Goal: Task Accomplishment & Management: Manage account settings

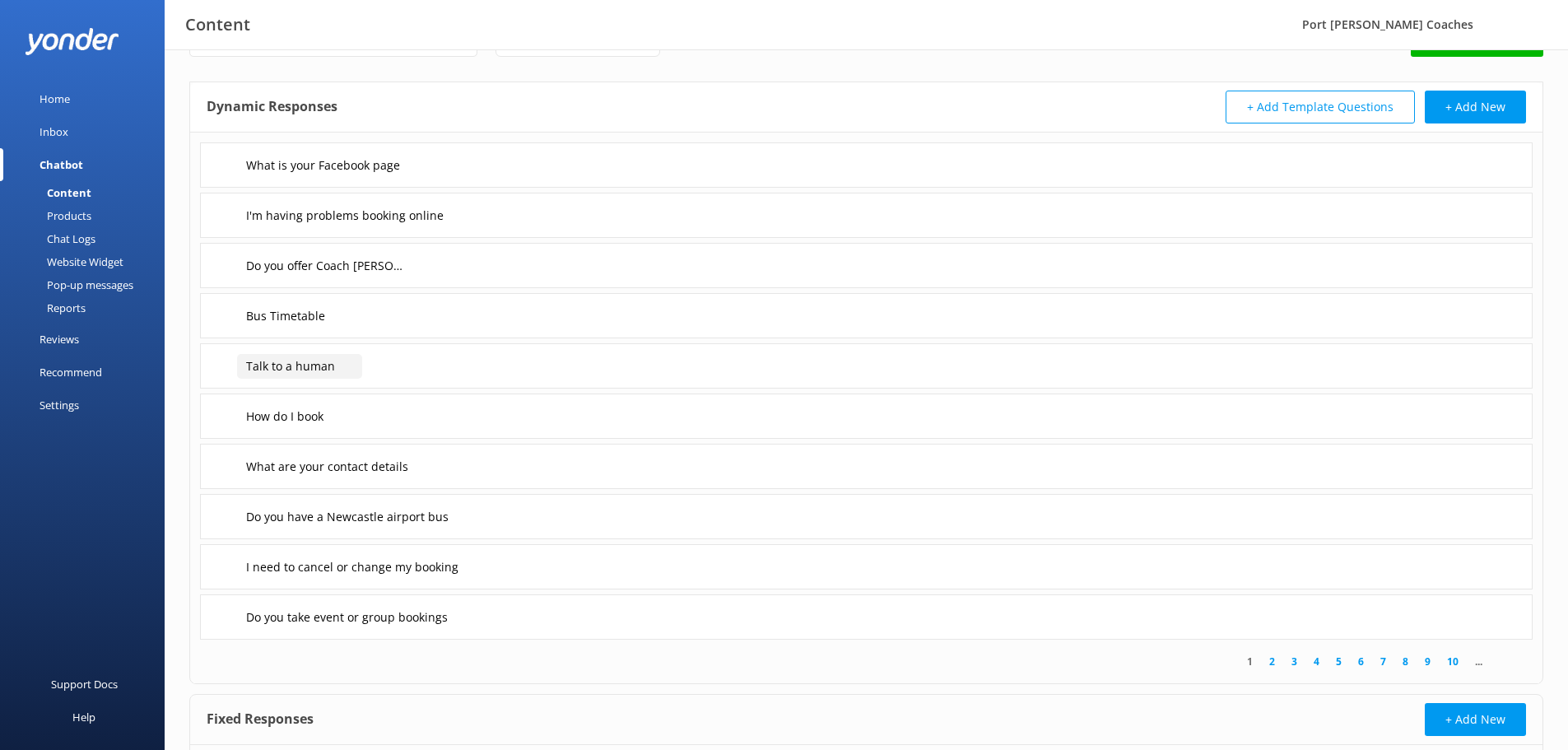
scroll to position [82, 0]
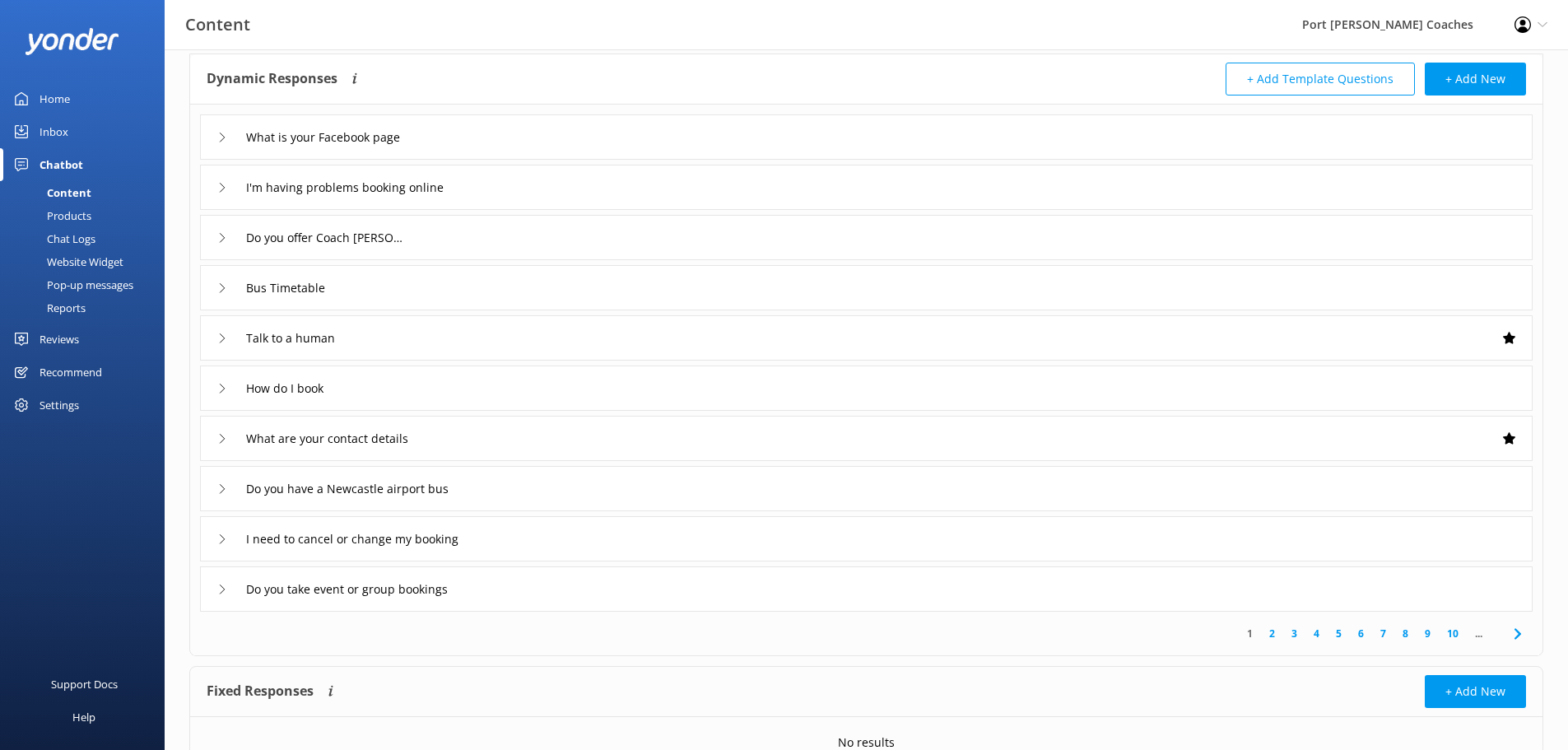
click at [223, 538] on use at bounding box center [222, 539] width 5 height 9
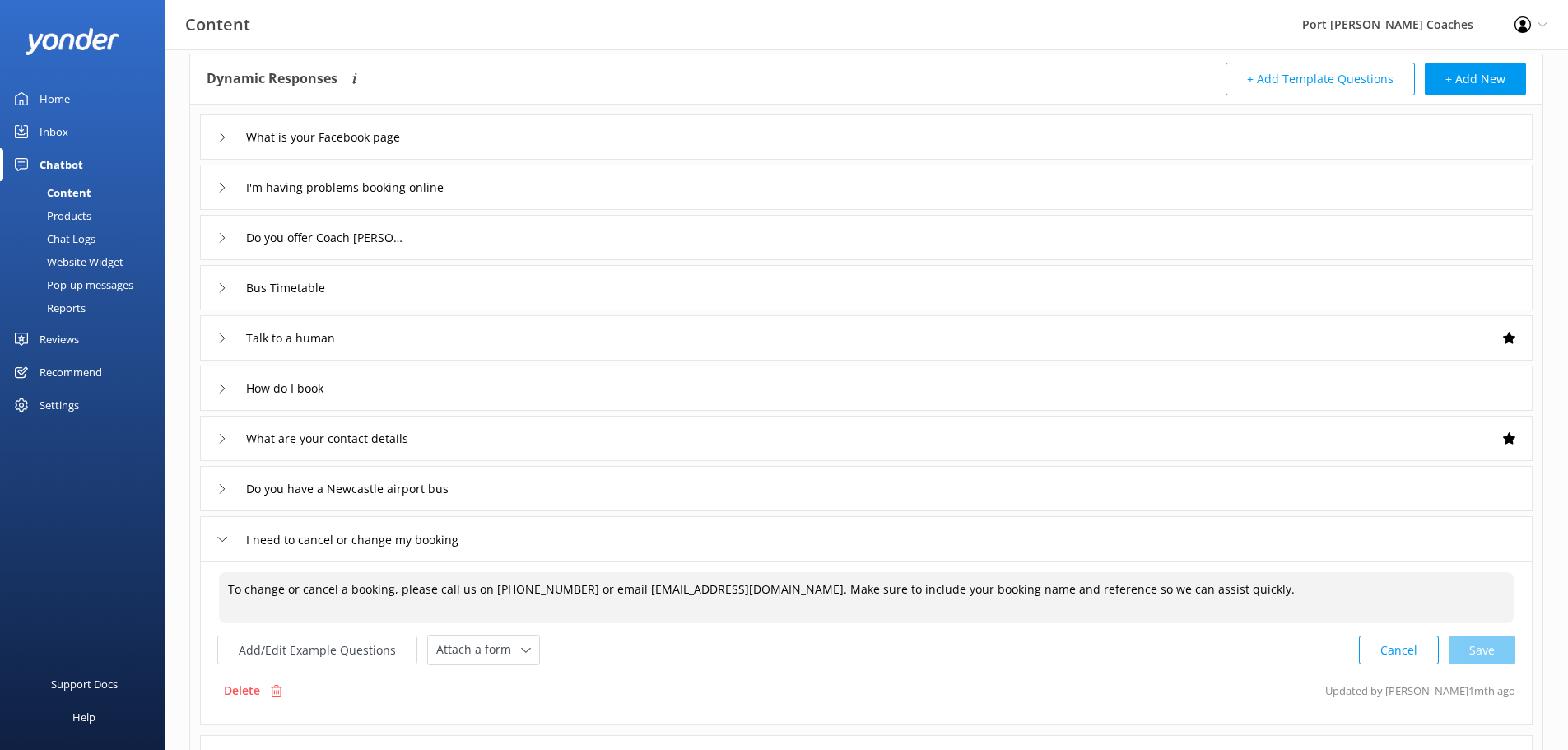
click at [392, 588] on textarea "To change or cancel a booking, please call us on 02 4982 2940 or email info@psc…" at bounding box center [866, 598] width 1294 height 51
click at [1392, 587] on textarea "To change or cancel a booking for a tour or Sydney Express, please call us on 0…" at bounding box center [866, 598] width 1294 height 51
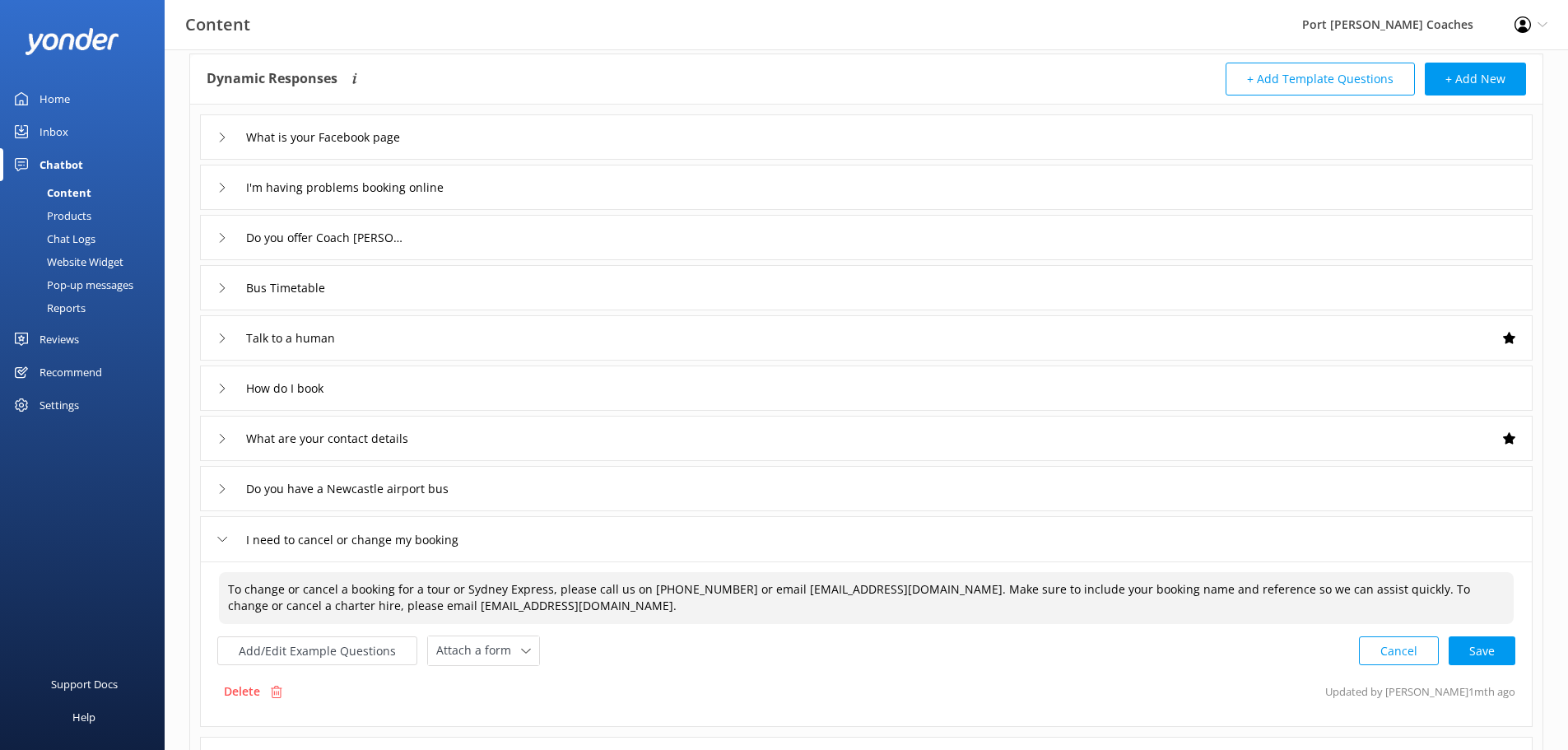
drag, startPoint x: 901, startPoint y: 589, endPoint x: 1330, endPoint y: 587, distance: 429.0
click at [1330, 587] on textarea "To change or cancel a booking for a tour or Sydney Express, please call us on 0…" at bounding box center [866, 598] width 1294 height 52
click at [1334, 593] on textarea "To change or cancel a booking for a tour or Sydney Express, please call us on 0…" at bounding box center [866, 598] width 1294 height 51
paste textarea "Make sure to include your booking name and reference so we can assist quickly."
click at [1501, 588] on textarea "To change or cancel a booking for a tour or Sydney Express, please call us on 0…" at bounding box center [866, 598] width 1294 height 52
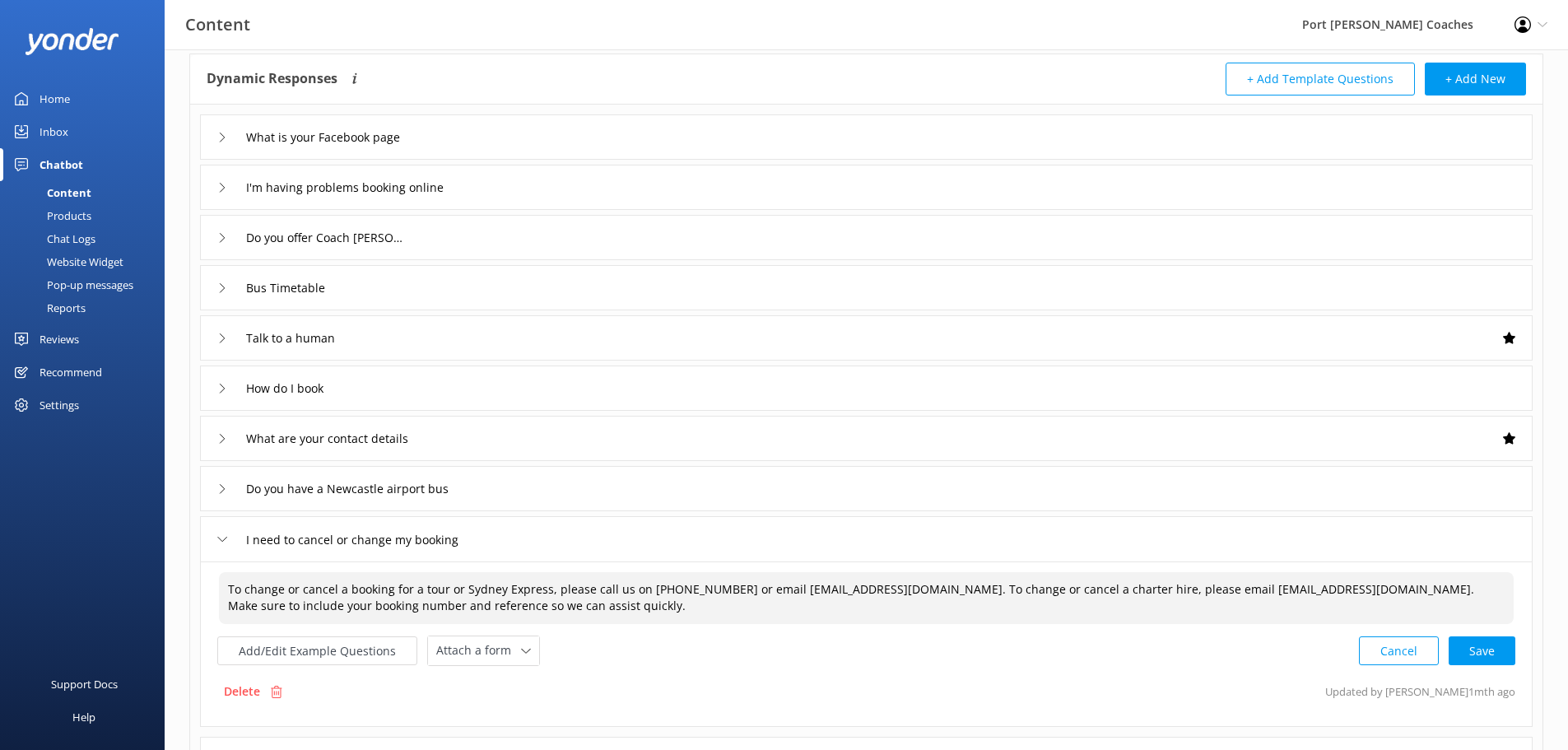
click at [314, 611] on textarea "To change or cancel a booking for a tour or Sydney Express, please call us on 0…" at bounding box center [866, 598] width 1294 height 52
click at [486, 603] on textarea "To change or cancel a booking for a tour or Sydney Express, please call us on 0…" at bounding box center [866, 598] width 1294 height 52
click at [1501, 651] on div "Cancel Save" at bounding box center [1437, 651] width 156 height 30
type textarea "To change or cancel a booking for a tour or Sydney Express, please call us on 0…"
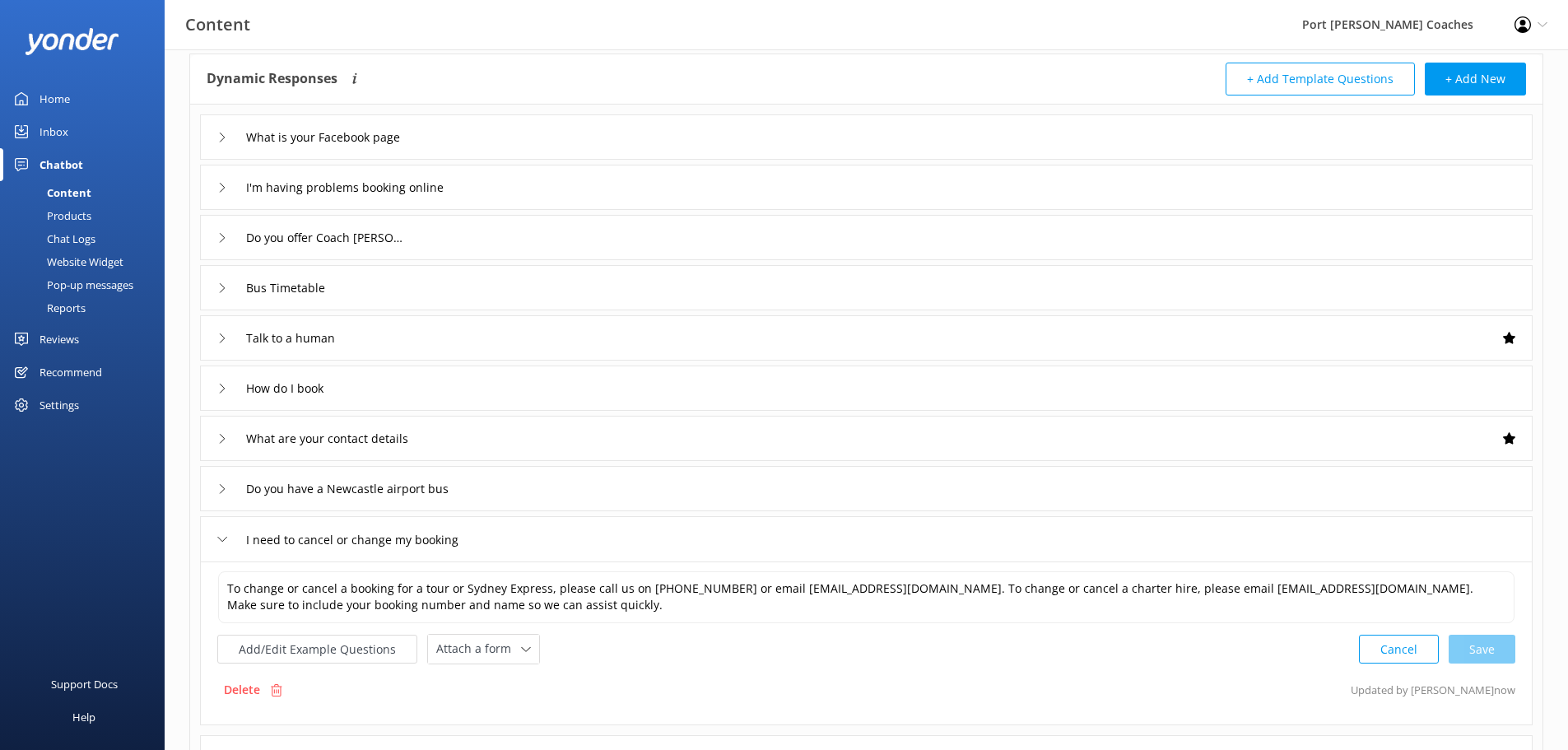
click at [225, 536] on icon at bounding box center [222, 539] width 10 height 10
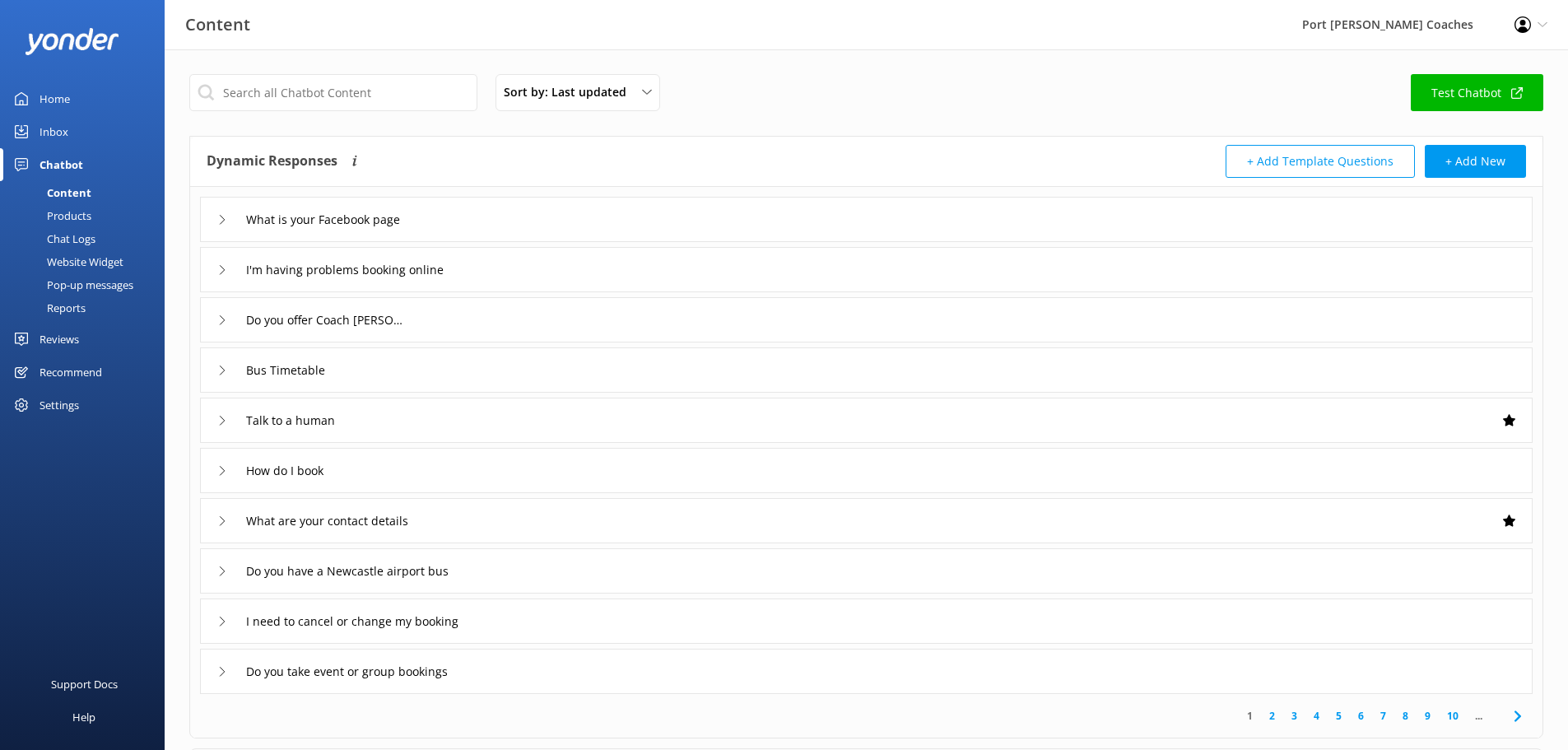
click at [223, 215] on icon at bounding box center [222, 220] width 10 height 10
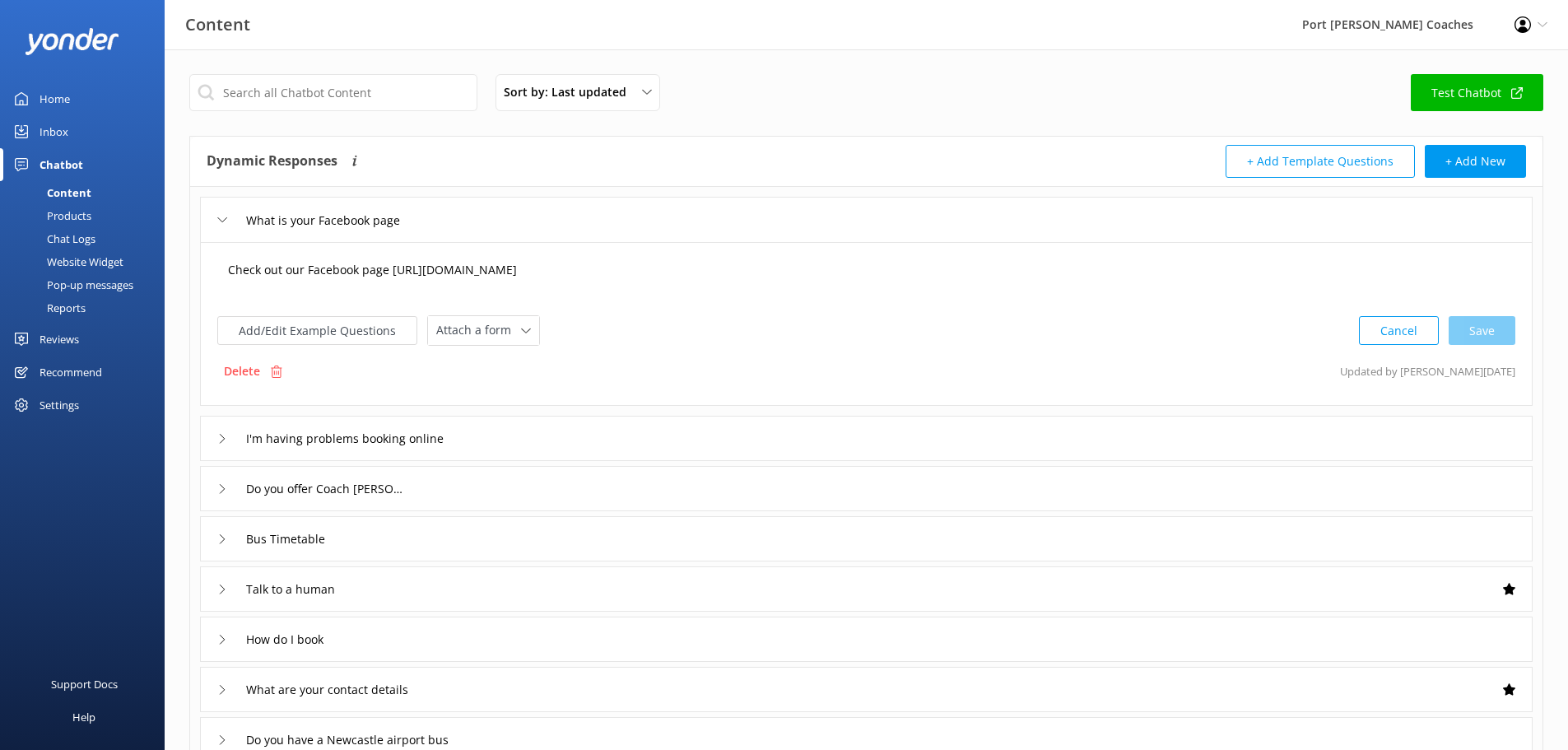
click at [387, 273] on textarea "Check out our Facebook page https://www.facebook.com/pscoaches" at bounding box center [866, 278] width 1294 height 51
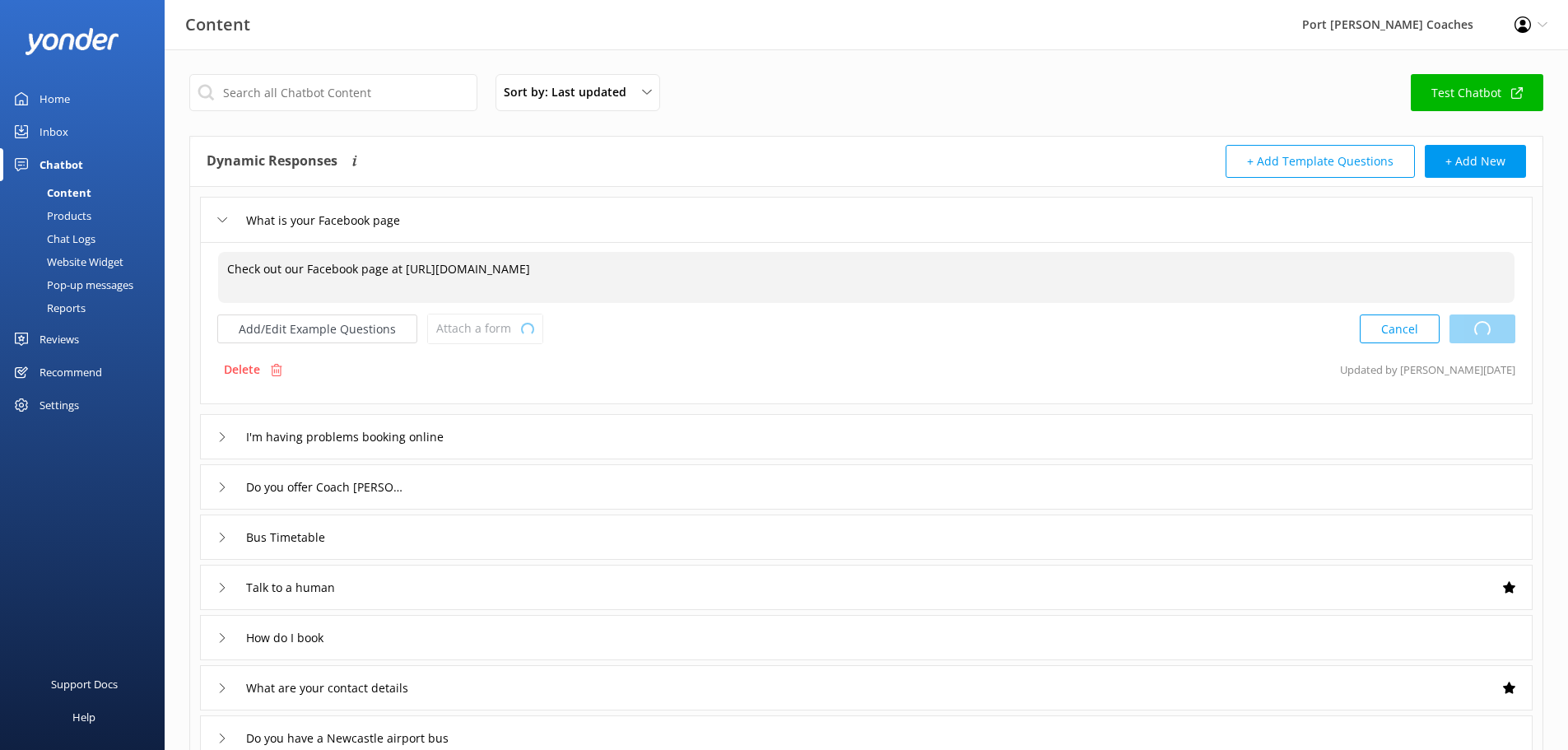
click at [1482, 334] on div "Cancel Loading.." at bounding box center [1438, 328] width 156 height 30
type textarea "Check out our Facebook page at https://www.facebook.com/pscoaches"
click at [222, 224] on icon at bounding box center [222, 220] width 10 height 10
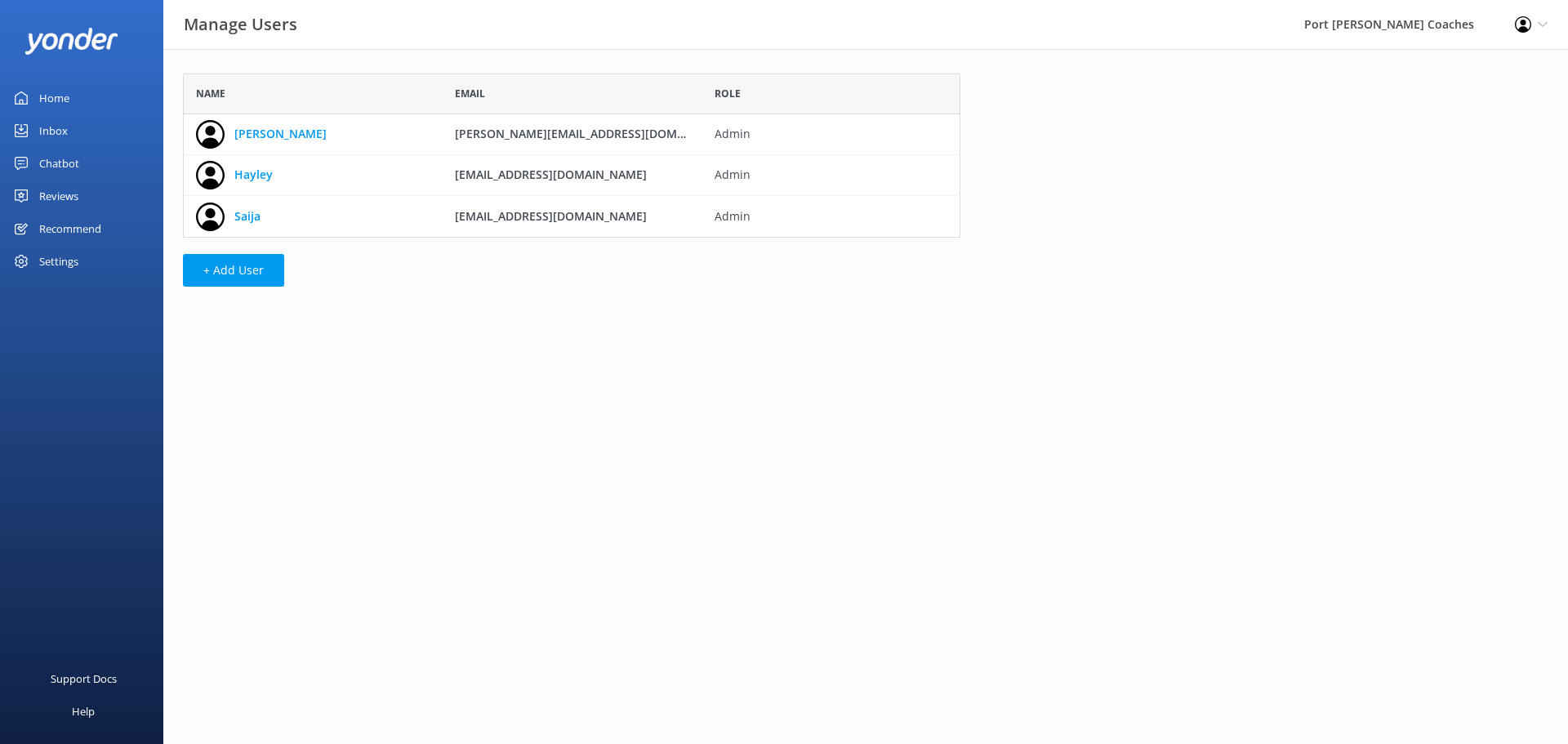
scroll to position [152, 765]
click at [233, 278] on button "+ Add User" at bounding box center [234, 271] width 101 height 33
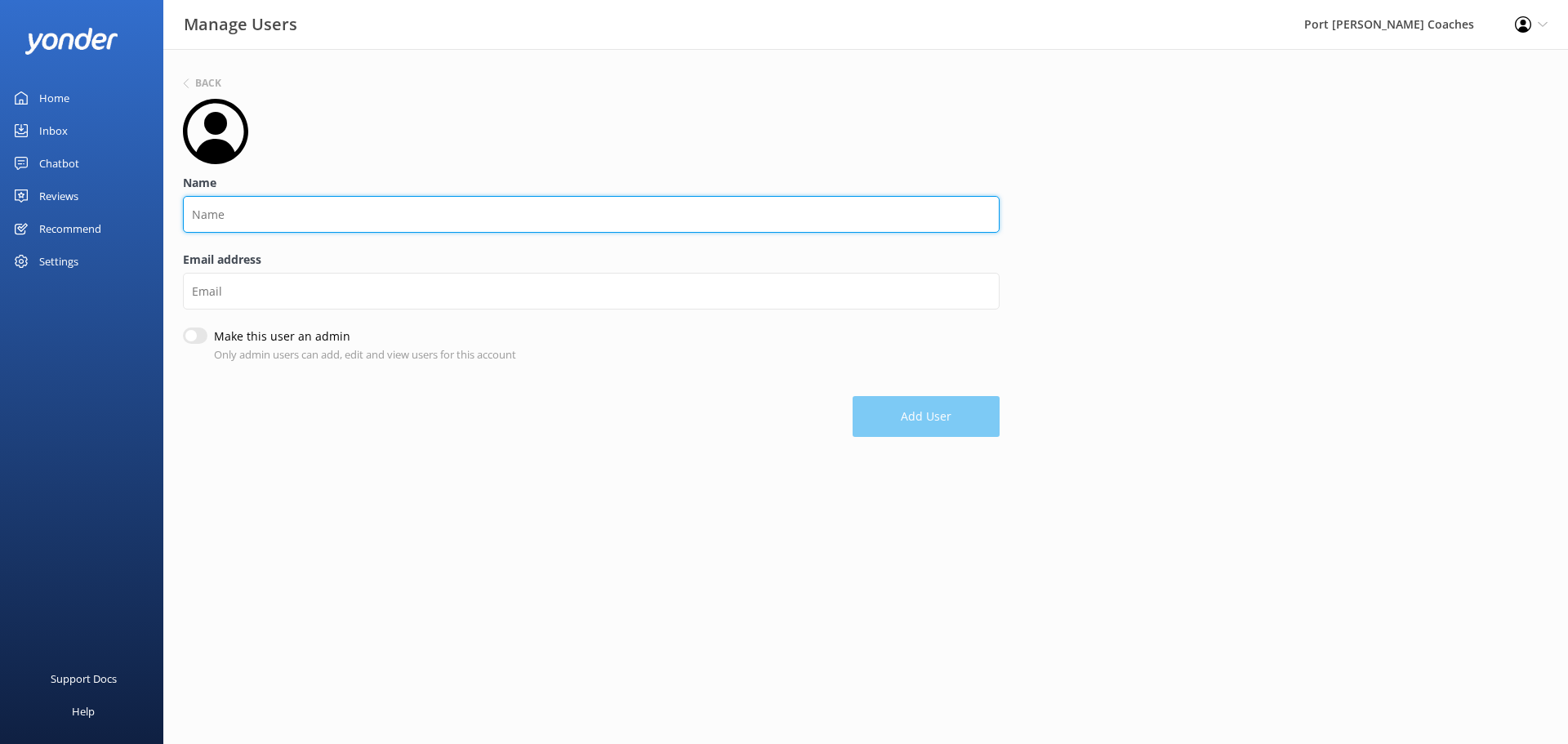
click at [240, 212] on input "Name" at bounding box center [591, 215] width 817 height 37
type input "Front Desk"
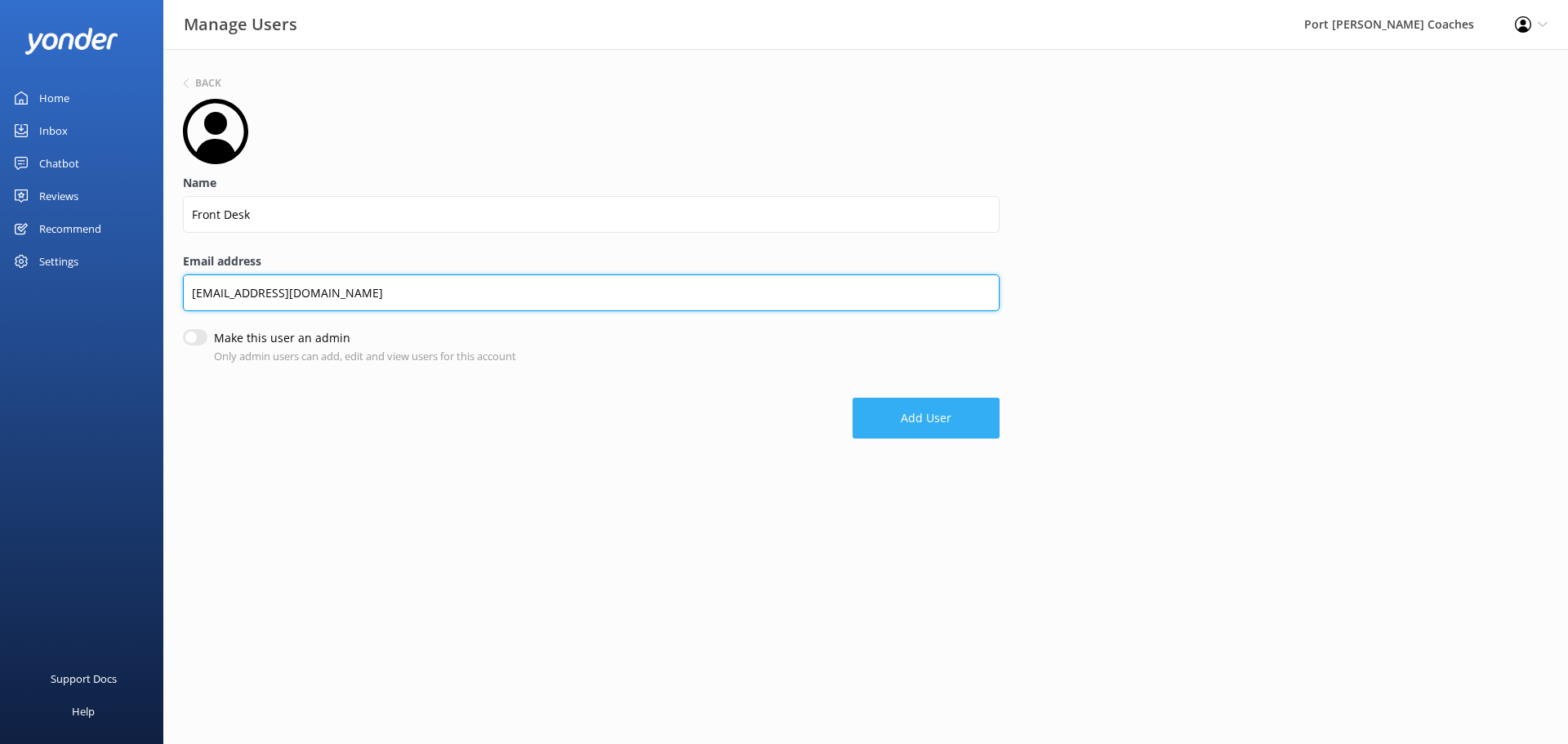
type input "info@pscoaches.com.au"
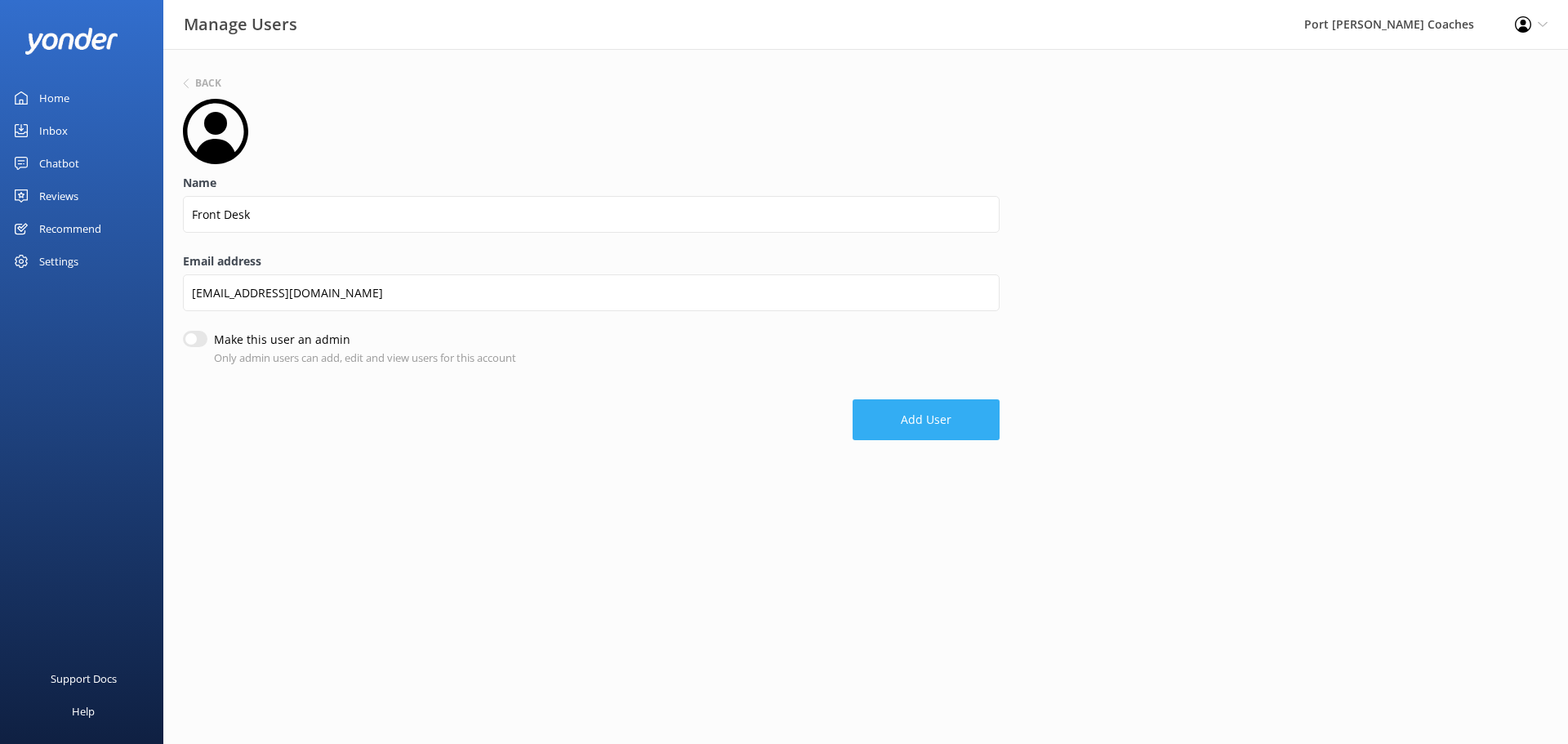
click at [919, 432] on button "Add User" at bounding box center [926, 419] width 147 height 41
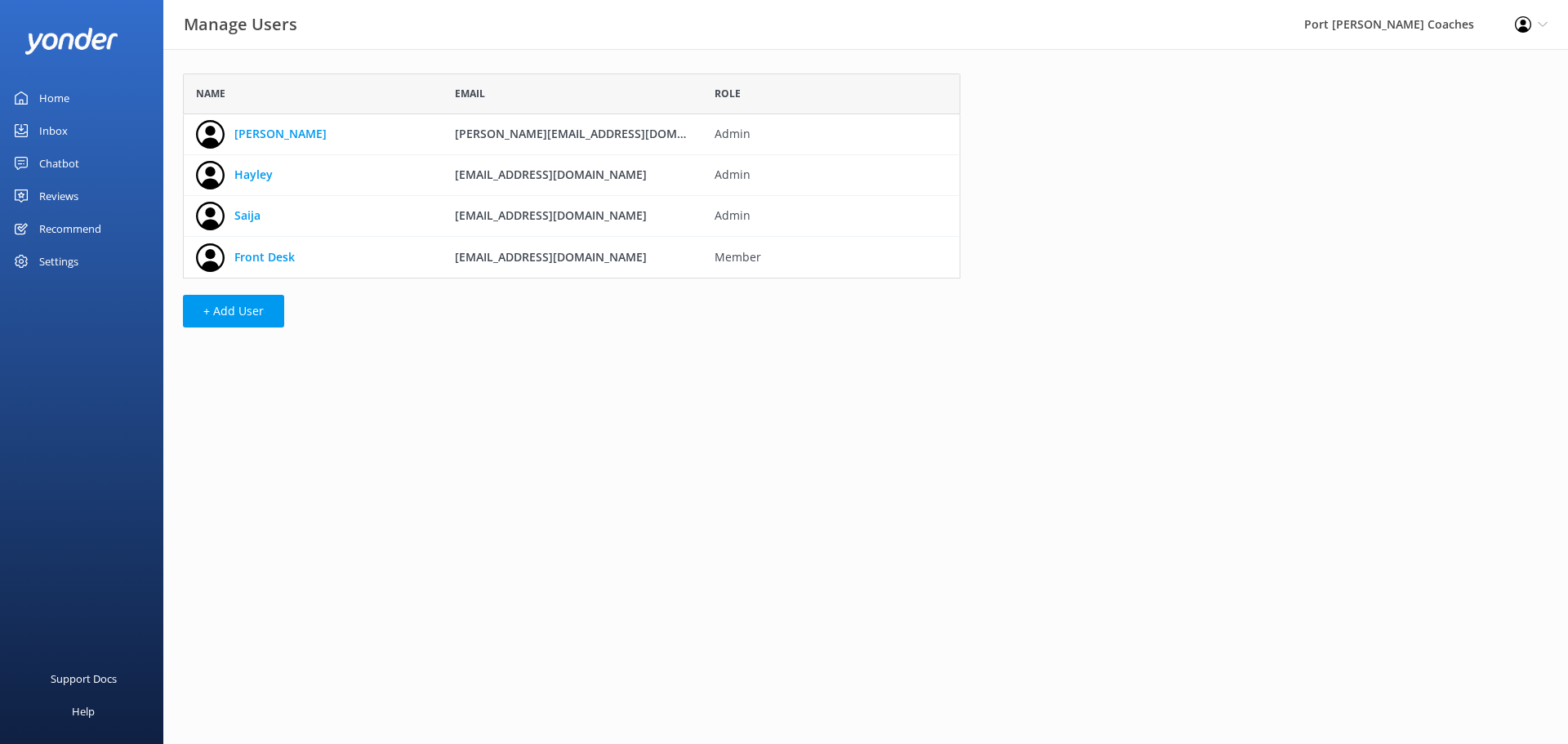
scroll to position [193, 765]
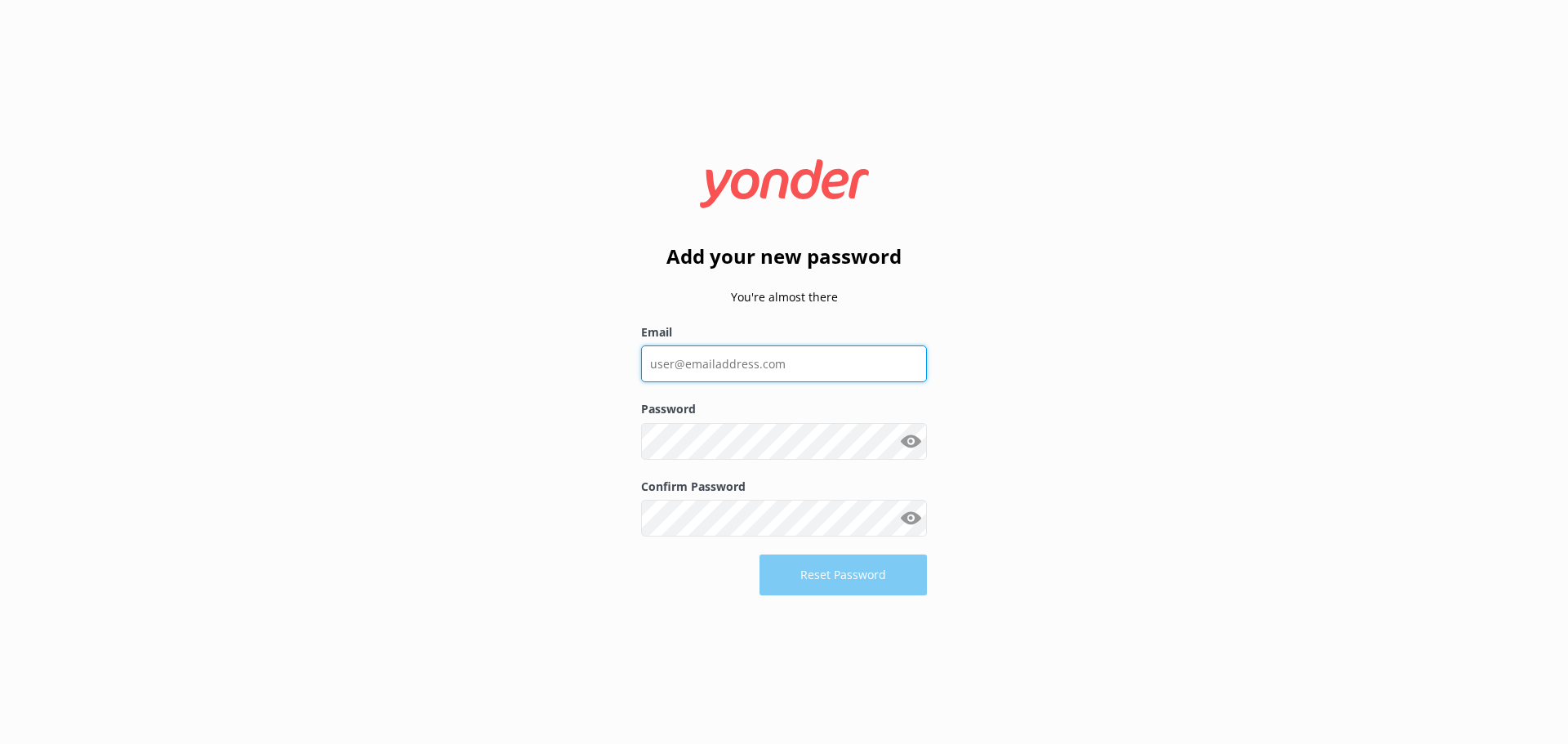
click at [688, 367] on input "Email" at bounding box center [784, 364] width 286 height 37
type input "info@pscoaches.com.au"
click at [907, 443] on button "Show password" at bounding box center [911, 442] width 33 height 33
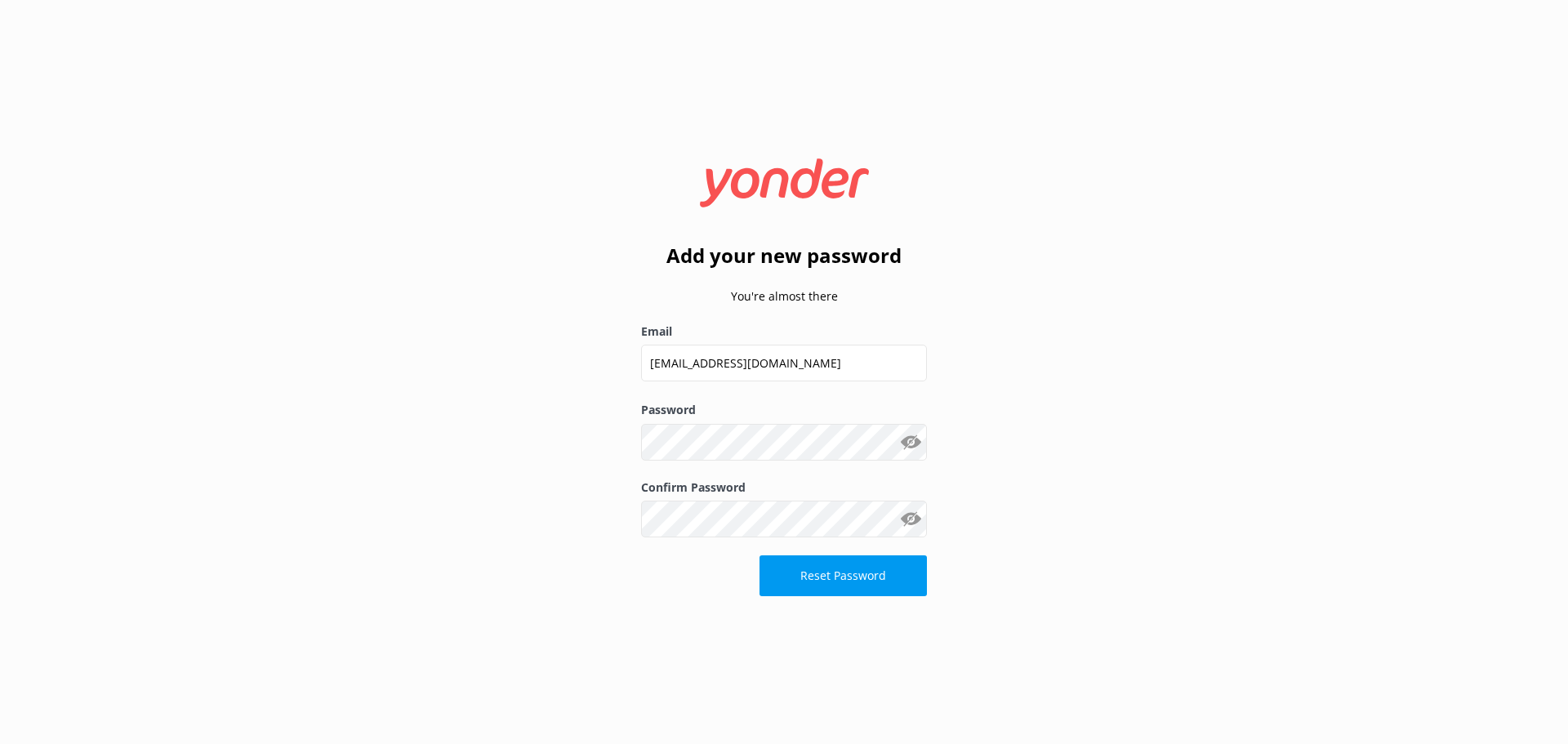
click at [1047, 556] on div "Add your new password You're almost there Email info@pscoaches.com.au Password …" at bounding box center [784, 372] width 1568 height 744
click at [827, 583] on button "Reset Password" at bounding box center [843, 576] width 167 height 41
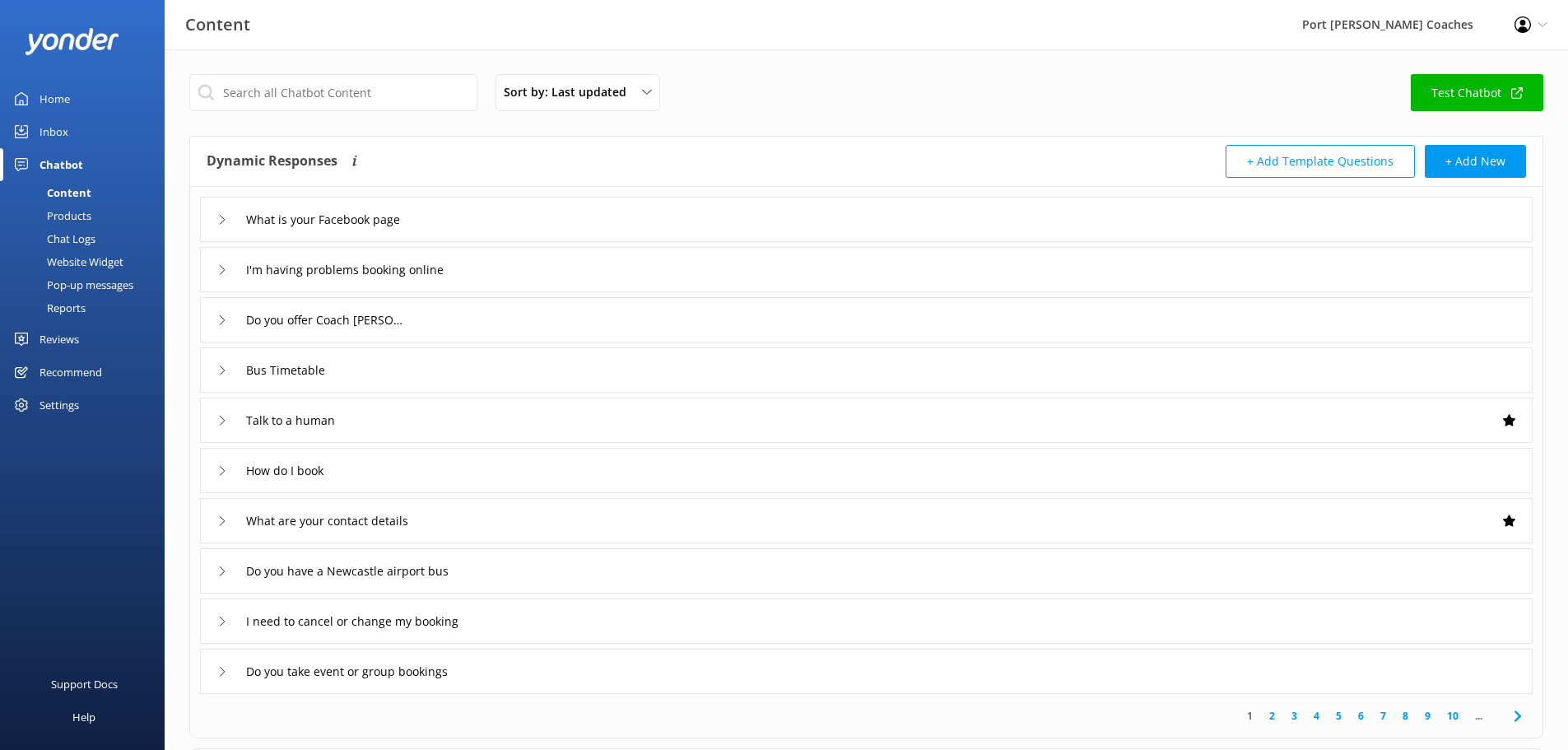
click at [216, 311] on div "Do you offer Coach [PERSON_NAME]" at bounding box center [866, 320] width 1333 height 46
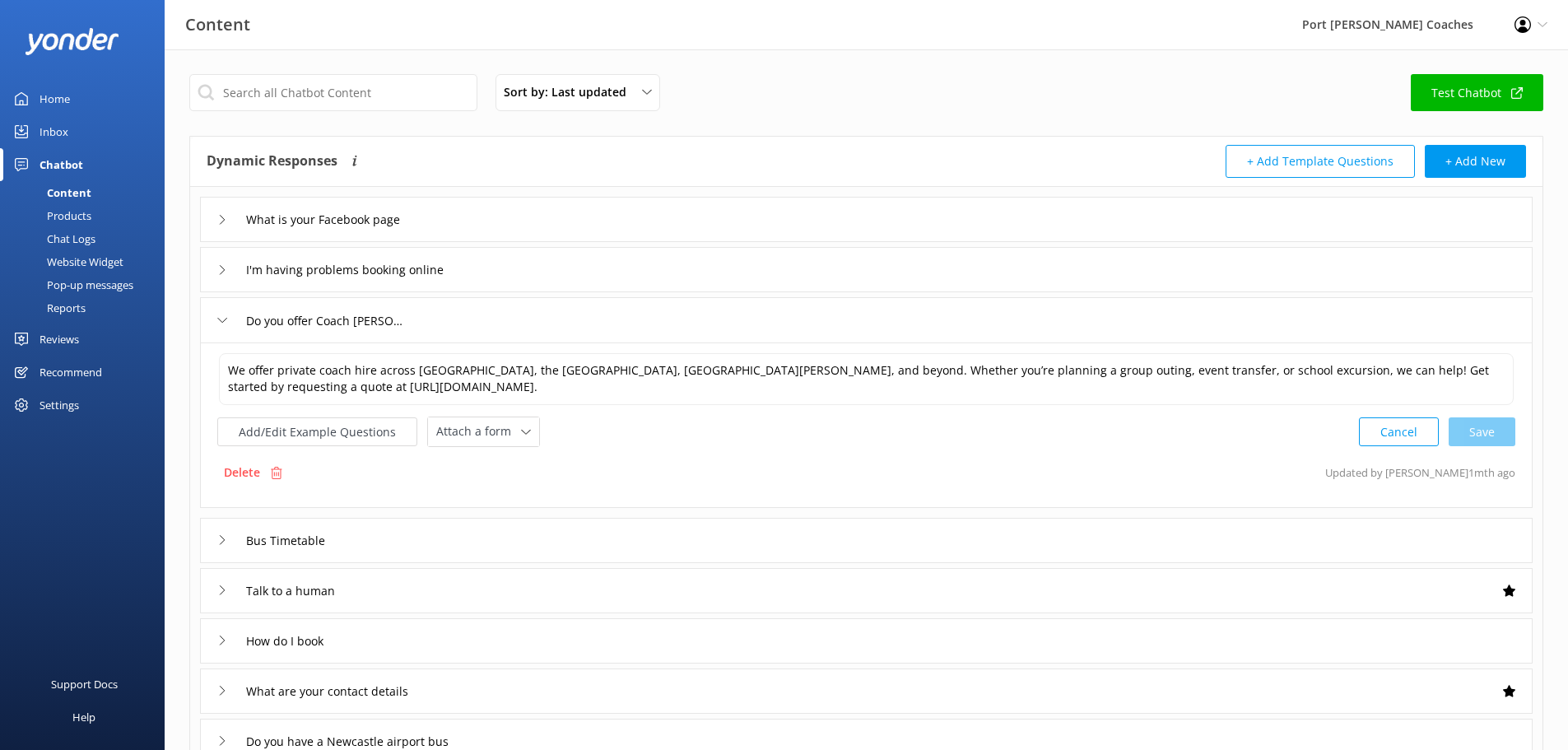
click at [216, 311] on div "Do you offer Coach [PERSON_NAME]" at bounding box center [866, 320] width 1333 height 46
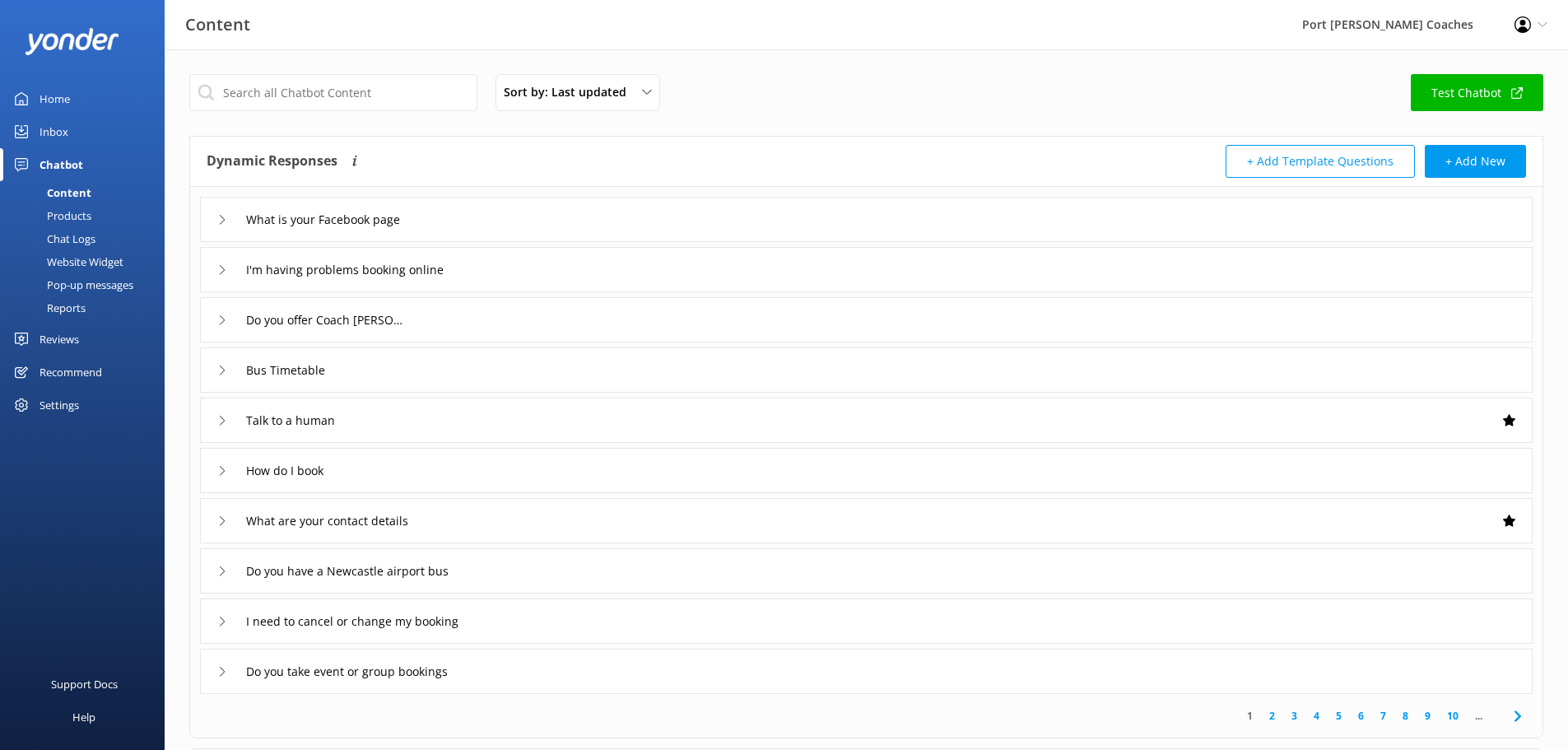
click at [223, 413] on div "Talk to a human" at bounding box center [279, 421] width 125 height 27
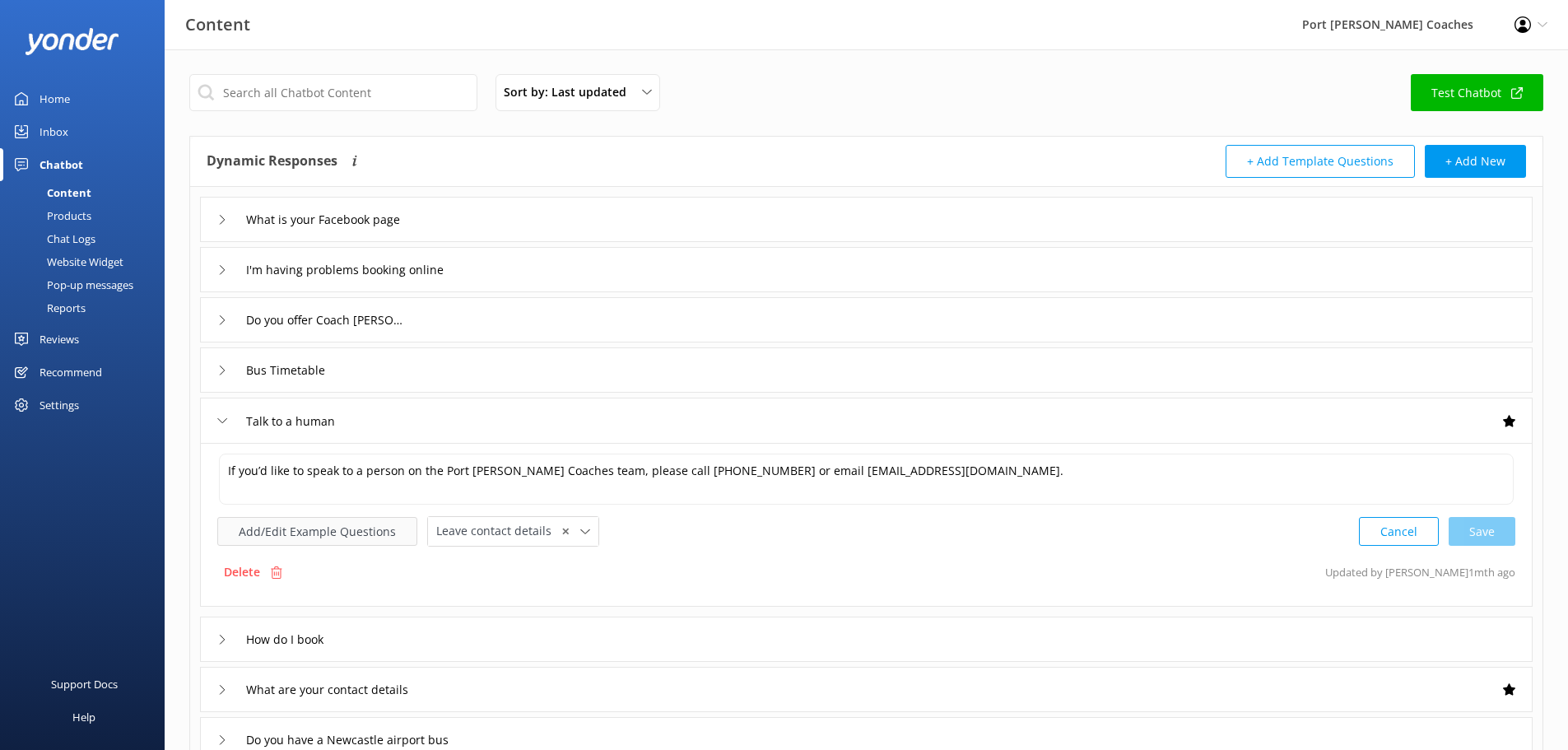
click at [366, 536] on button "Add/Edit Example Questions" at bounding box center [317, 532] width 200 height 29
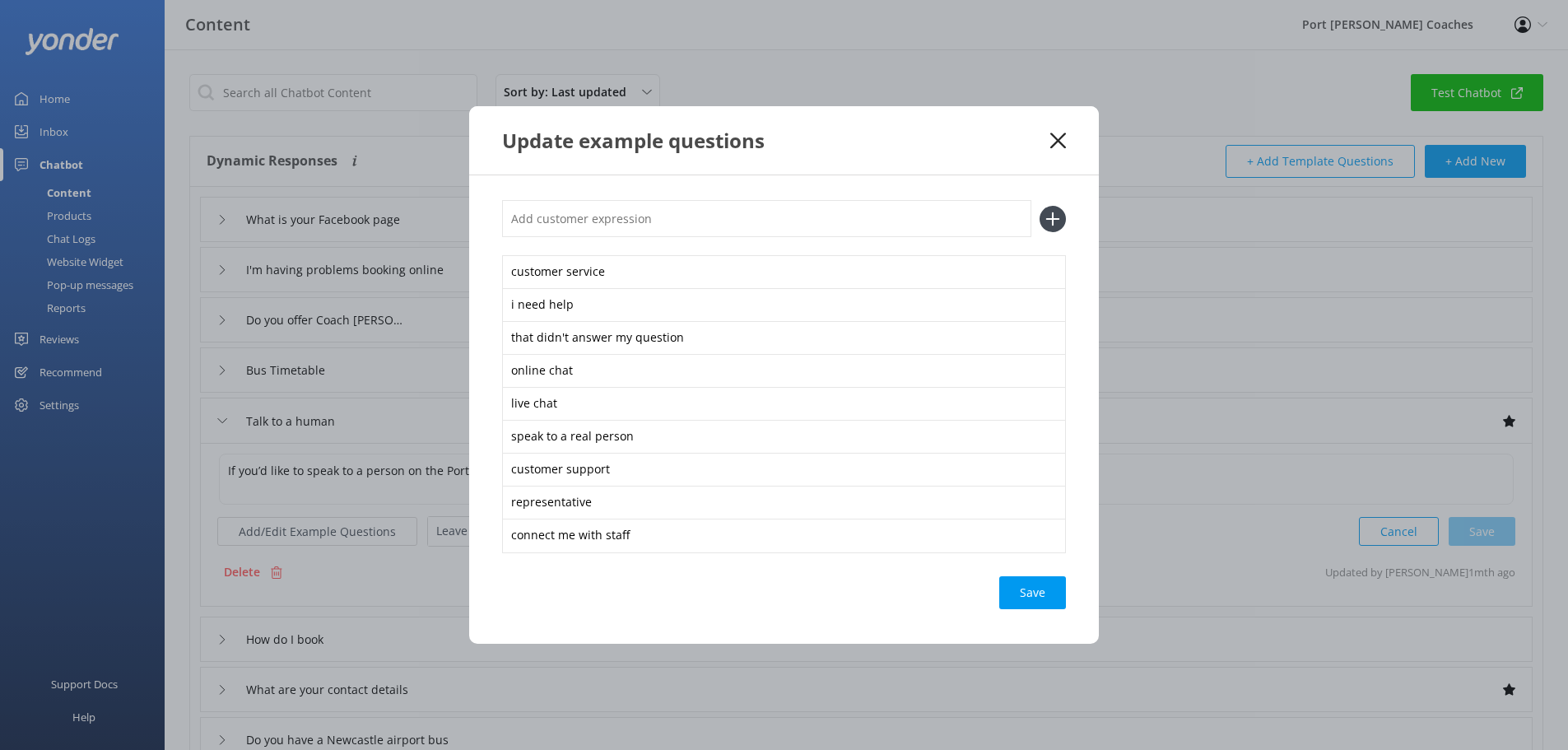
click at [1069, 126] on div "Update example questions" at bounding box center [784, 140] width 629 height 68
click at [1063, 136] on use at bounding box center [1057, 140] width 16 height 16
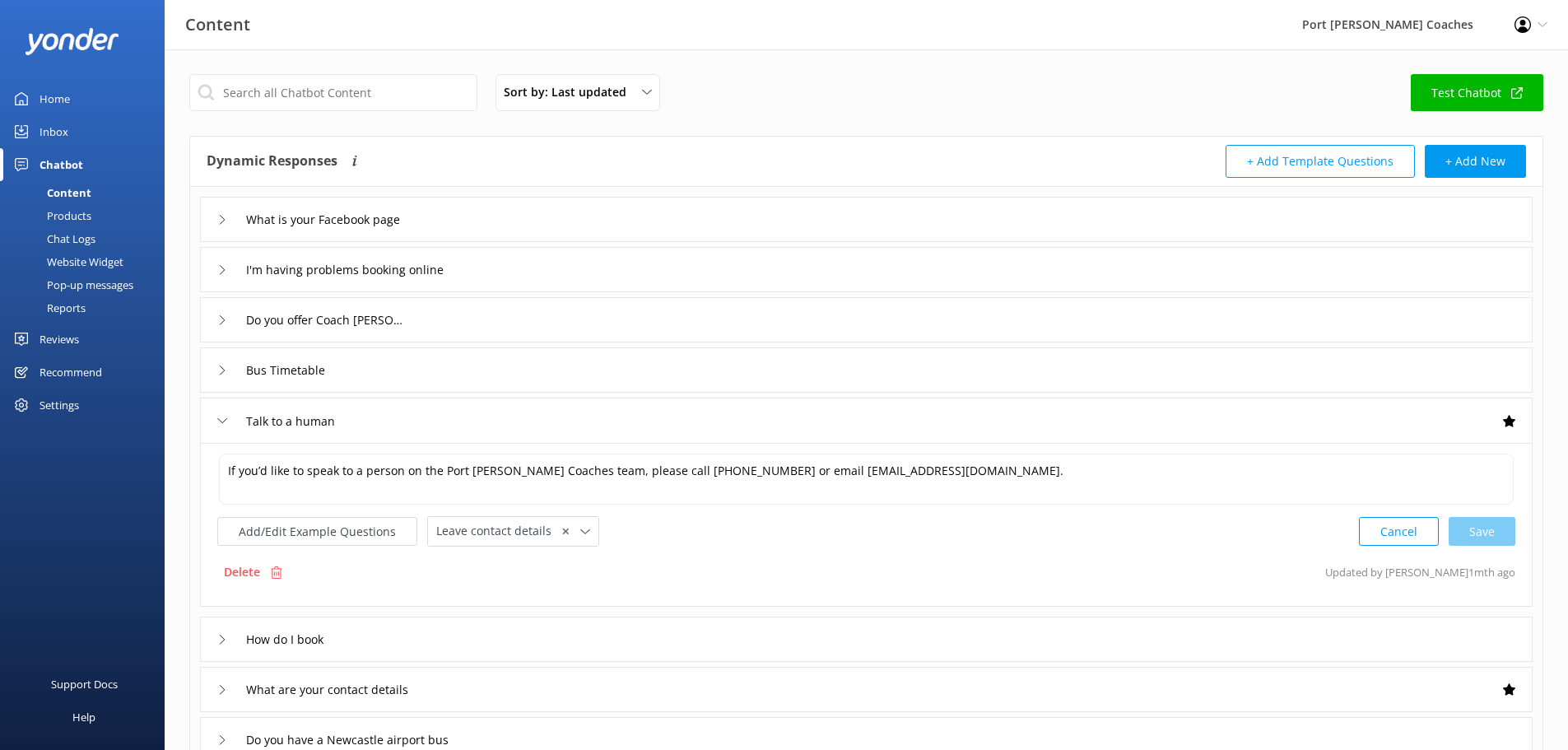
click at [213, 415] on div "Talk to a human" at bounding box center [866, 421] width 1333 height 46
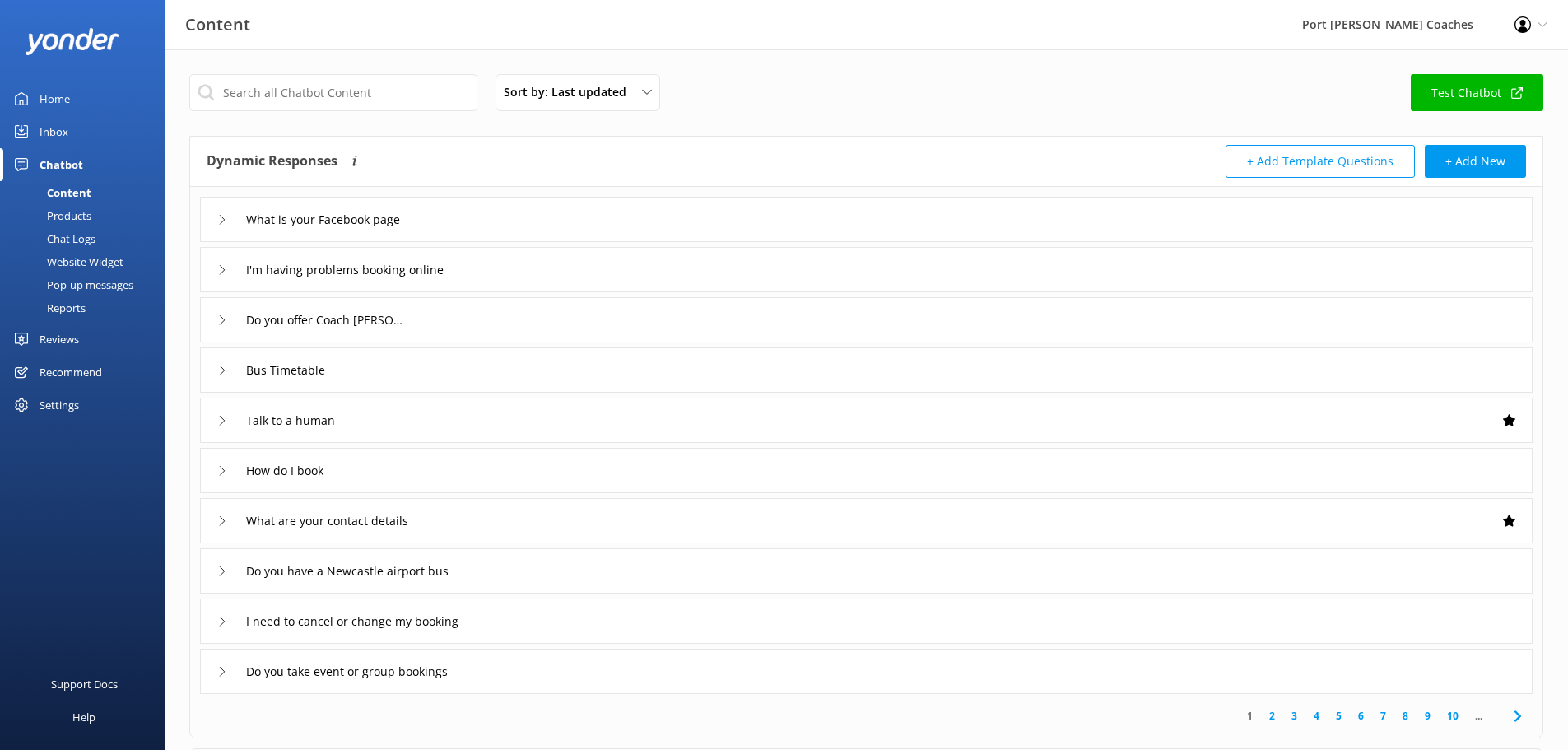
click at [63, 102] on div "Home" at bounding box center [54, 99] width 30 height 33
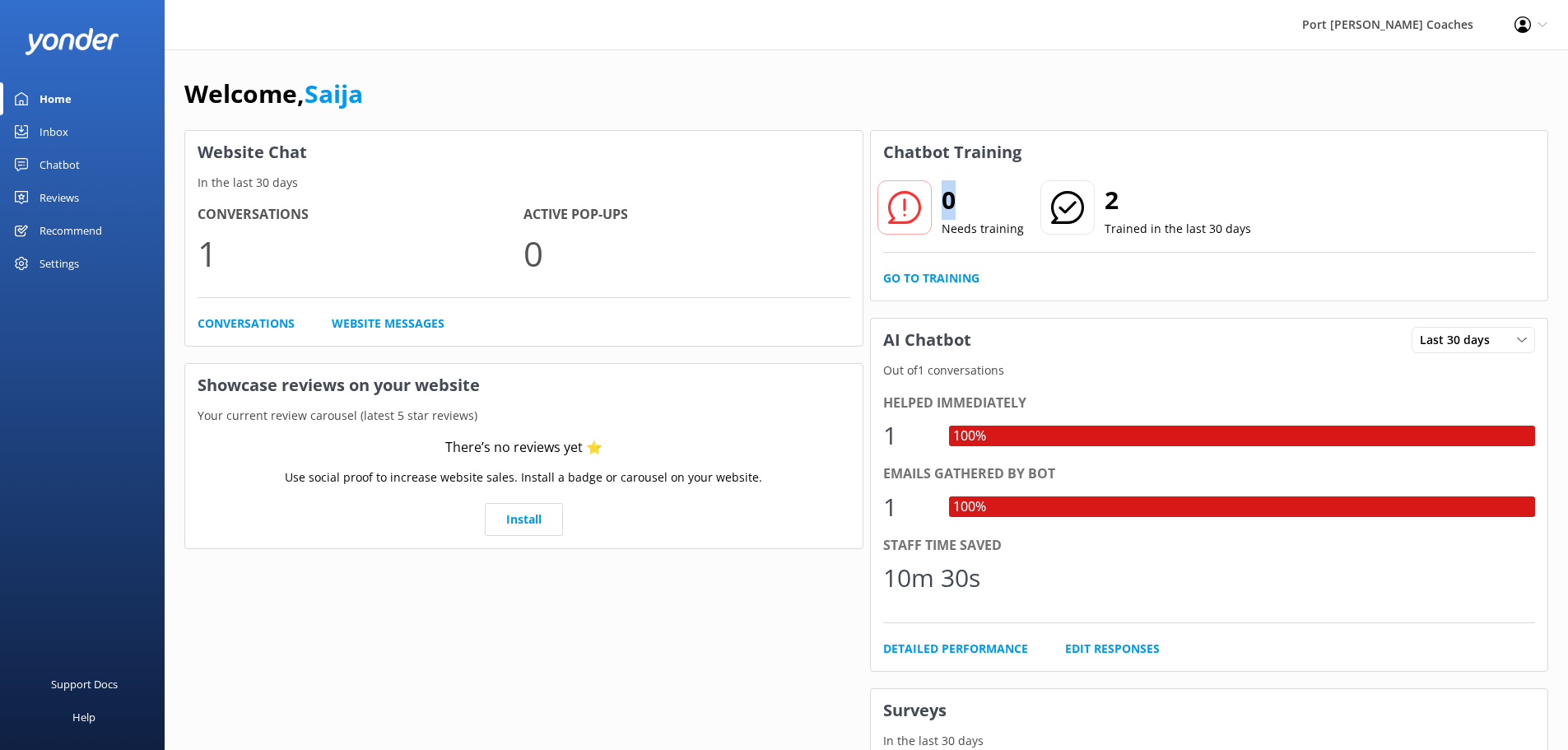
drag, startPoint x: 940, startPoint y: 198, endPoint x: 949, endPoint y: 205, distance: 11.4
click at [949, 205] on div "0 Needs training" at bounding box center [950, 209] width 148 height 59
click at [50, 255] on div "Settings" at bounding box center [58, 264] width 39 height 33
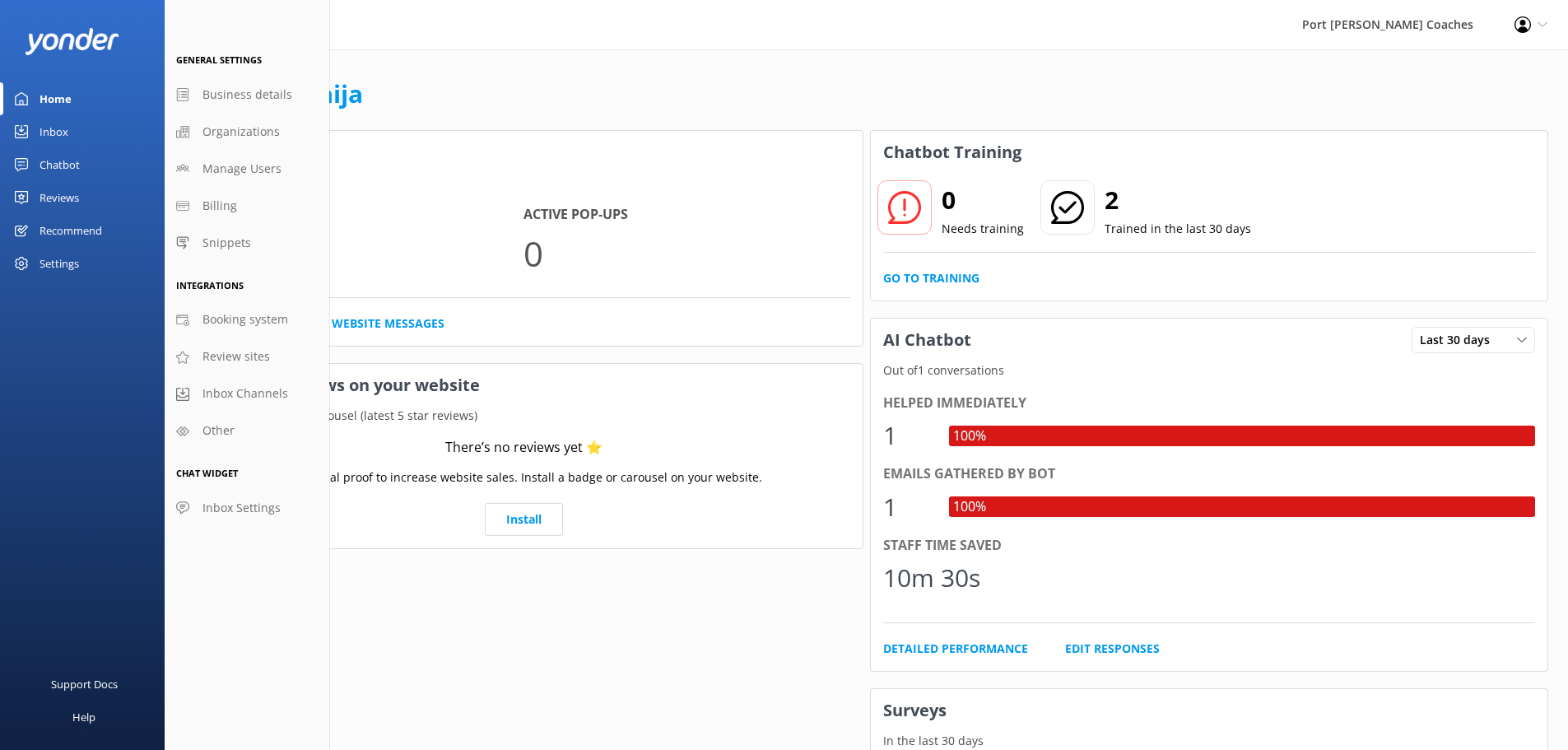
click at [70, 266] on div "Settings" at bounding box center [58, 264] width 39 height 33
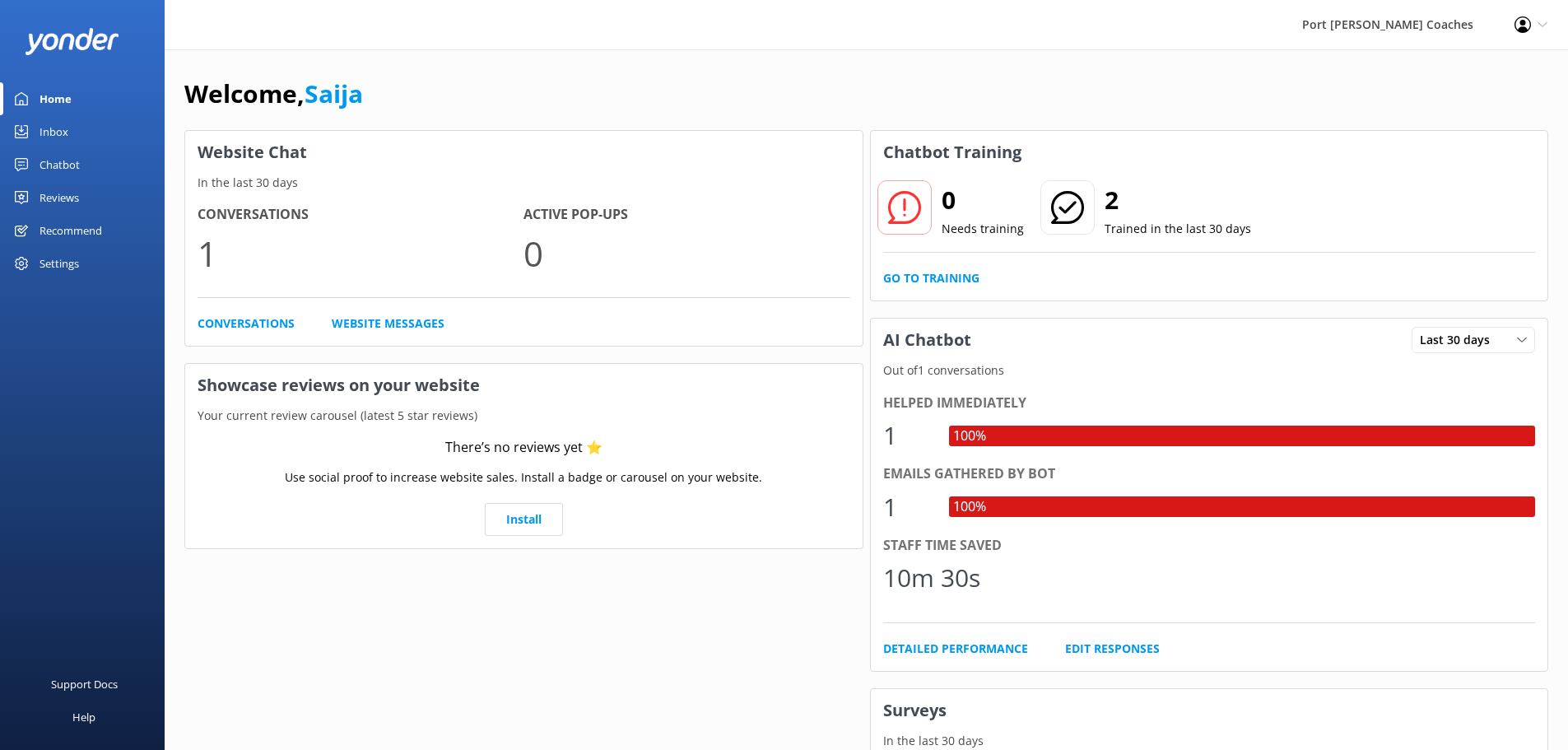
click at [56, 171] on div "Chatbot" at bounding box center [59, 164] width 40 height 33
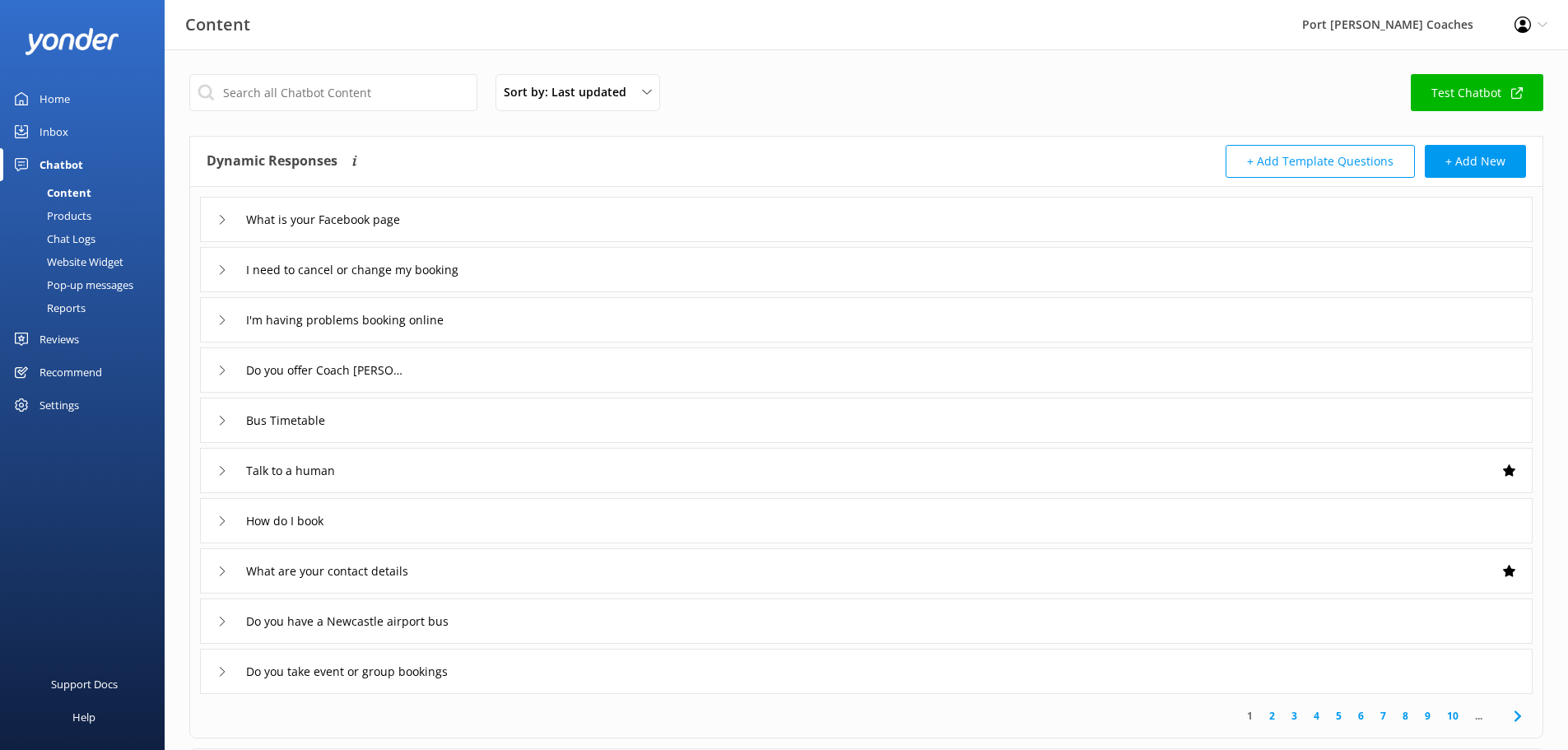
click at [57, 266] on div "Website Widget" at bounding box center [67, 261] width 114 height 23
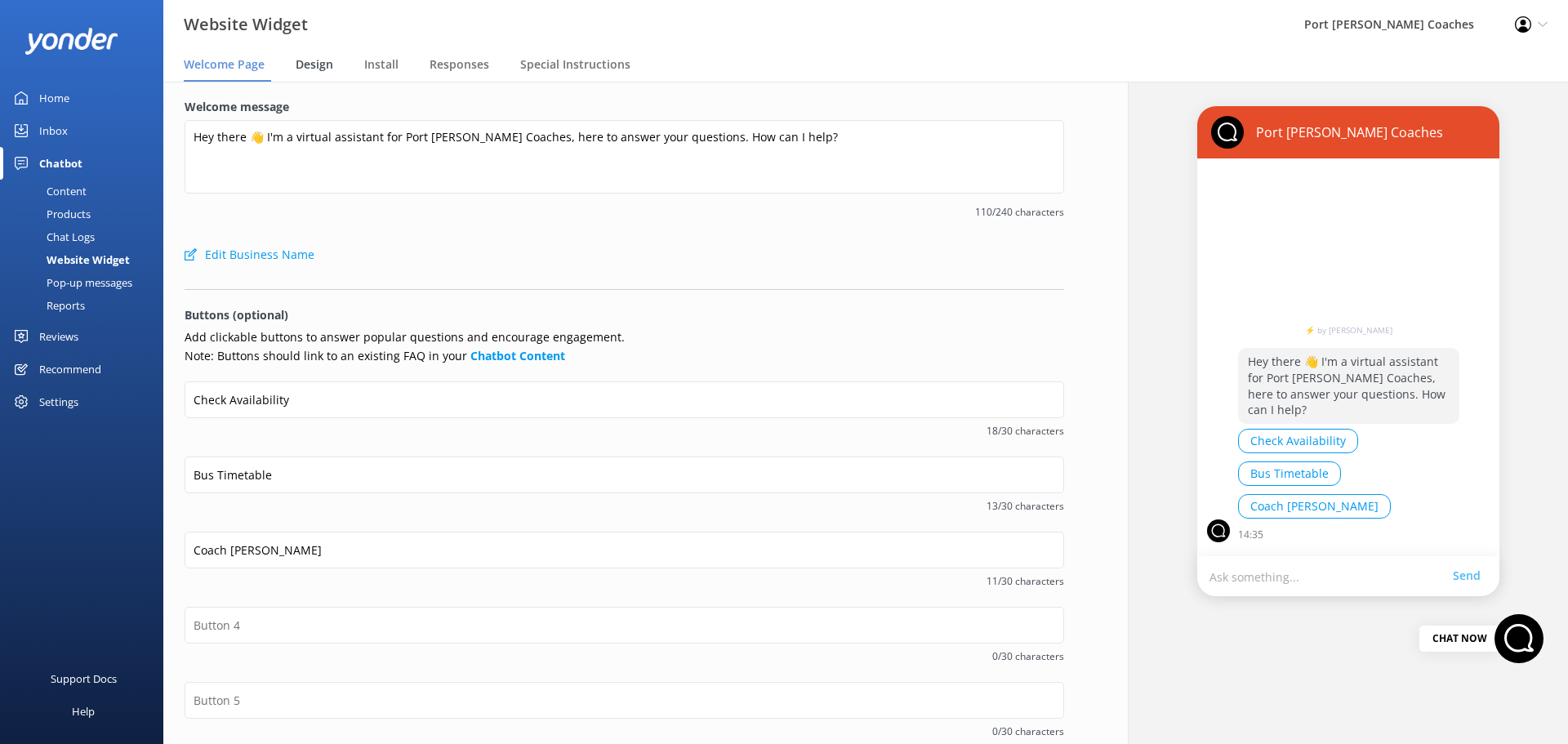
click at [321, 69] on span "Design" at bounding box center [315, 64] width 38 height 16
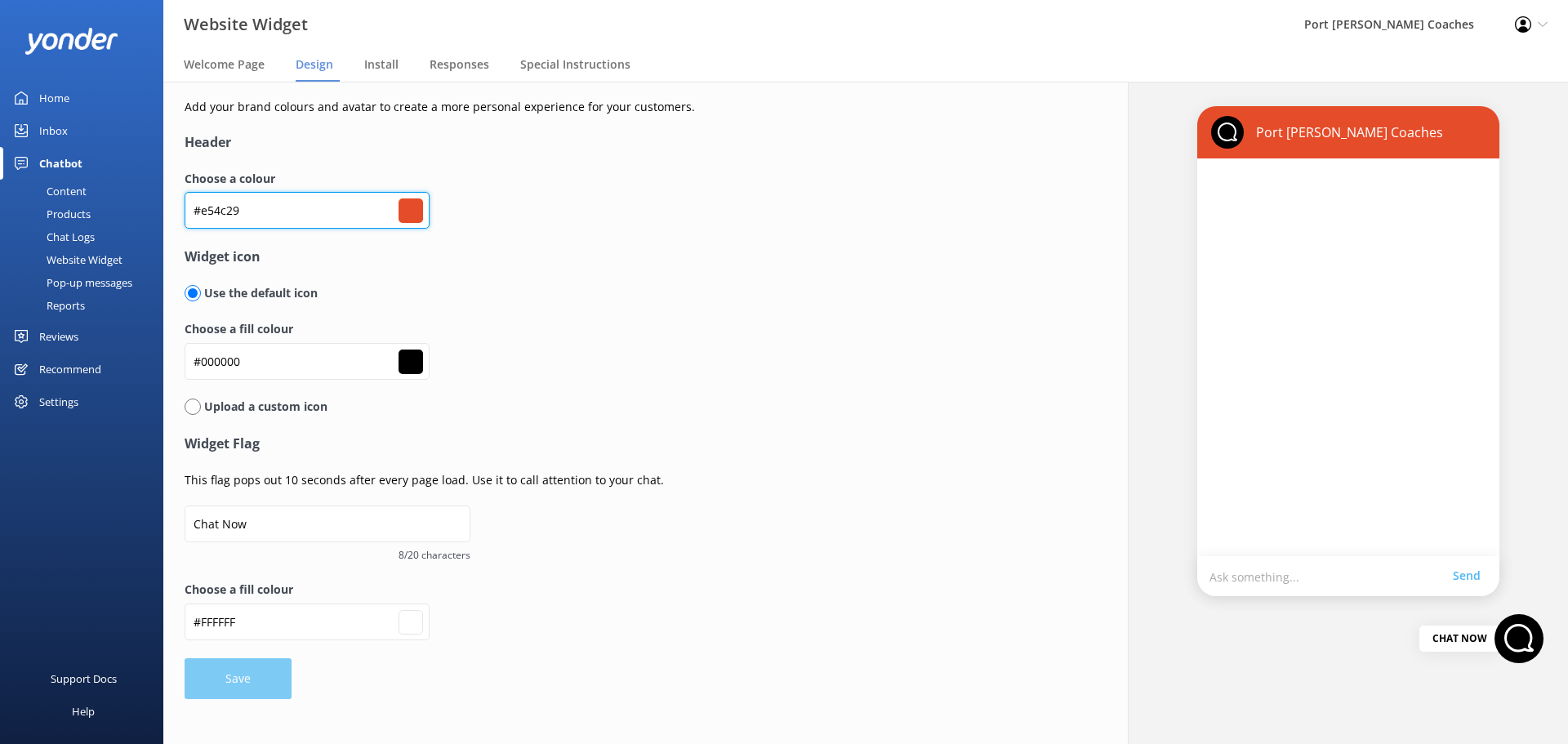
drag, startPoint x: 266, startPoint y: 208, endPoint x: 177, endPoint y: 210, distance: 89.0
click at [177, 210] on div "Add your brand colours and avatar to create a more personal experience for your…" at bounding box center [624, 398] width 923 height 634
paste input "00467F"
type input "00467F"
type input "#000000"
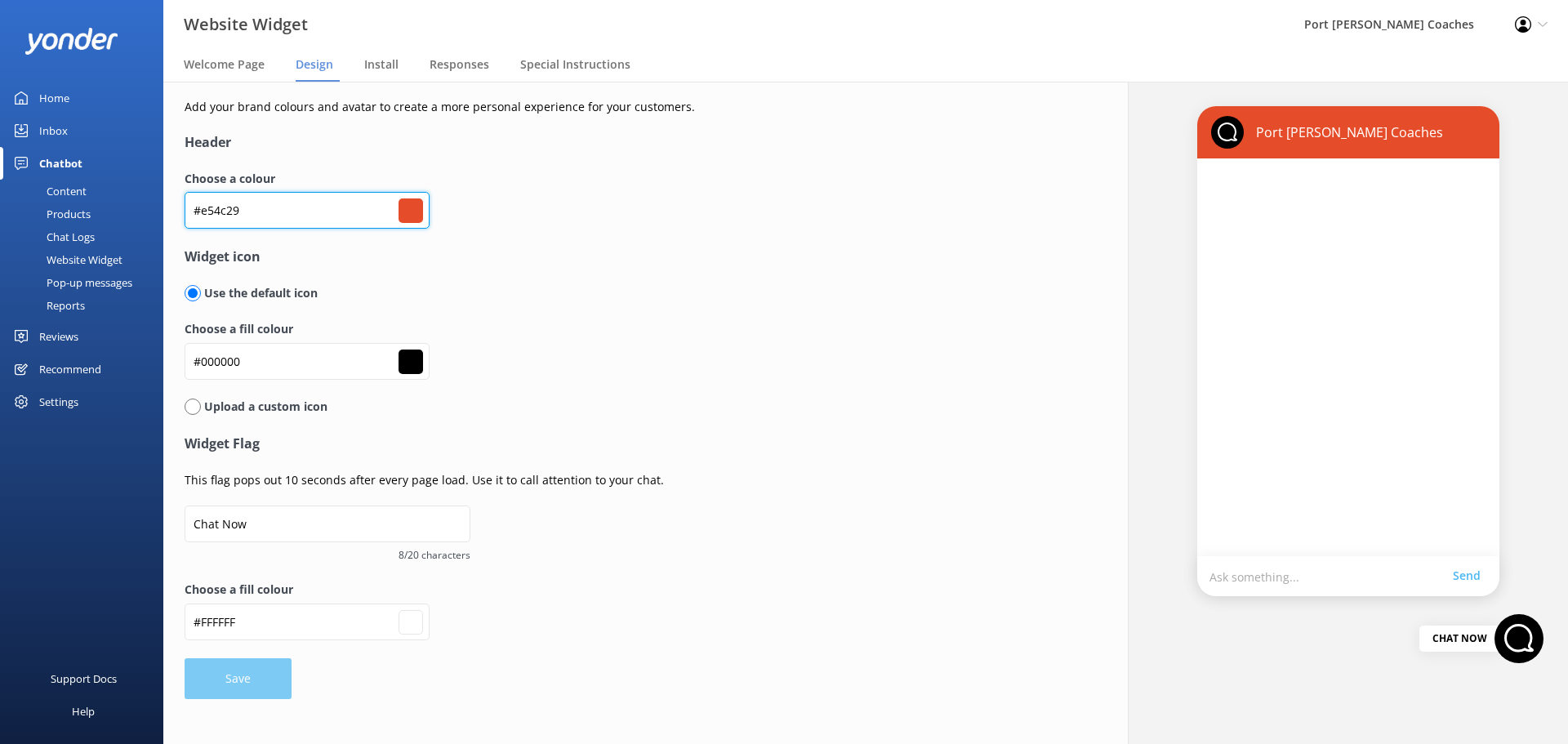
type input "#ffffff"
type input "00467F"
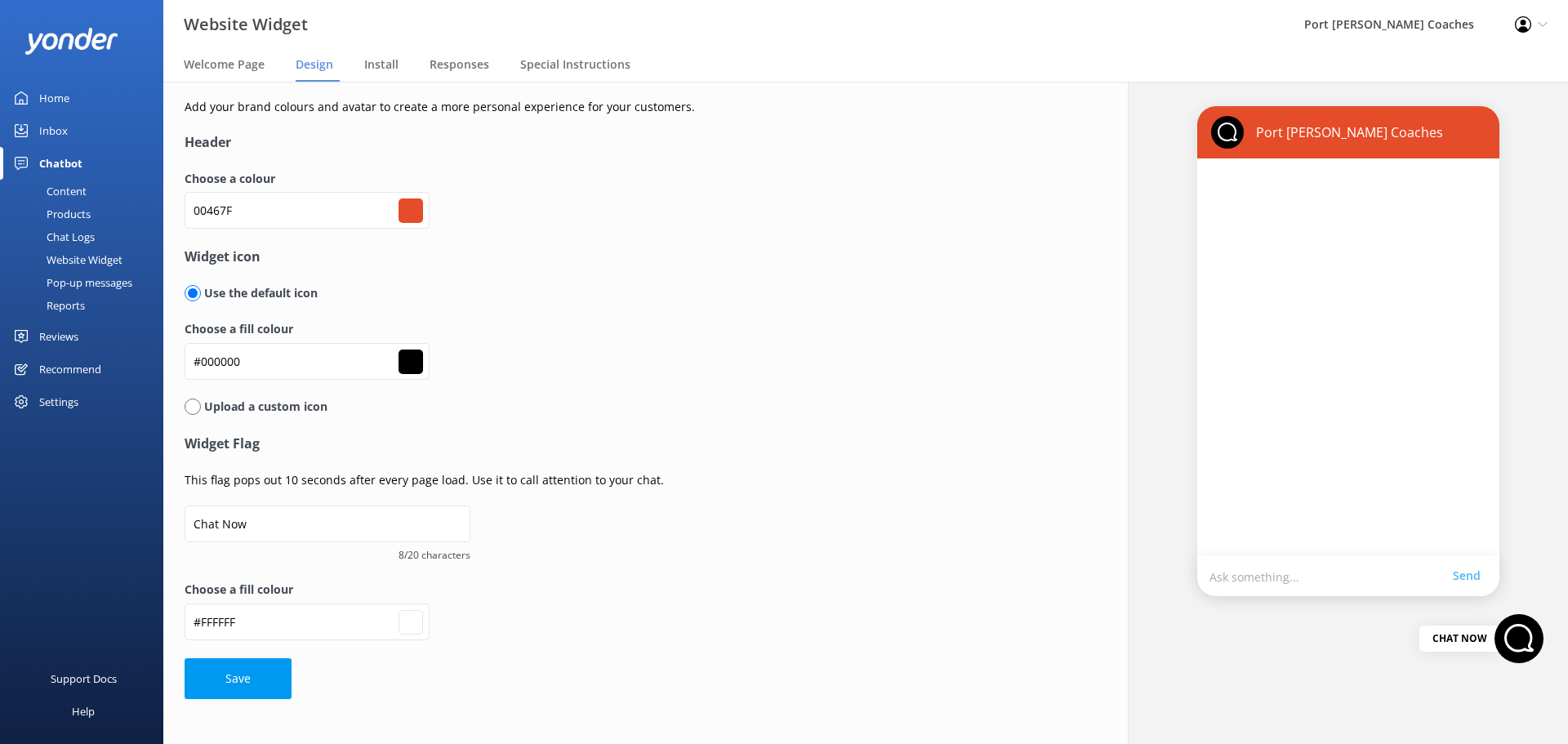
click at [617, 299] on div "Use the default icon" at bounding box center [593, 293] width 817 height 18
type input "#000000"
type input "#ffffff"
type input "#000000"
type input "#ffffff"
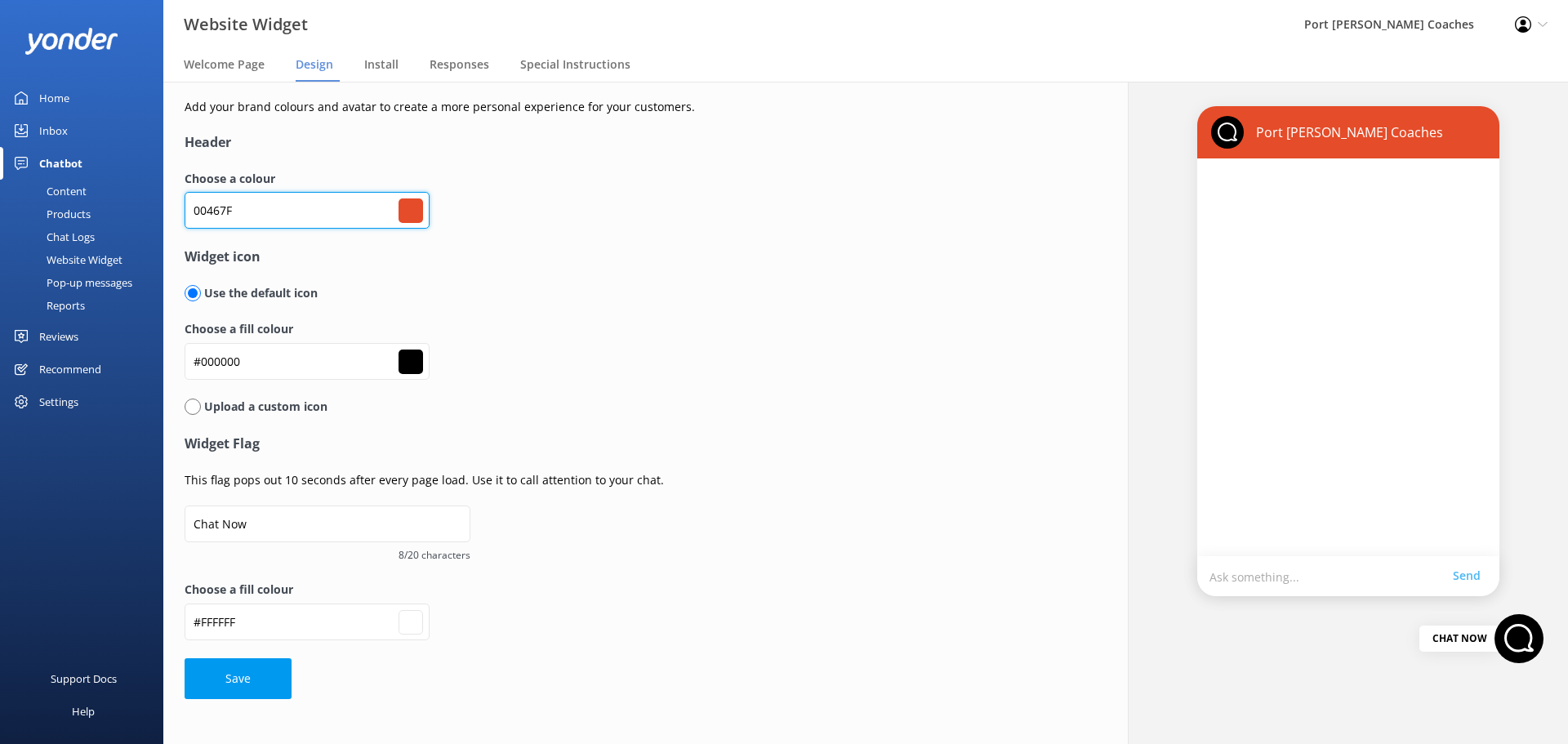
click at [275, 209] on input "00467F" at bounding box center [307, 210] width 245 height 37
click at [185, 658] on button "Save" at bounding box center [238, 678] width 107 height 41
type input "#000000"
type input "#ffffff"
type input "#000000"
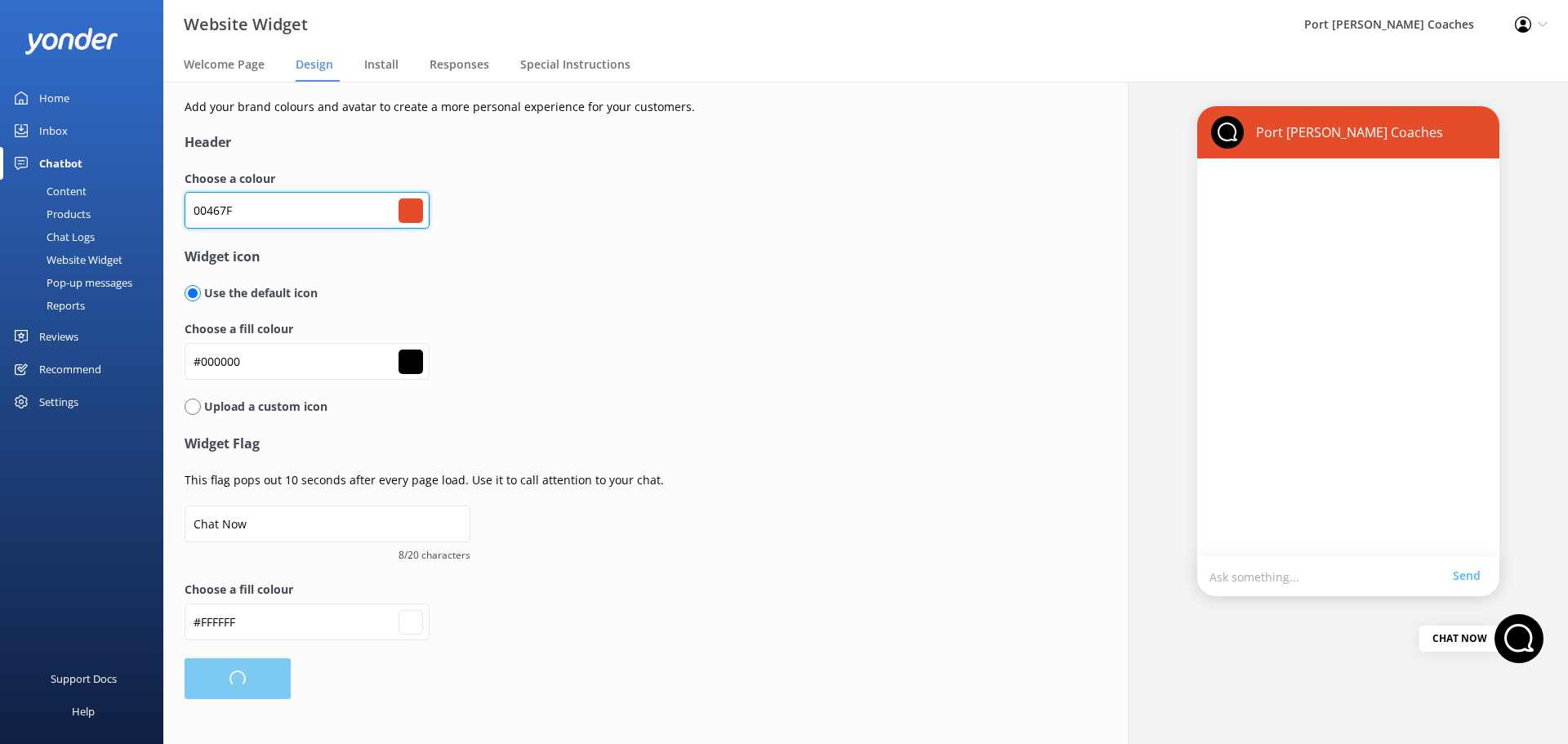
type input "#ffffff"
click at [193, 214] on input "00467F" at bounding box center [307, 210] width 245 height 37
type input "#00467F"
type input "#00467f"
type input "#ffffff"
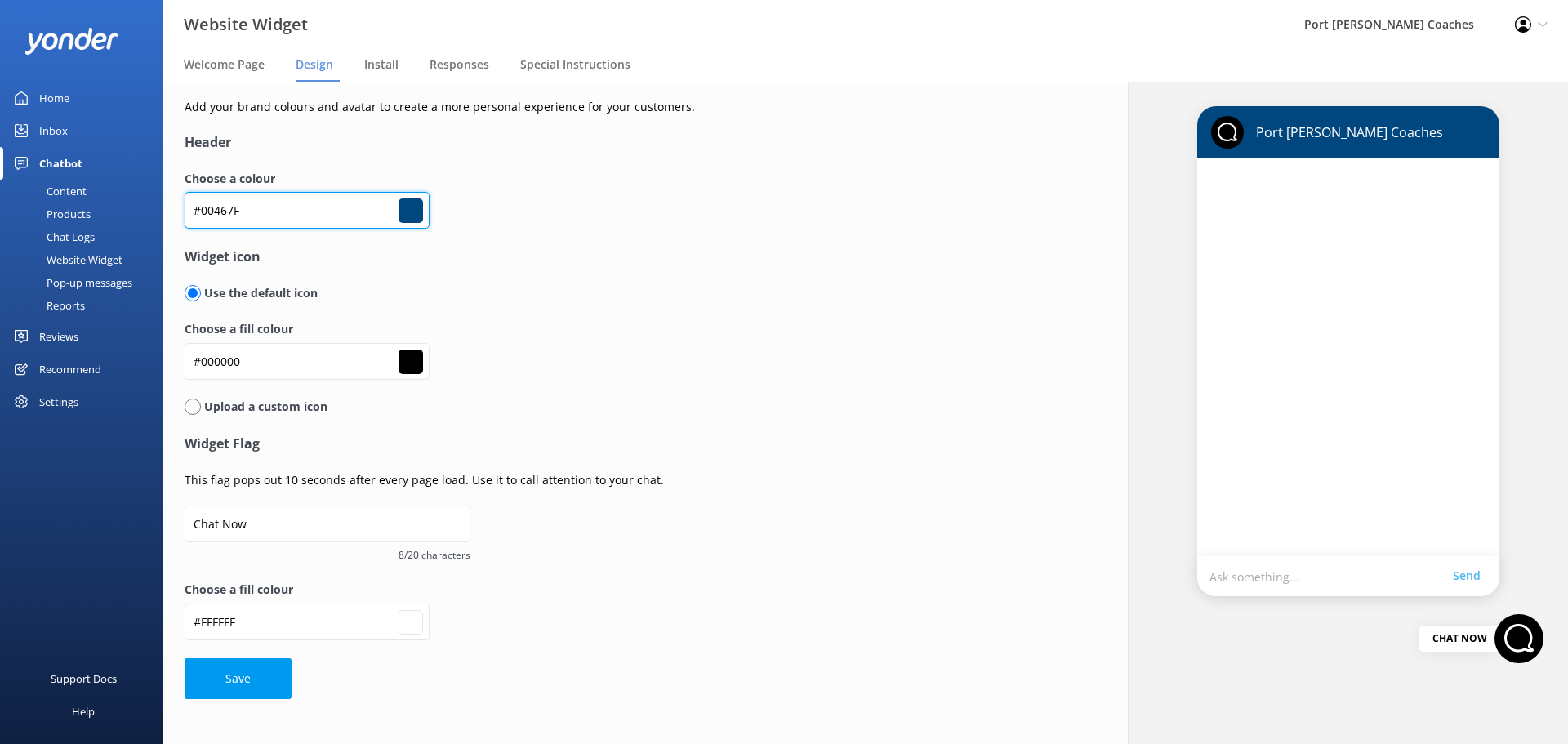
type input "#00467F"
type input "#00467f"
type input "#ffffff"
type input "#00467f"
type input "#ffffff"
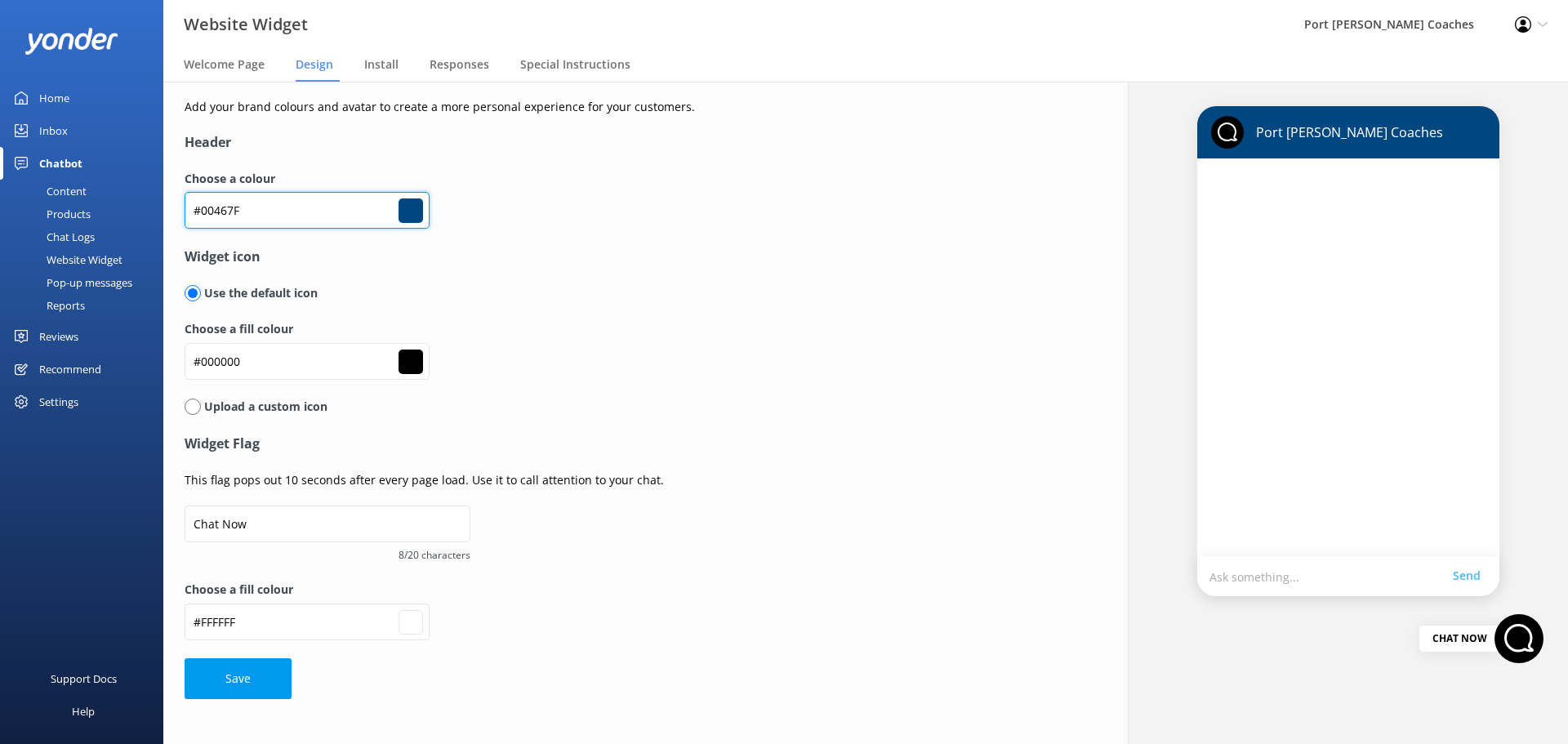
type input "#00467f"
type input "#ffffff"
type input "#00467f"
type input "#ffffff"
type input "#00467f"
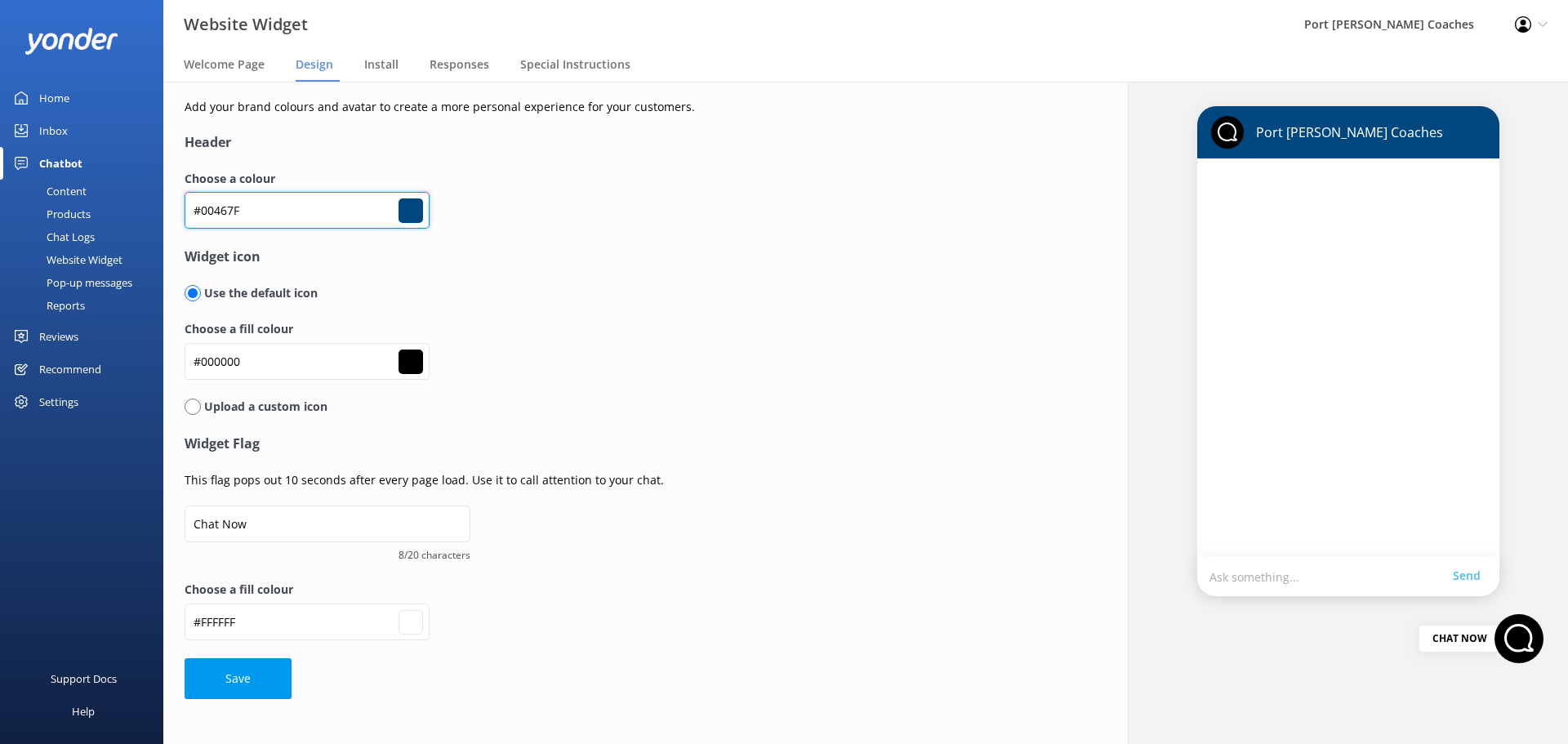
type input "#ffffff"
type input "#00467f"
type input "#ffffff"
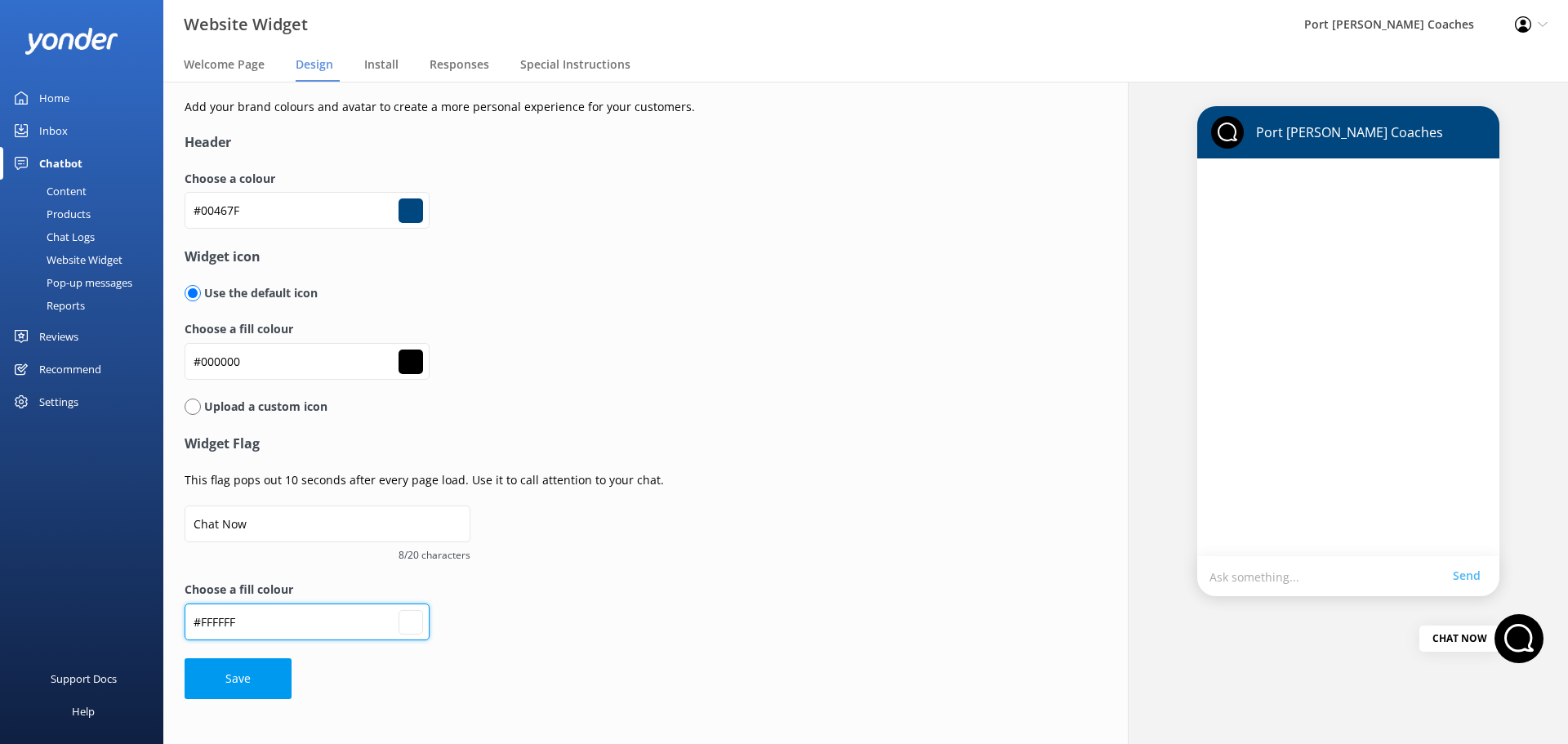
click at [262, 616] on input "#FFFFFF" at bounding box center [307, 622] width 245 height 37
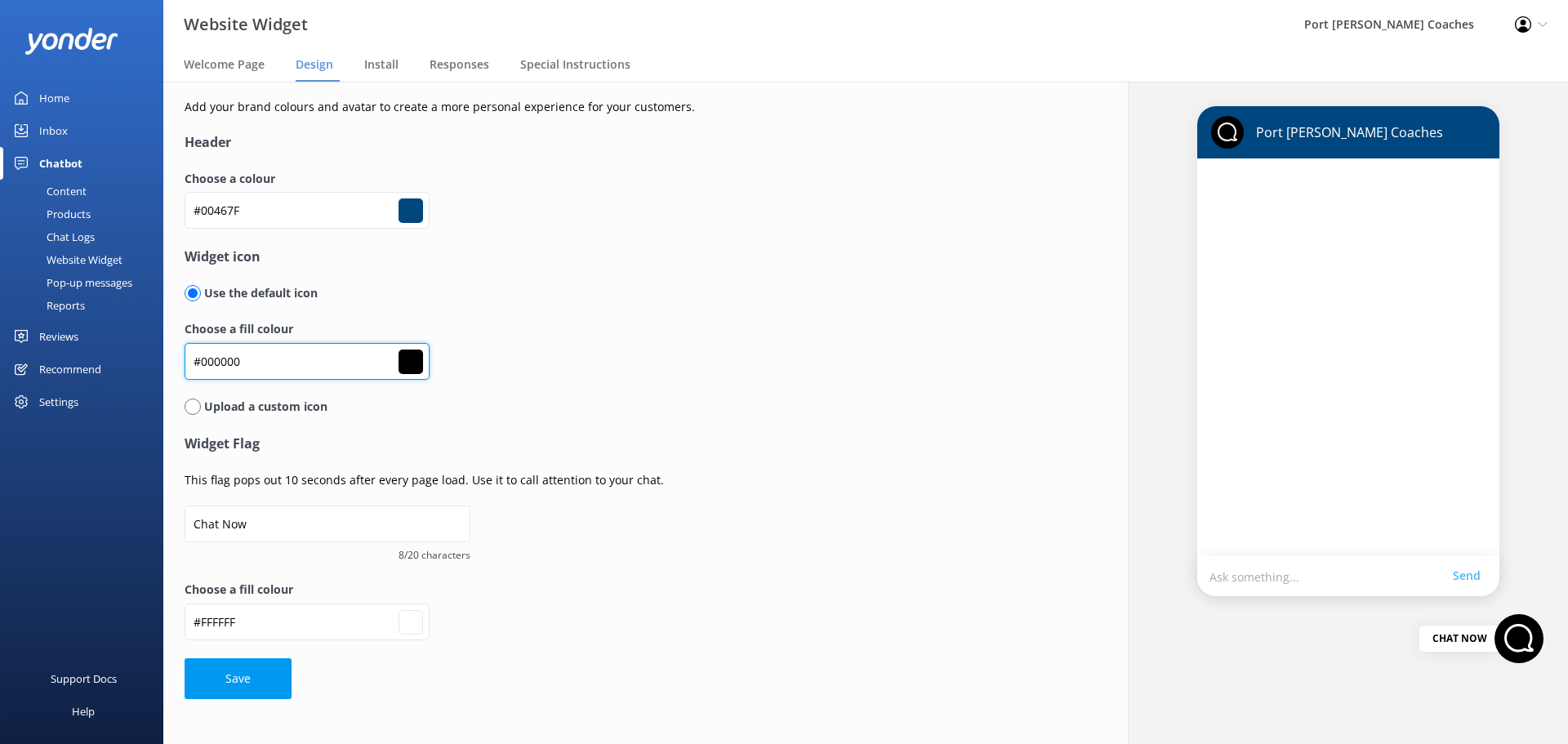
drag, startPoint x: 349, startPoint y: 359, endPoint x: 185, endPoint y: 360, distance: 164.0
click at [185, 360] on input "#000000" at bounding box center [307, 361] width 245 height 37
paste input "FFFFFF"
type input "#00467f"
type input "FFFFFF"
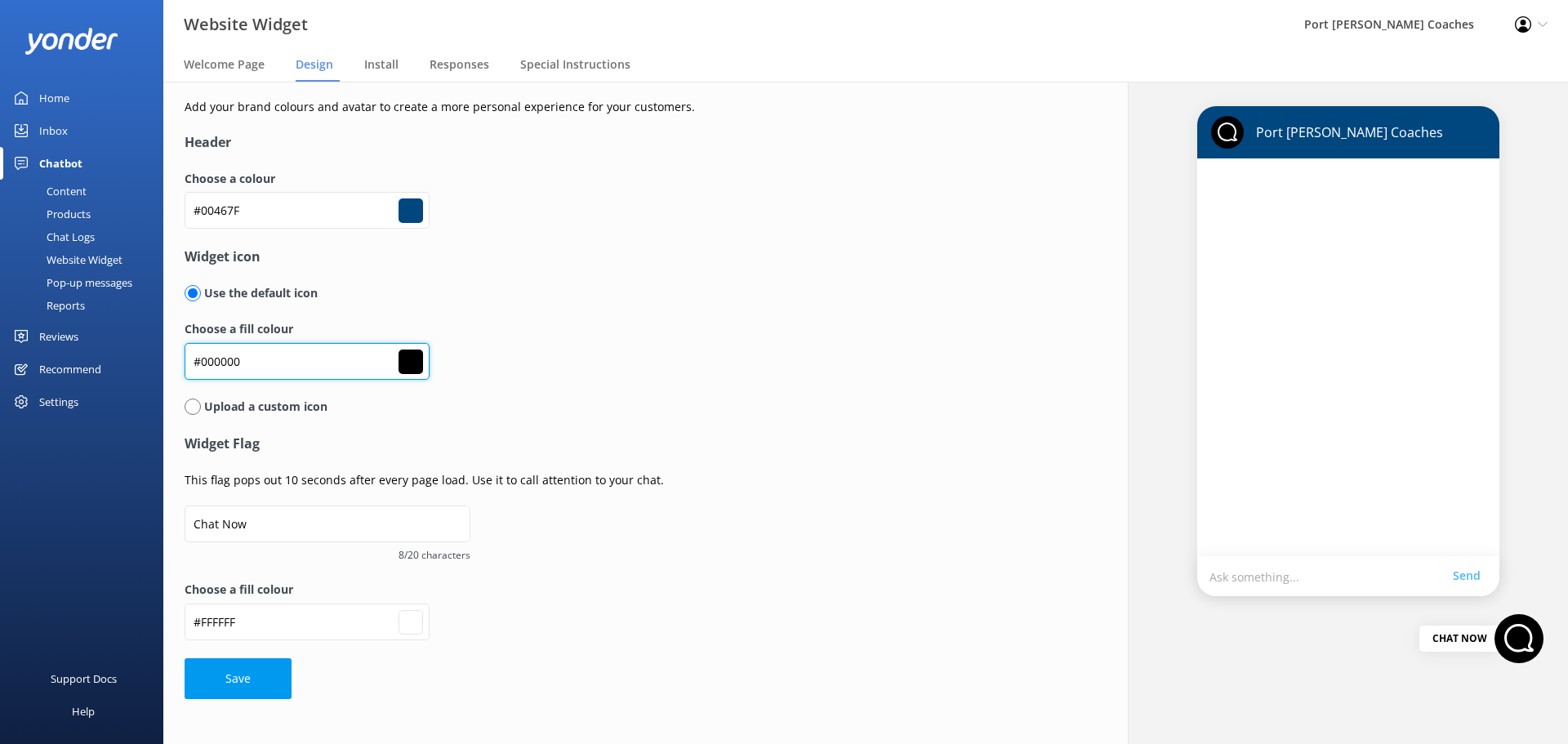
type input "#000000"
type input "#ffffff"
type input "FFFFFF"
click at [589, 361] on div "Choose a fill colour FFFFFF #000000" at bounding box center [593, 358] width 817 height 77
type input "#00467f"
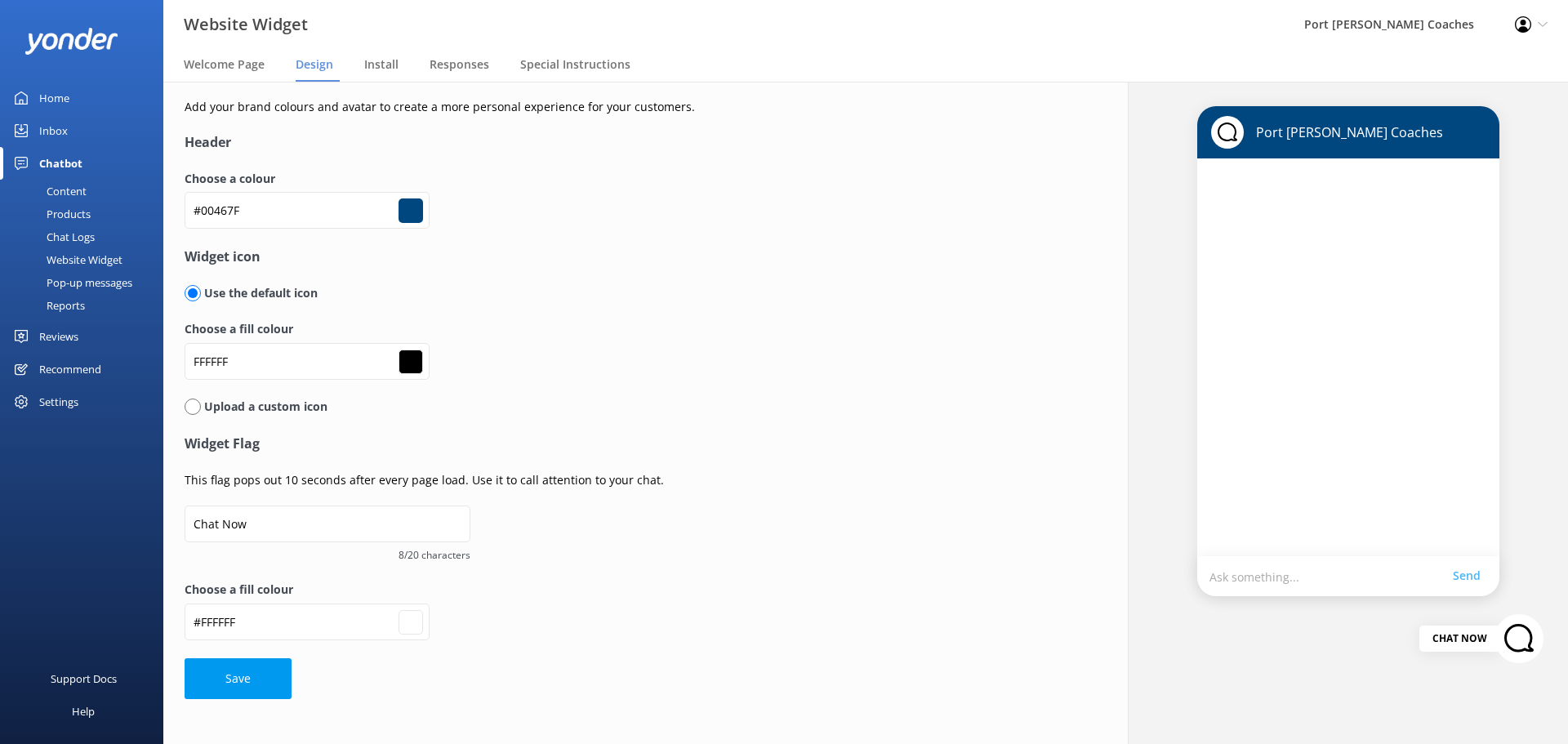
type input "#000000"
type input "#ffffff"
type input "#00467f"
type input "#000000"
type input "#ffffff"
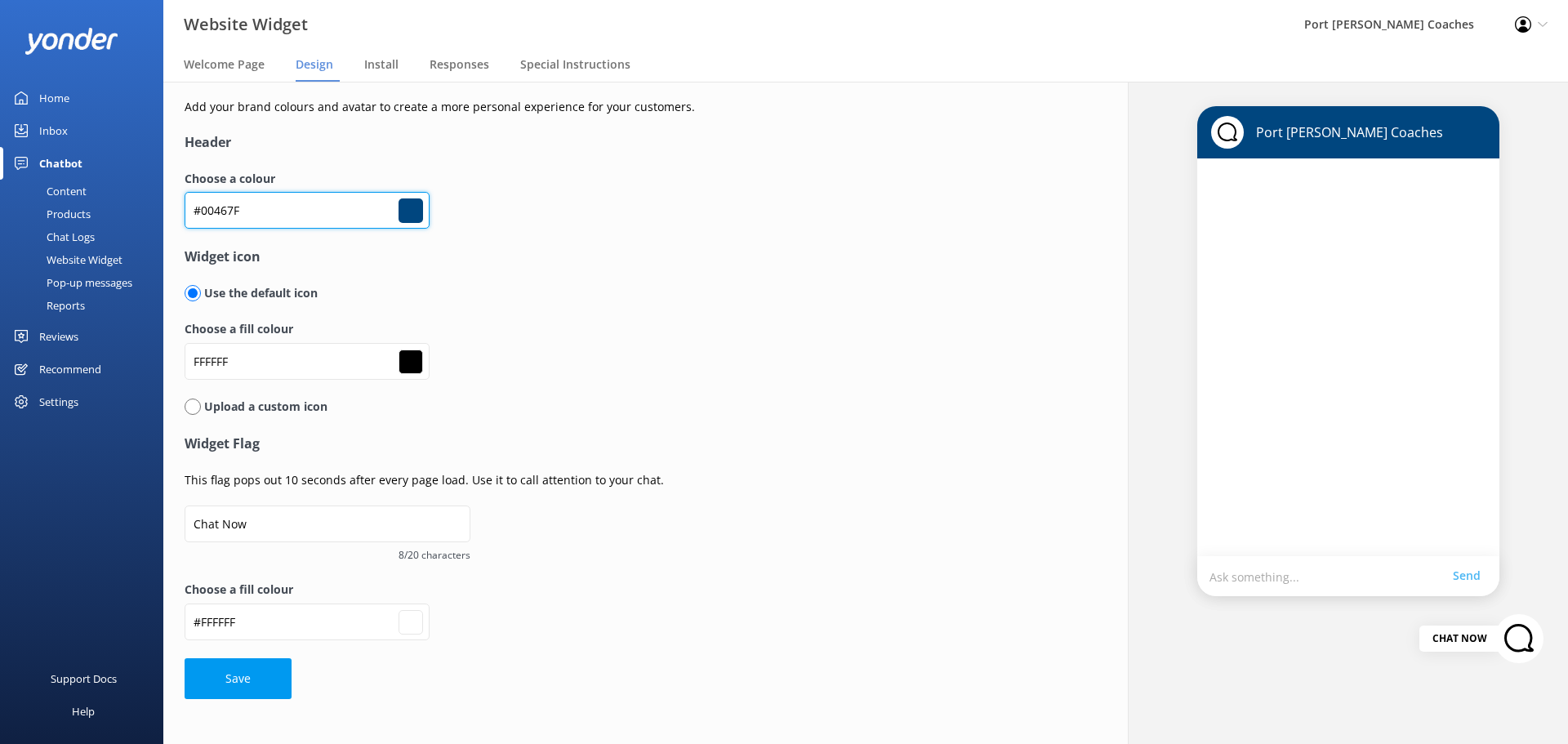
click at [253, 205] on input "#00467F" at bounding box center [307, 210] width 245 height 37
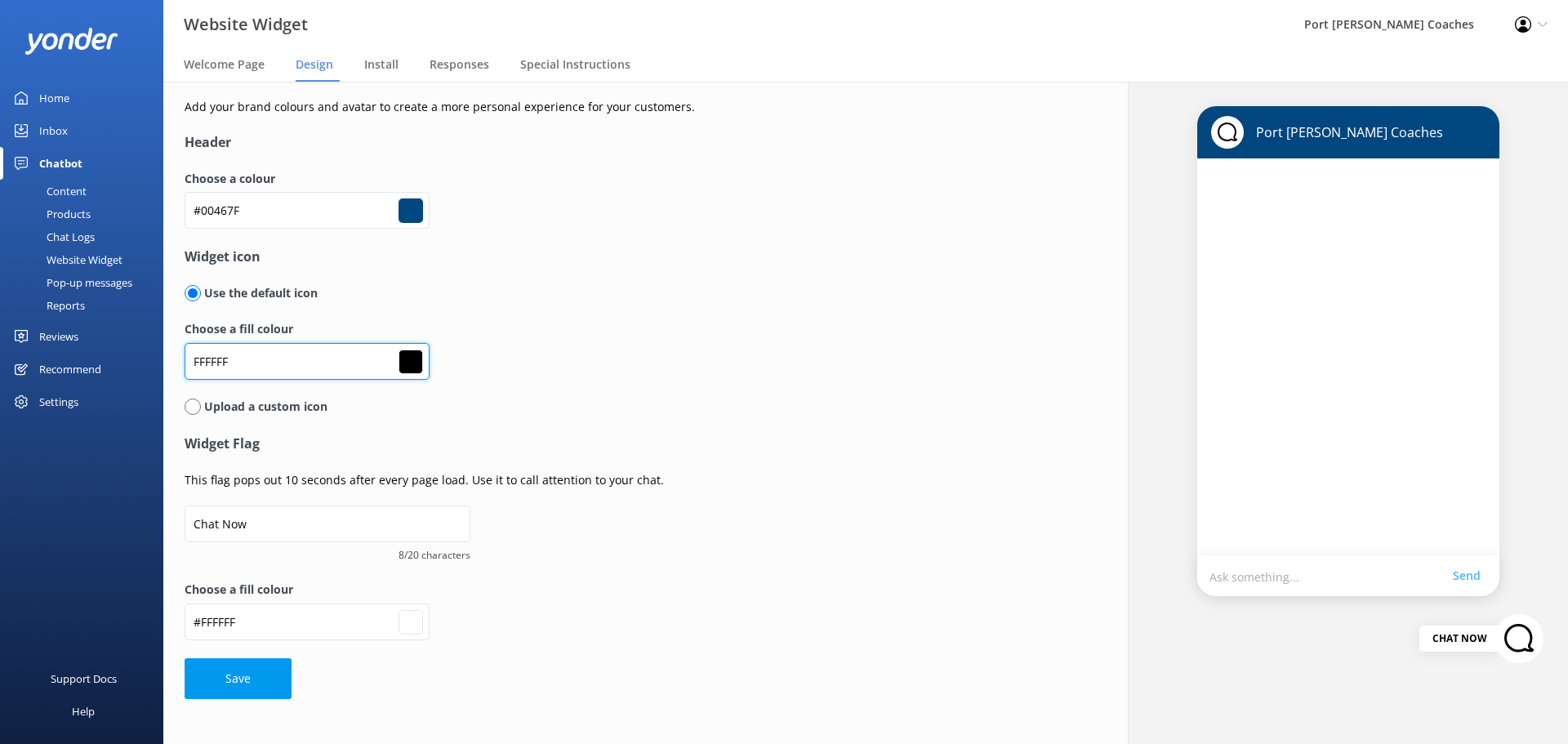
drag, startPoint x: 253, startPoint y: 358, endPoint x: 185, endPoint y: 362, distance: 68.1
click at [185, 362] on input "FFFFFF" at bounding box center [307, 361] width 245 height 37
paste input "ED1B34"
type input "#00467f"
type input "ED1B34"
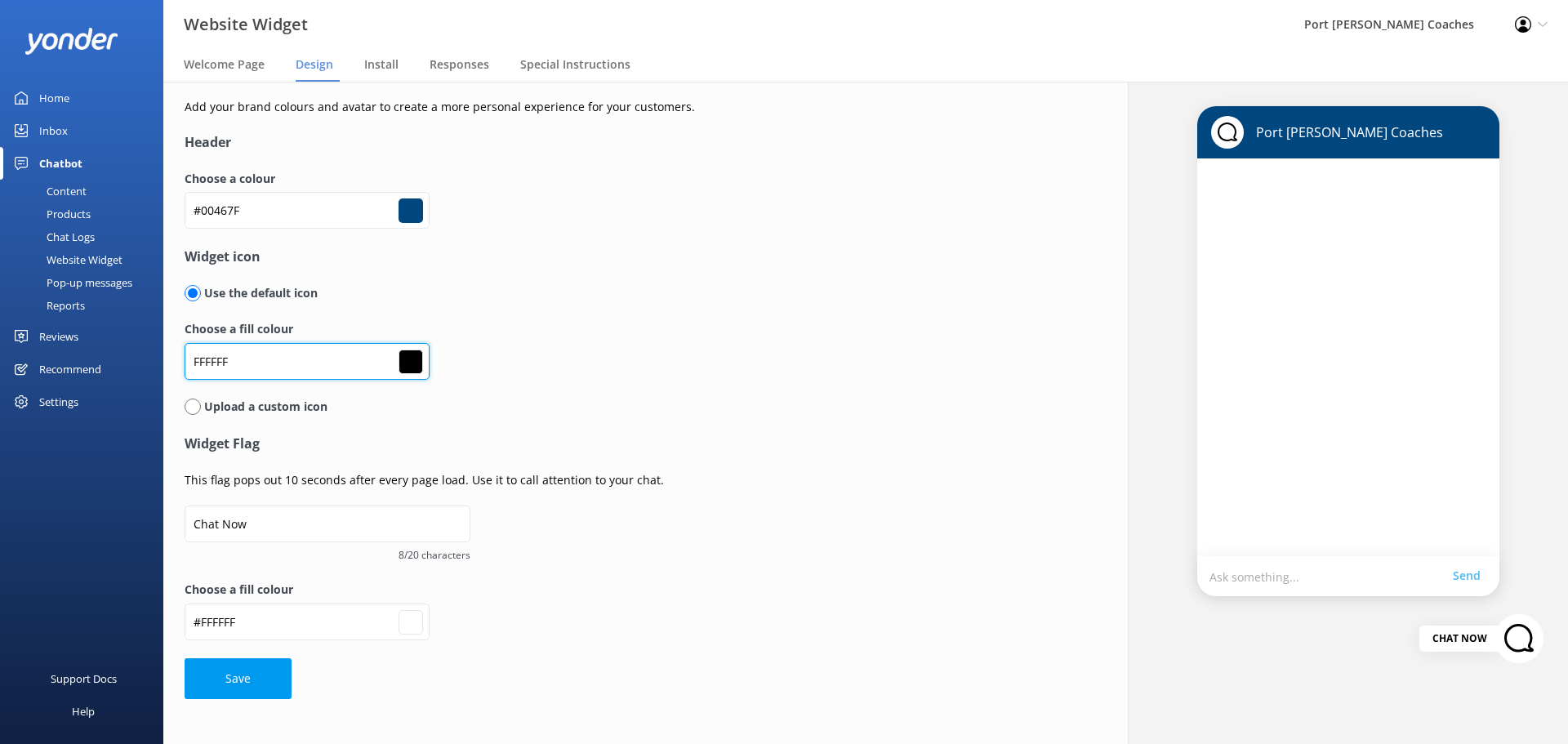
type input "#000000"
type input "#ffffff"
type input "ED1B34"
click at [646, 351] on div "Choose a fill colour ED1B34 #000000" at bounding box center [593, 358] width 817 height 77
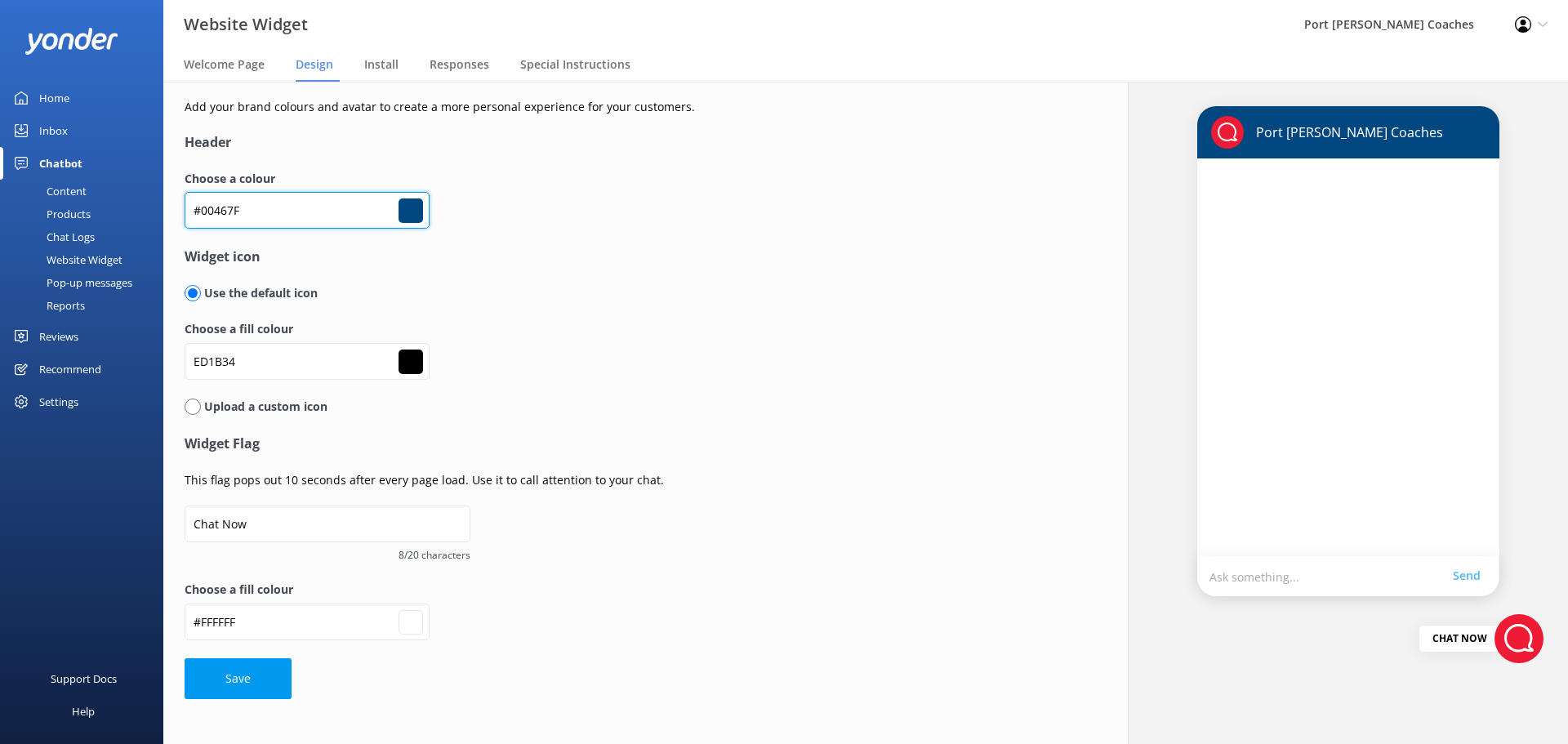
click at [313, 220] on input "#00467F" at bounding box center [307, 210] width 245 height 37
drag, startPoint x: 260, startPoint y: 214, endPoint x: 142, endPoint y: 205, distance: 118.3
click at [142, 205] on div "Website Widget Port Stephens Coaches Profile Settings Logout Welcome Page Desig…" at bounding box center [784, 413] width 1568 height 663
paste input "ED1B34"
type input "ED1B34"
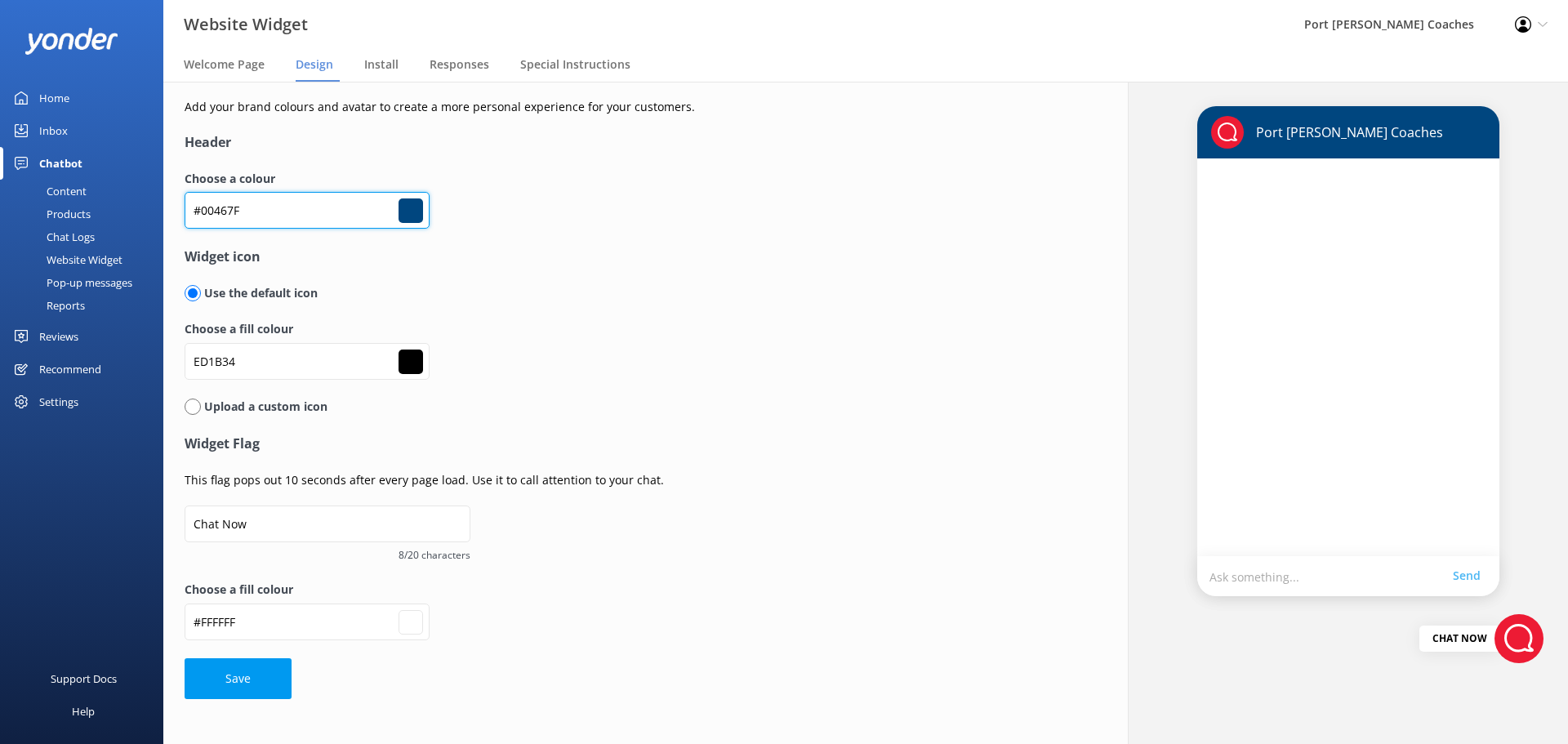
type input "#000000"
type input "#ffffff"
click at [196, 208] on input "ED1B34" at bounding box center [307, 210] width 245 height 37
type input "#ED1B34"
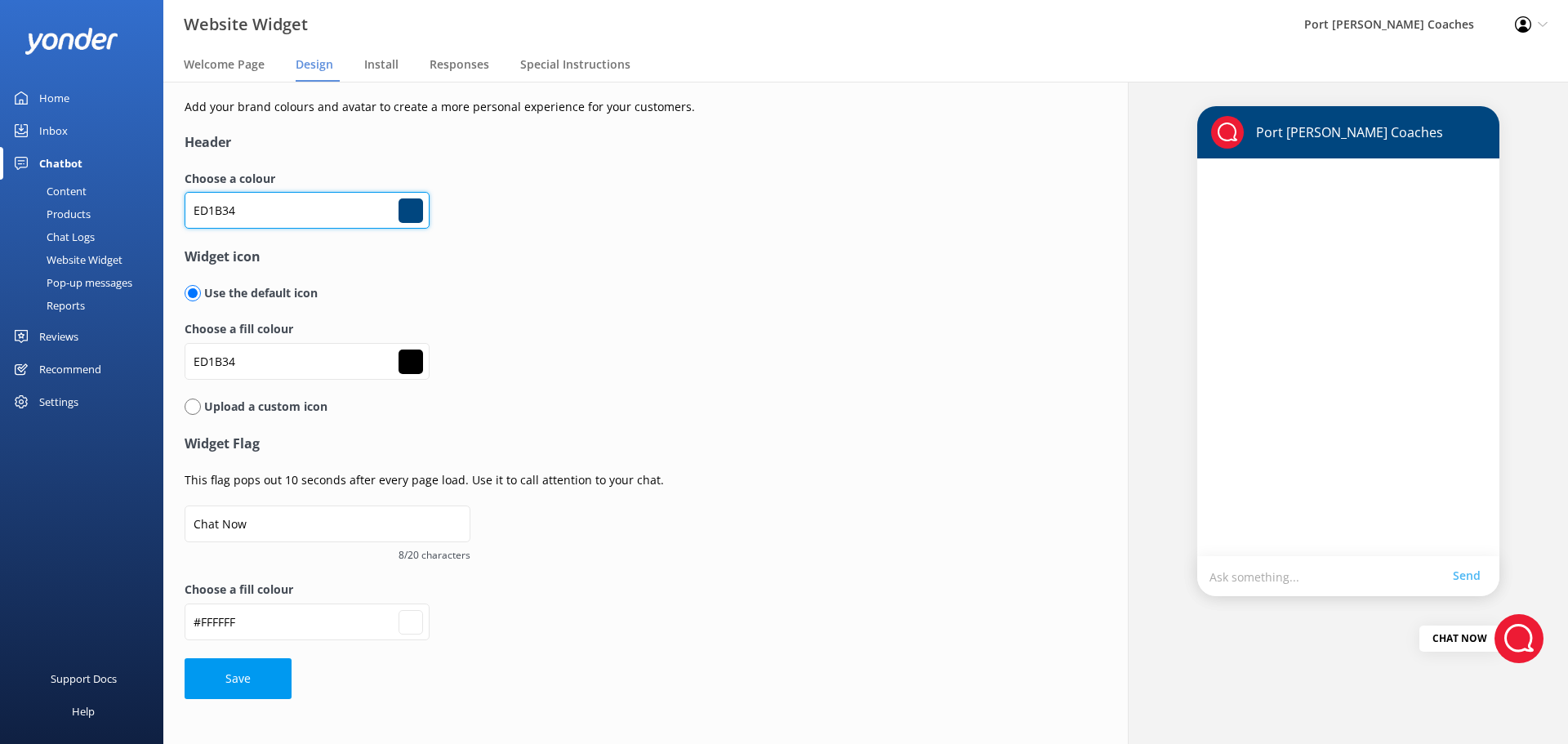
type input "#ed1b34"
type input "#000000"
type input "#ffffff"
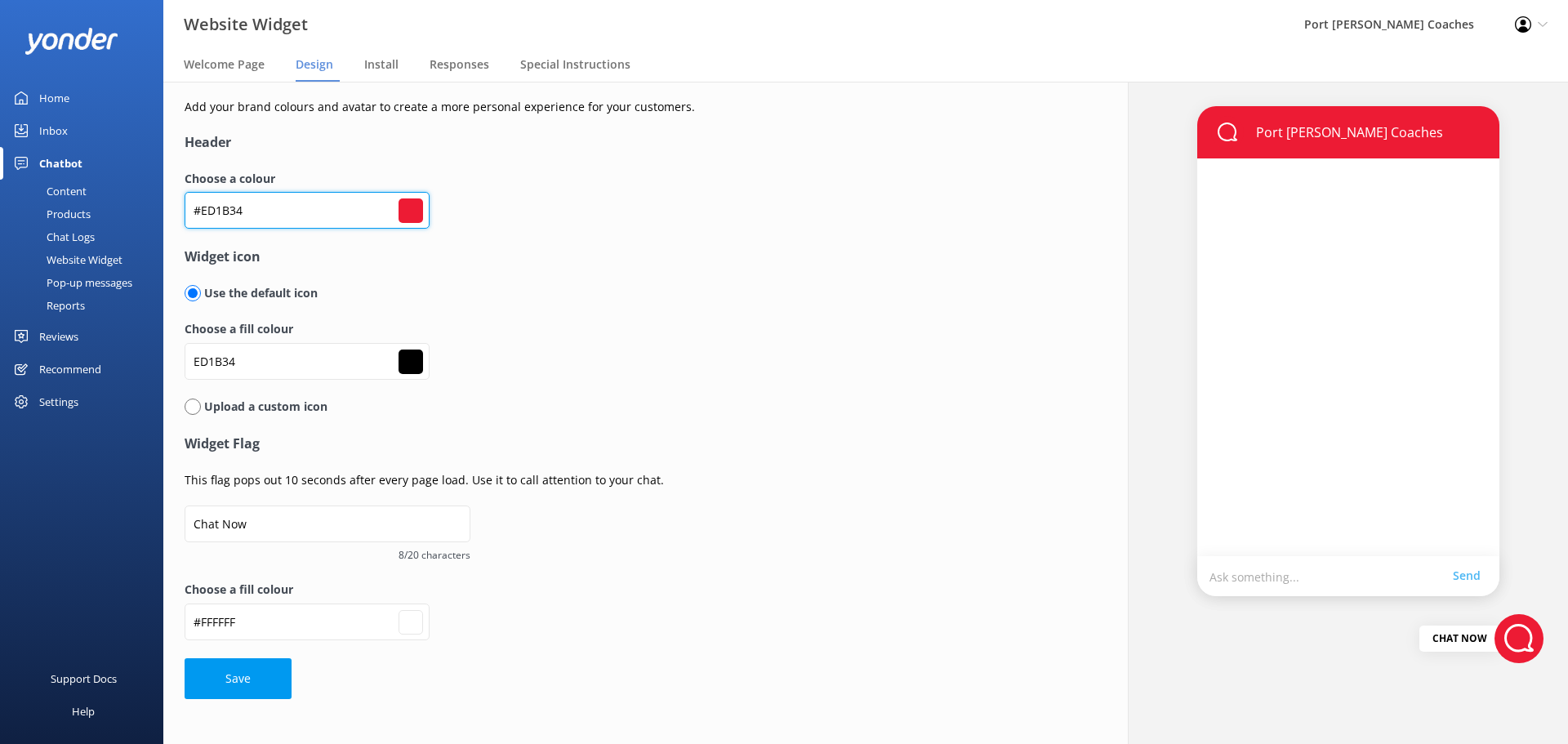
click at [295, 199] on input "#ED1B34" at bounding box center [307, 210] width 245 height 37
drag, startPoint x: 268, startPoint y: 211, endPoint x: 205, endPoint y: 209, distance: 63.0
click at [205, 209] on input "#ED1B34" at bounding box center [307, 210] width 245 height 37
type input "#E"
type input "#000000"
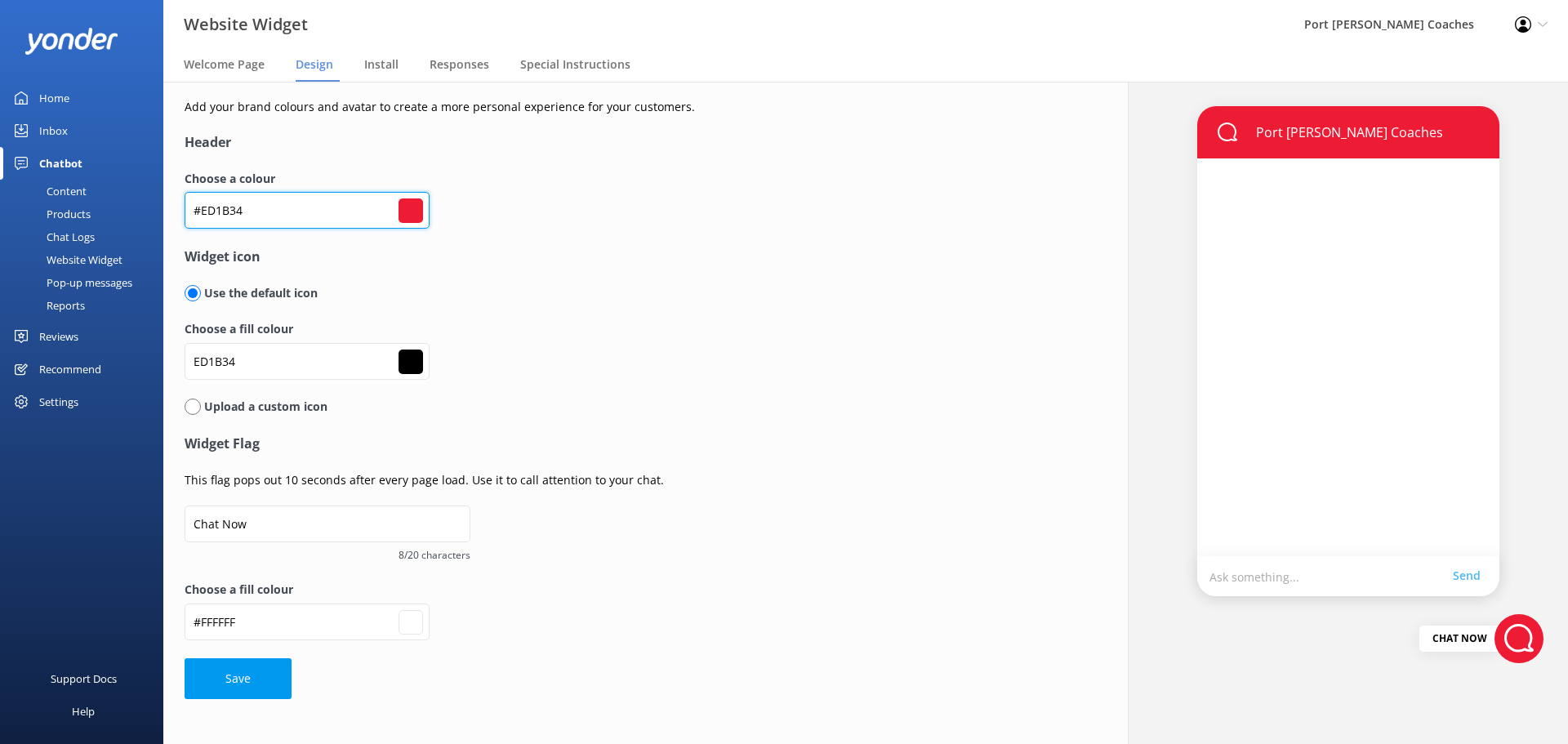
type input "#000000"
type input "#ffffff"
type input "#"
type input "#000000"
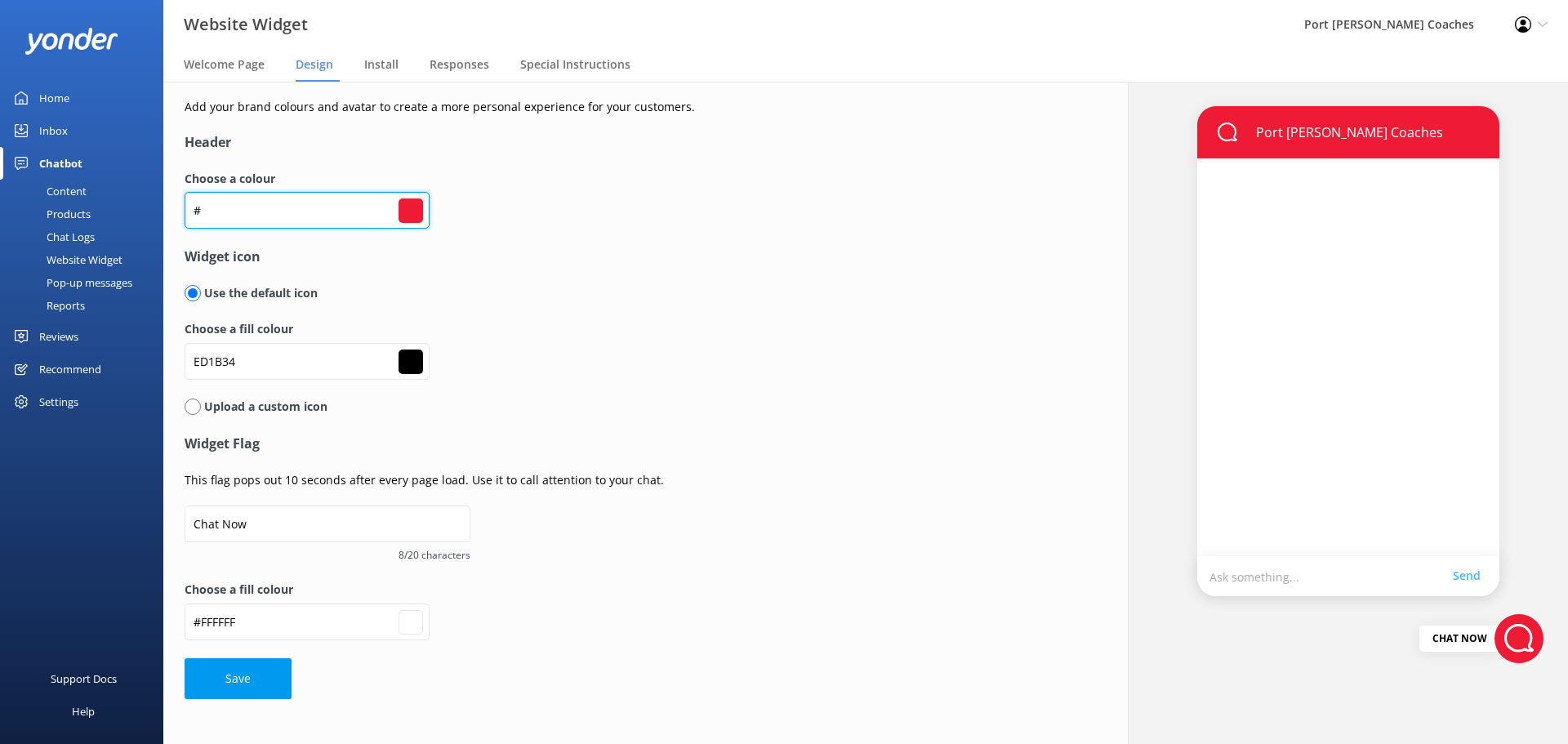
type input "#ffffff"
paste input "00467F"
type input "#00467F"
type input "#00467f"
type input "#000000"
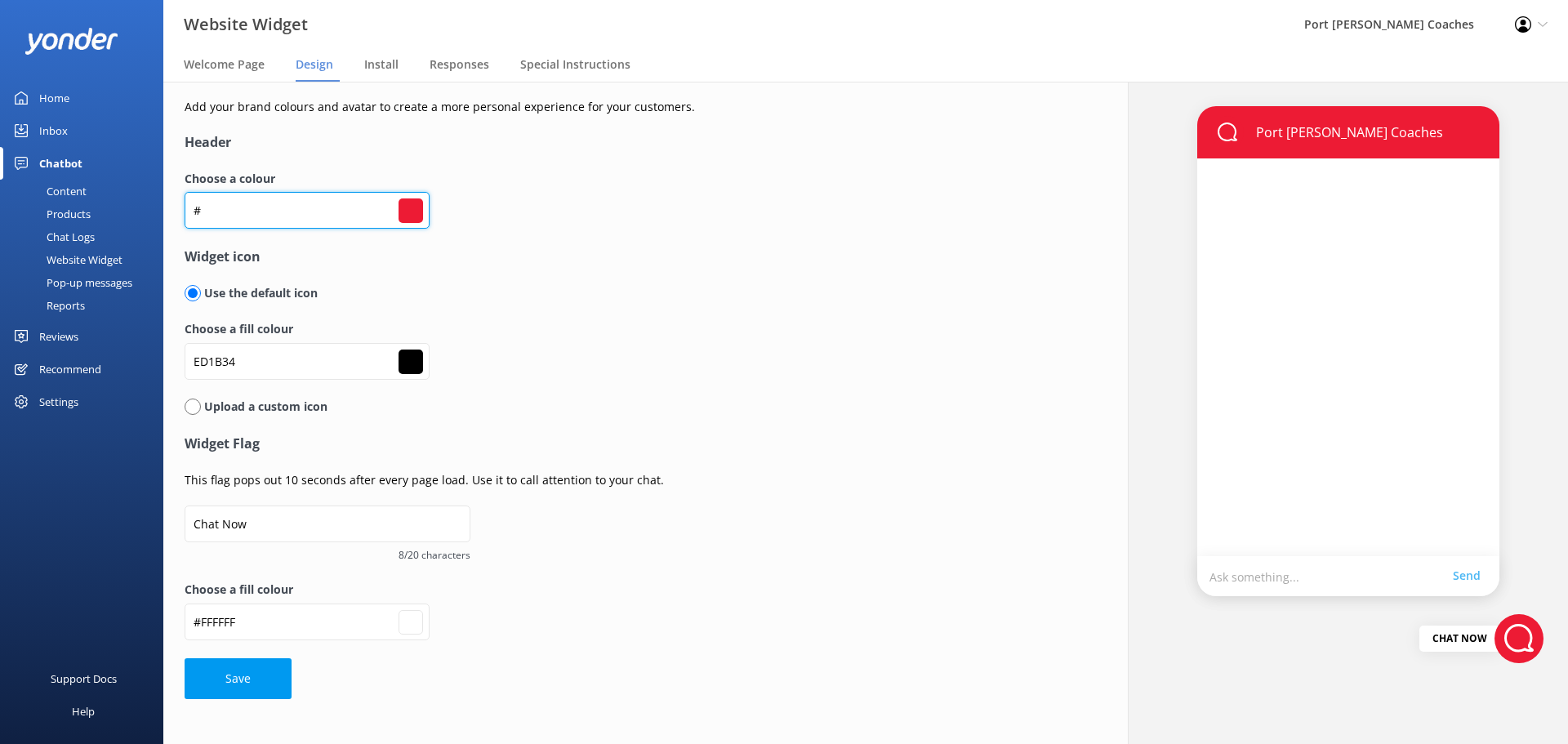
type input "#ffffff"
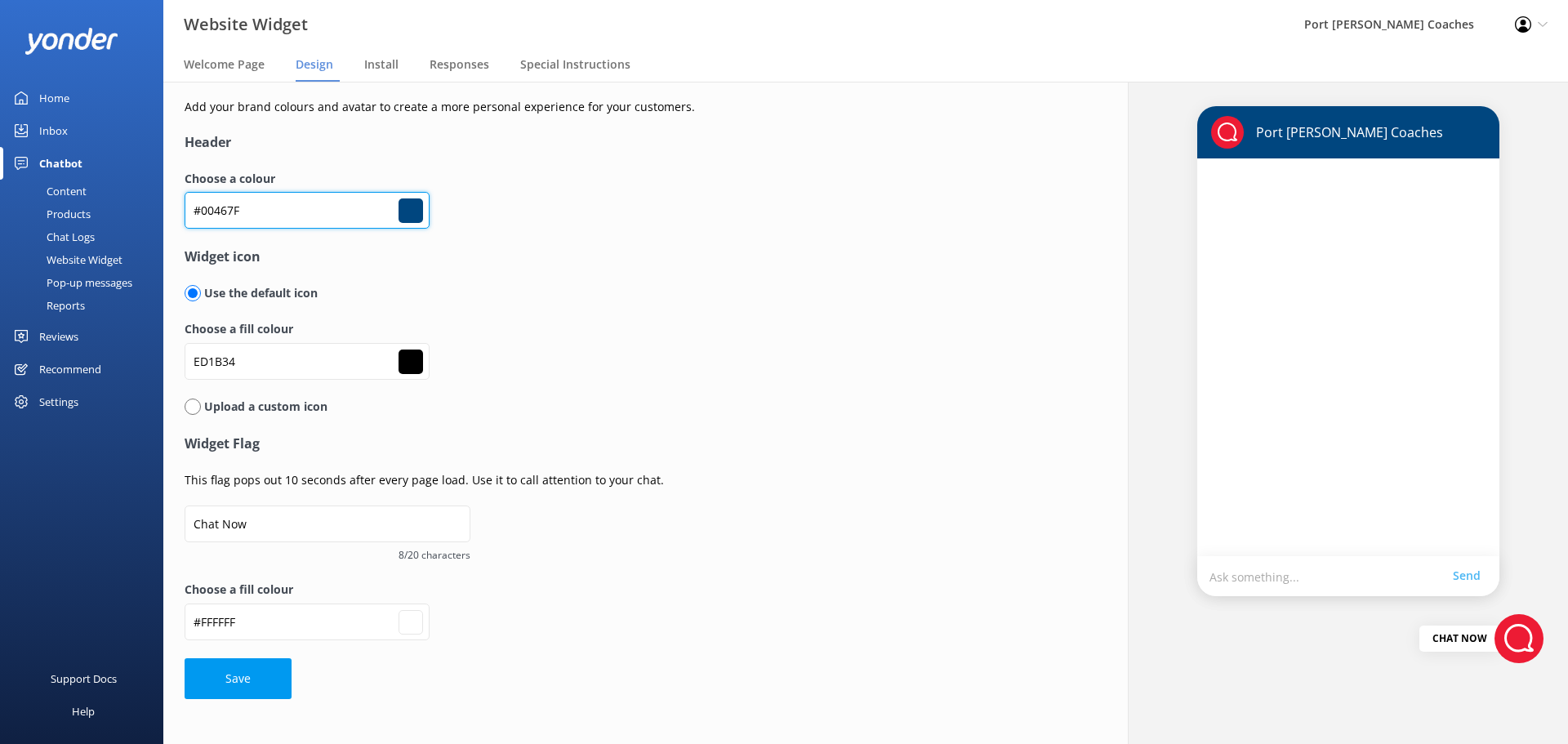
type input "#00467F"
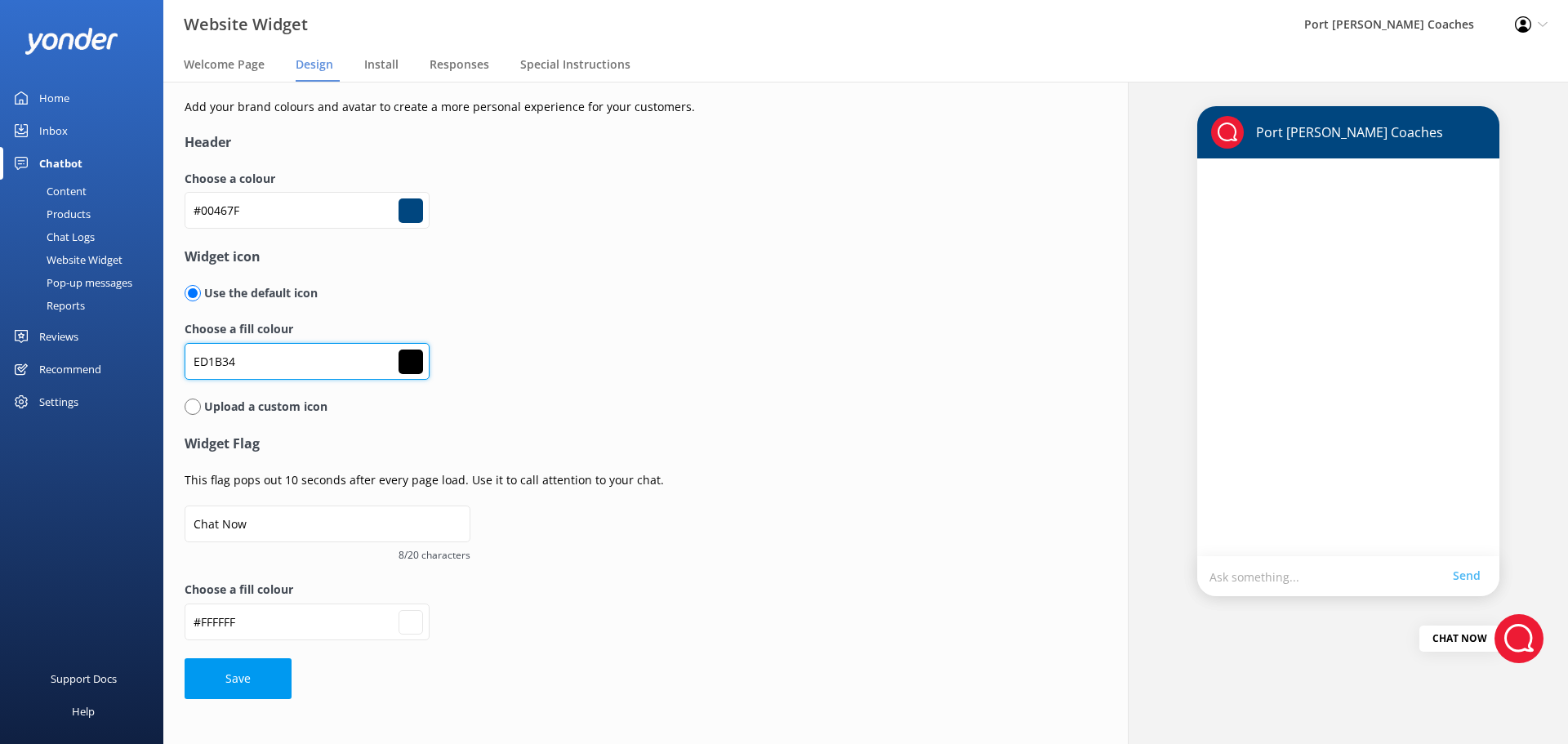
click at [196, 356] on input "ED1B34" at bounding box center [307, 361] width 245 height 37
drag, startPoint x: 245, startPoint y: 363, endPoint x: 163, endPoint y: 365, distance: 82.0
click at [163, 365] on div "Add your brand colours and avatar to create a more personal experience for your…" at bounding box center [624, 398] width 923 height 634
paste input "#"
click at [189, 356] on input "ED1B34" at bounding box center [307, 361] width 245 height 37
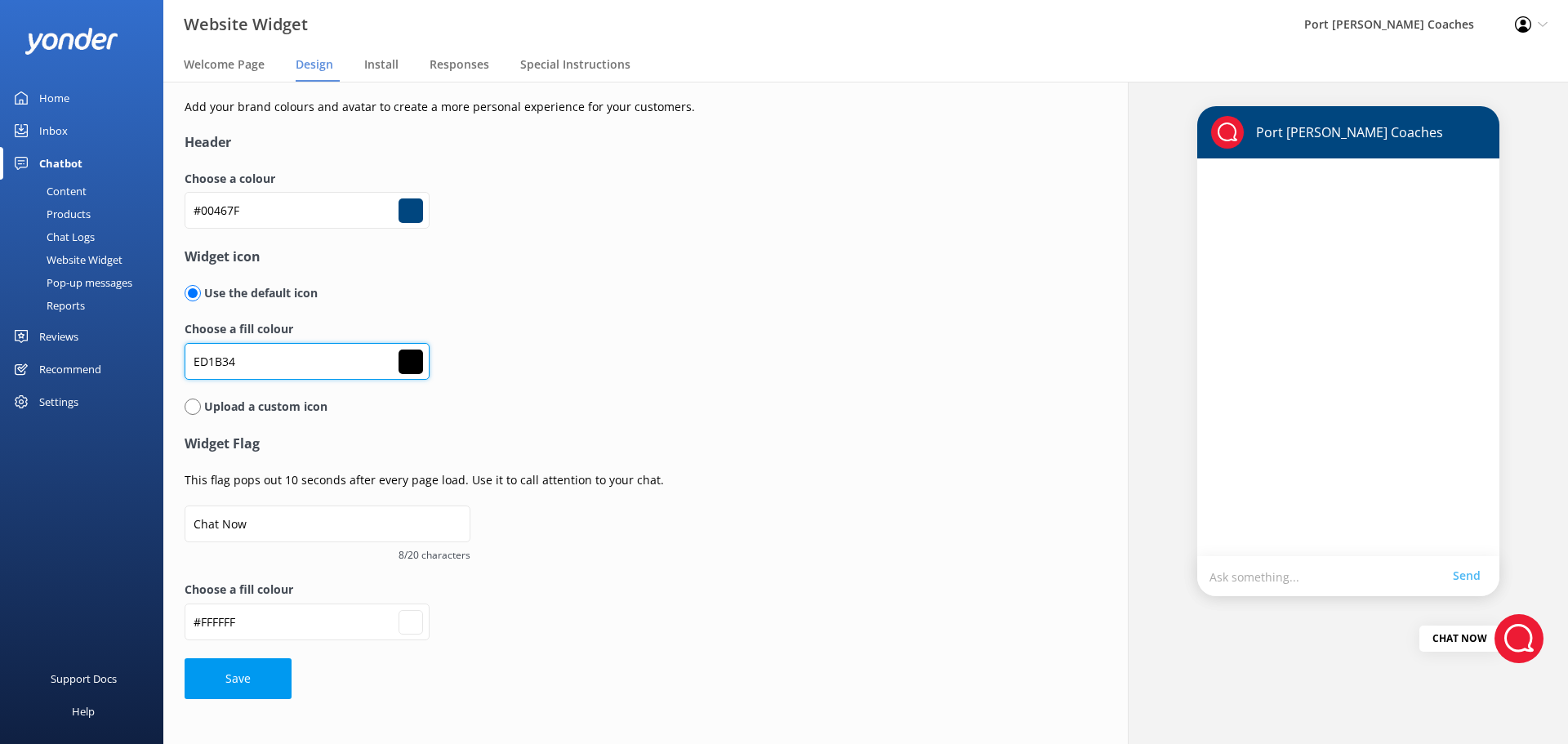
type input "#00467f"
type input "#ED1B34"
type input "#ed1b34"
type input "#ffffff"
type input "#ED1B34"
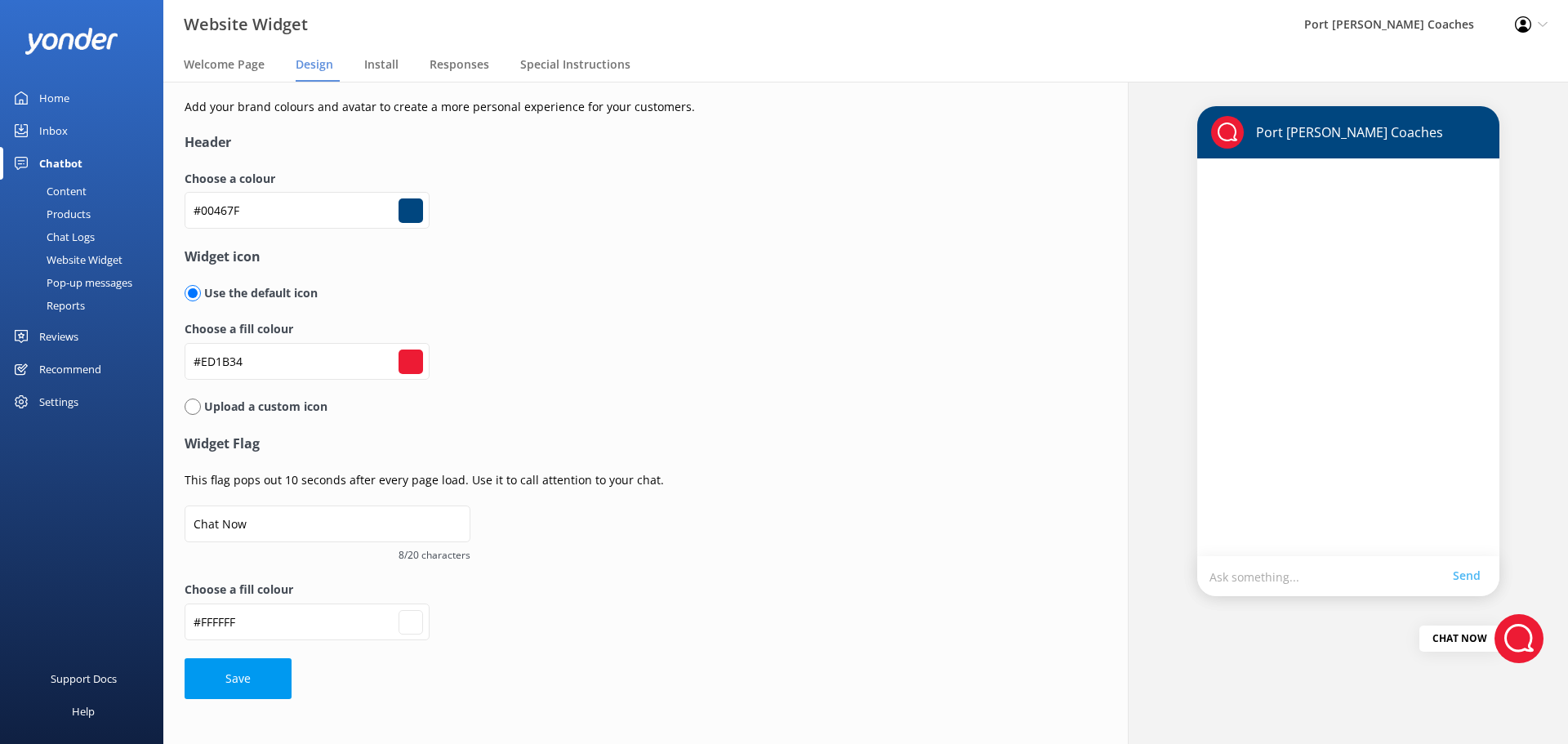
click at [766, 339] on label "Choose a fill colour" at bounding box center [593, 329] width 817 height 18
click at [215, 685] on button "Save" at bounding box center [238, 678] width 107 height 41
type input "#00467f"
type input "#ed1b34"
type input "#ffffff"
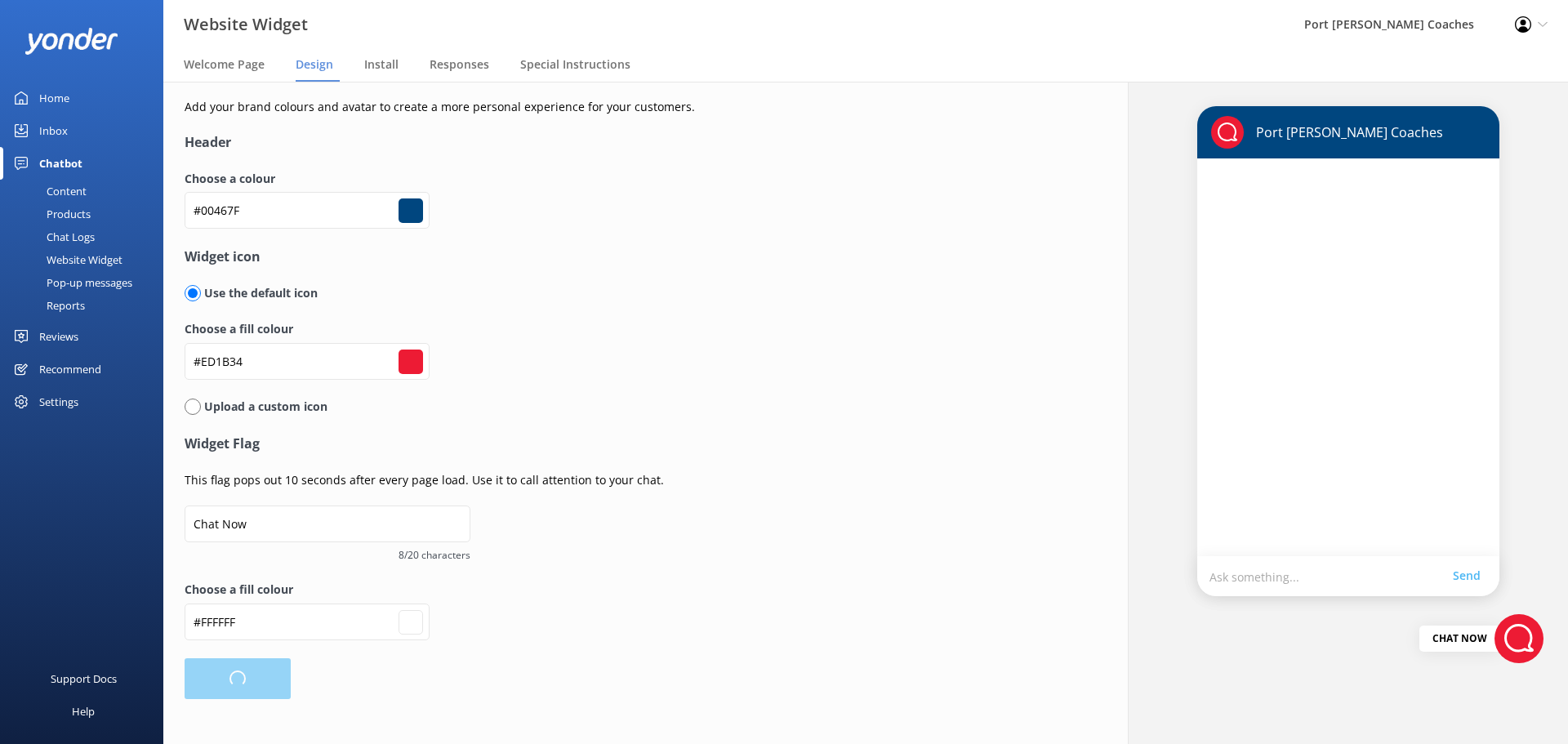
type input "#00467f"
type input "#ed1b34"
type input "#ffffff"
click at [253, 63] on span "Welcome Page" at bounding box center [224, 64] width 81 height 16
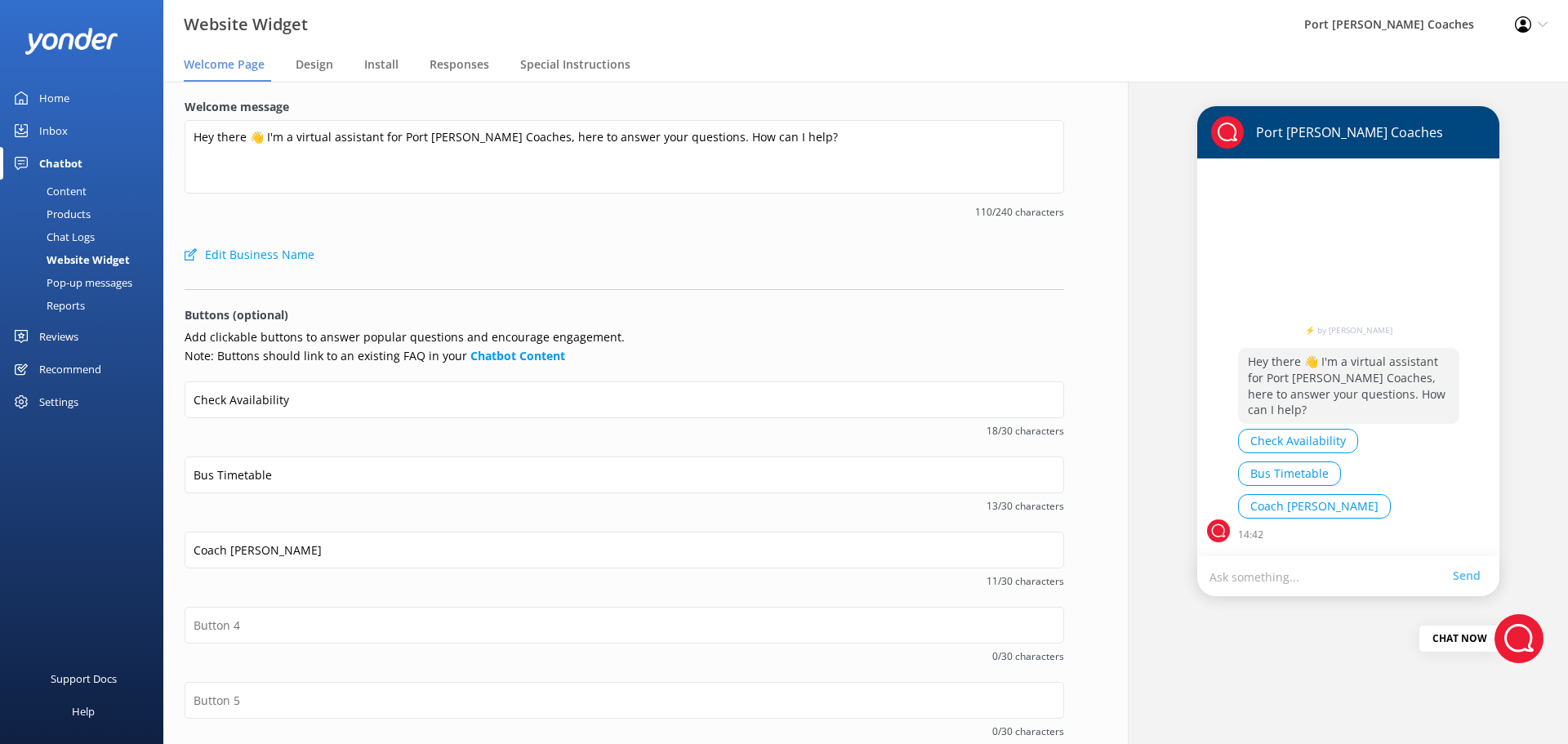
scroll to position [162, 0]
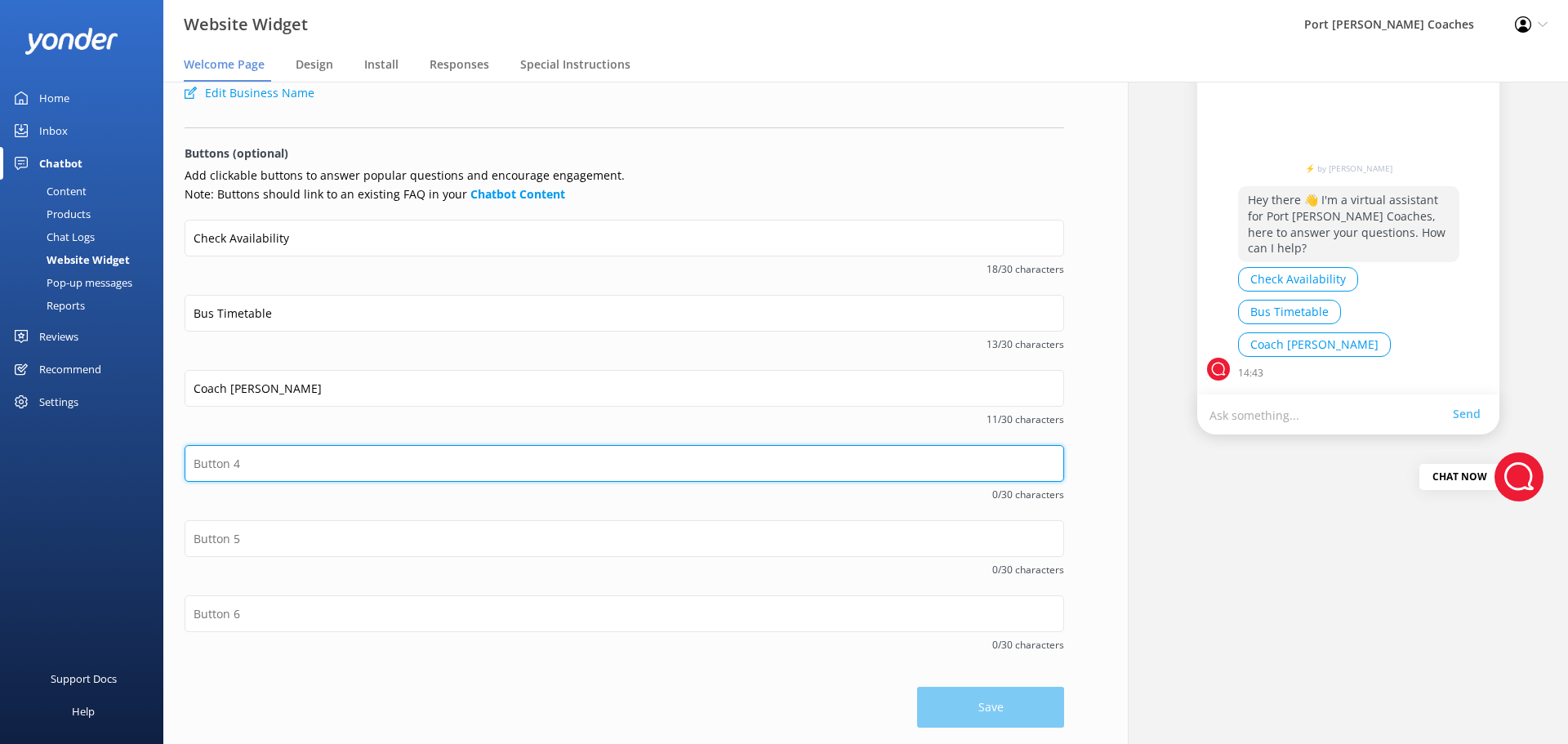
click at [272, 469] on input "text" at bounding box center [625, 463] width 880 height 37
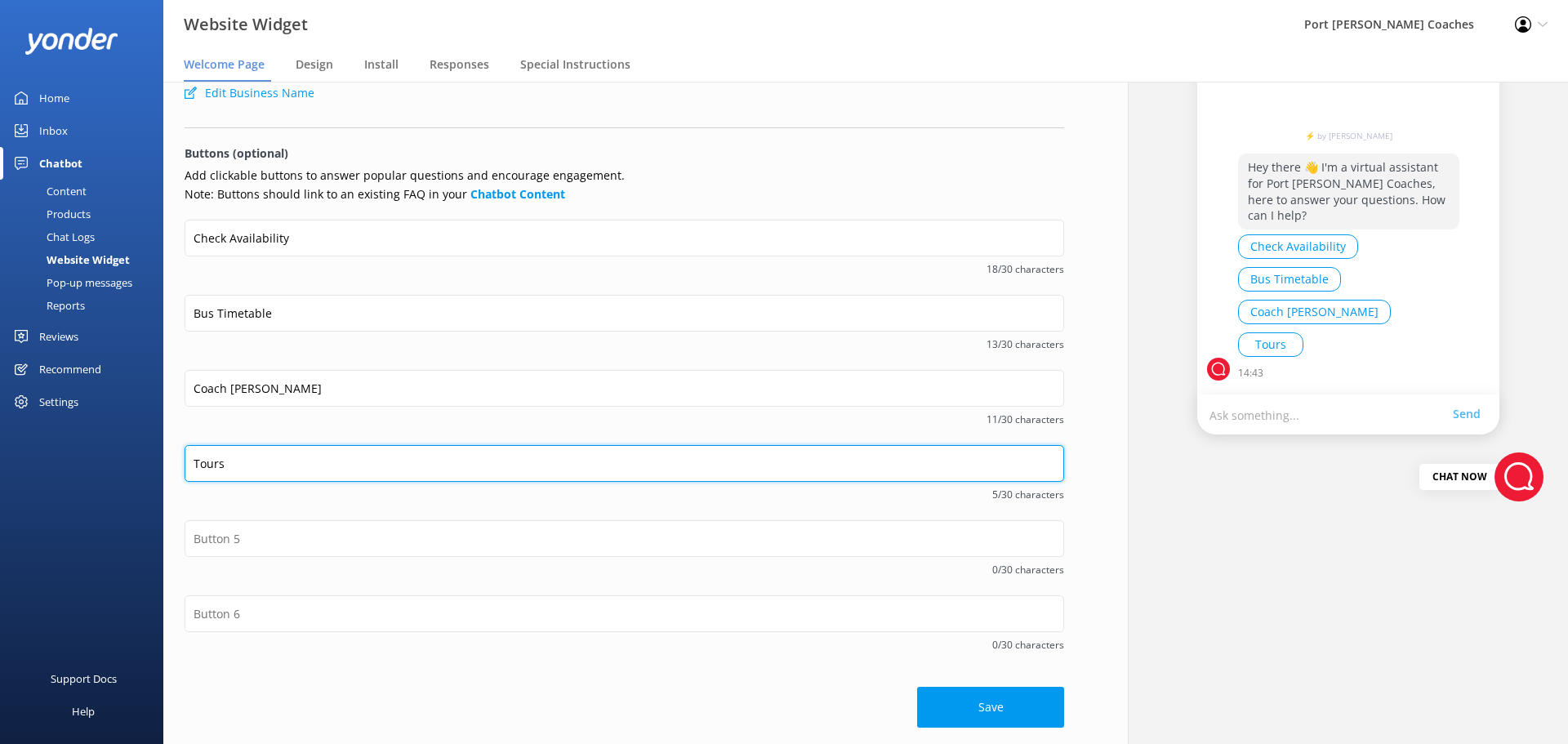
type input "Tours"
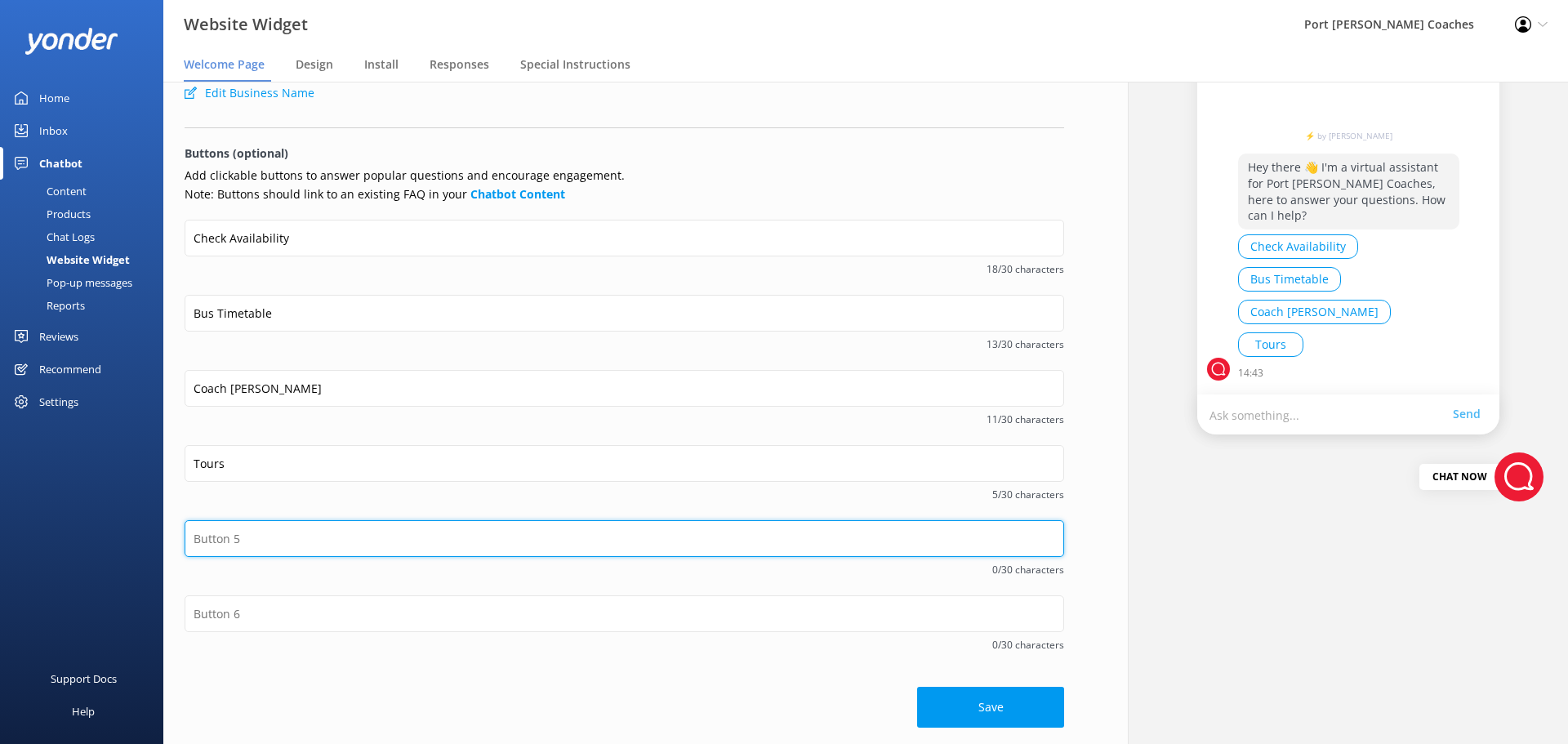
click at [246, 536] on input "text" at bounding box center [625, 539] width 880 height 37
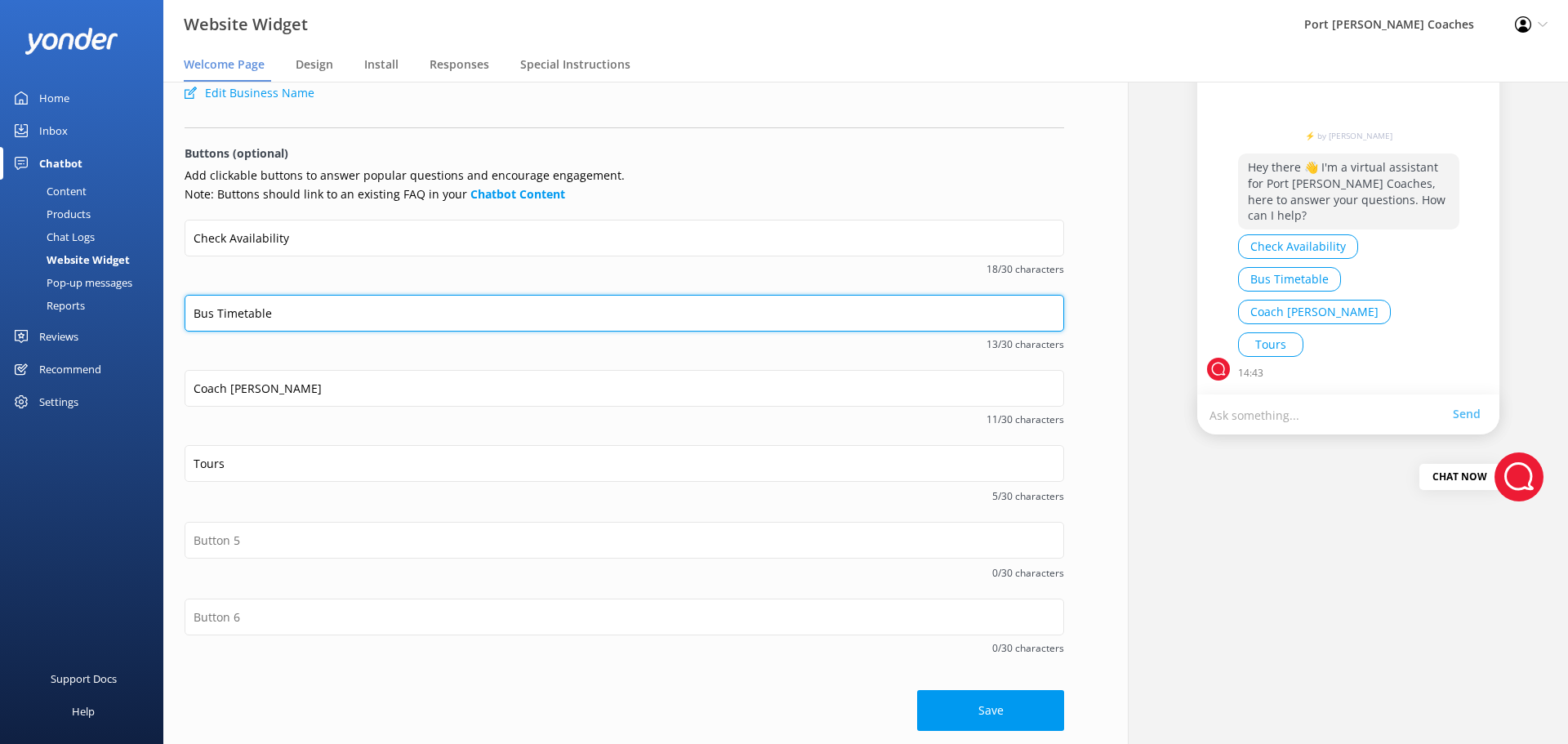
drag, startPoint x: 215, startPoint y: 308, endPoint x: 183, endPoint y: 309, distance: 32.0
click at [183, 309] on div "Welcome message Hey there 👋 I'm a virtual assistant for Port Stephens Coaches, …" at bounding box center [624, 334] width 923 height 827
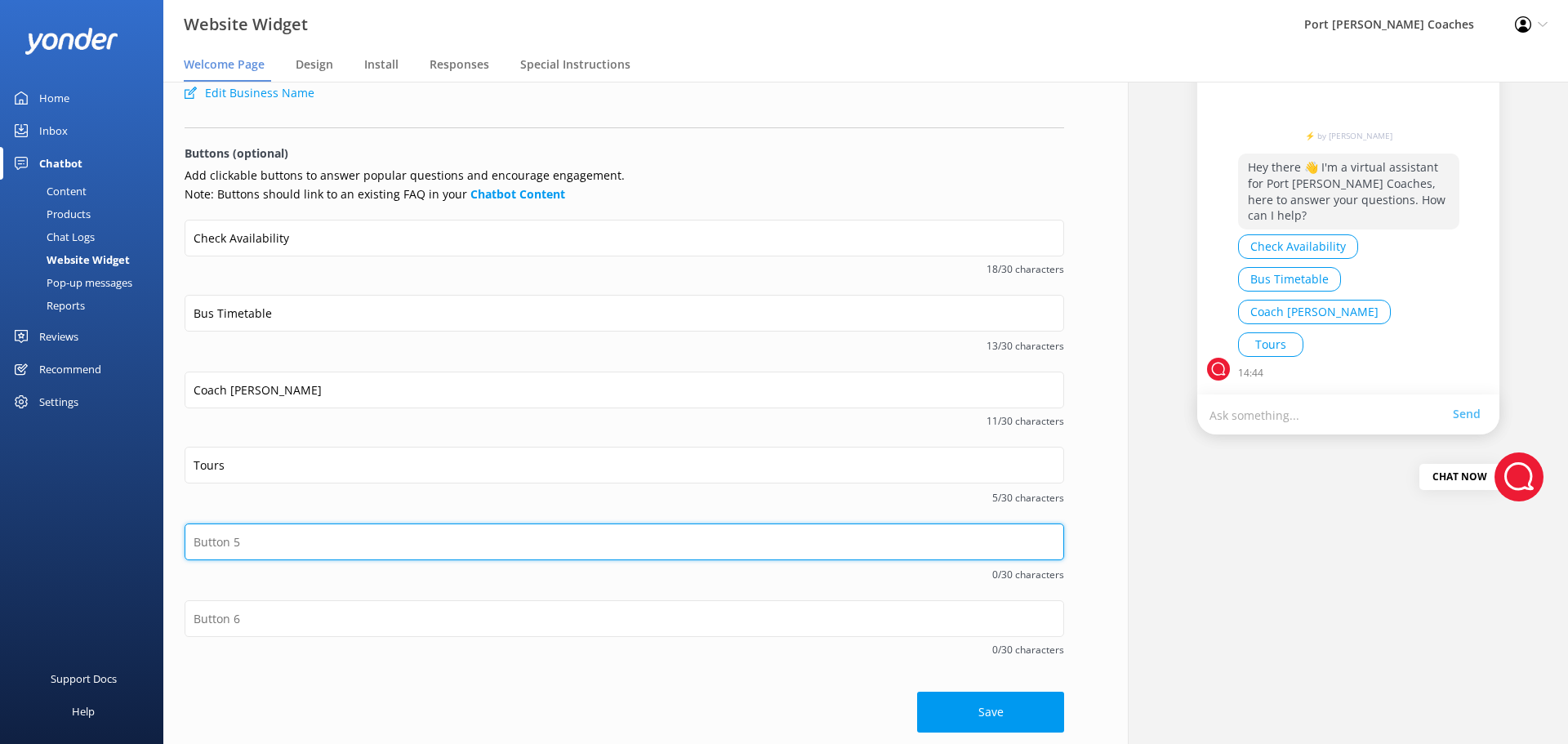
click at [262, 544] on input "text" at bounding box center [625, 541] width 880 height 37
type input "Sydney timetable"
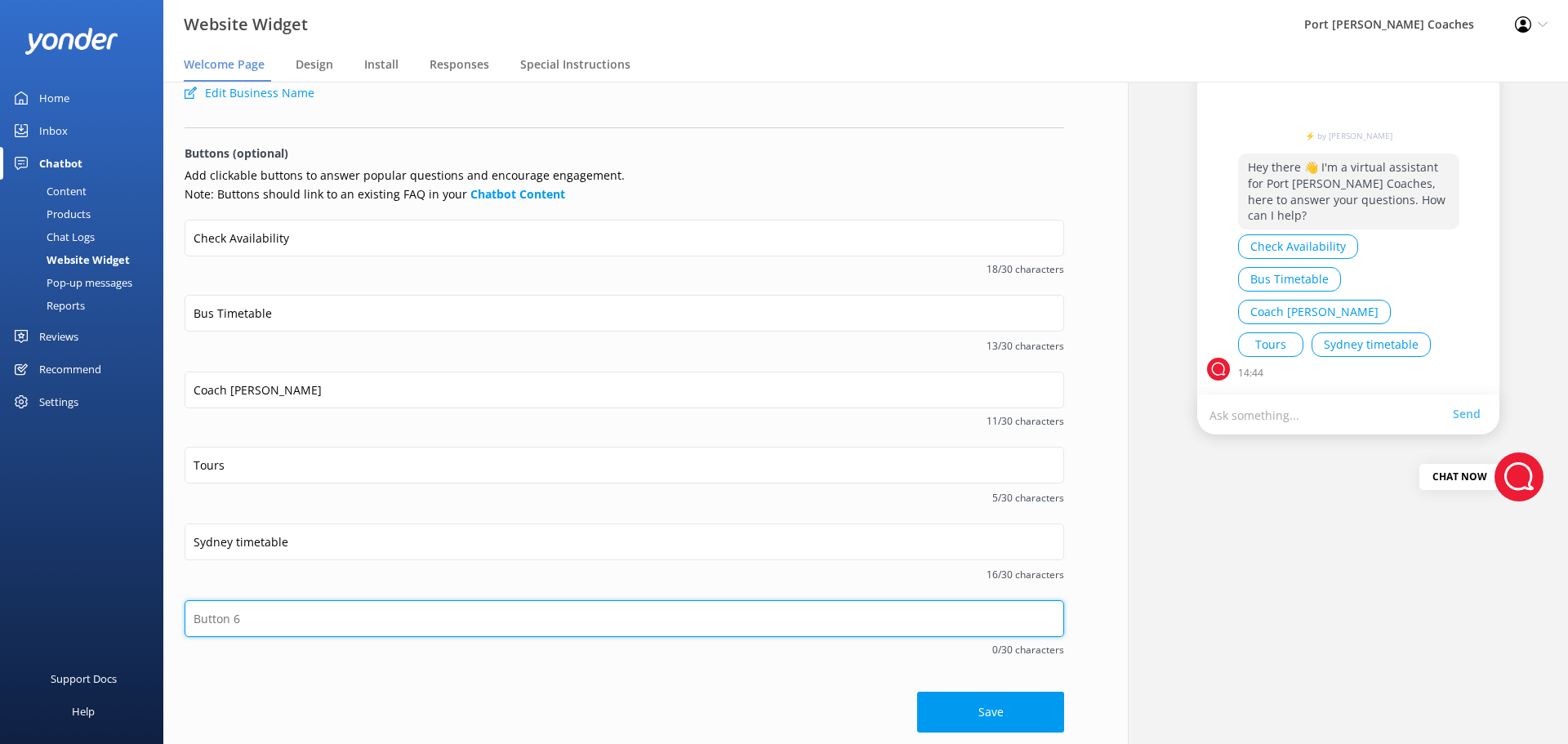
click at [254, 631] on input "text" at bounding box center [625, 618] width 880 height 37
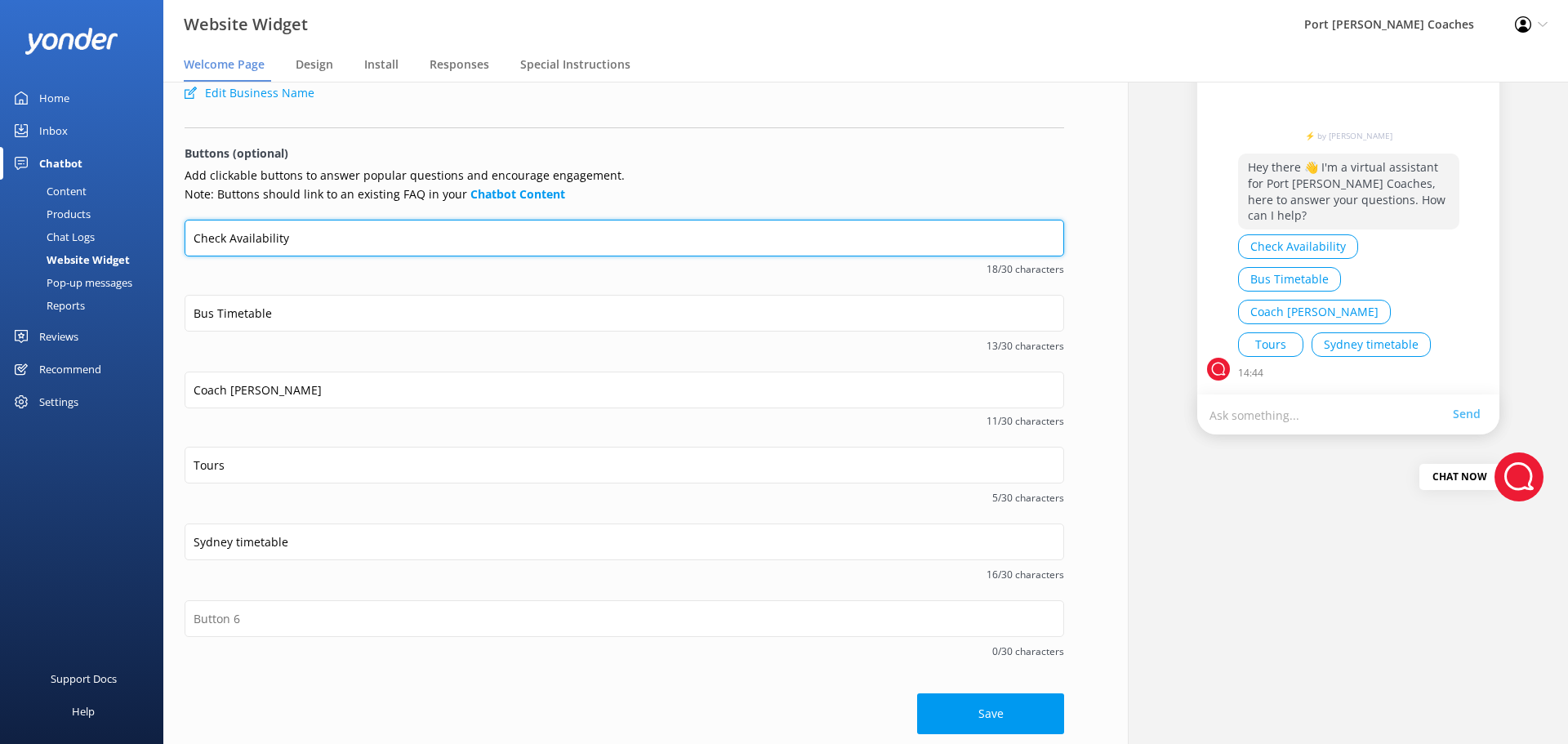
drag, startPoint x: 330, startPoint y: 240, endPoint x: 184, endPoint y: 235, distance: 146.1
click at [184, 235] on div "Welcome message Hey there 👋 I'm a virtual assistant for Port Stephens Coaches, …" at bounding box center [624, 336] width 923 height 831
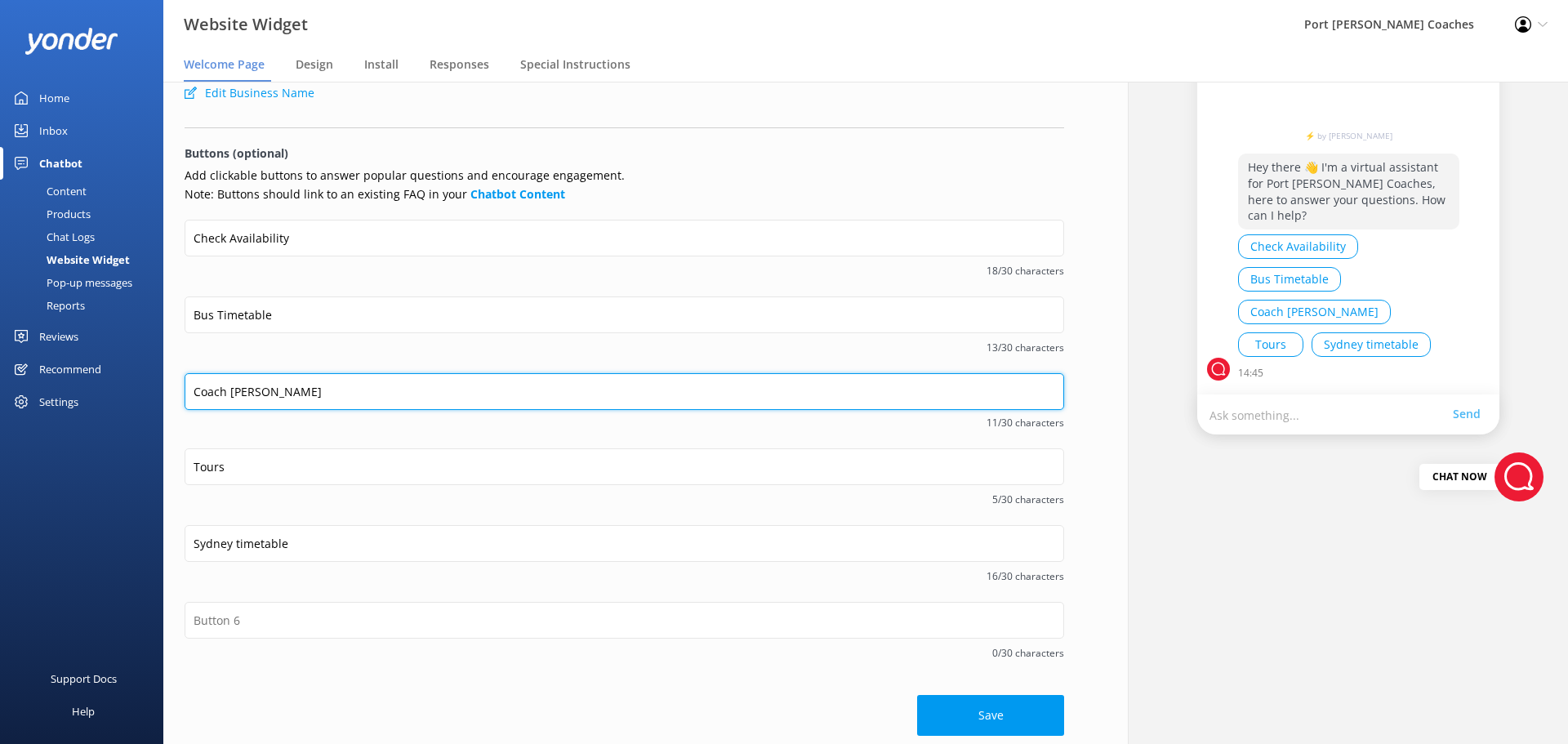
click at [281, 397] on input "Coach Hires" at bounding box center [625, 391] width 880 height 37
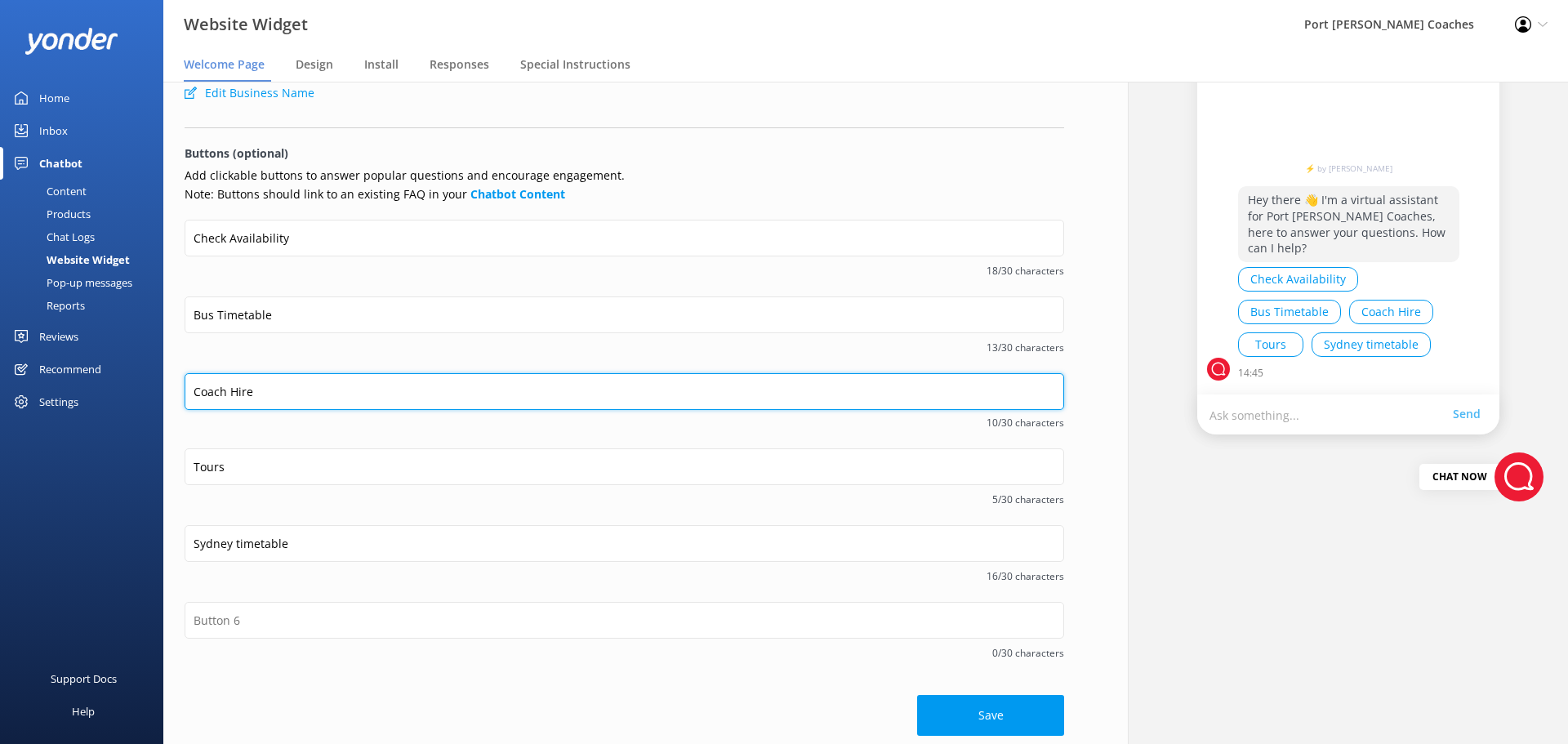
type input "Coach Hire"
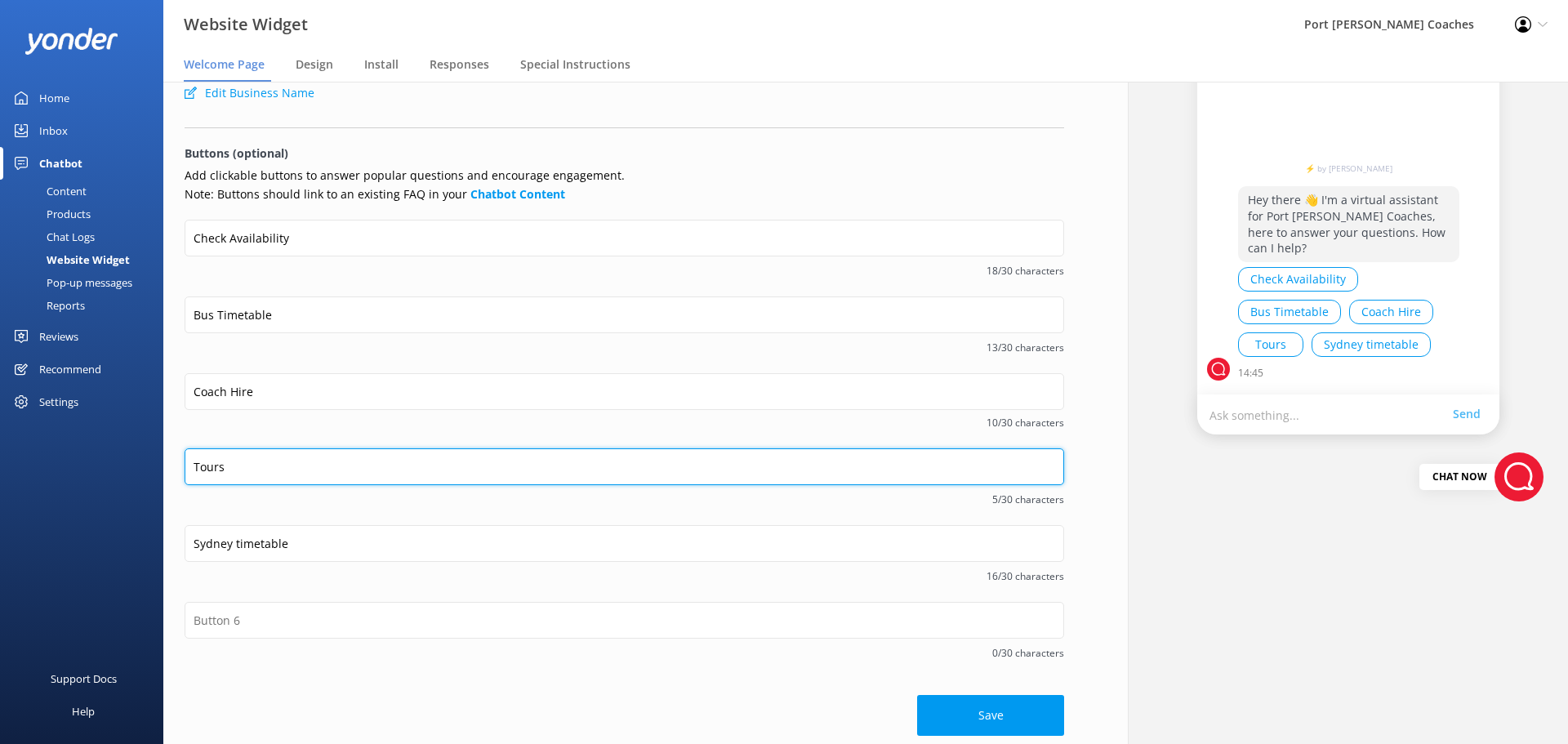
click at [266, 464] on input "Tours" at bounding box center [625, 466] width 880 height 37
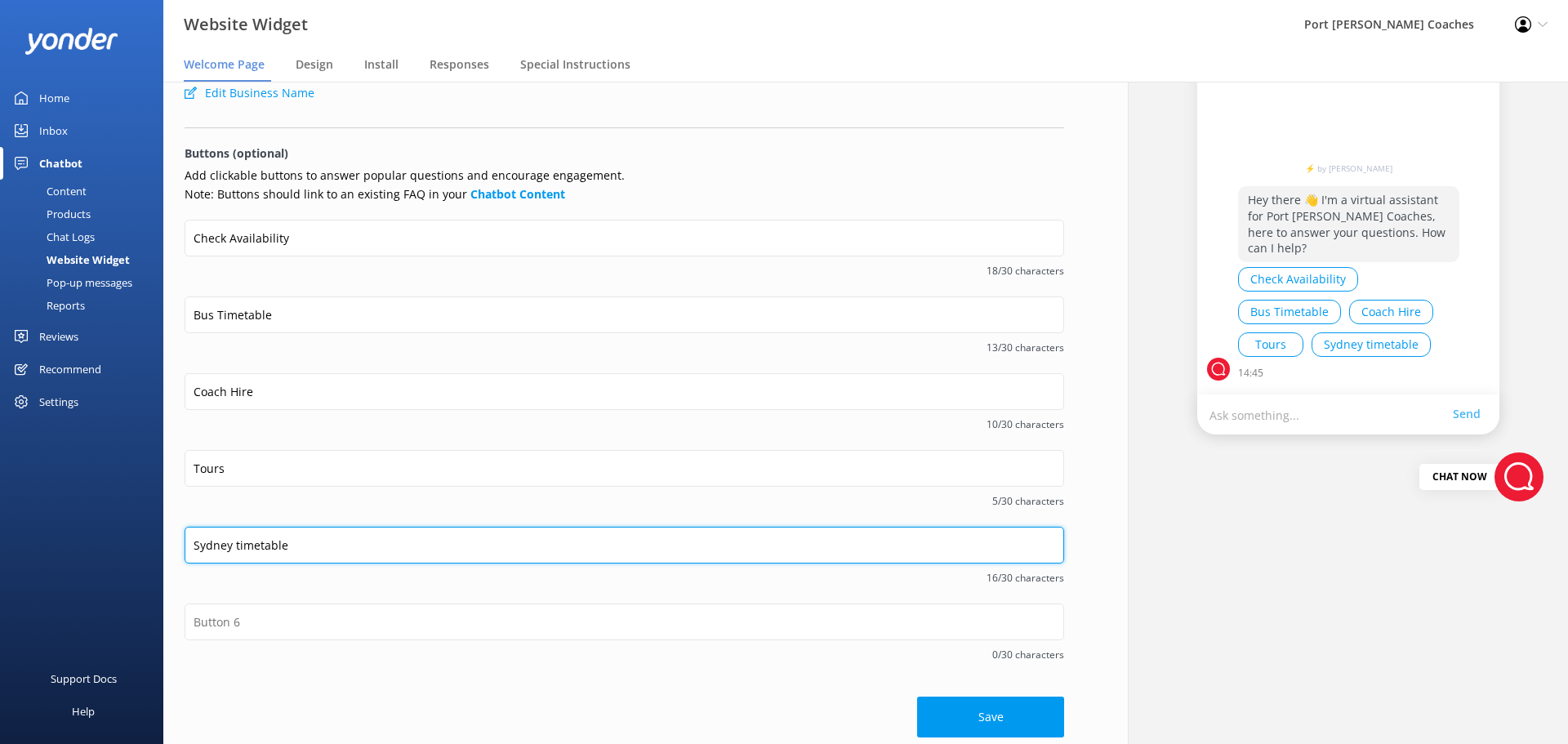
click at [325, 554] on input "Sydney timetable" at bounding box center [625, 545] width 880 height 37
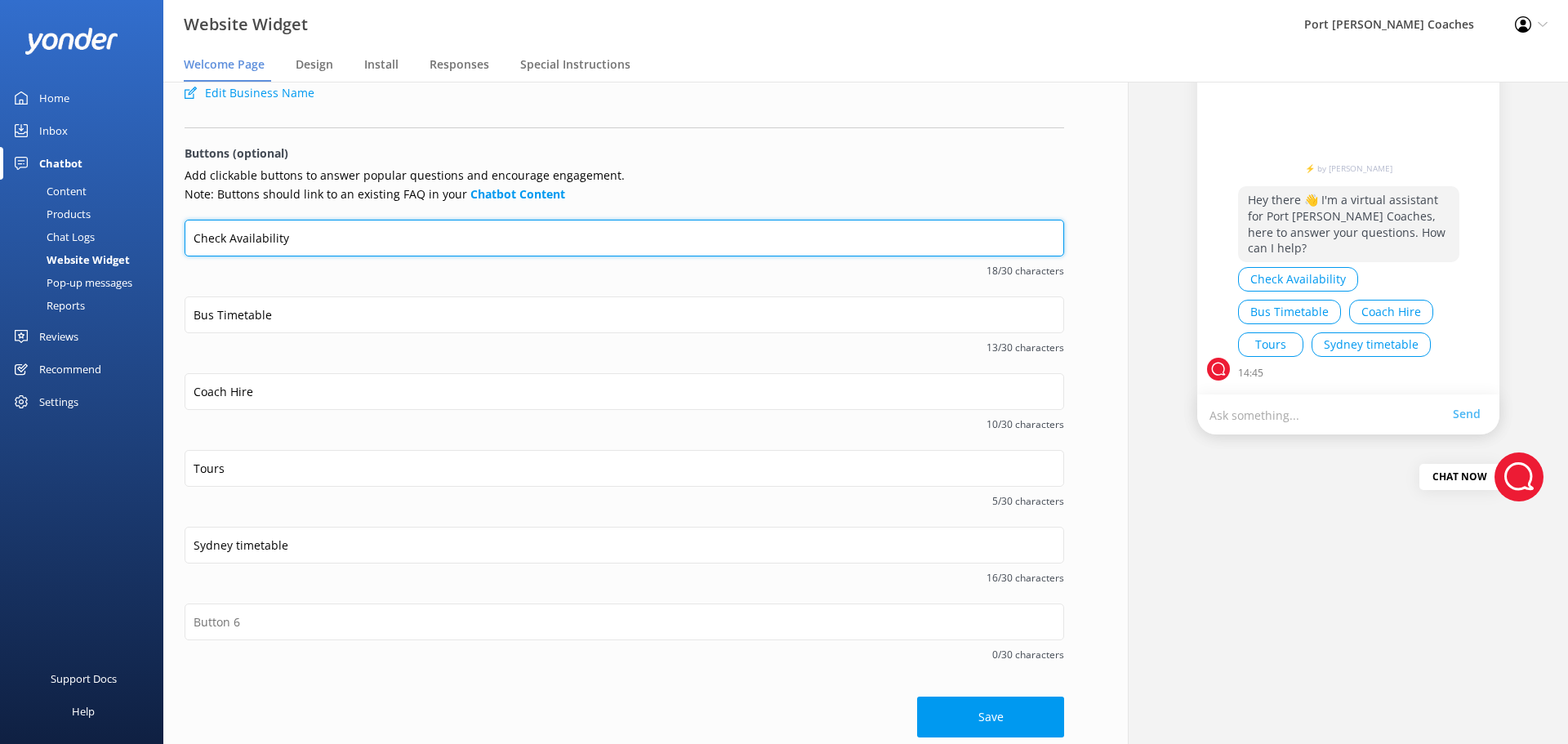
drag, startPoint x: 300, startPoint y: 241, endPoint x: 49, endPoint y: 219, distance: 252.0
click at [49, 219] on div "Website Widget Port Stephens Coaches Profile Settings Logout Welcome Page Desig…" at bounding box center [784, 413] width 1568 height 663
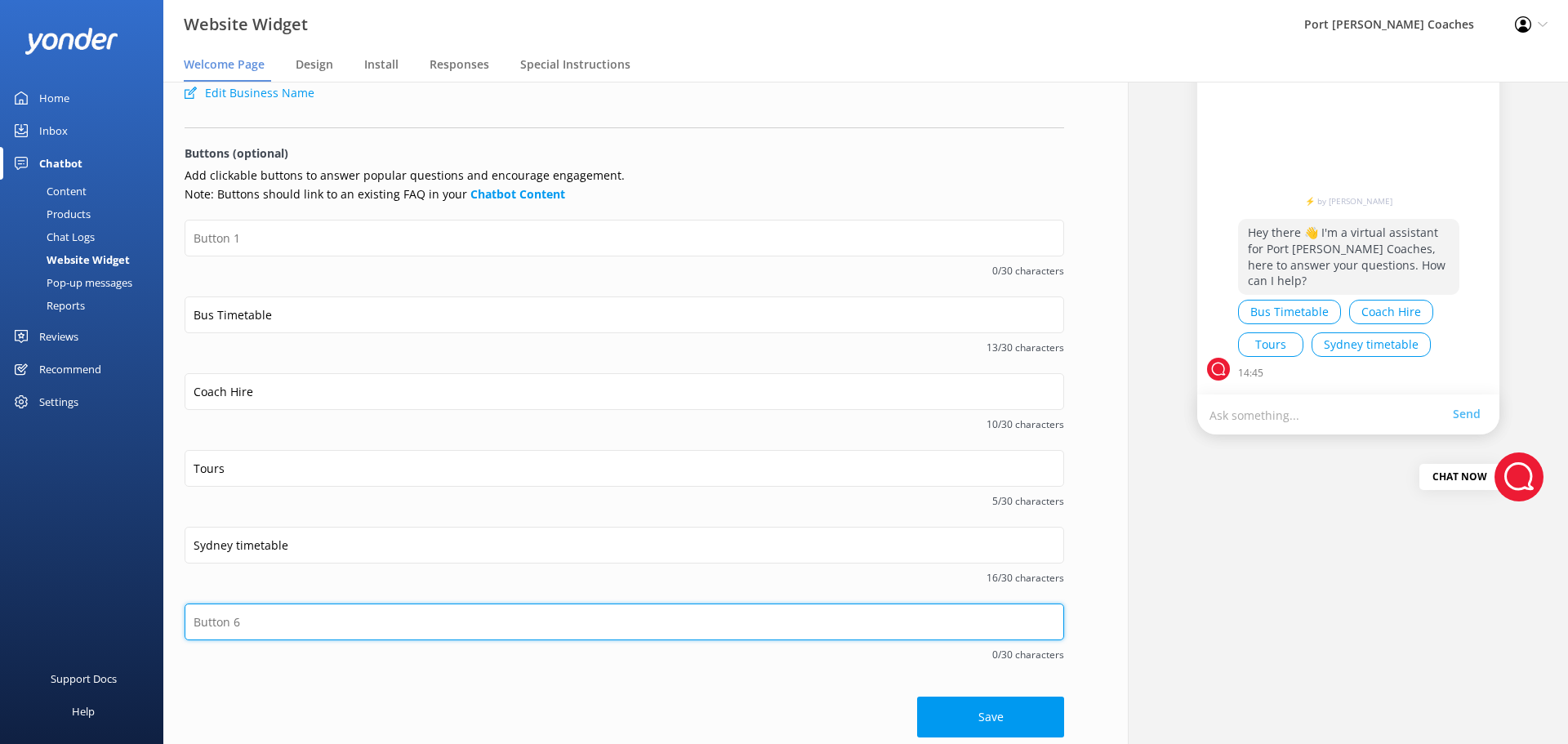
click at [207, 623] on input "text" at bounding box center [625, 622] width 880 height 37
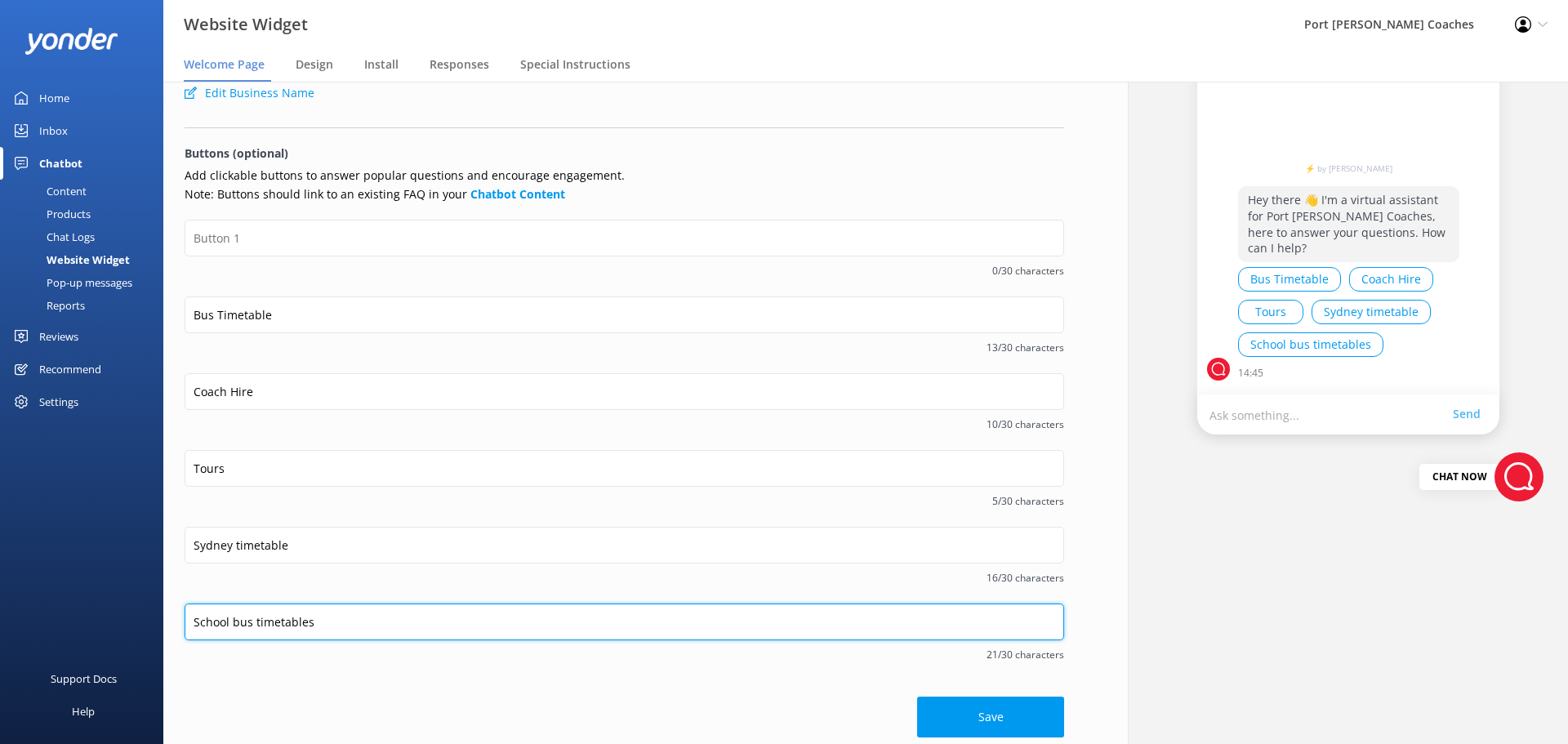
type input "School bus timetables"
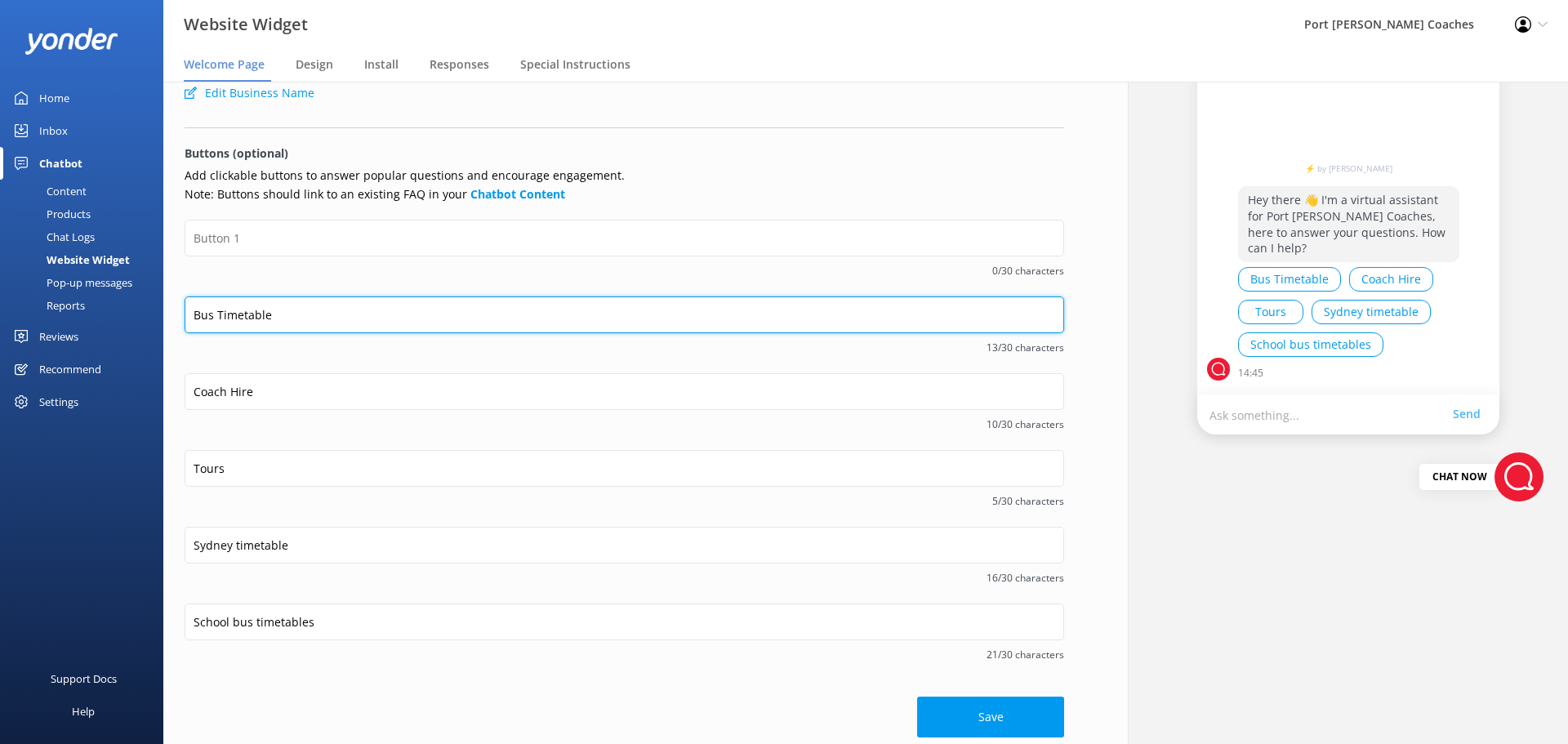
click at [296, 315] on input "Bus Timetable" at bounding box center [625, 315] width 880 height 37
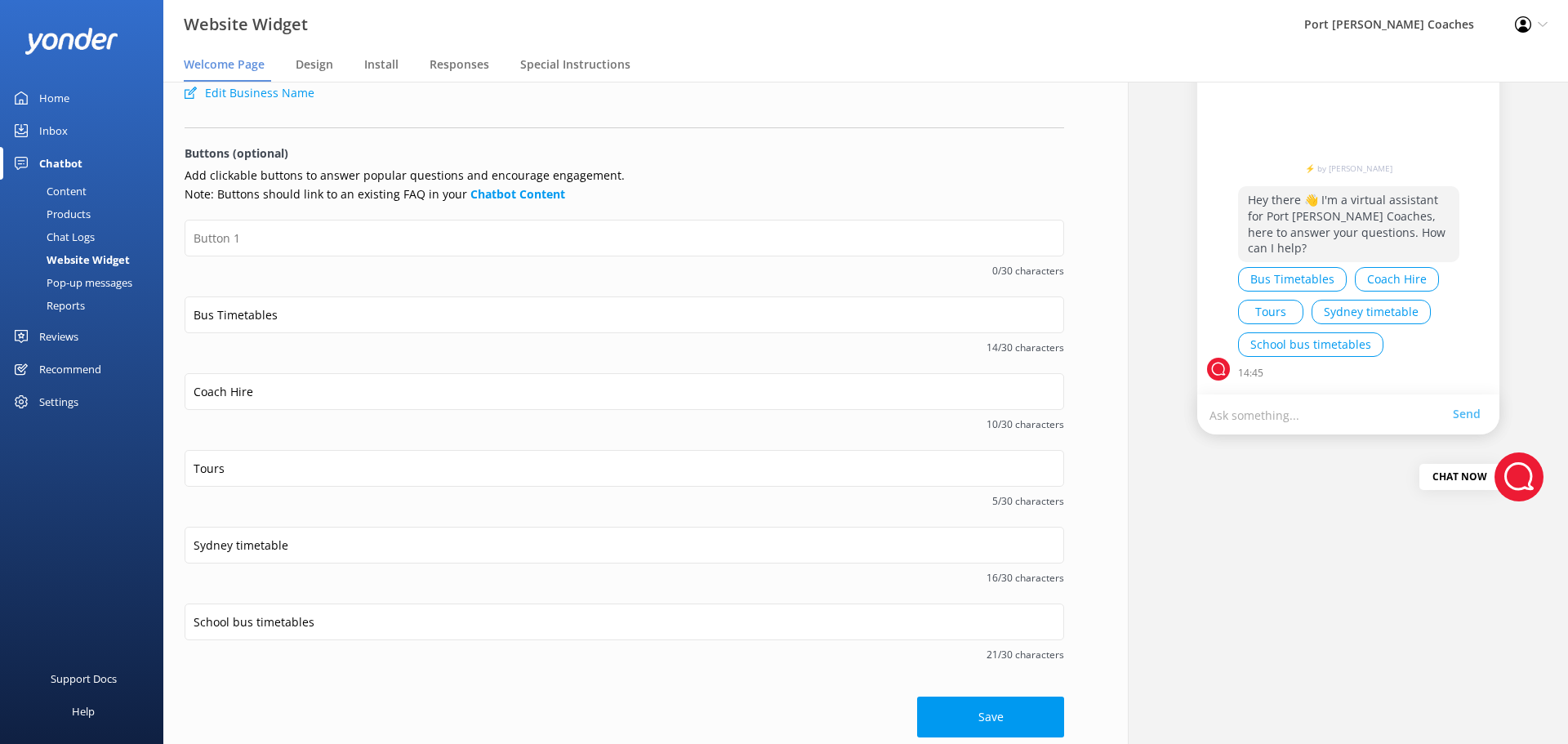
click at [296, 258] on div at bounding box center [625, 239] width 880 height 38
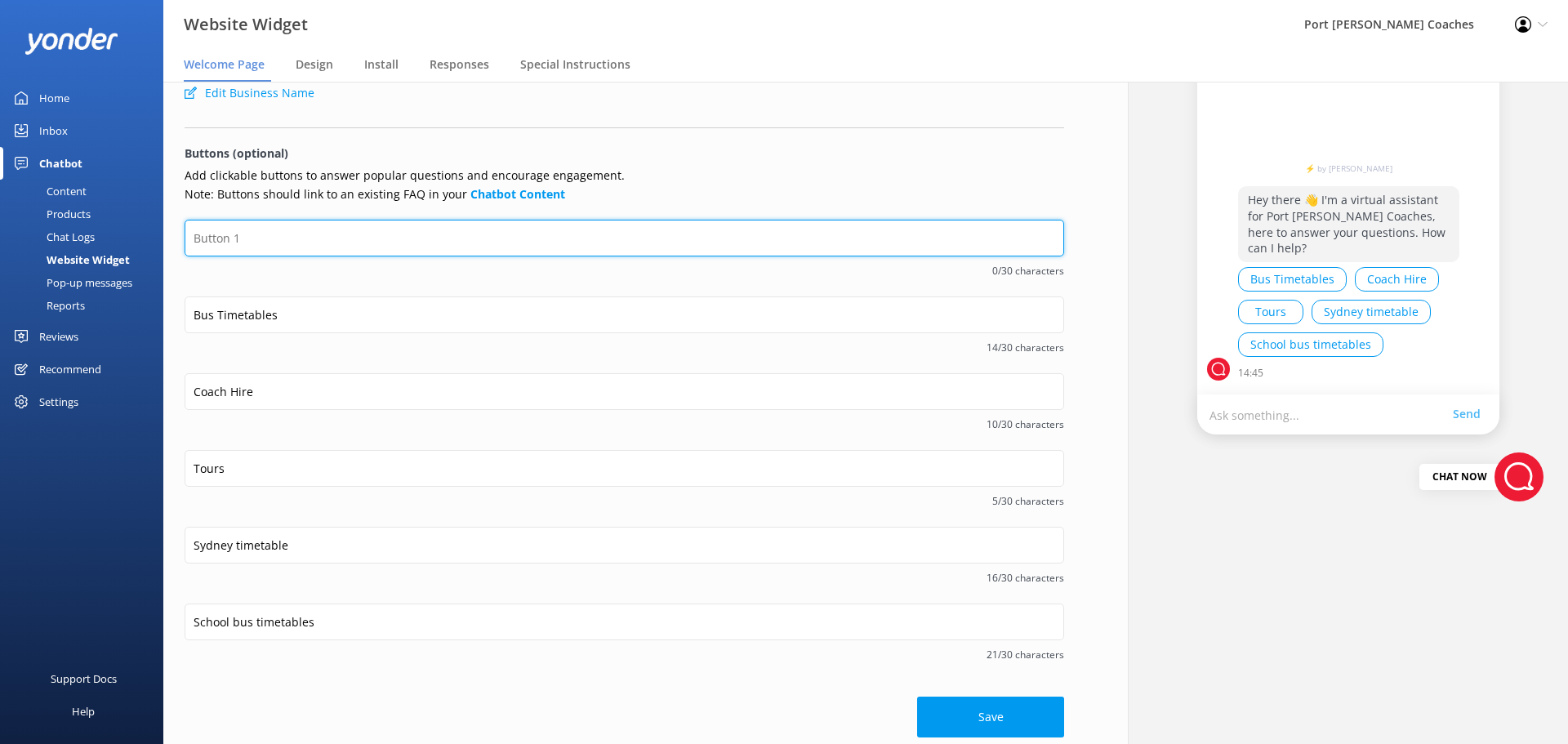
click at [299, 222] on input "text" at bounding box center [625, 238] width 880 height 37
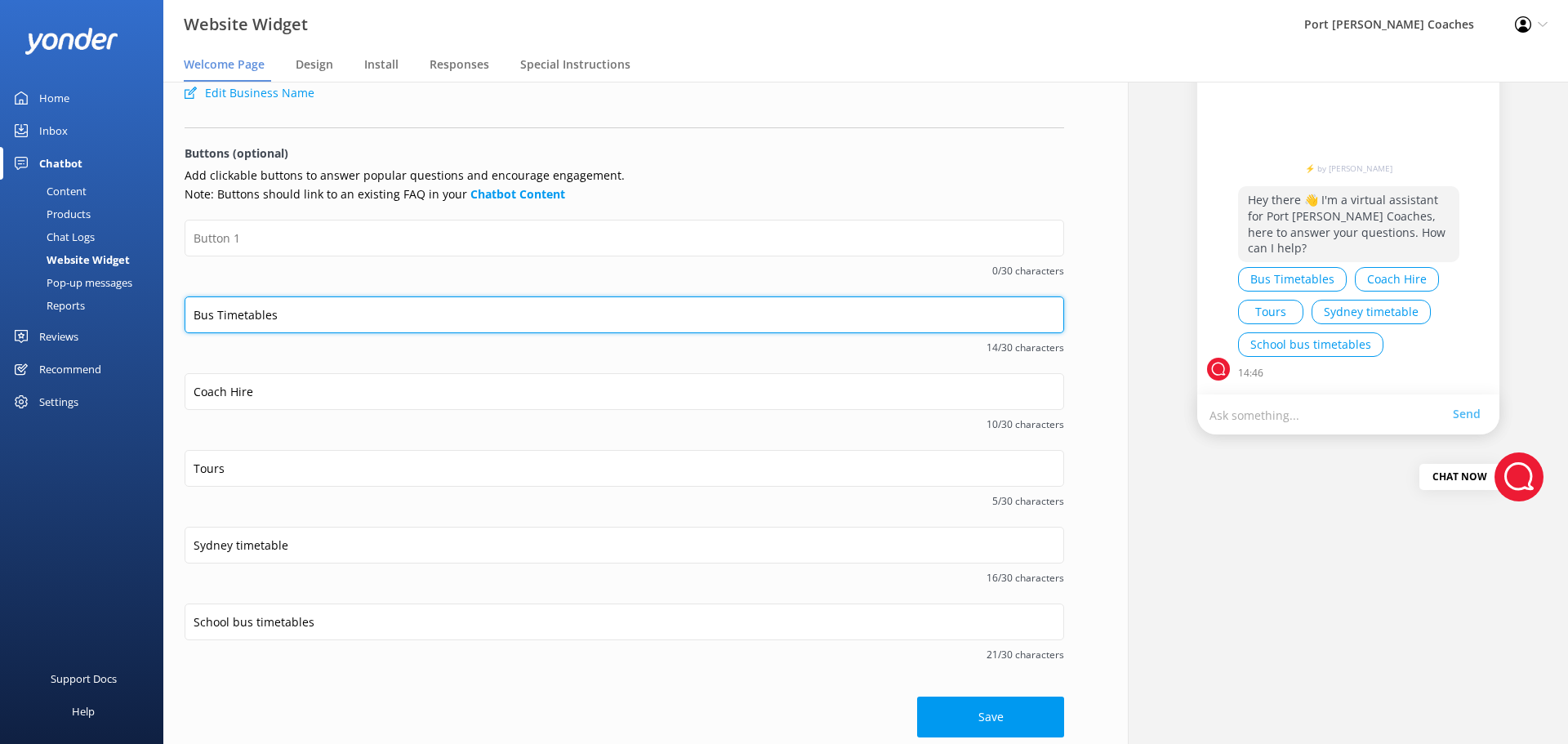
click at [423, 313] on input "Bus Timetables" at bounding box center [625, 315] width 880 height 37
type input "Bus Timetables"
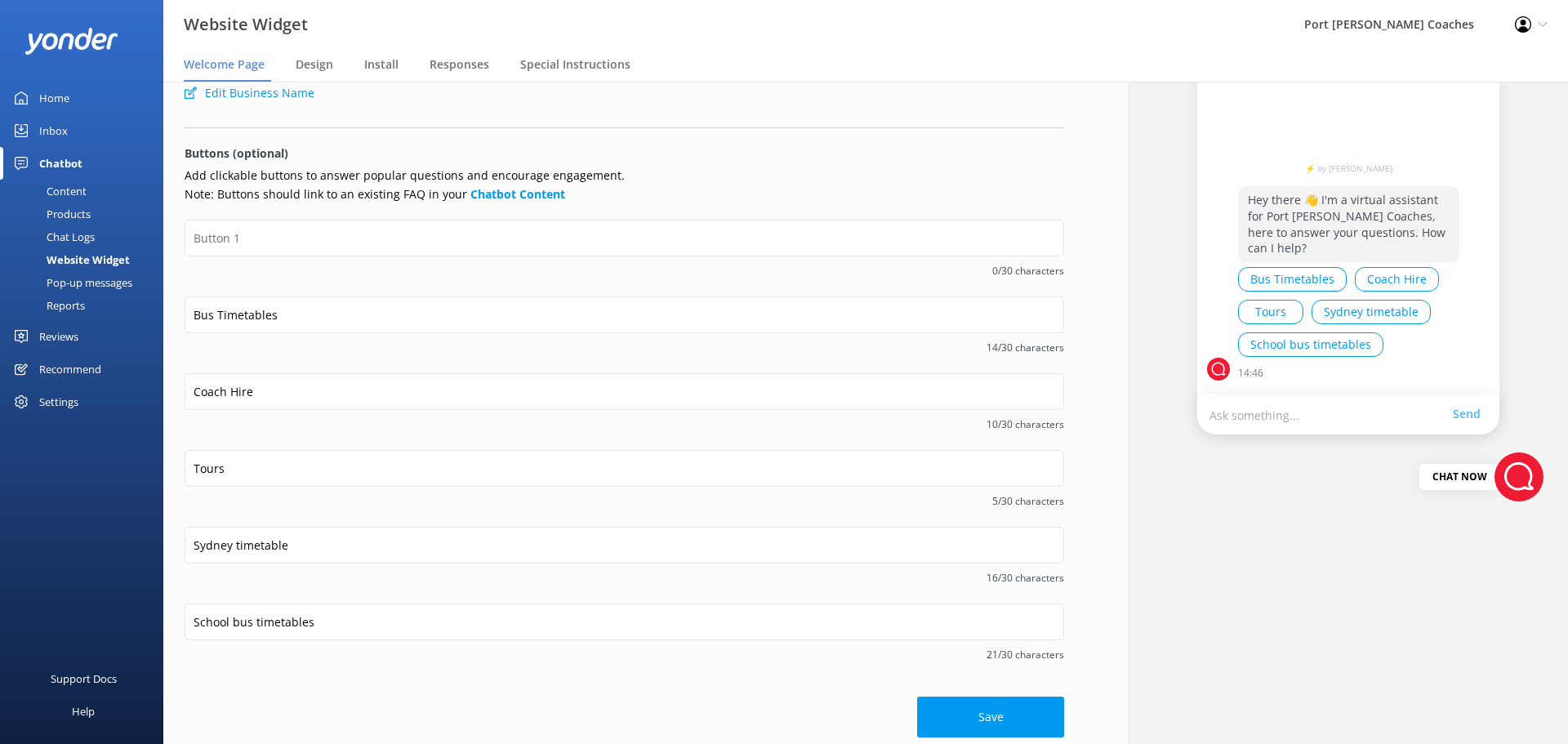
click at [436, 262] on div "0/30 characters" at bounding box center [625, 268] width 880 height 21
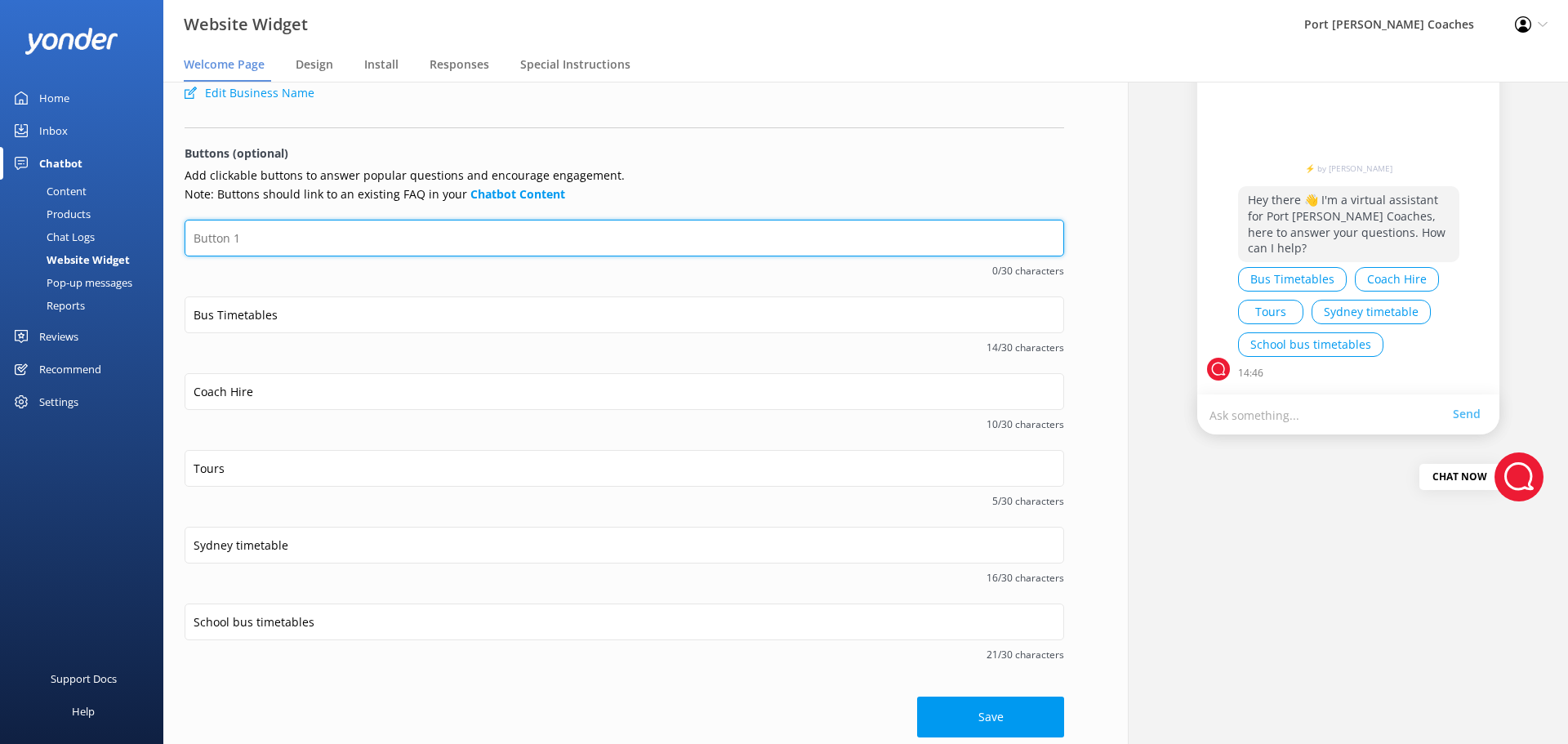
click at [255, 243] on input "text" at bounding box center [625, 238] width 880 height 37
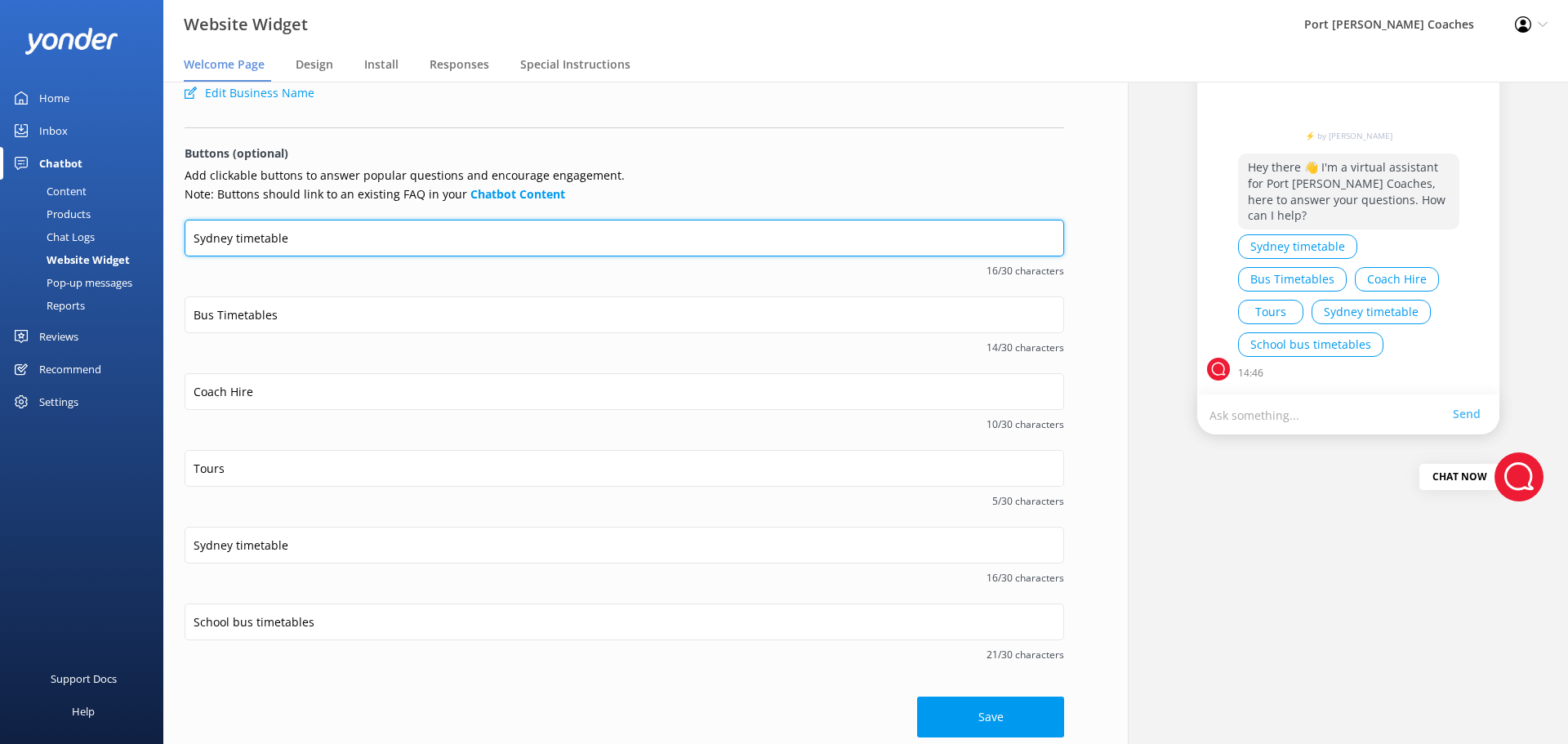
type input "Sydney timetable"
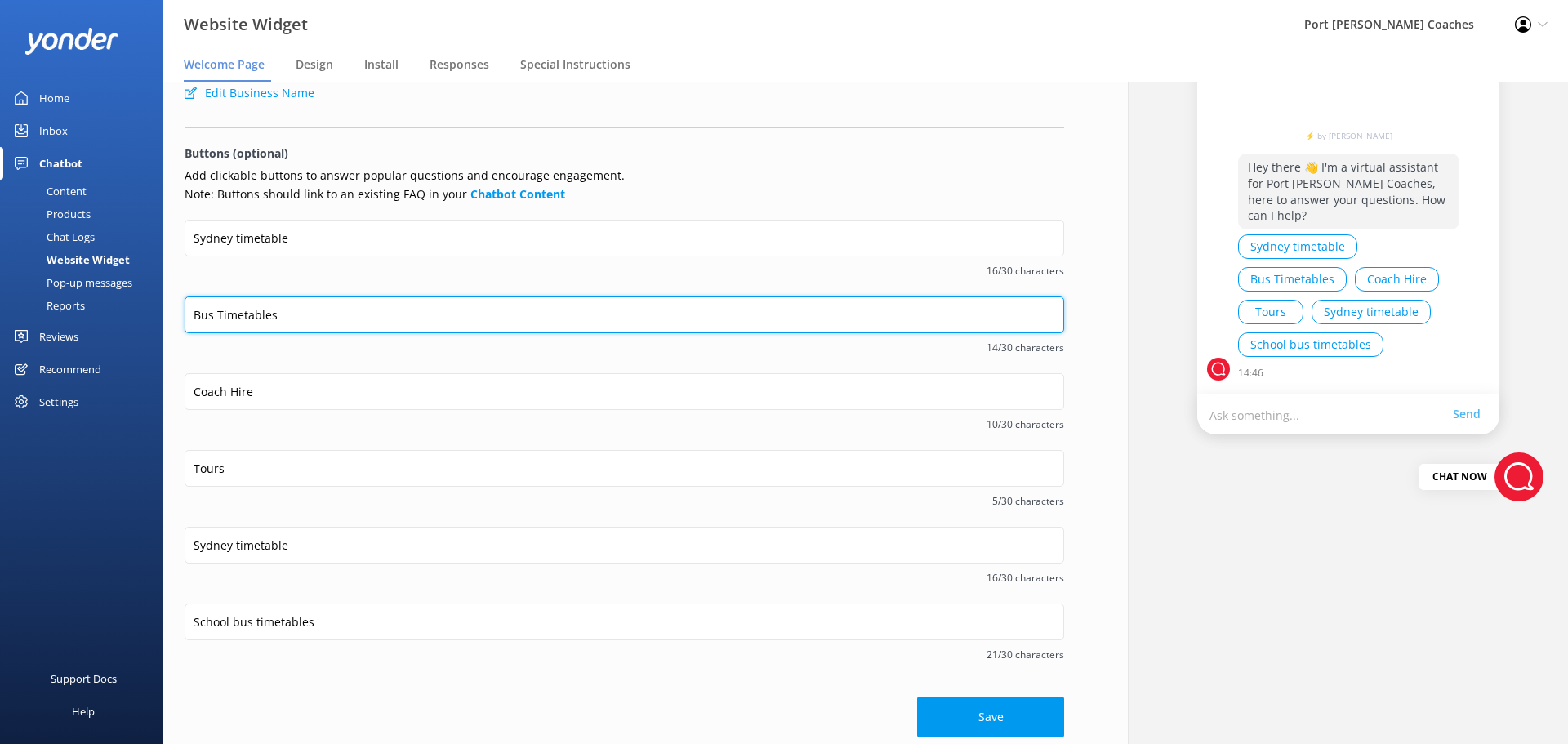
click at [297, 313] on input "Bus Timetables" at bounding box center [625, 315] width 880 height 37
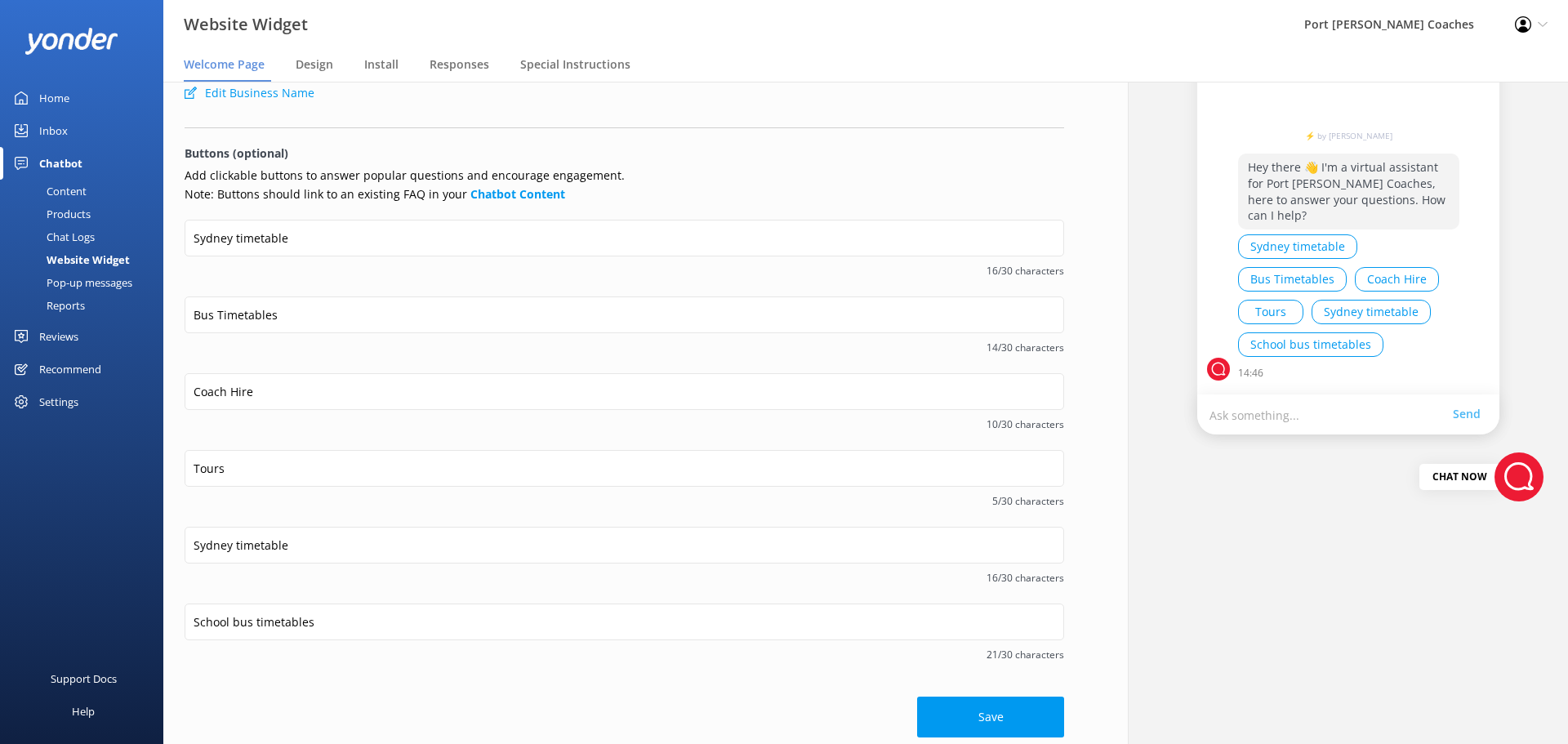
click at [342, 284] on div "Sydney timetable 16/30 characters" at bounding box center [625, 258] width 880 height 77
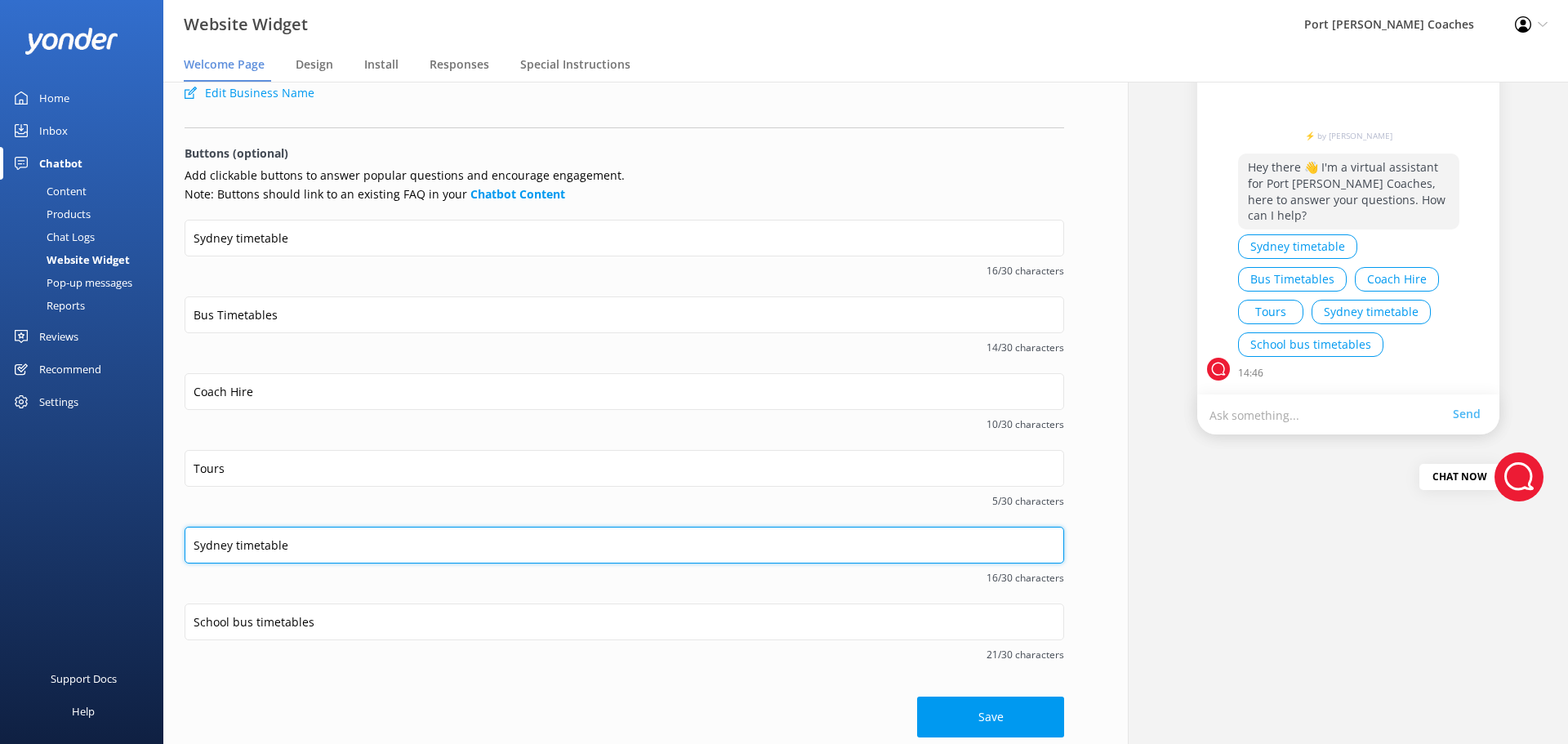
drag, startPoint x: 290, startPoint y: 545, endPoint x: 157, endPoint y: 540, distance: 133.1
click at [157, 540] on div "Website Widget Port Stephens Coaches Profile Settings Logout Welcome Page Desig…" at bounding box center [784, 413] width 1568 height 663
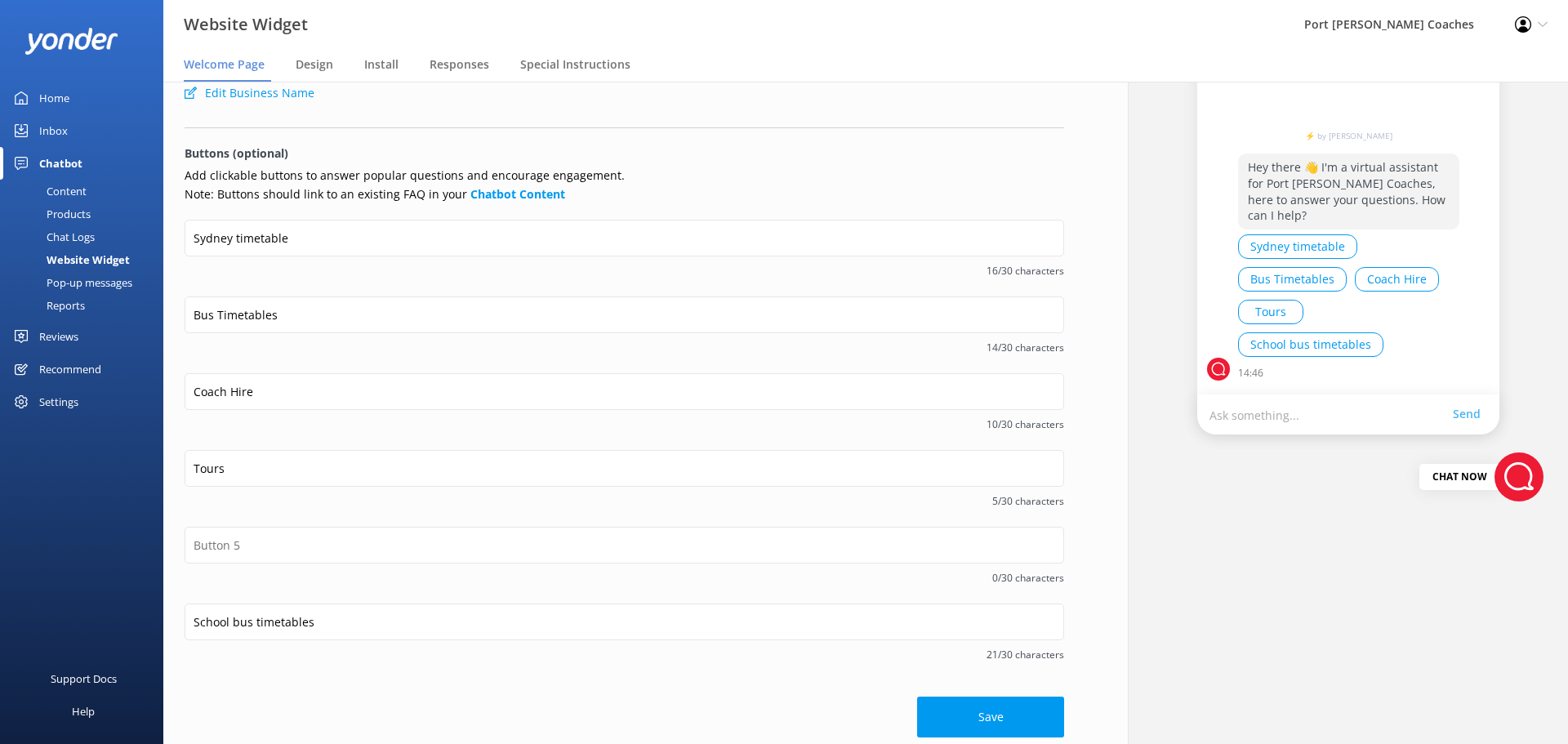
click at [664, 185] on p "Add clickable buttons to answer popular questions and encourage engagement. Not…" at bounding box center [625, 185] width 880 height 37
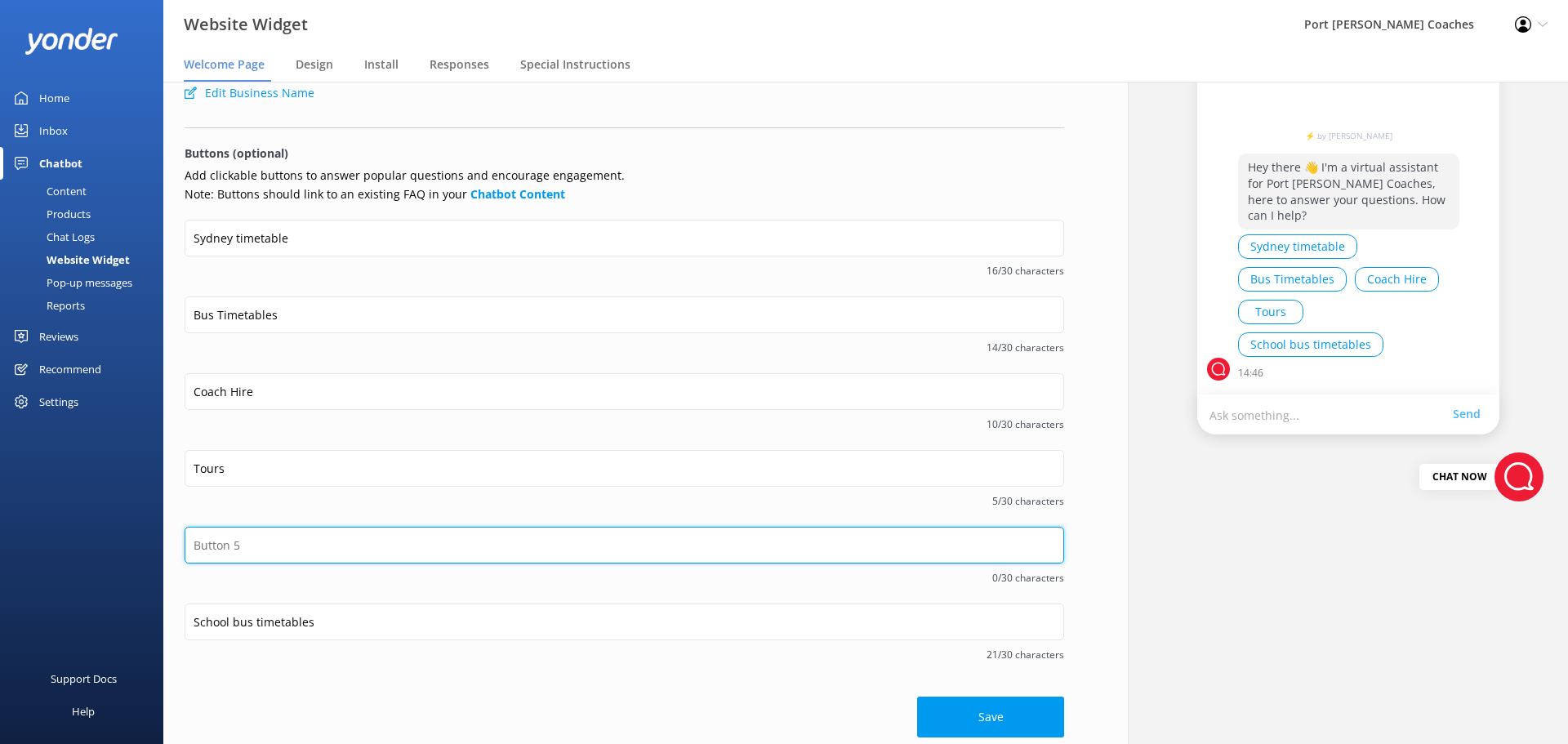
click at [247, 552] on input "text" at bounding box center [625, 545] width 880 height 37
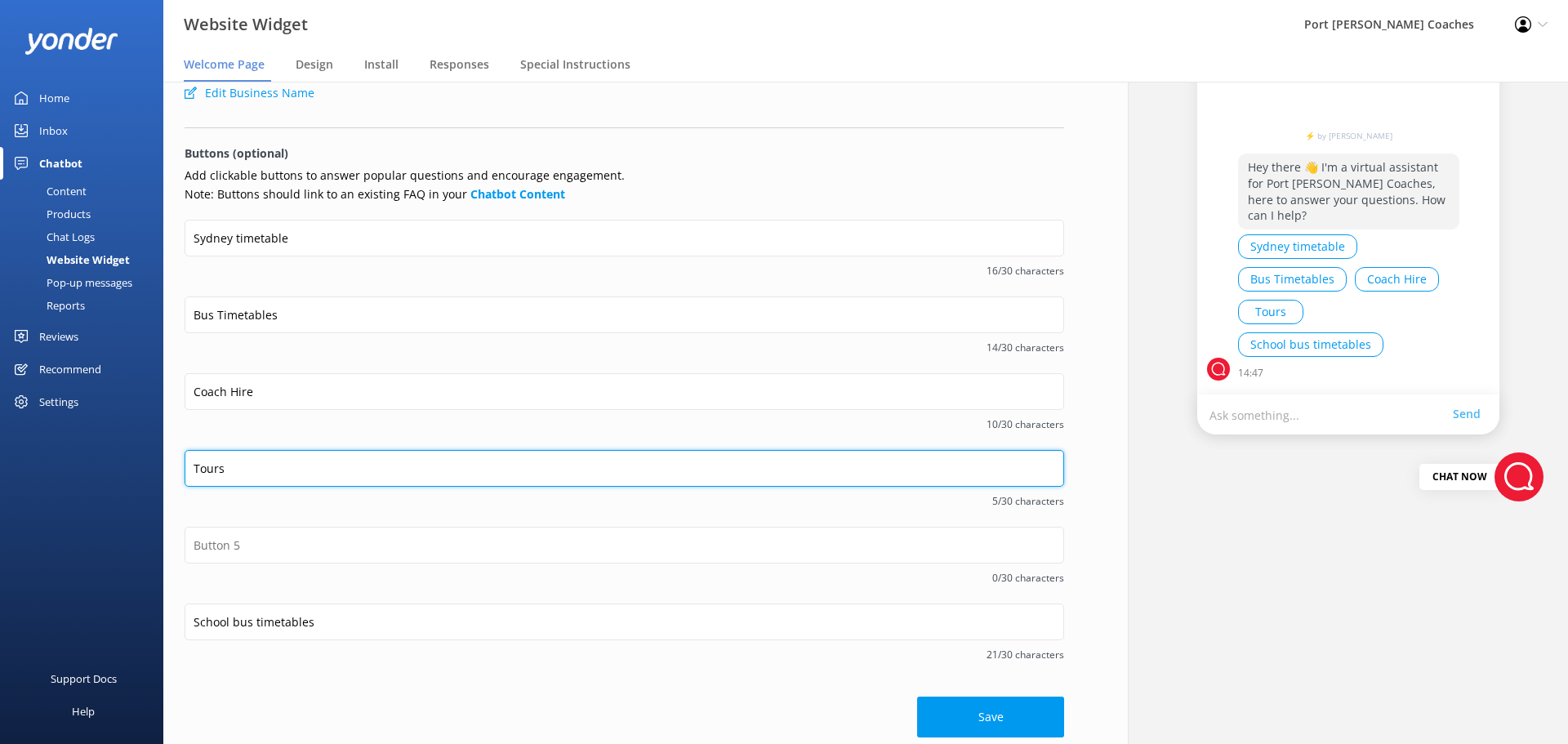
click at [190, 467] on input "Tours" at bounding box center [625, 468] width 880 height 37
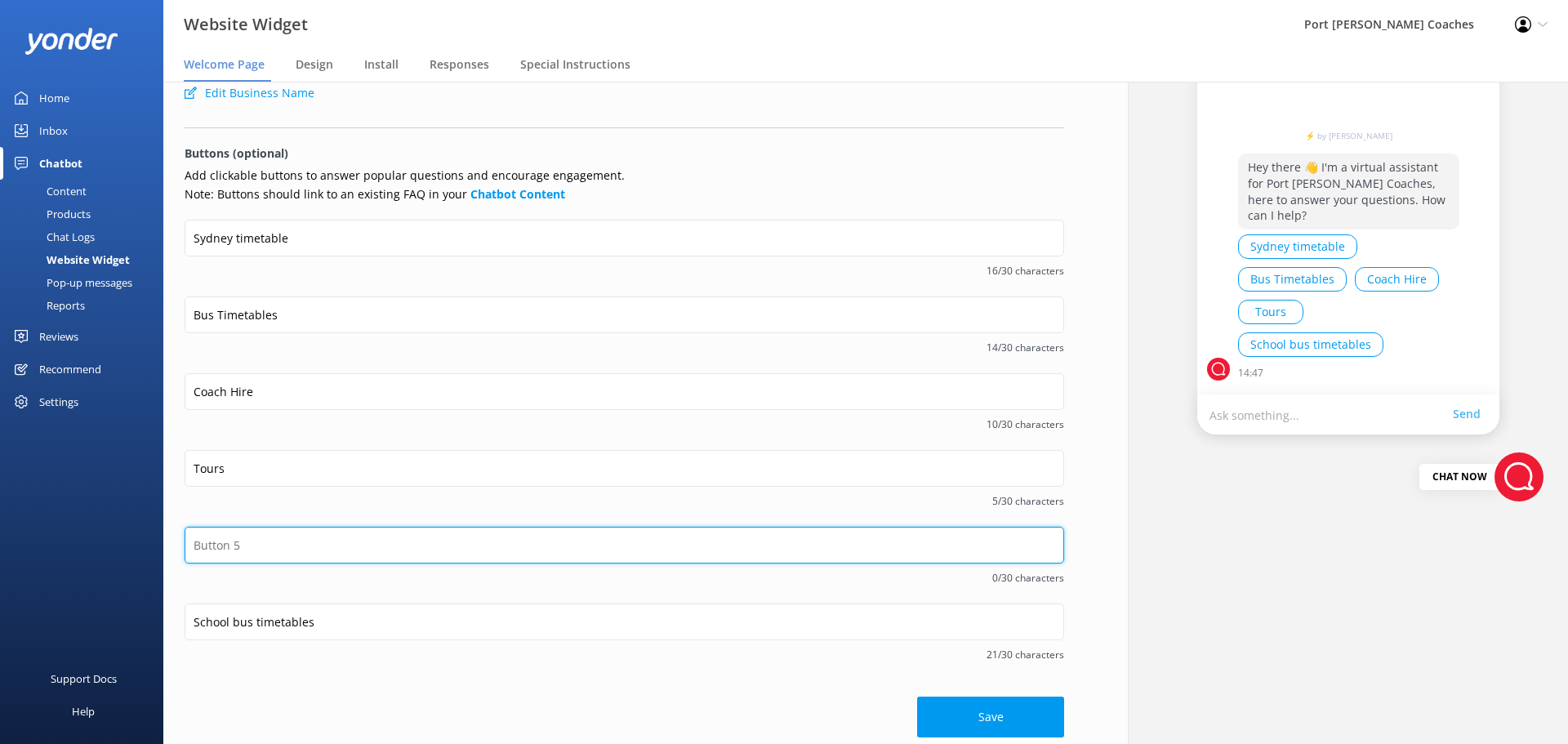
click at [245, 554] on input "text" at bounding box center [625, 545] width 880 height 37
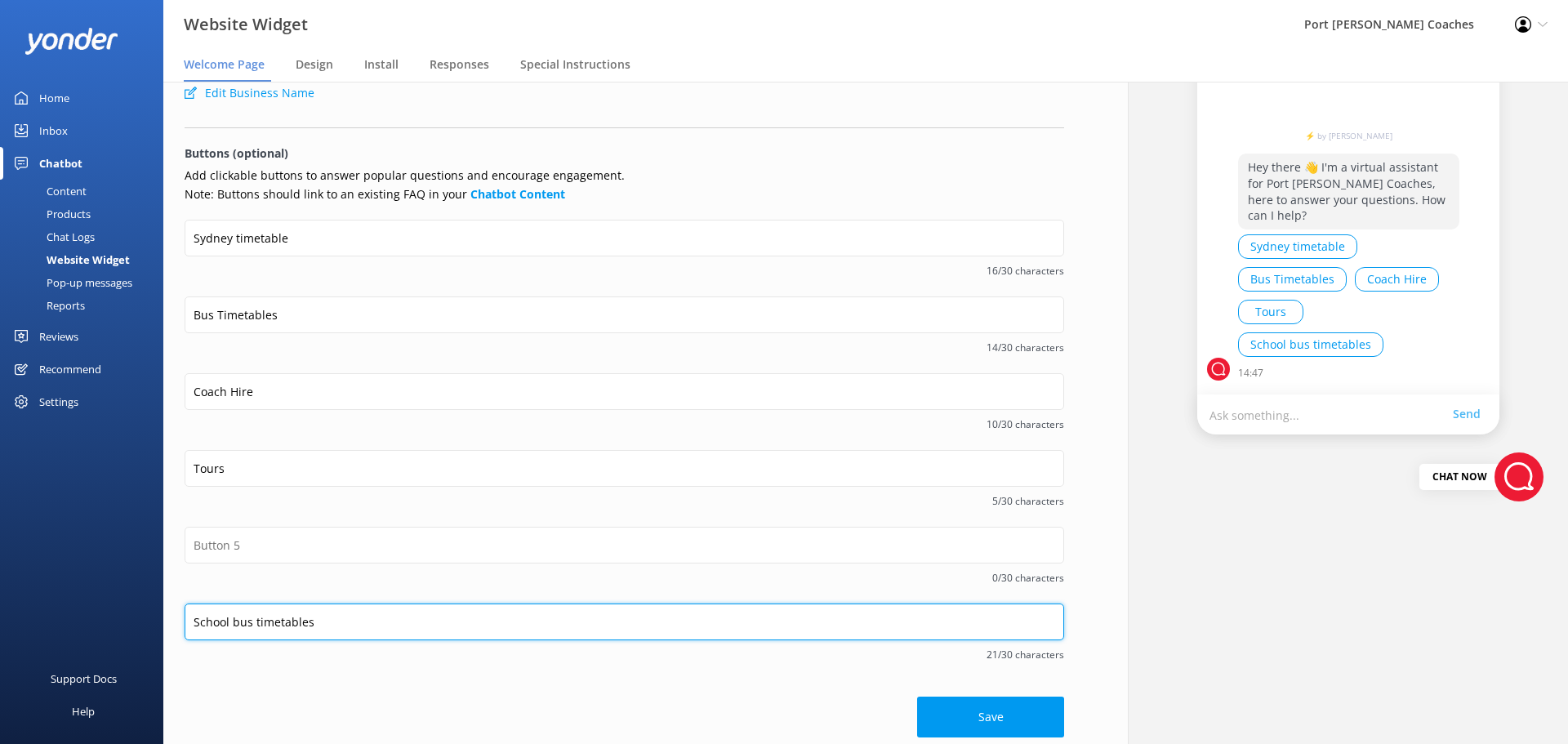
drag, startPoint x: 313, startPoint y: 625, endPoint x: 171, endPoint y: 625, distance: 142.0
click at [171, 625] on div "Welcome message Hey there 👋 I'm a virtual assistant for Port Stephens Coaches, …" at bounding box center [624, 337] width 923 height 834
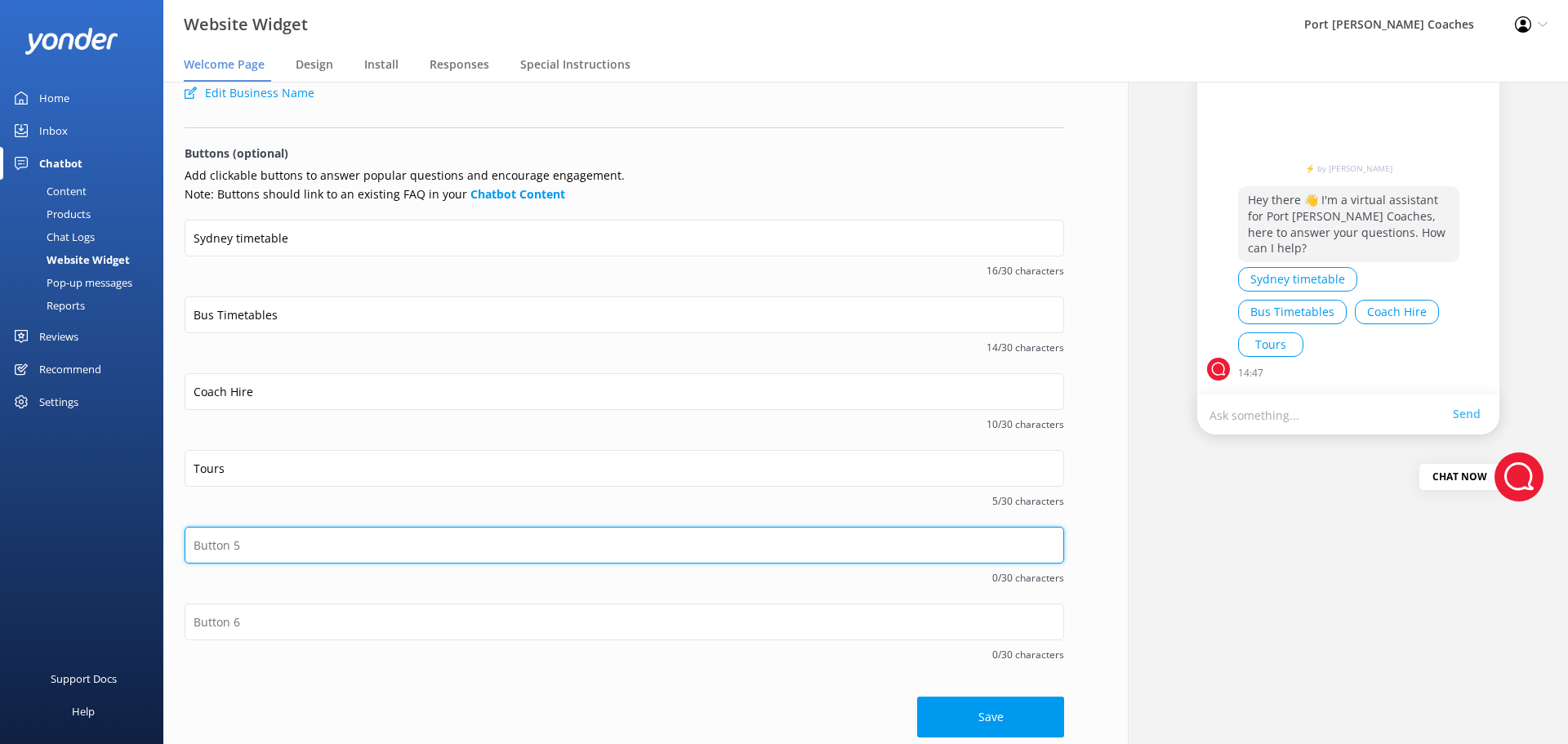
click at [238, 543] on input "text" at bounding box center [625, 545] width 880 height 37
paste input "School bus timetables"
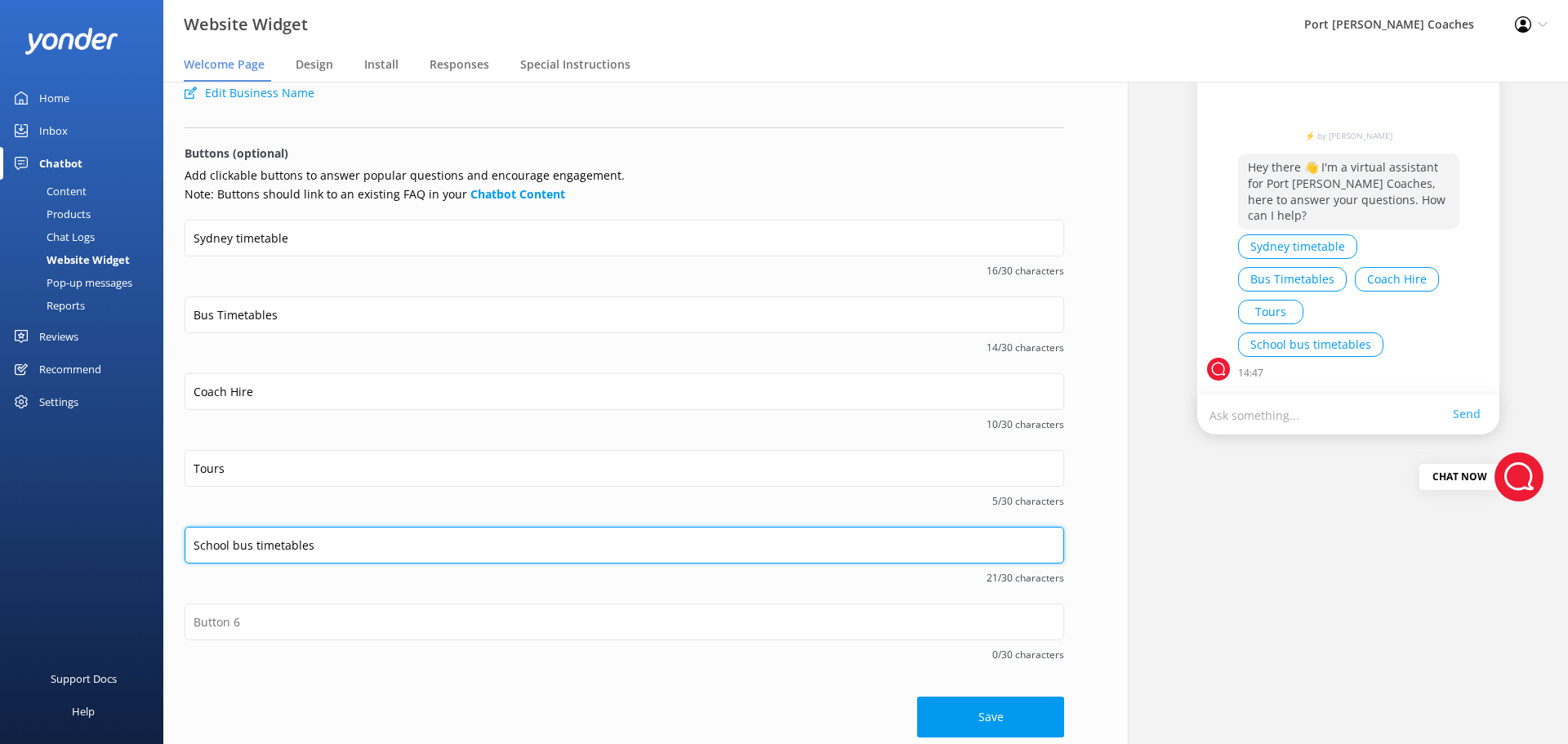
type input "School bus timetables"
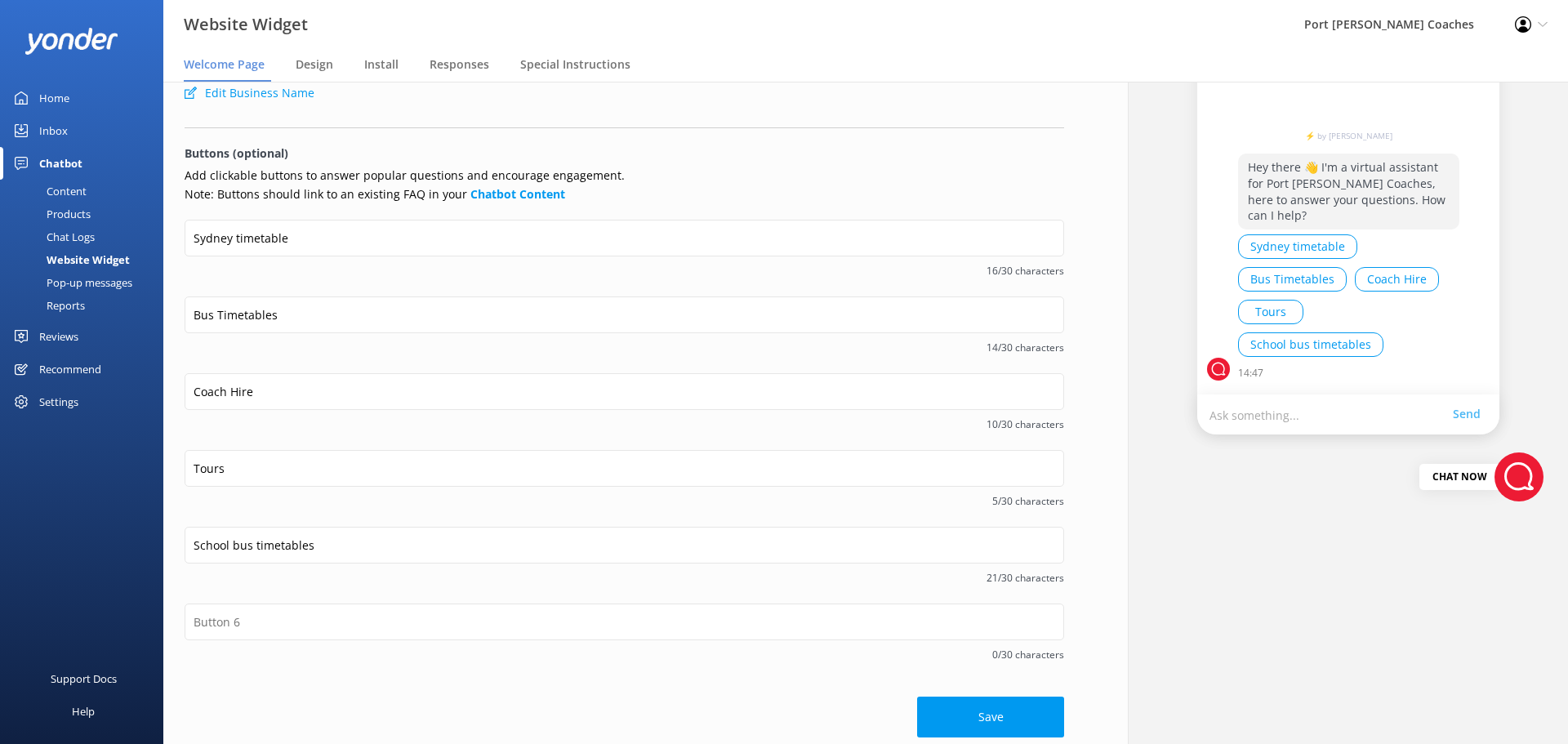
click at [305, 511] on div "Tours 5/30 characters" at bounding box center [625, 488] width 880 height 77
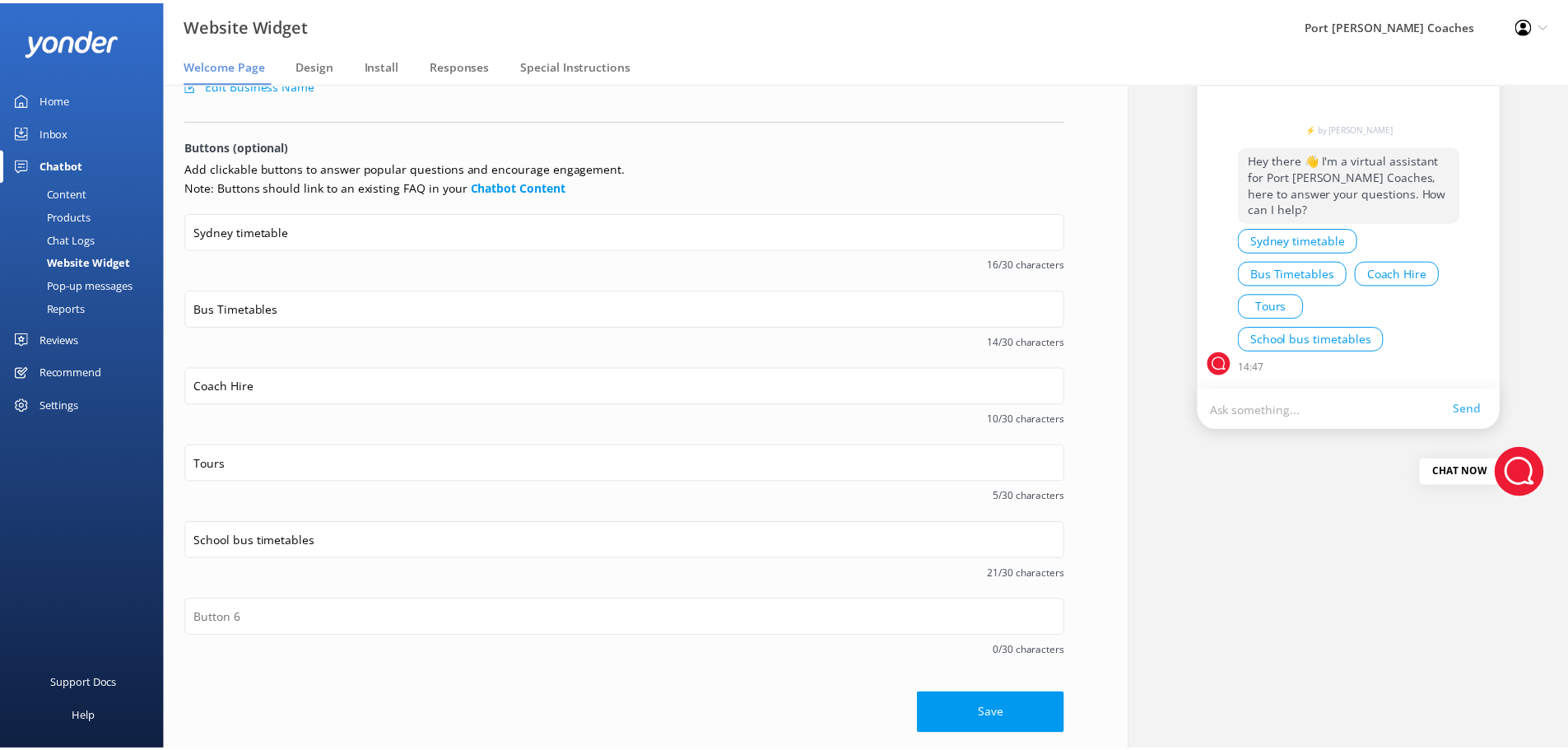
scroll to position [172, 0]
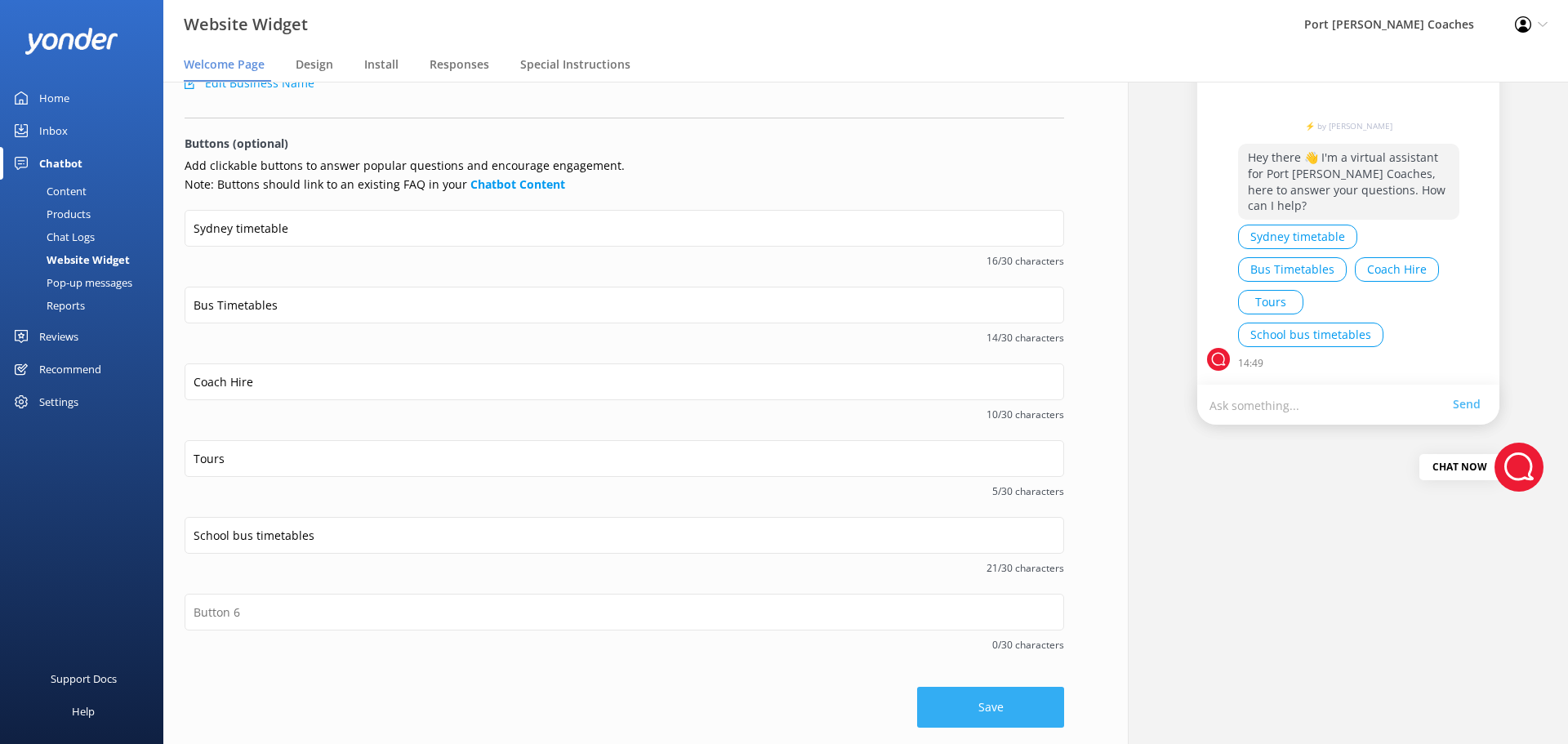
click at [996, 709] on button "Save" at bounding box center [990, 707] width 147 height 41
click at [75, 194] on div "Content" at bounding box center [48, 191] width 77 height 23
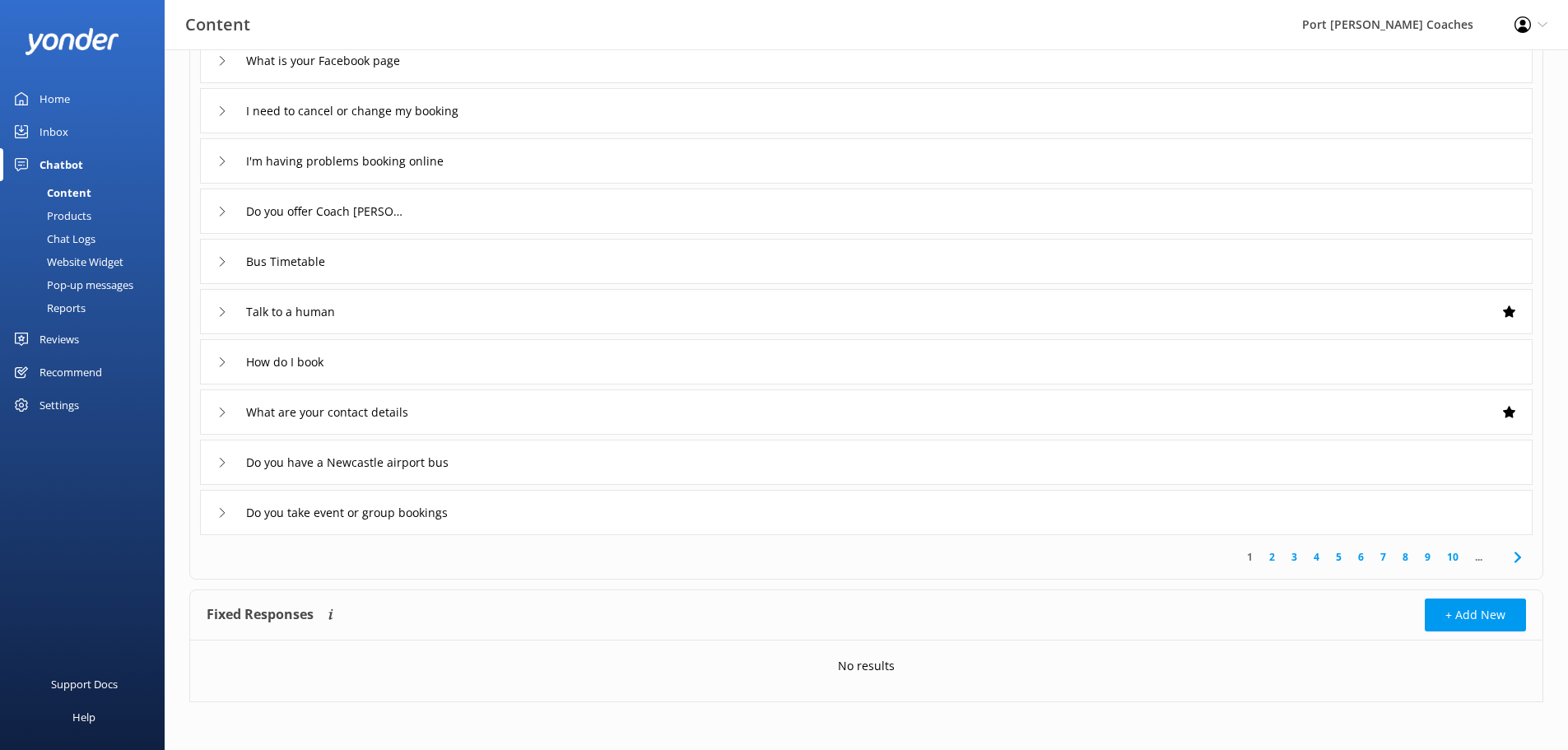
scroll to position [161, 0]
click at [1514, 556] on icon at bounding box center [1518, 556] width 20 height 20
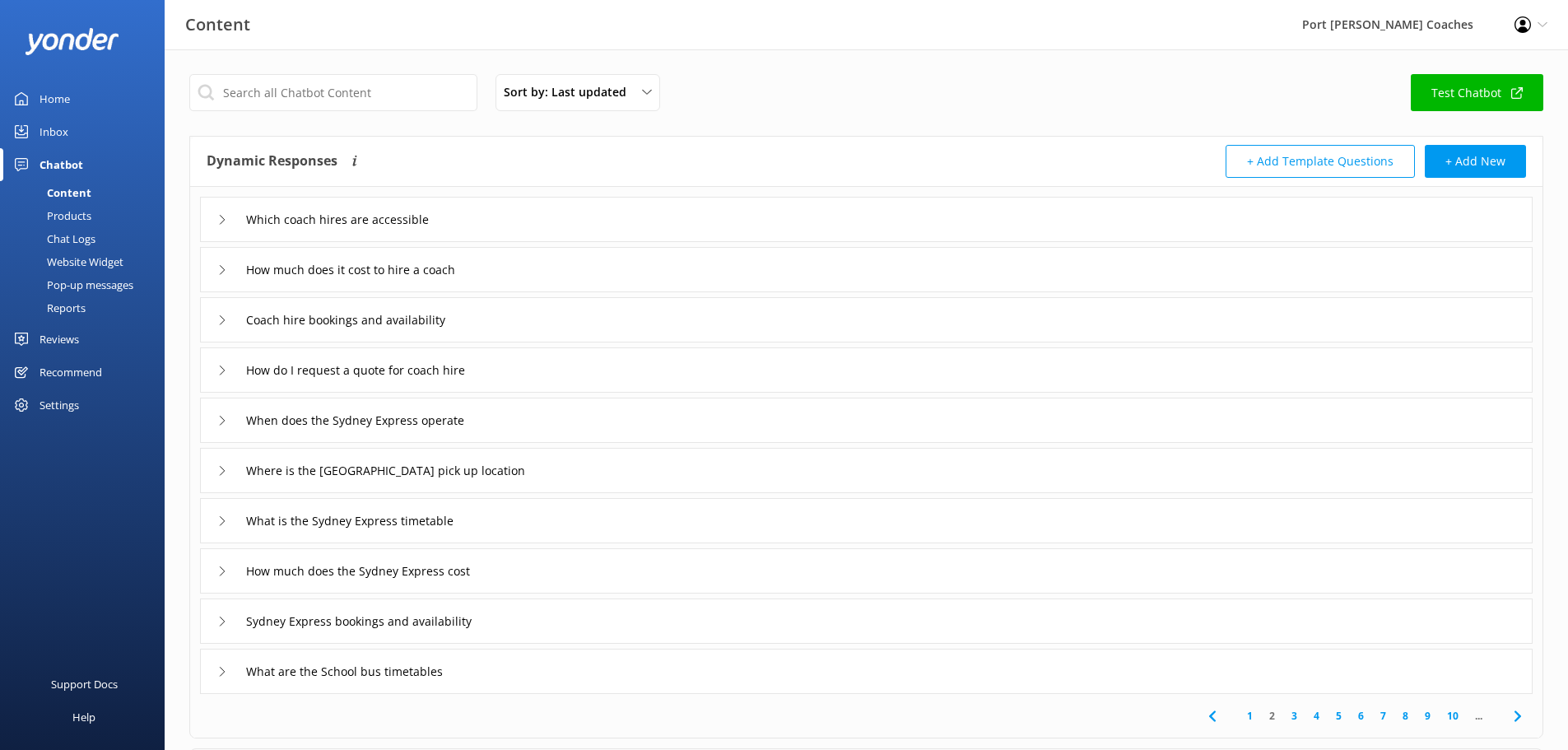
click at [215, 274] on div "How much does it cost to hire a coach" at bounding box center [866, 270] width 1333 height 46
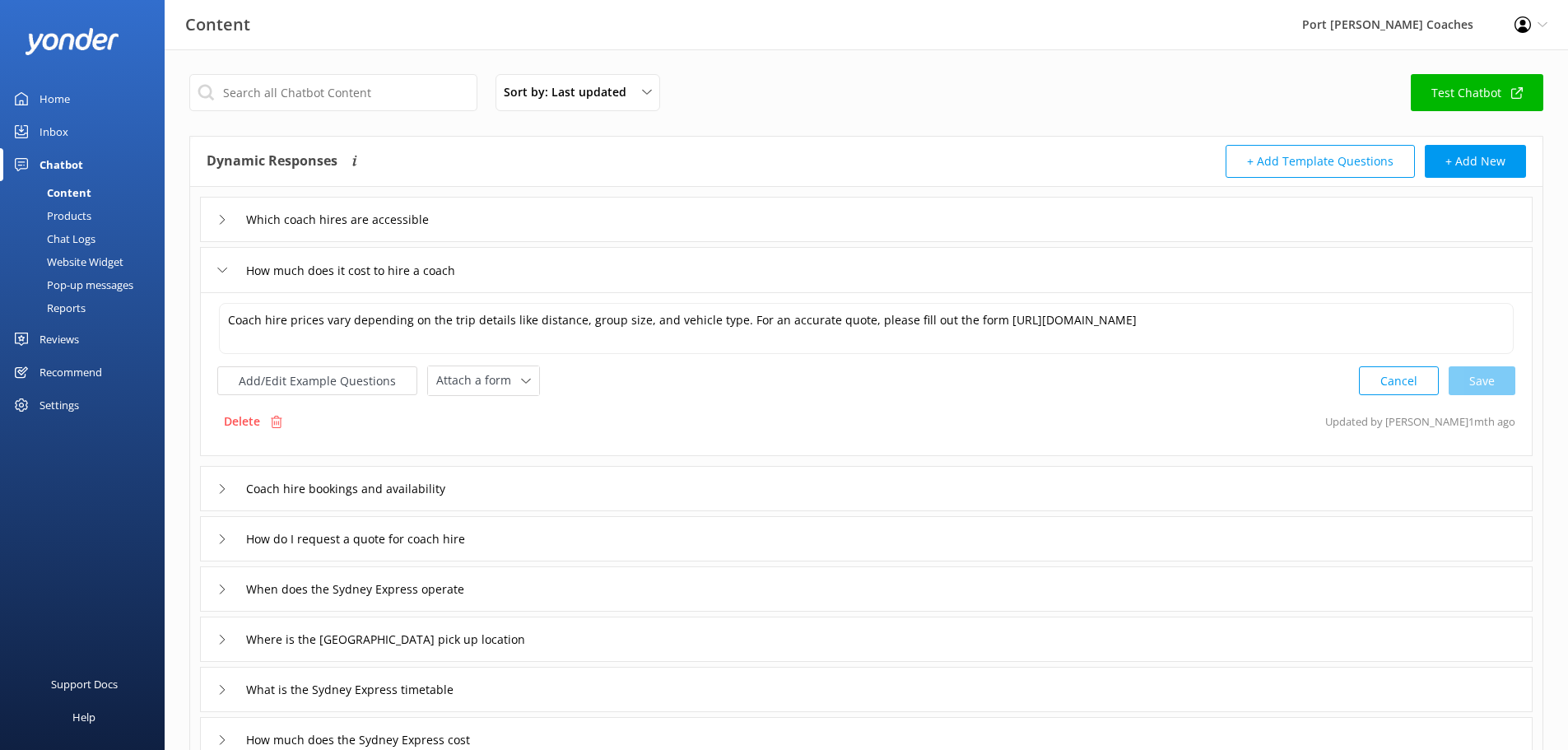
click at [215, 274] on div "How much does it cost to hire a coach" at bounding box center [866, 270] width 1333 height 46
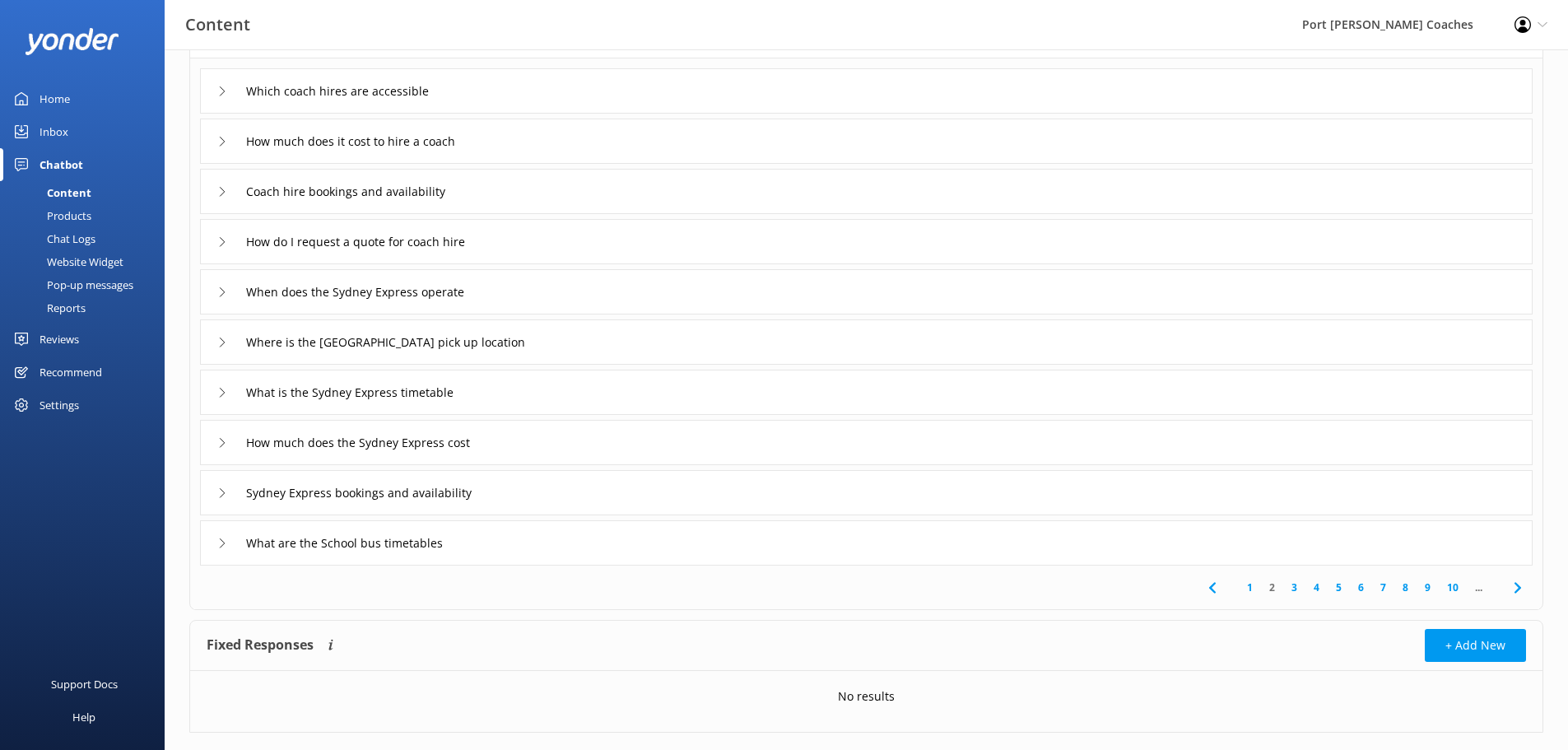
scroll to position [161, 0]
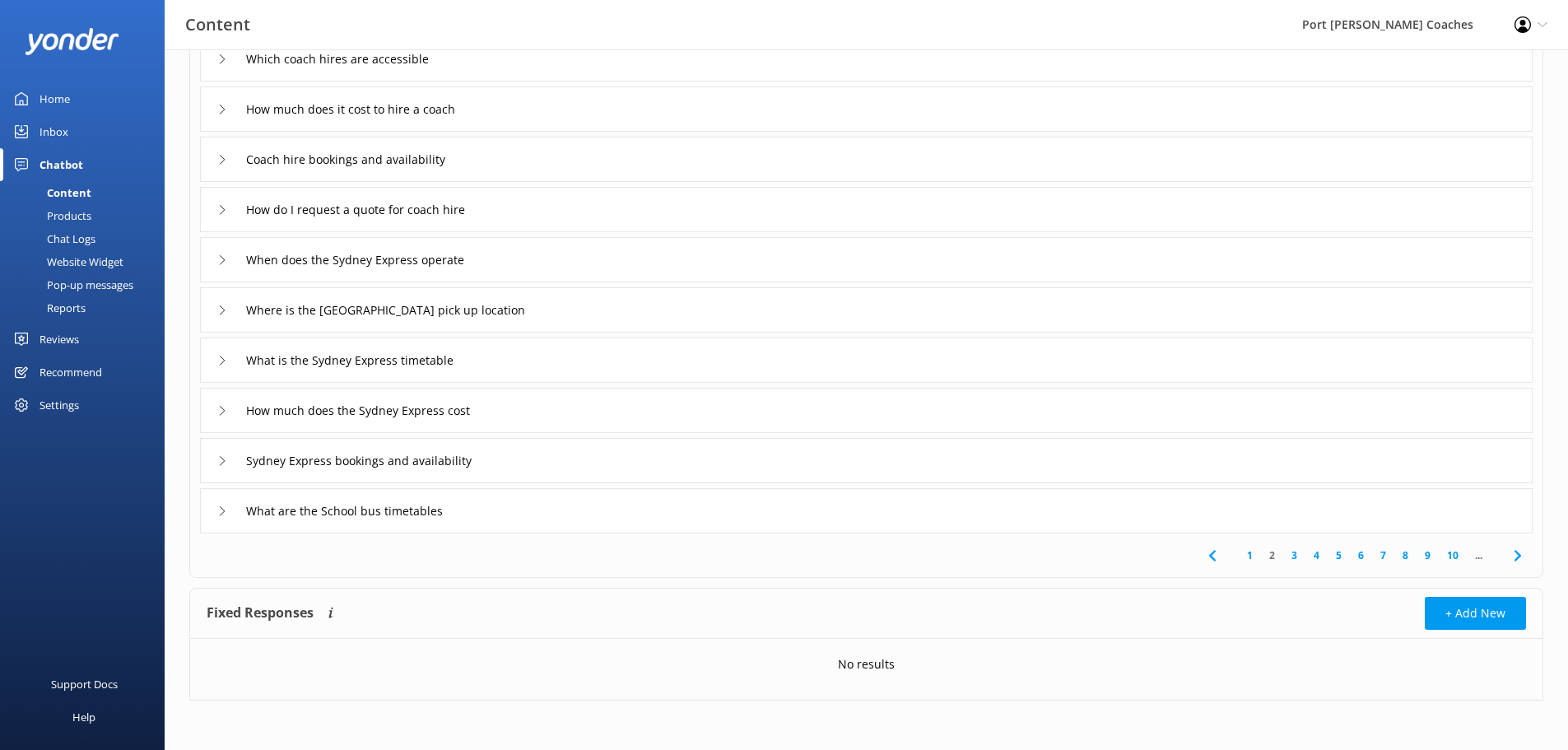
click at [1525, 557] on icon at bounding box center [1518, 556] width 20 height 20
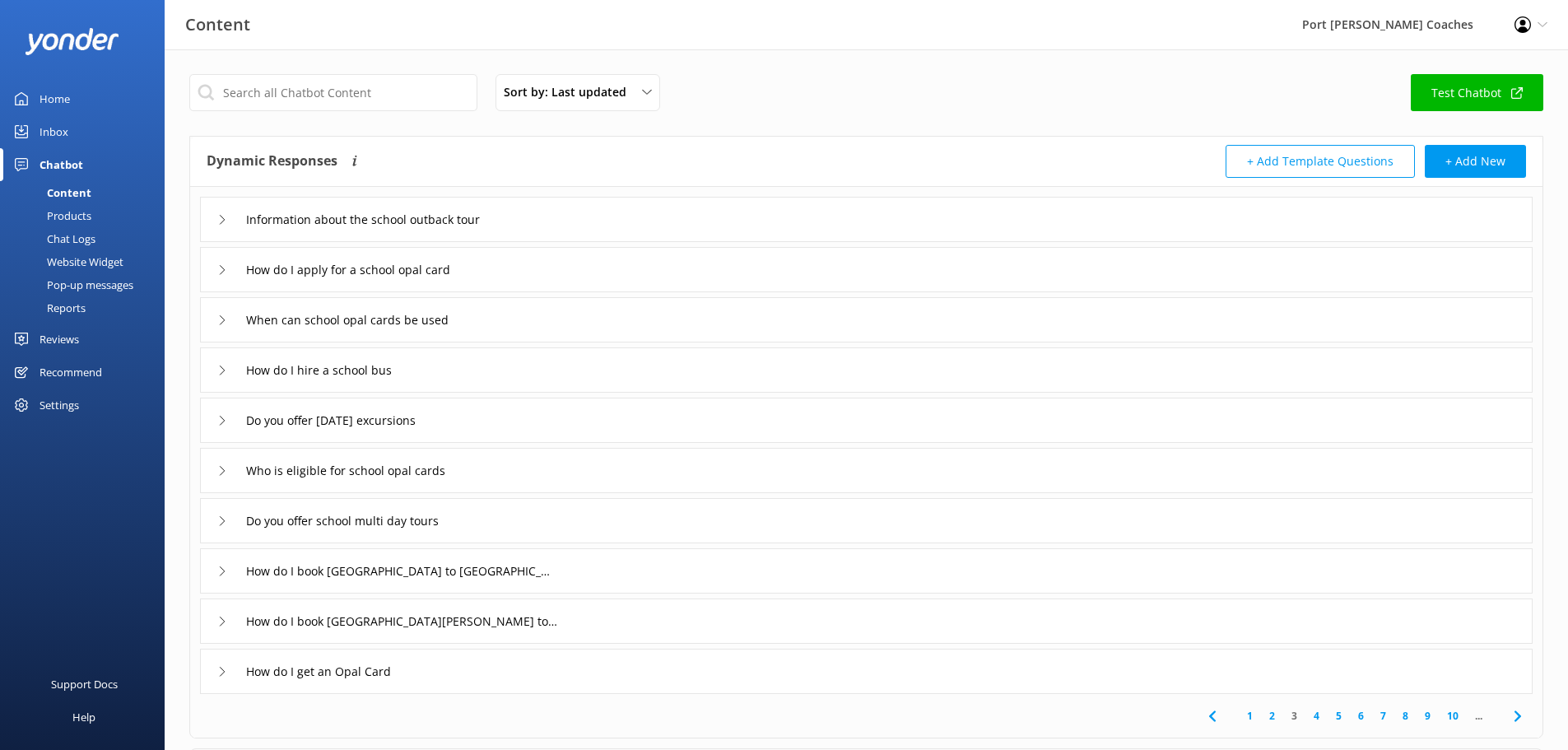
click at [221, 218] on icon at bounding box center [222, 220] width 10 height 10
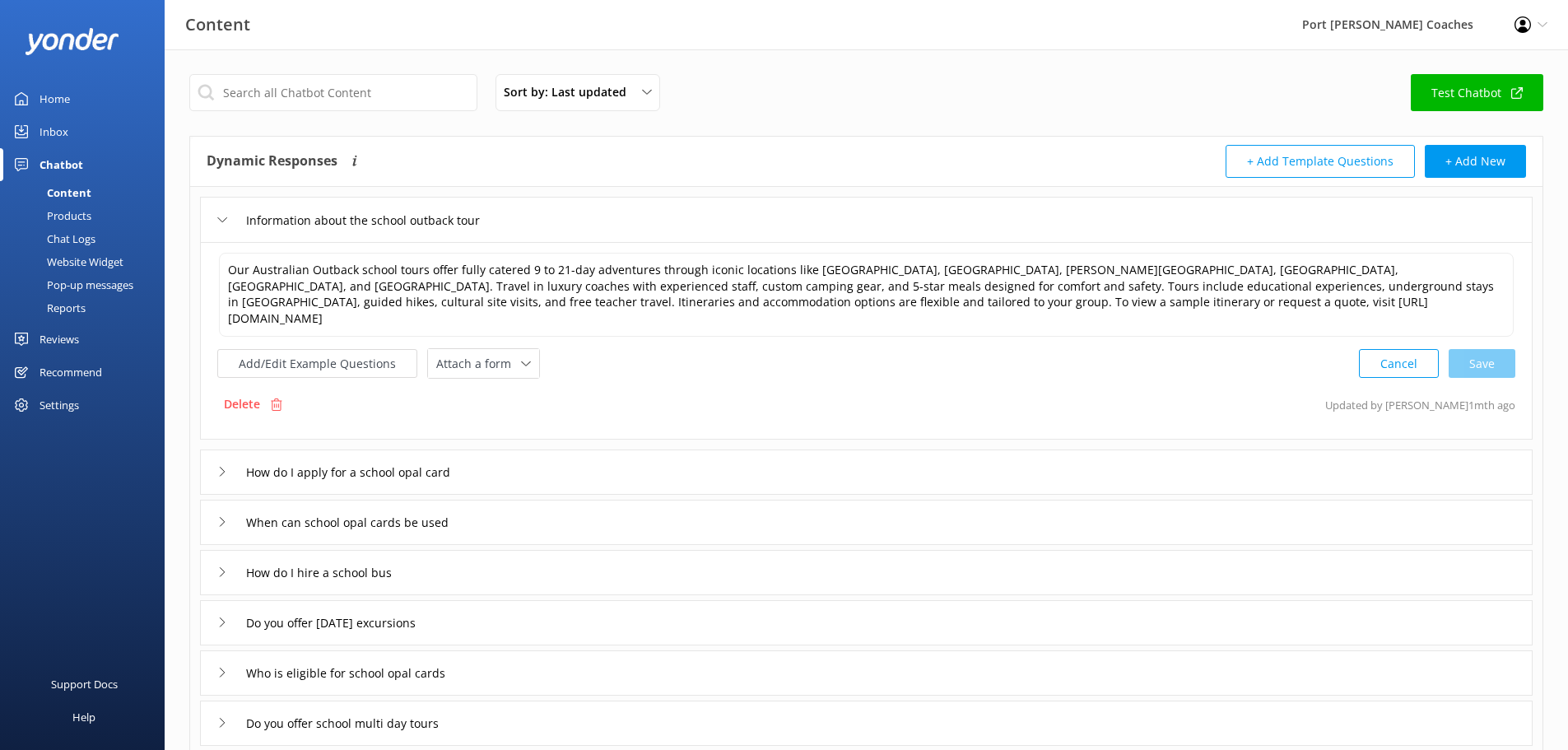
click at [221, 218] on icon at bounding box center [222, 220] width 10 height 10
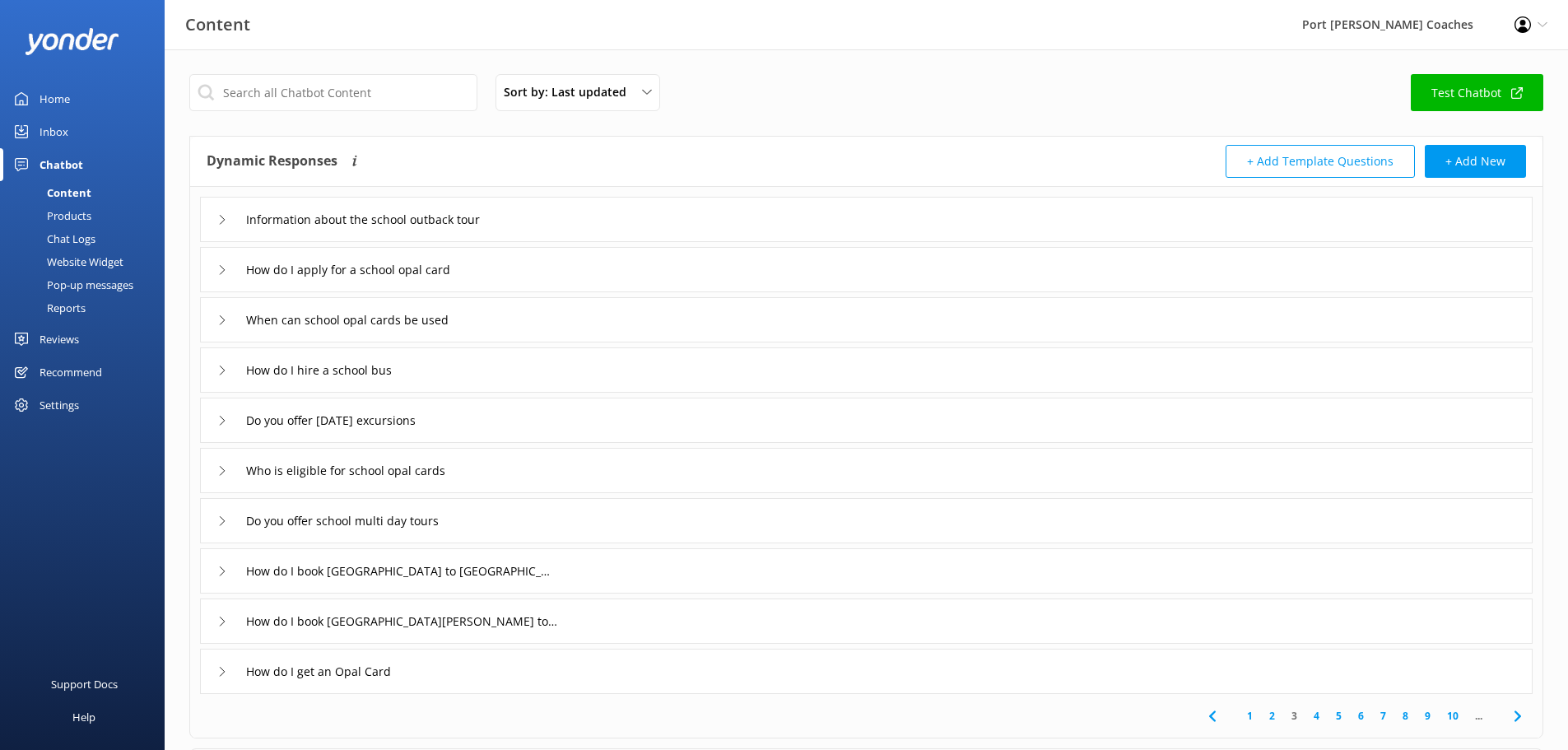
click at [224, 368] on icon at bounding box center [222, 370] width 10 height 10
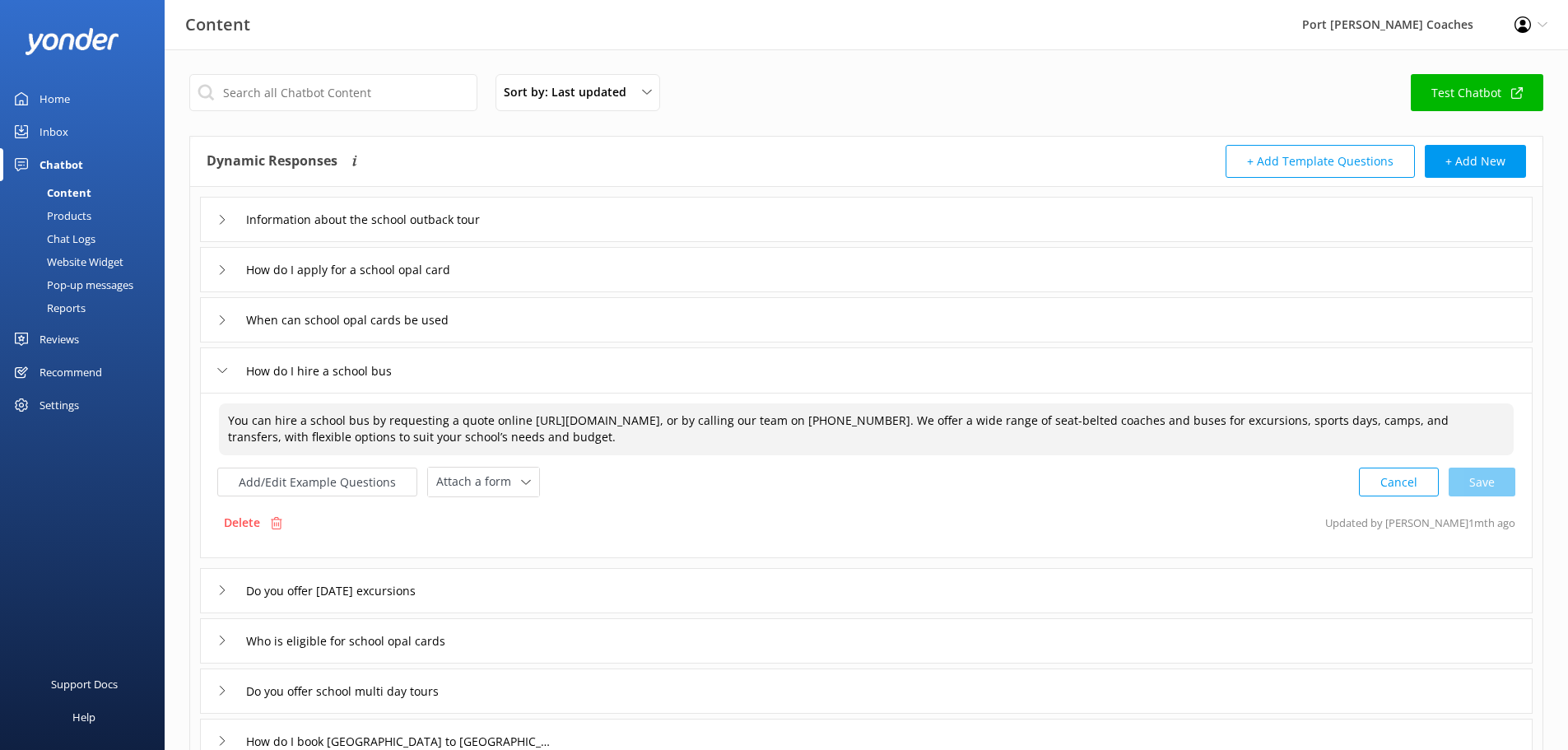
drag, startPoint x: 1003, startPoint y: 421, endPoint x: 779, endPoint y: 419, distance: 224.0
click at [779, 419] on textarea "You can hire a school bus by requesting a quote online https://www.pscoaches.co…" at bounding box center [866, 429] width 1294 height 52
click at [830, 417] on textarea "You can hire a school bus by requesting a quote online https://www.pscoaches.co…" at bounding box center [866, 429] width 1294 height 52
click at [563, 419] on textarea "You can hire a school bus by requesting a quote online https://www.pscoaches.co…" at bounding box center [866, 429] width 1294 height 52
click at [1495, 479] on div "Cancel Loading.." at bounding box center [1438, 480] width 156 height 30
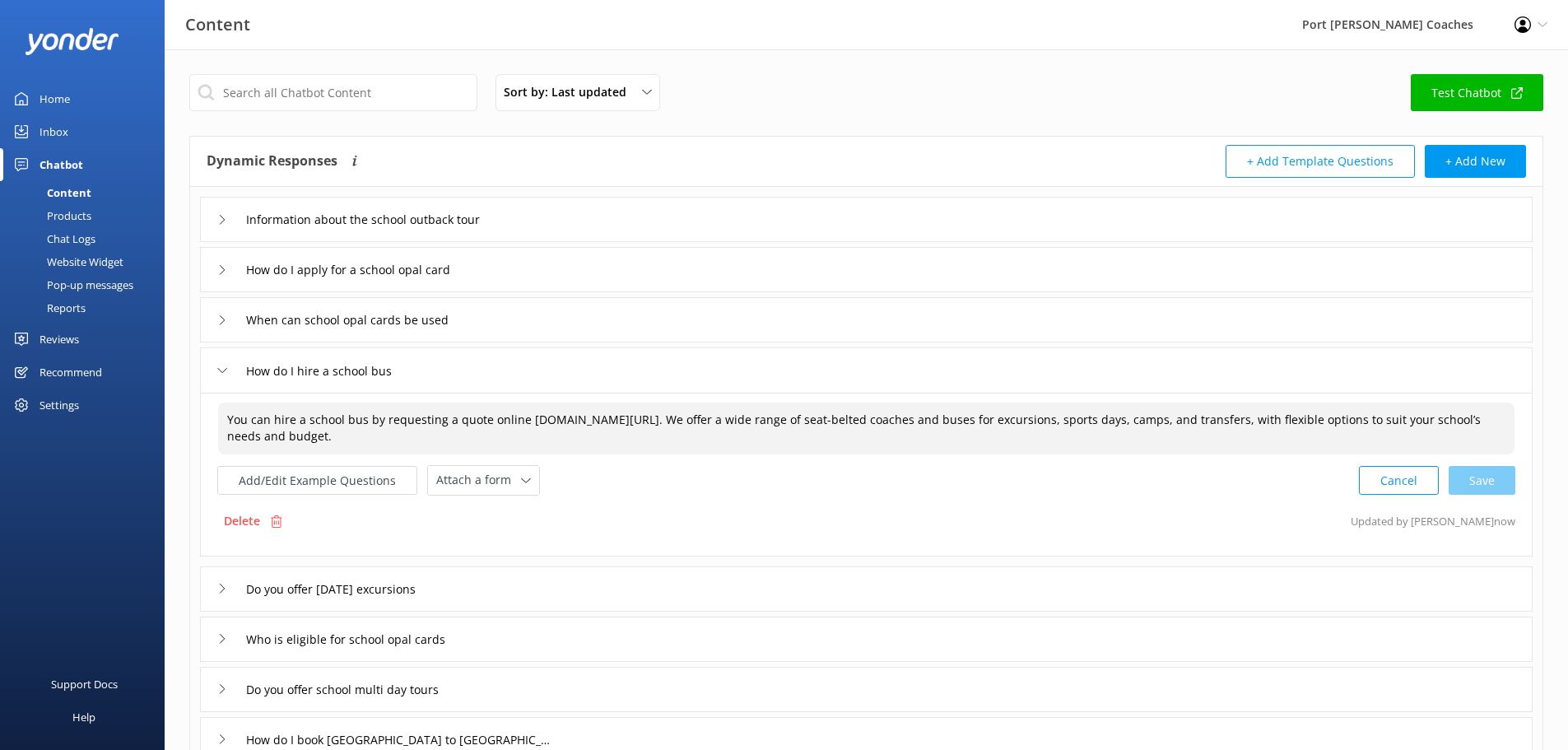
type textarea "You can hire a school bus by requesting a quote online www.pscoaches.com.au/hir…"
click at [220, 374] on icon at bounding box center [222, 370] width 10 height 10
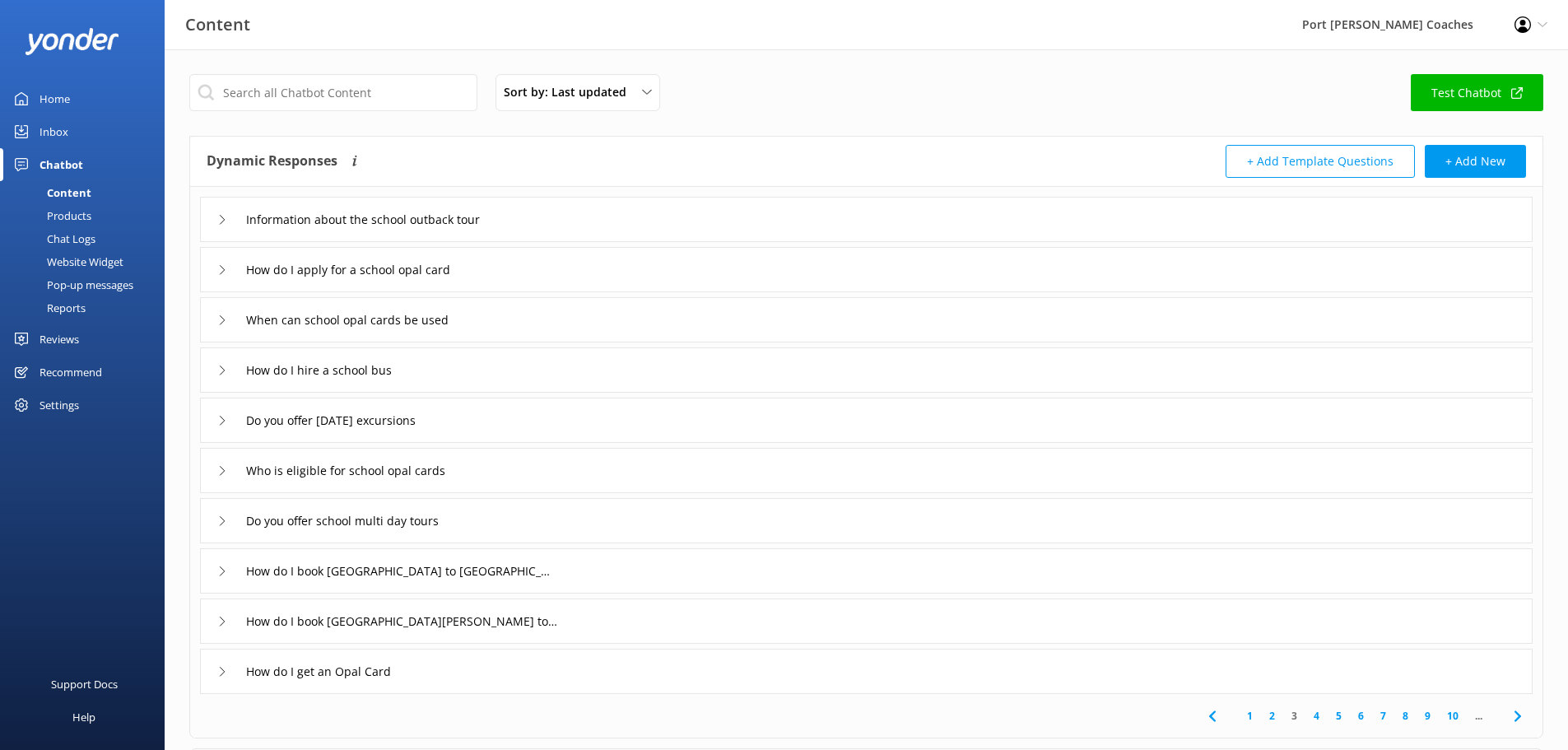
click at [1453, 721] on link "10" at bounding box center [1452, 715] width 28 height 16
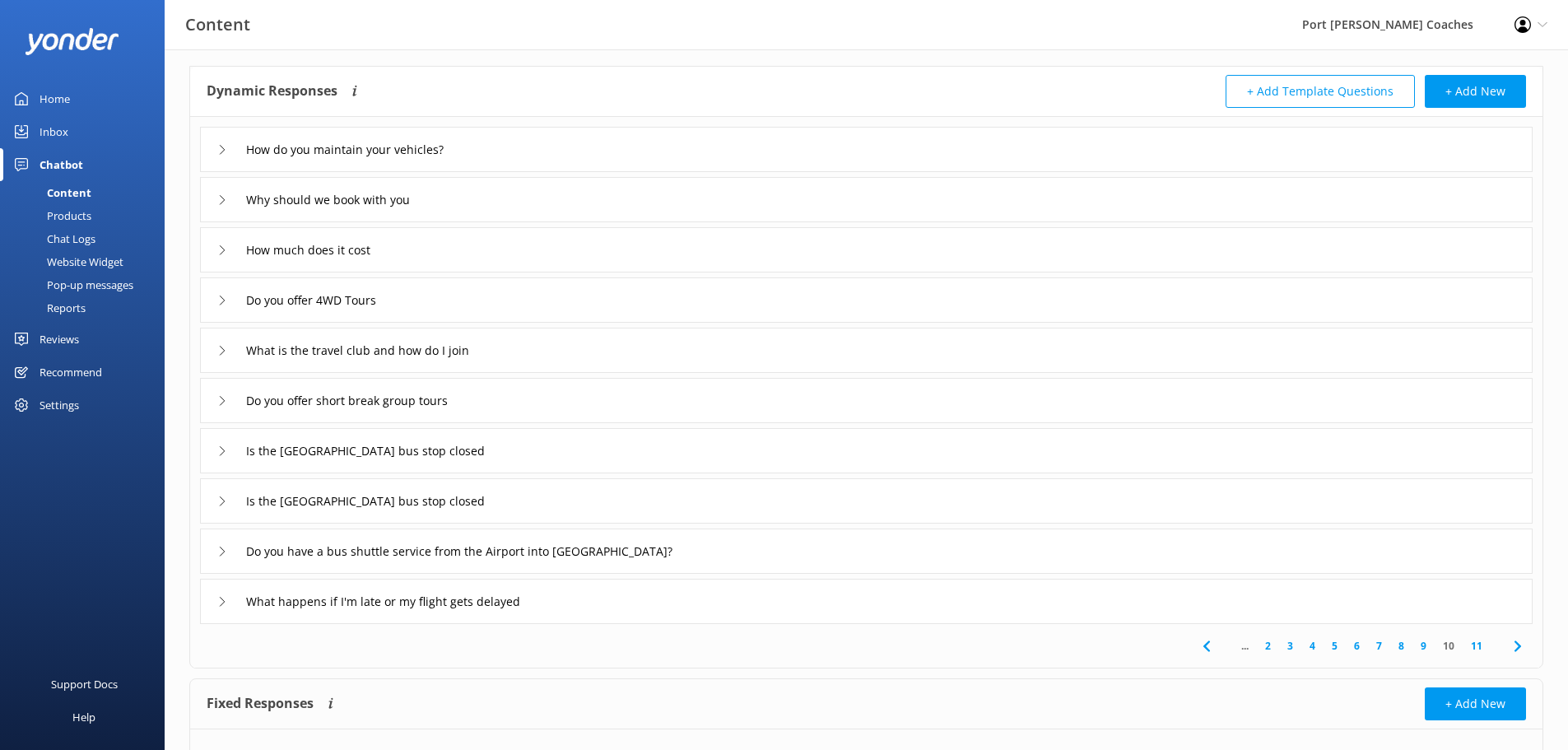
scroll to position [161, 0]
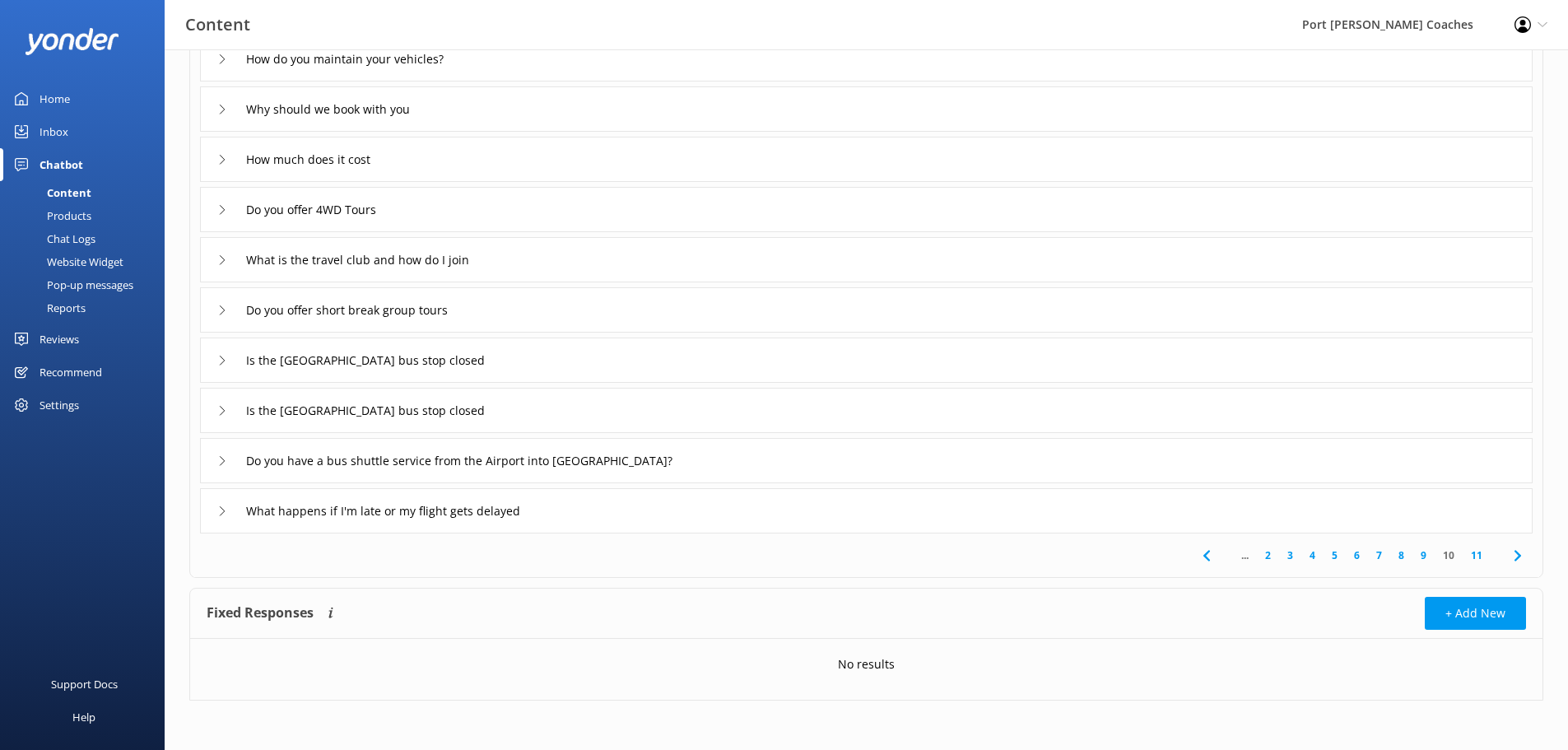
click at [1200, 556] on icon at bounding box center [1207, 556] width 20 height 20
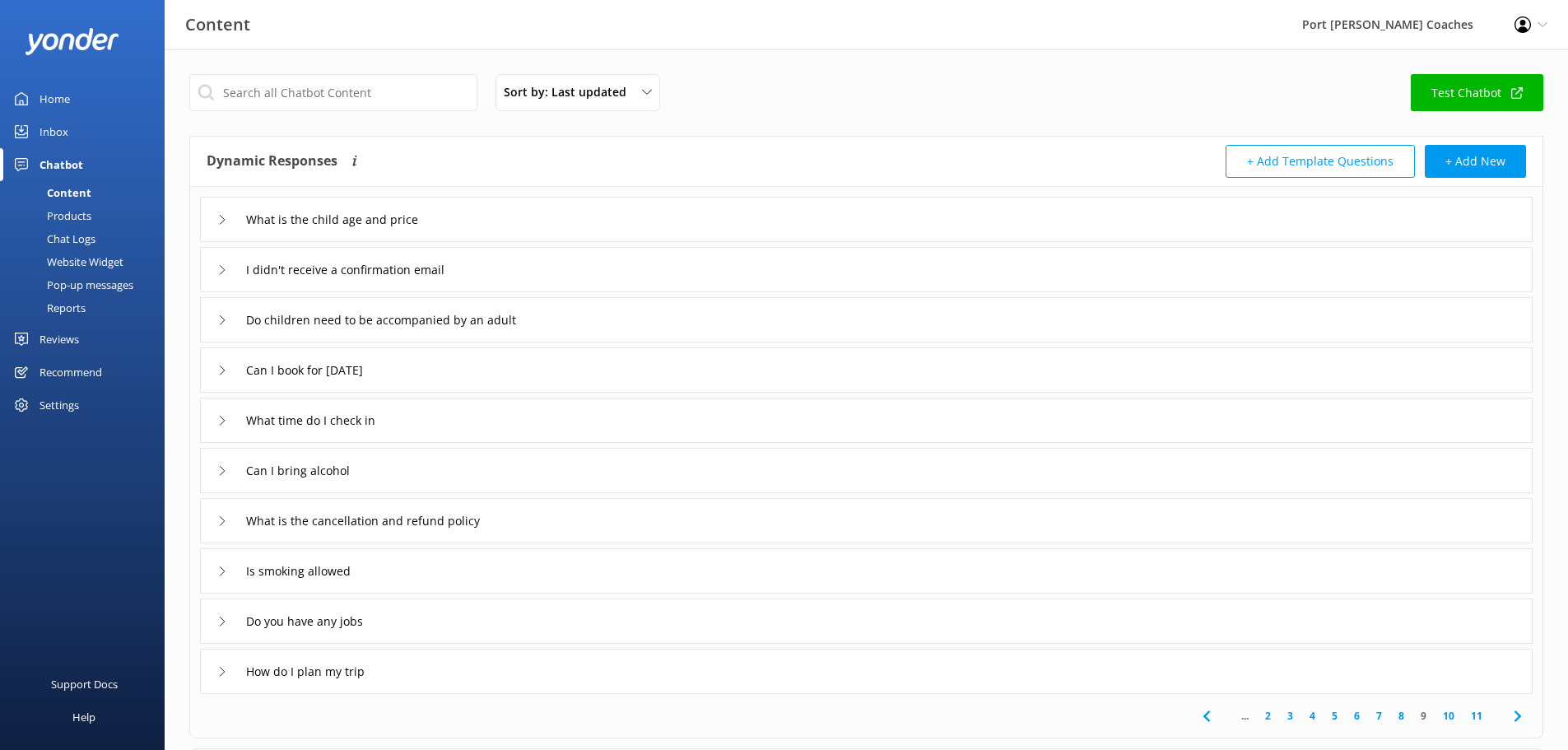
scroll to position [161, 0]
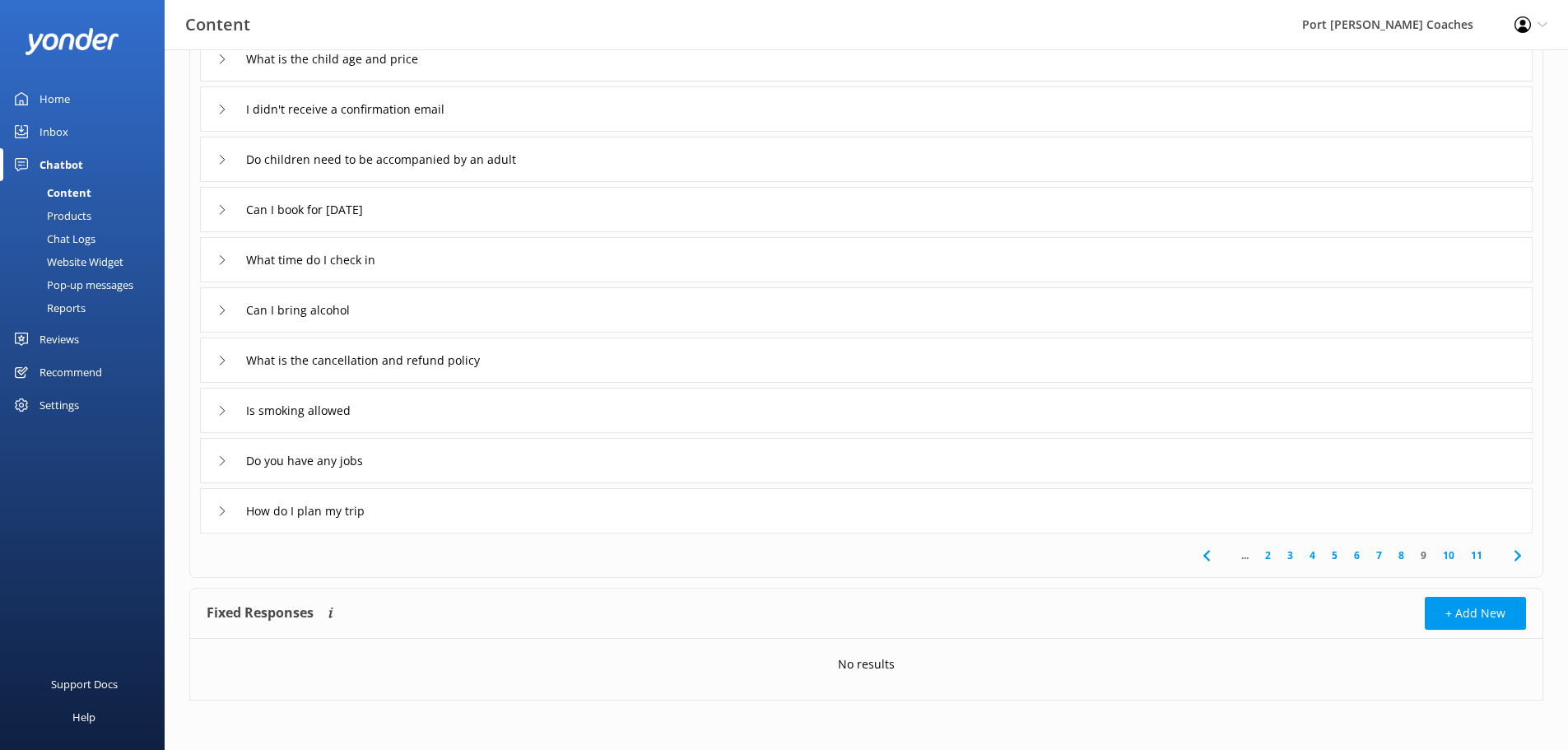
click at [1480, 548] on link "11" at bounding box center [1476, 555] width 28 height 16
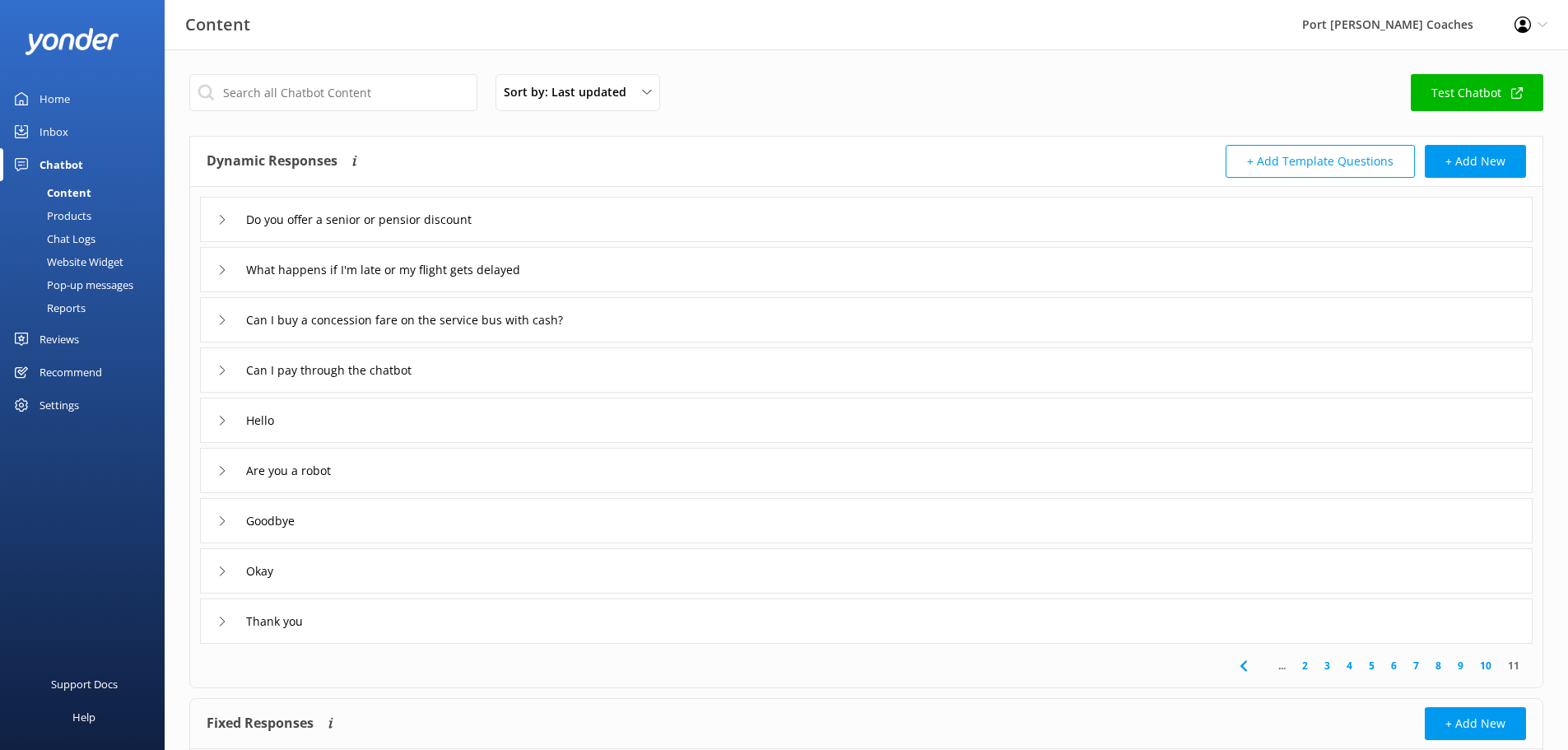
click at [218, 221] on icon at bounding box center [222, 220] width 10 height 10
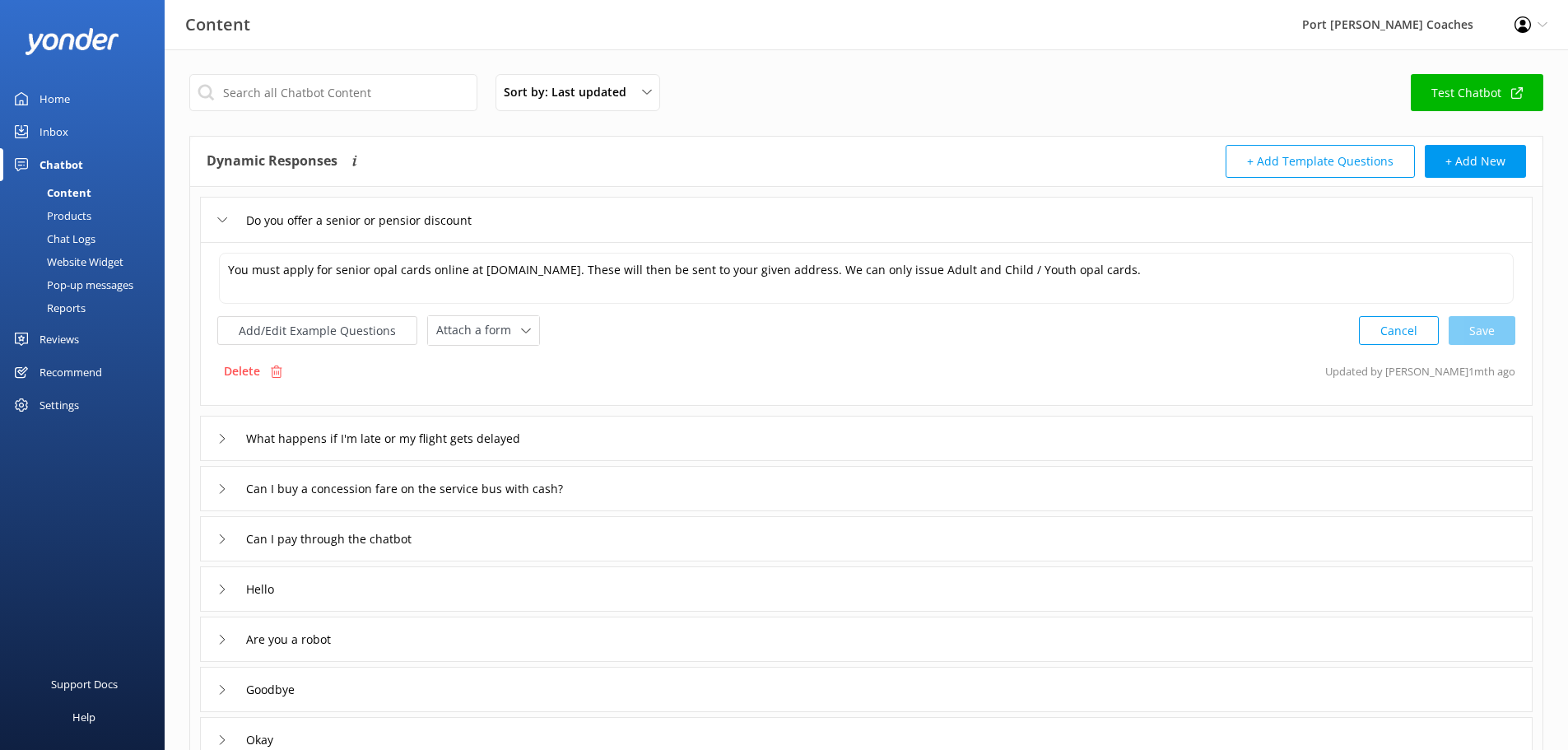
click at [218, 221] on icon at bounding box center [222, 220] width 10 height 10
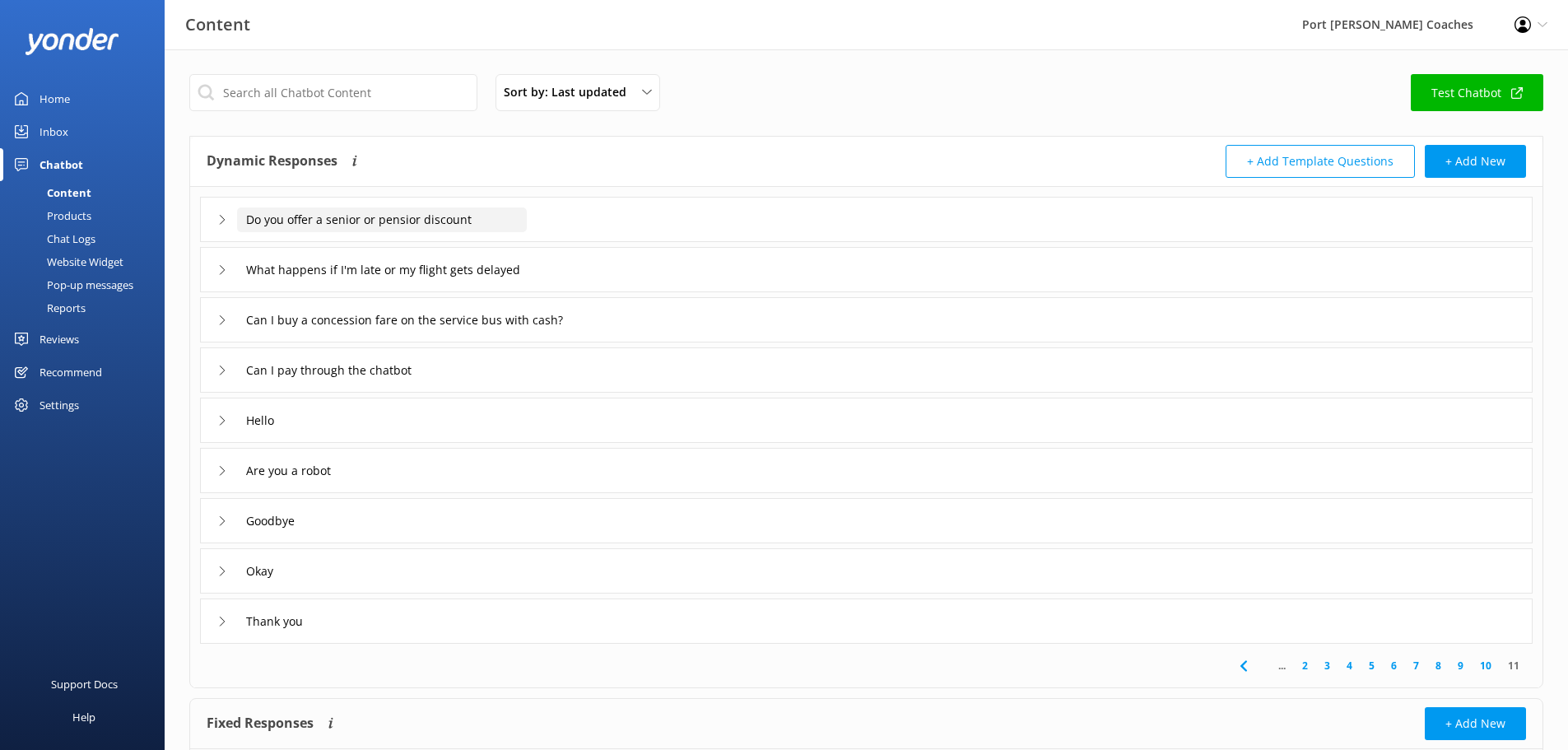
drag, startPoint x: 497, startPoint y: 224, endPoint x: 244, endPoint y: 227, distance: 253.0
click at [244, 227] on input "Do you offer a senior or pensior discount" at bounding box center [382, 219] width 290 height 25
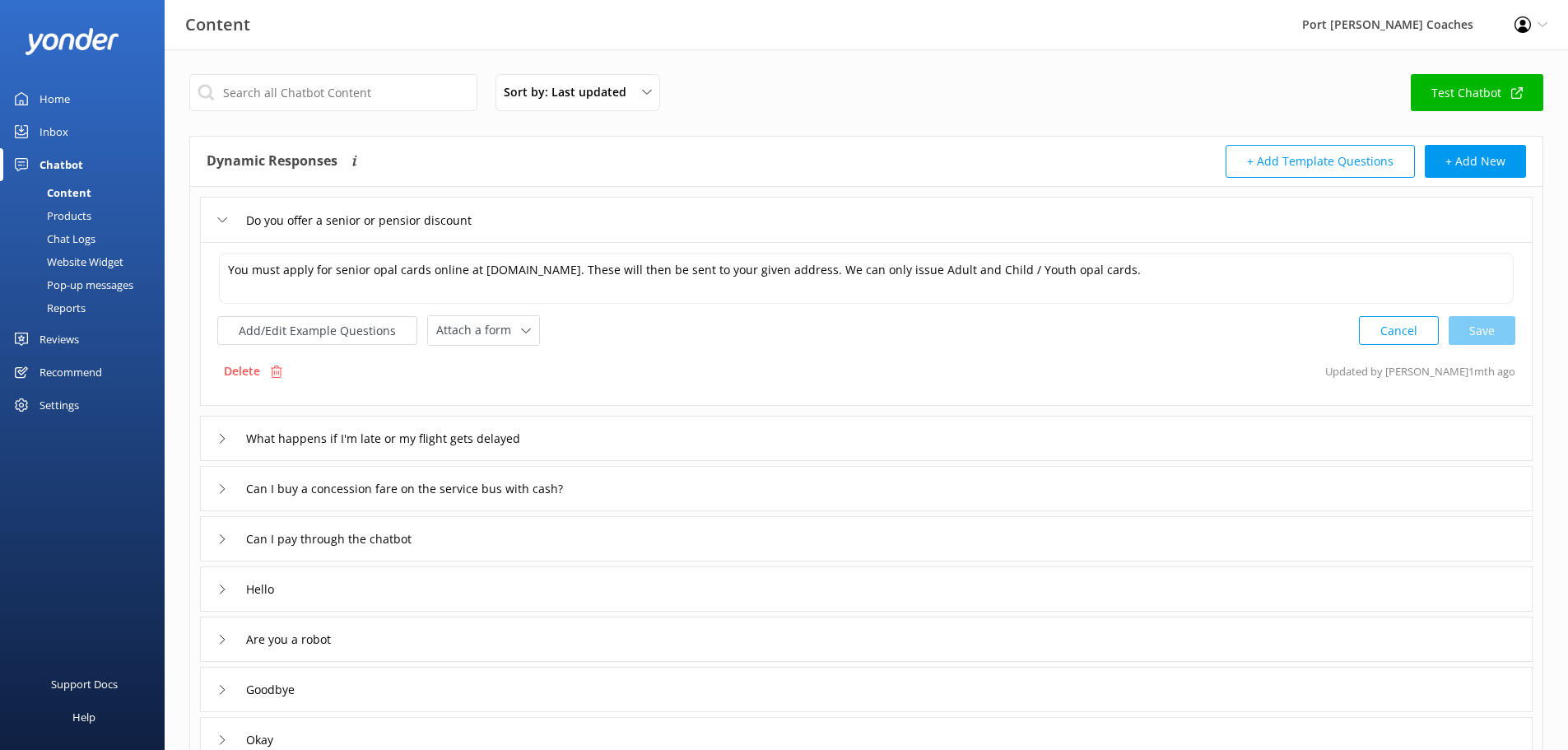
click at [63, 103] on div "Home" at bounding box center [54, 99] width 30 height 33
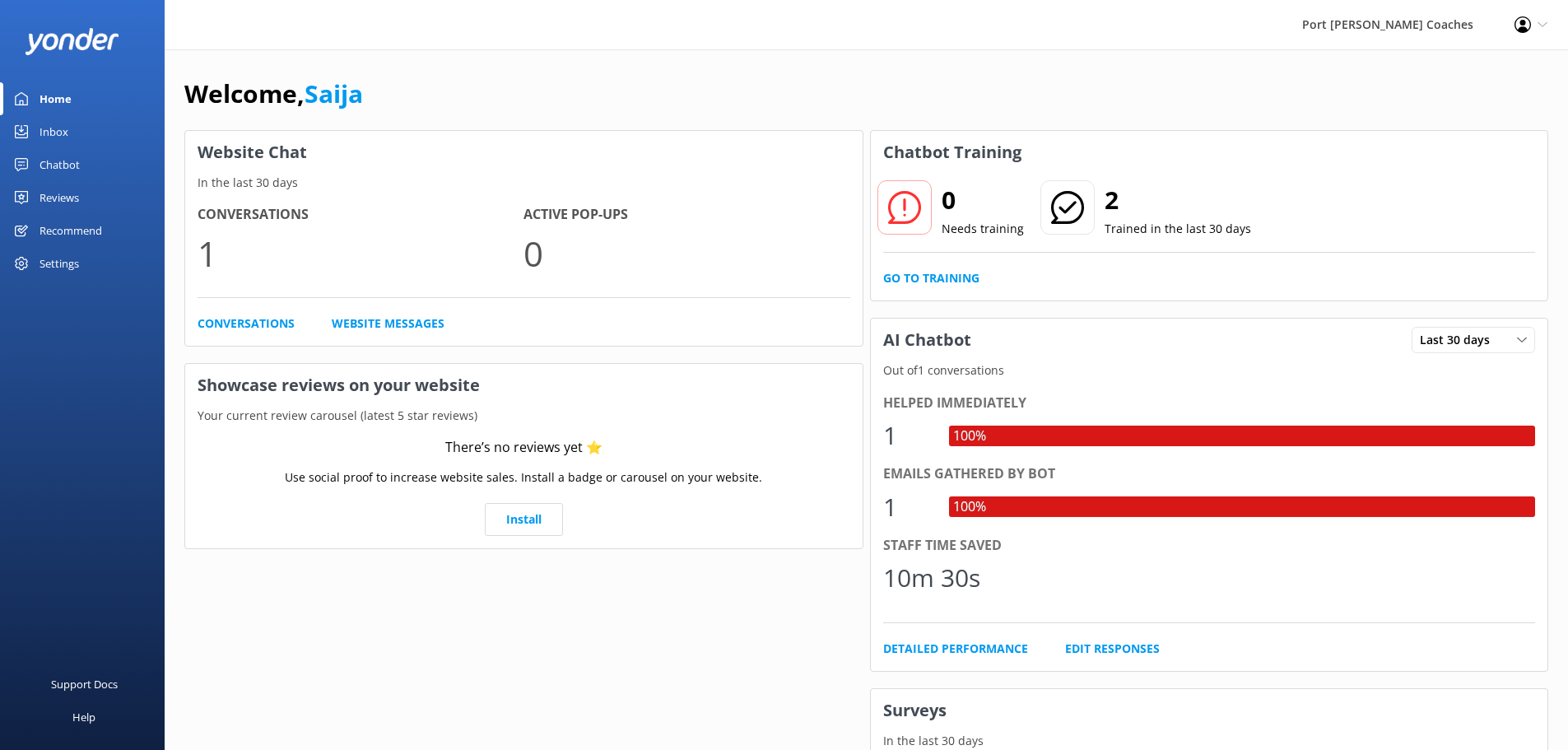
click at [69, 139] on link "Inbox" at bounding box center [82, 131] width 164 height 33
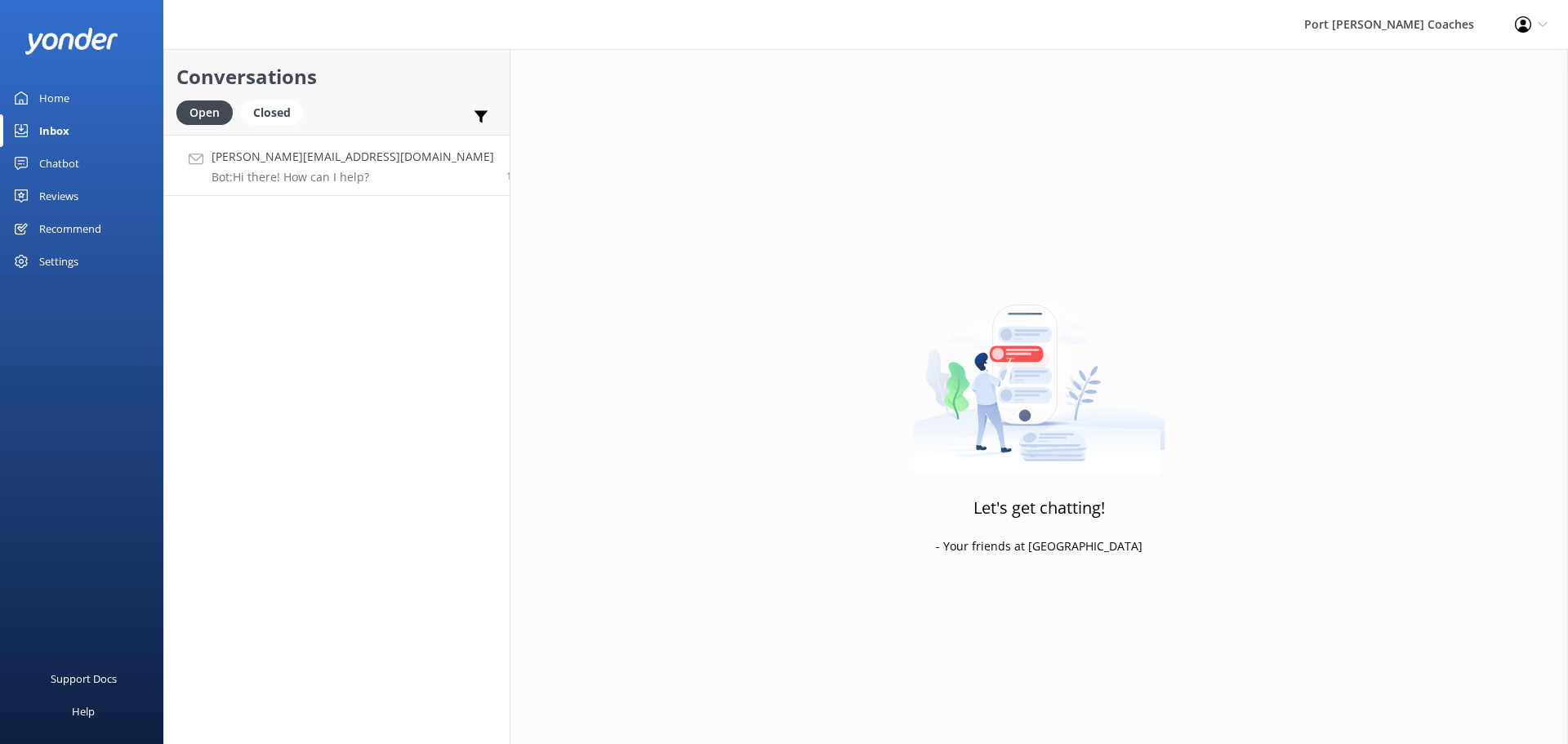
click at [284, 158] on h4 "mikayla@yonderhq.com" at bounding box center [353, 157] width 282 height 18
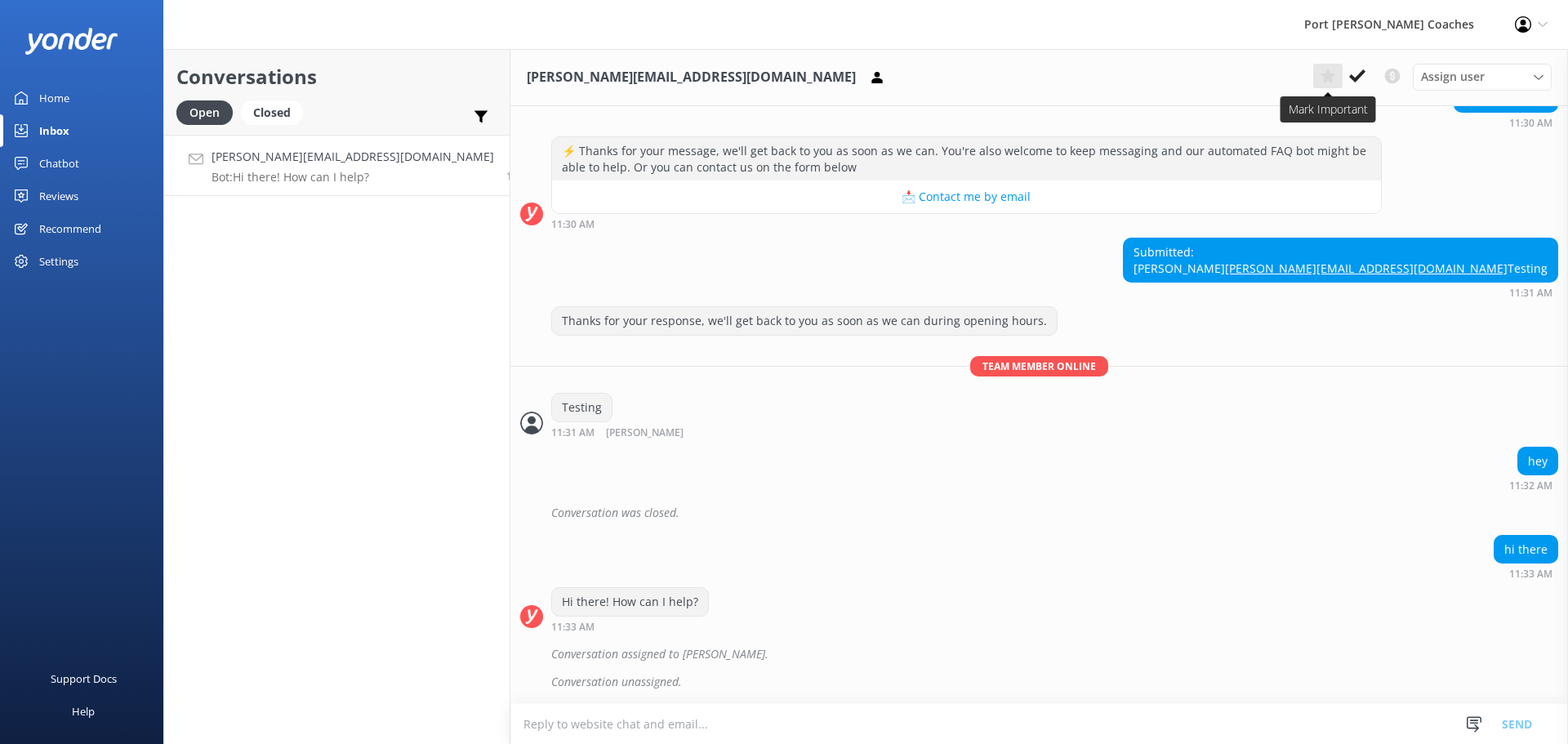
scroll to position [1420, 0]
click at [1362, 74] on use at bounding box center [1358, 76] width 16 height 13
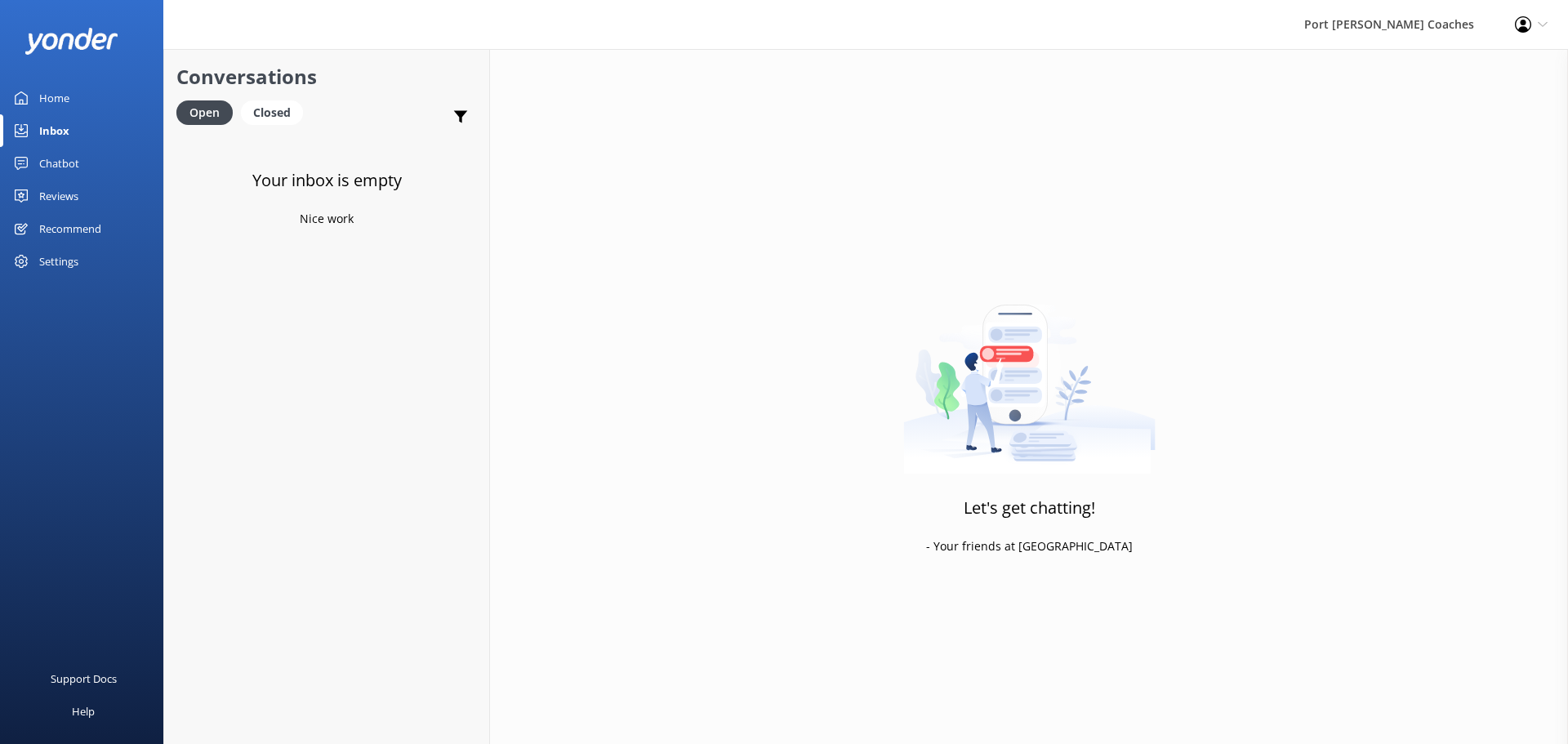
click at [1543, 17] on div "Profile Settings Logout" at bounding box center [1531, 24] width 73 height 49
click at [1455, 111] on link "Logout" at bounding box center [1487, 111] width 163 height 41
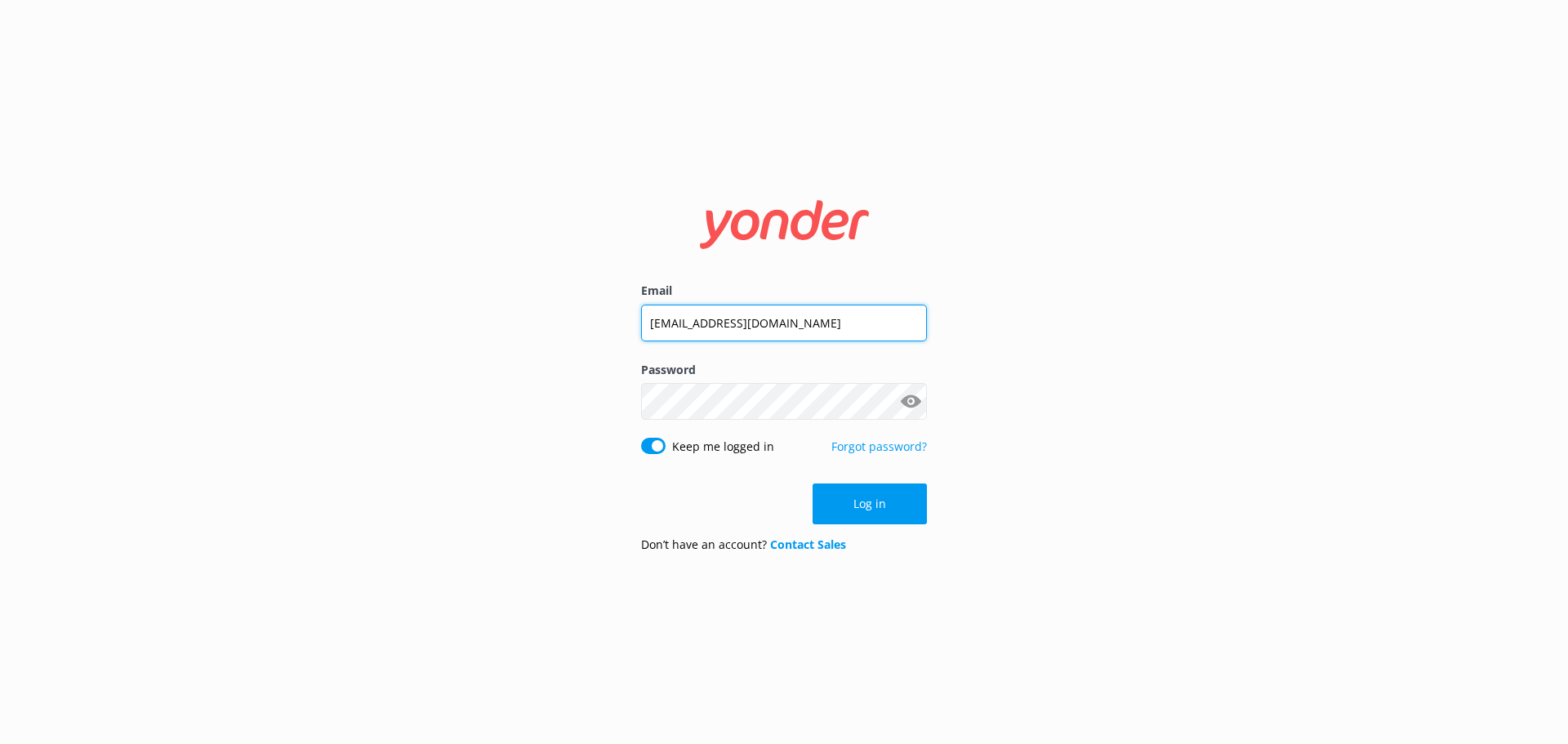
click at [747, 338] on input "saija@pscoaches.com.au" at bounding box center [784, 323] width 286 height 37
type input "info@pscoaches.com.au"
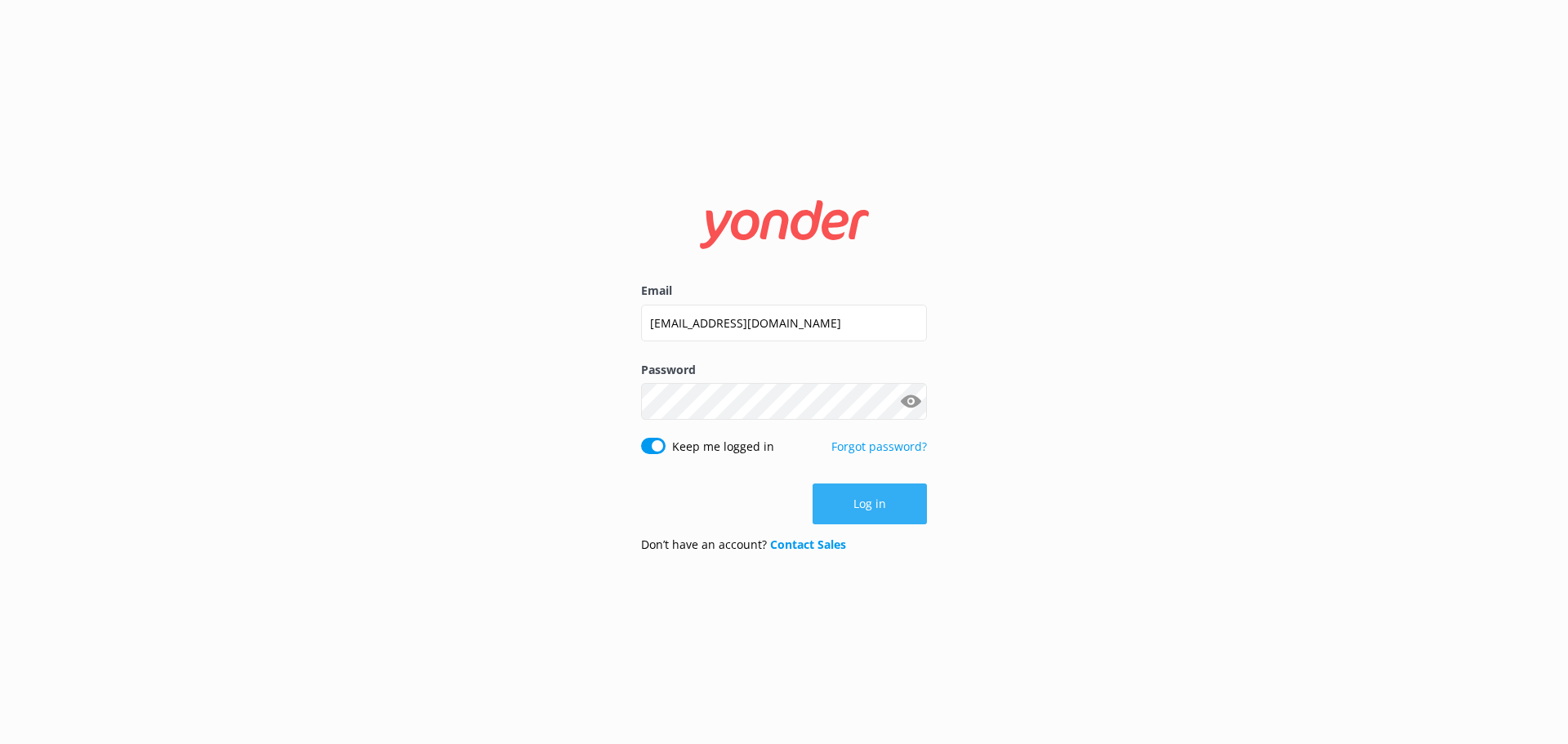
click at [870, 498] on button "Log in" at bounding box center [870, 503] width 114 height 41
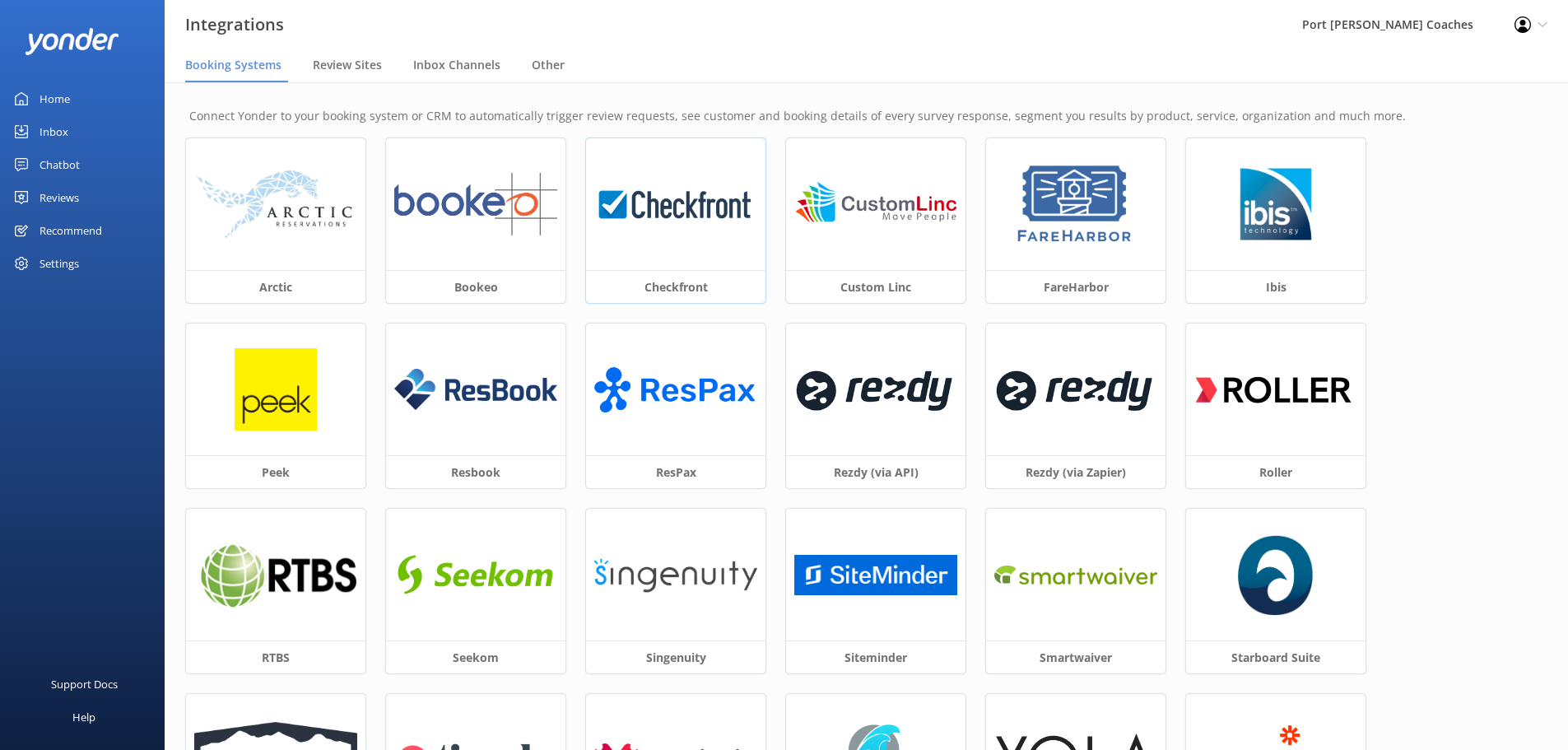
click at [662, 283] on h3 "Checkfront" at bounding box center [675, 286] width 180 height 33
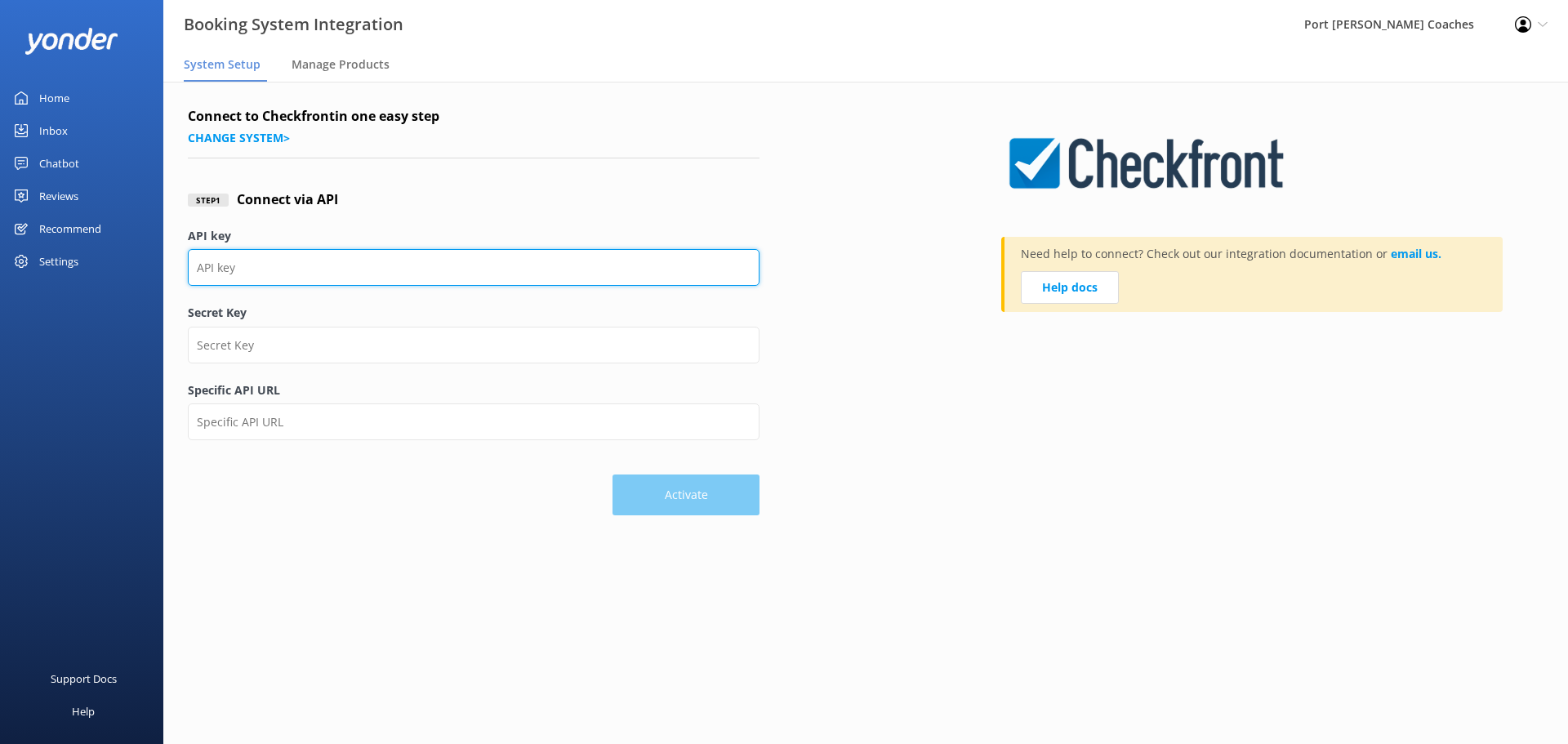
click at [345, 261] on input "API key" at bounding box center [474, 267] width 572 height 37
paste input "b8e8b6bd791f488cb1aaf45e1839a3f0b0c50b0b"
type input "b8e8b6bd791f488cb1aaf45e1839a3f0b0c50b0b"
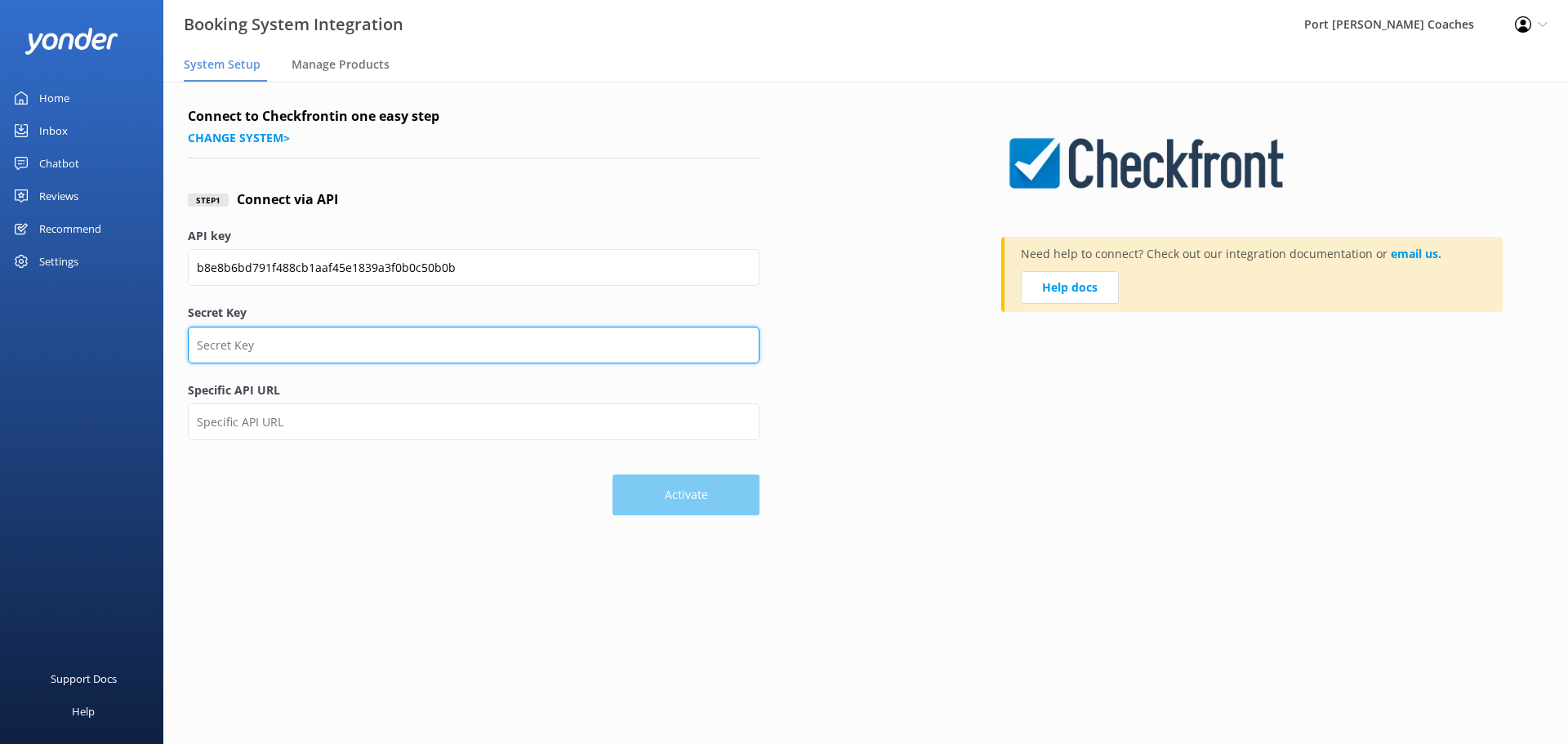
click at [391, 346] on input "Secret Key" at bounding box center [474, 345] width 572 height 37
paste input "7f7655a712d7dac164a041f5ec879472412454470a2e9467fc92f312d27ae3e6"
type input "7f7655a712d7dac164a041f5ec879472412454470a2e9467fc92f312d27ae3e6"
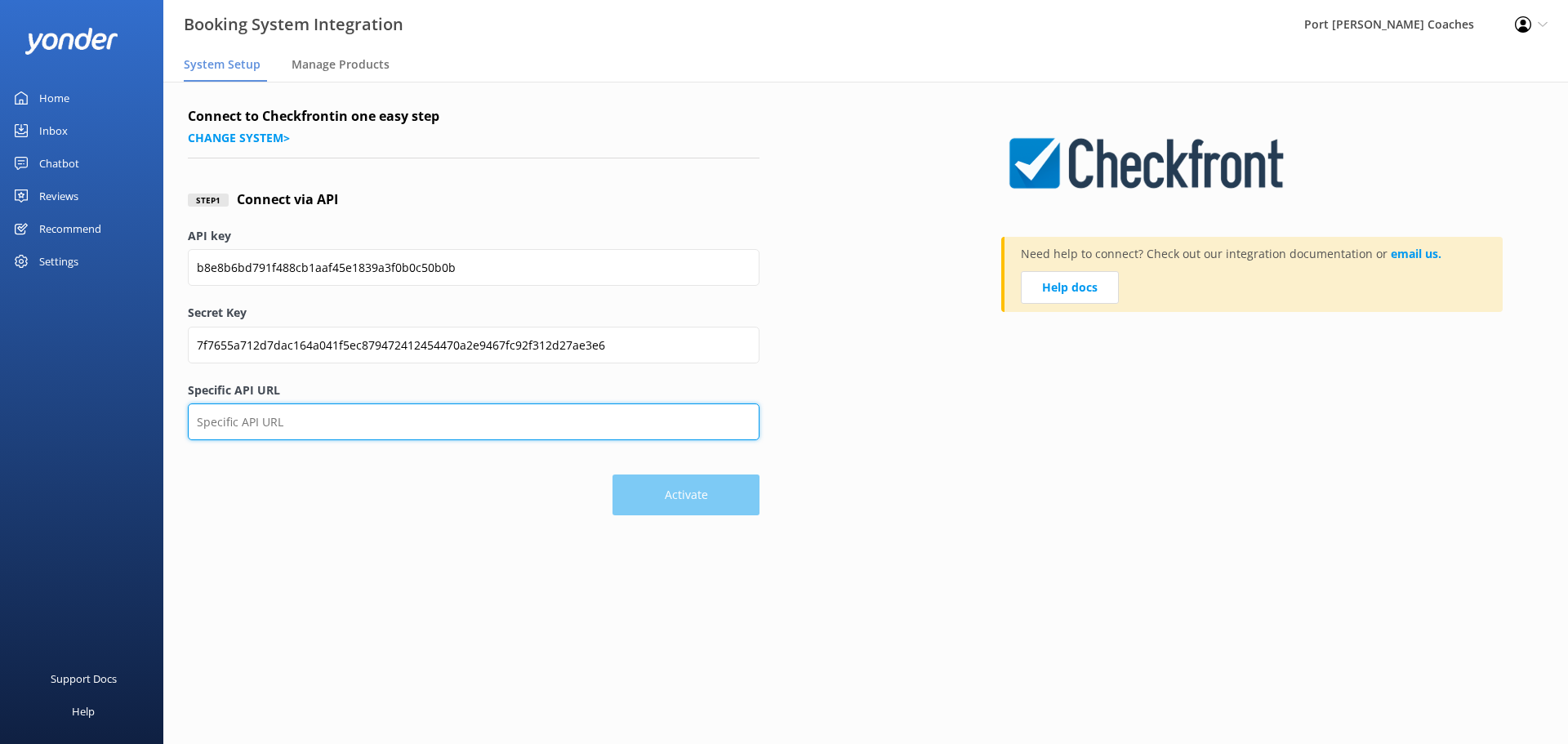
click at [297, 426] on input "Specific API URL" at bounding box center [474, 422] width 572 height 37
paste input "https://pscoaches.checkfront.com/api/3.0/"
type input "https://pscoaches.checkfront.com/api/3.0/"
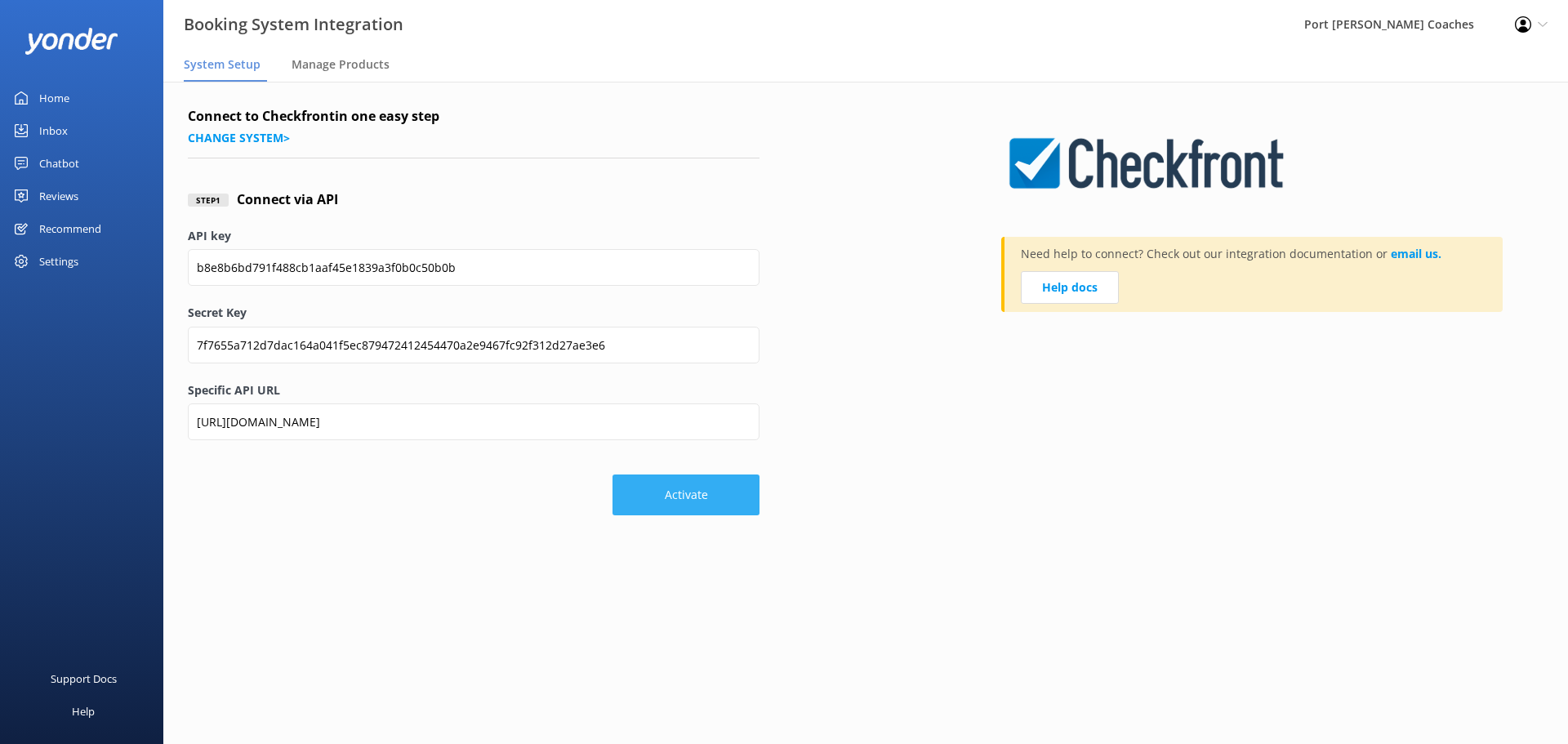
click at [681, 492] on button "Activate" at bounding box center [686, 494] width 147 height 41
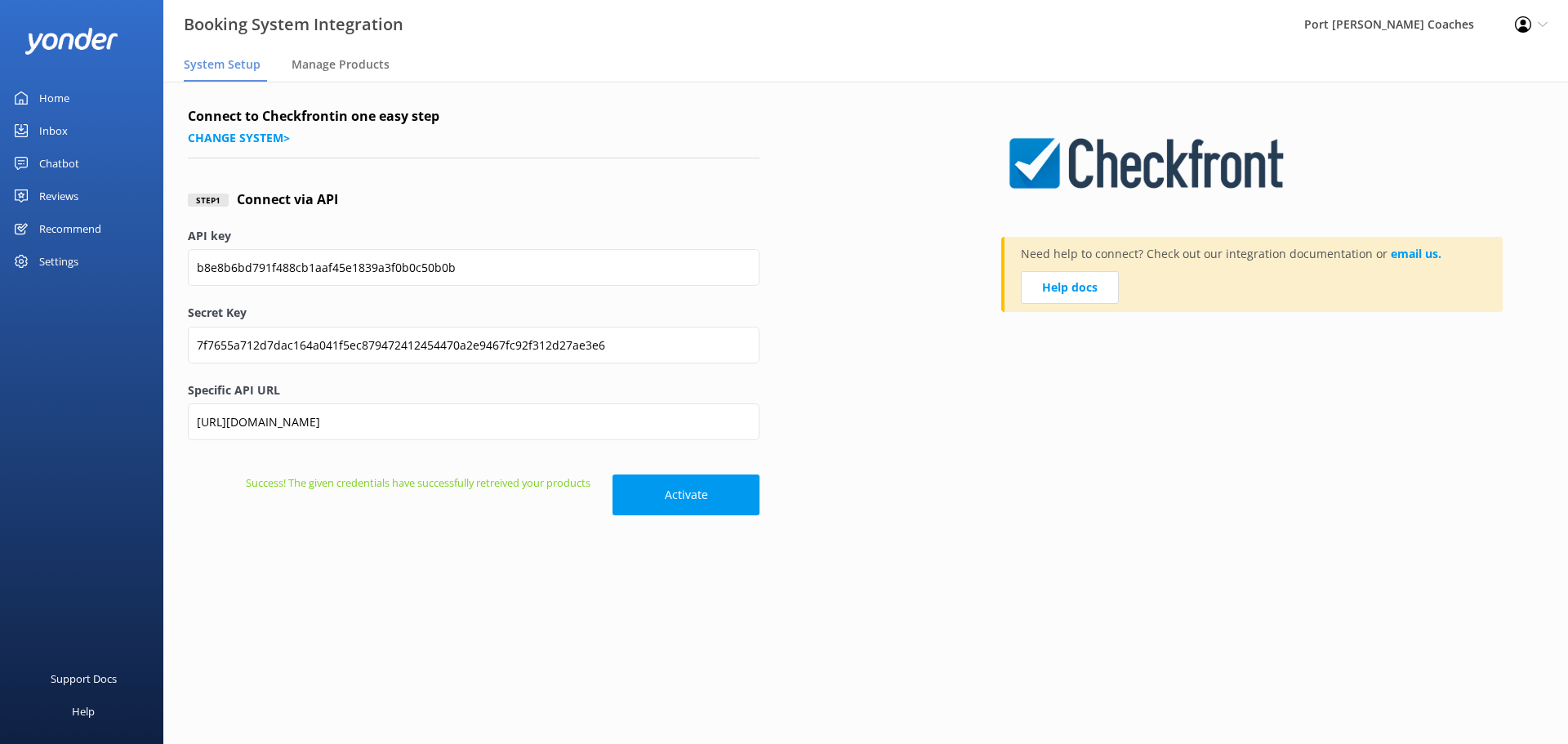
click at [63, 104] on div "Home" at bounding box center [53, 98] width 30 height 33
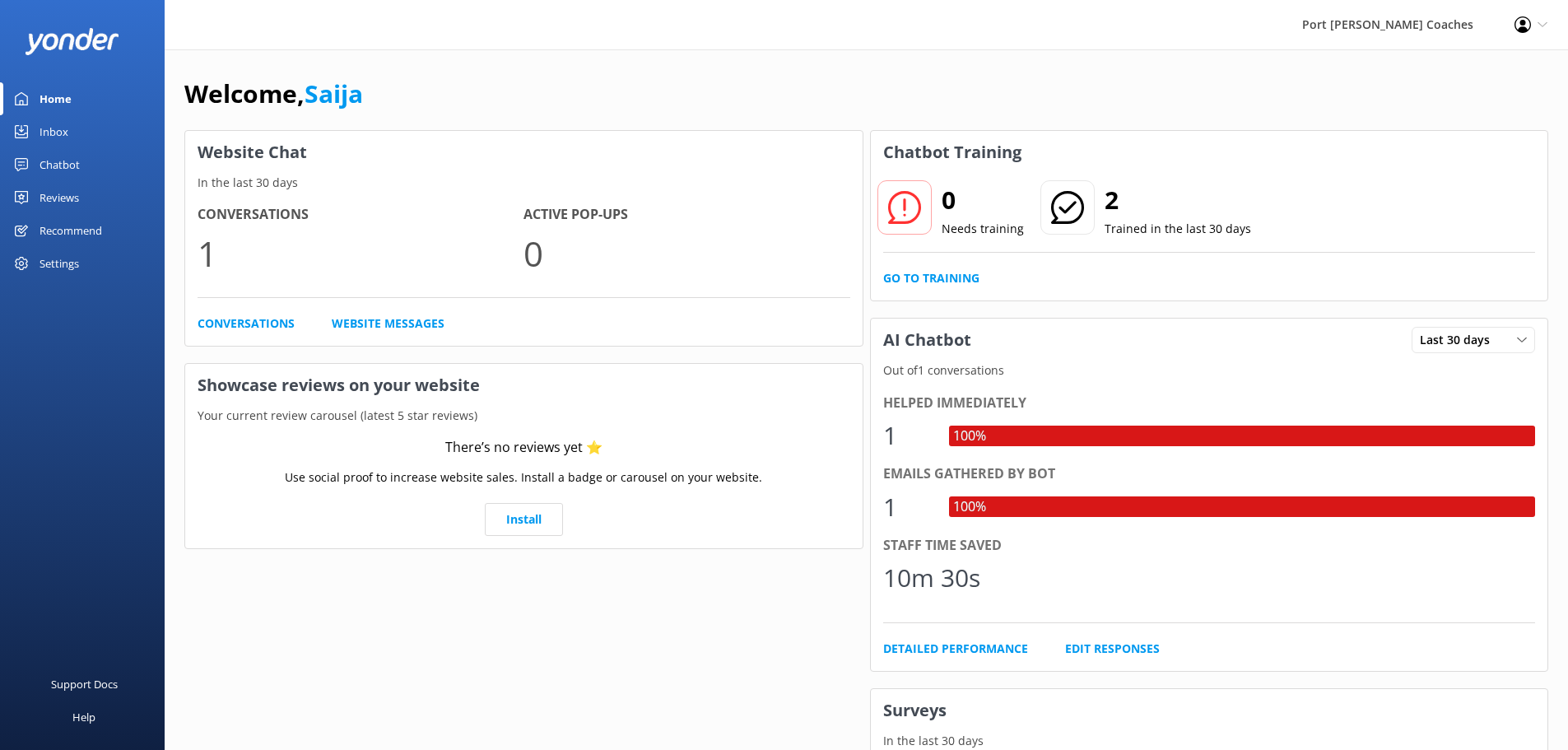
click at [48, 163] on div "Chatbot" at bounding box center [59, 164] width 40 height 33
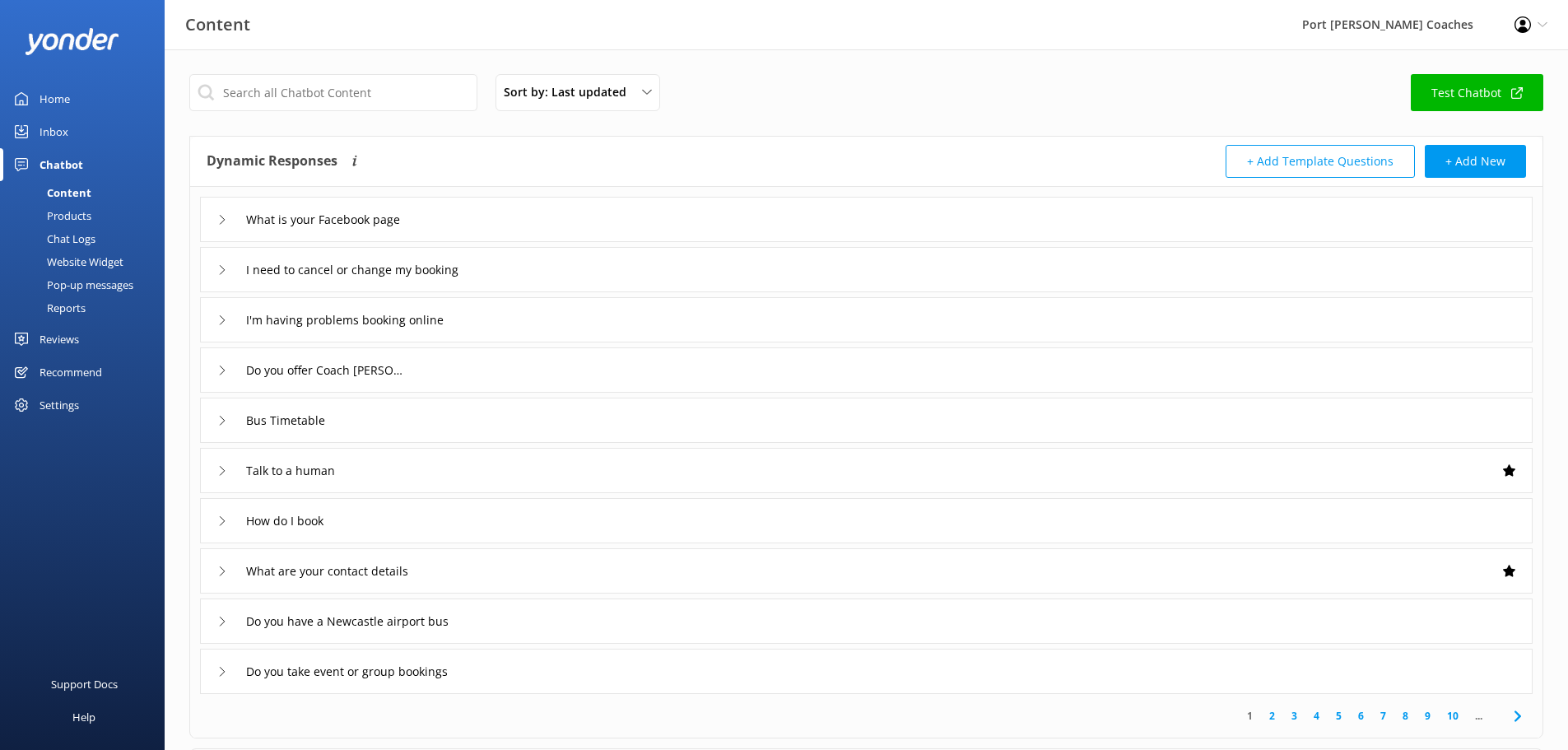
click at [78, 194] on div "Content" at bounding box center [50, 193] width 81 height 23
click at [221, 422] on icon at bounding box center [222, 421] width 10 height 10
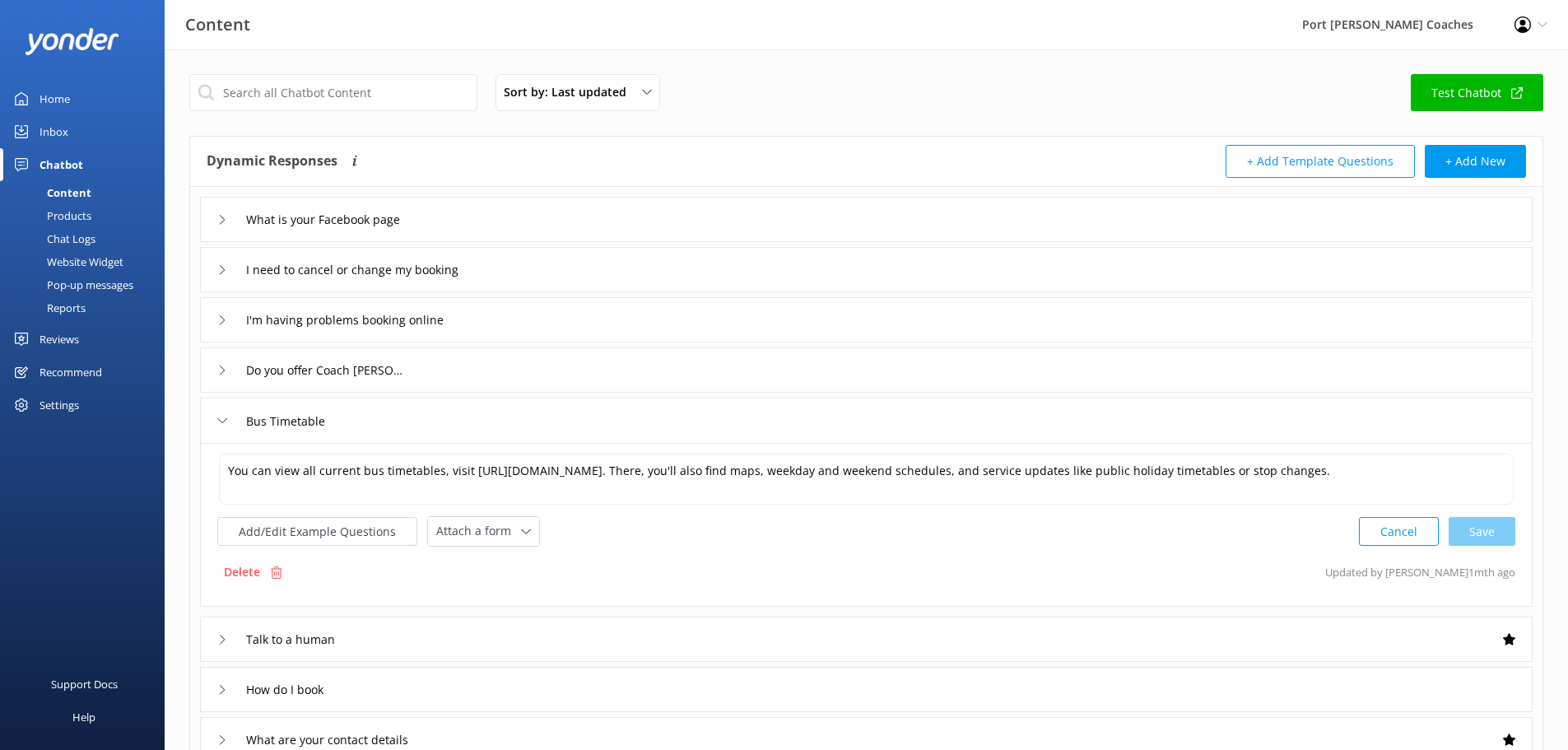
click at [218, 426] on div "Bus Timetable" at bounding box center [273, 422] width 112 height 27
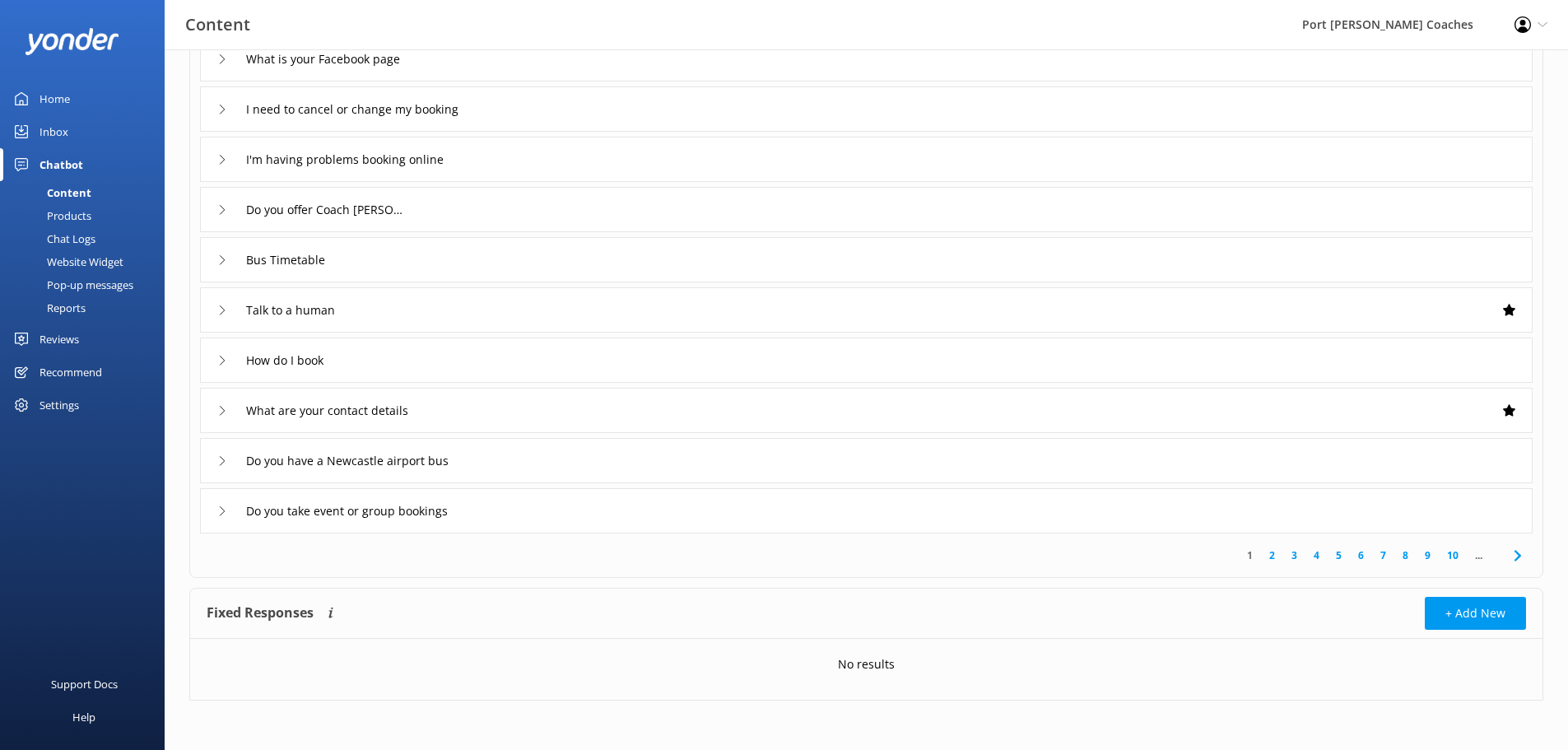
scroll to position [78, 0]
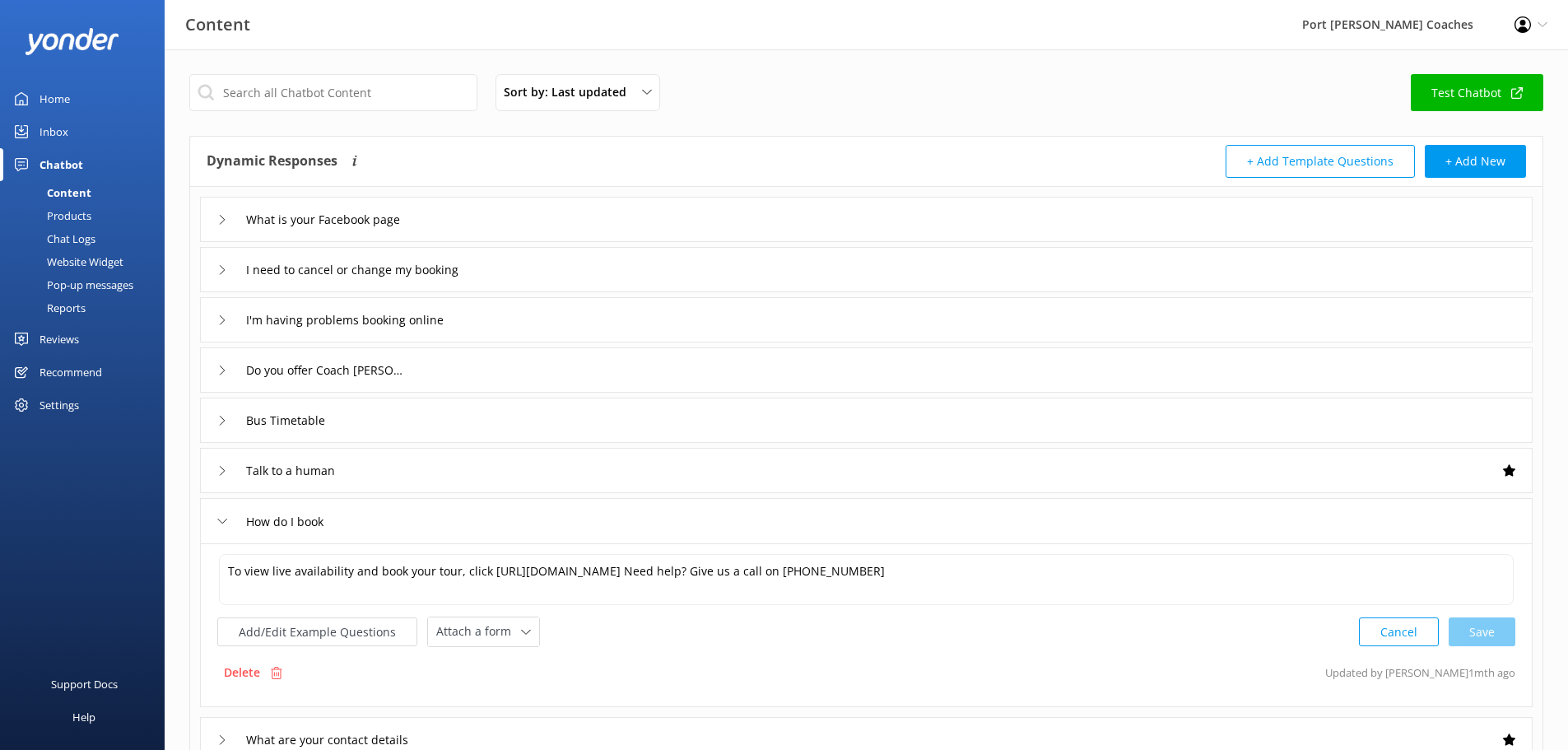
scroll to position [78, 0]
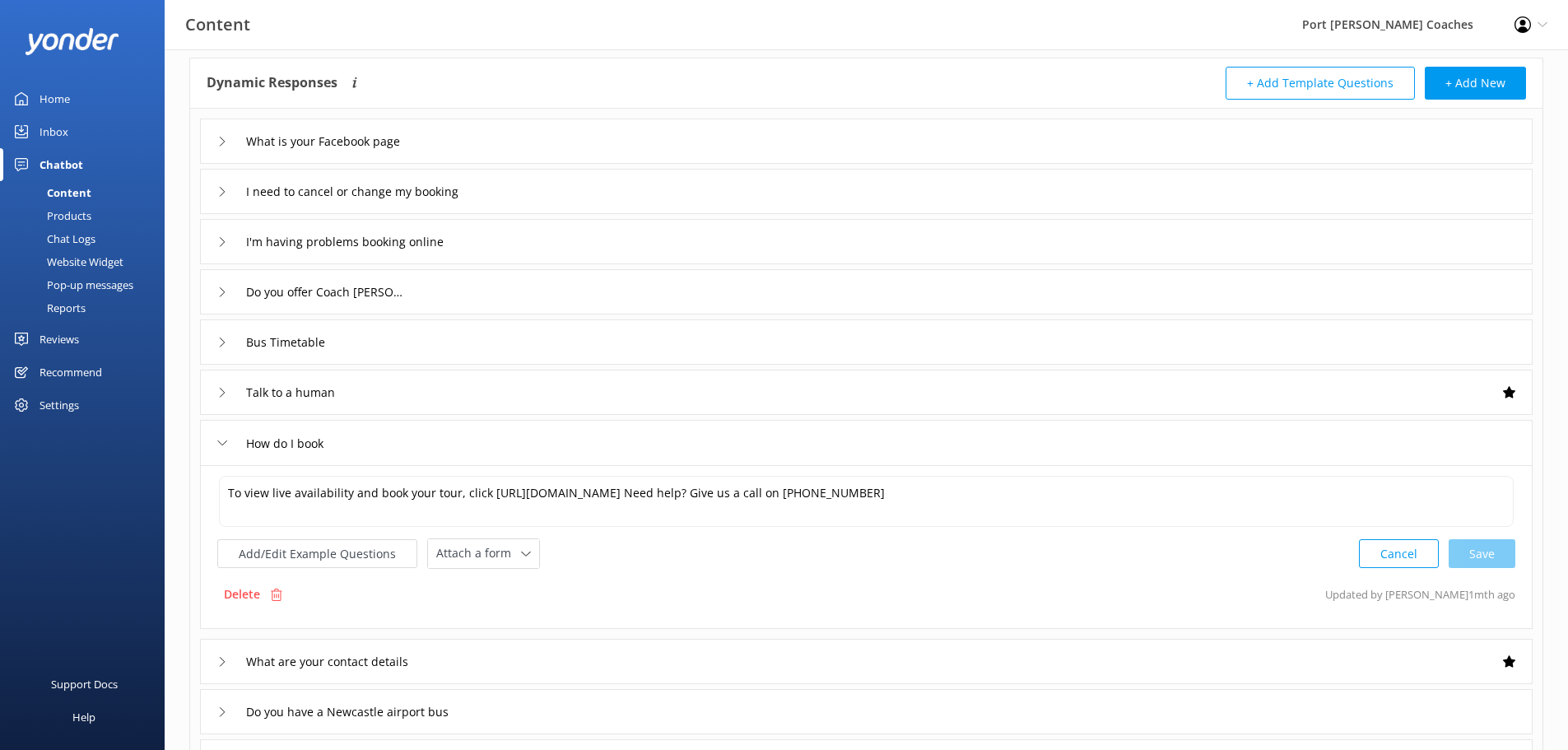
click at [226, 447] on icon at bounding box center [222, 443] width 10 height 10
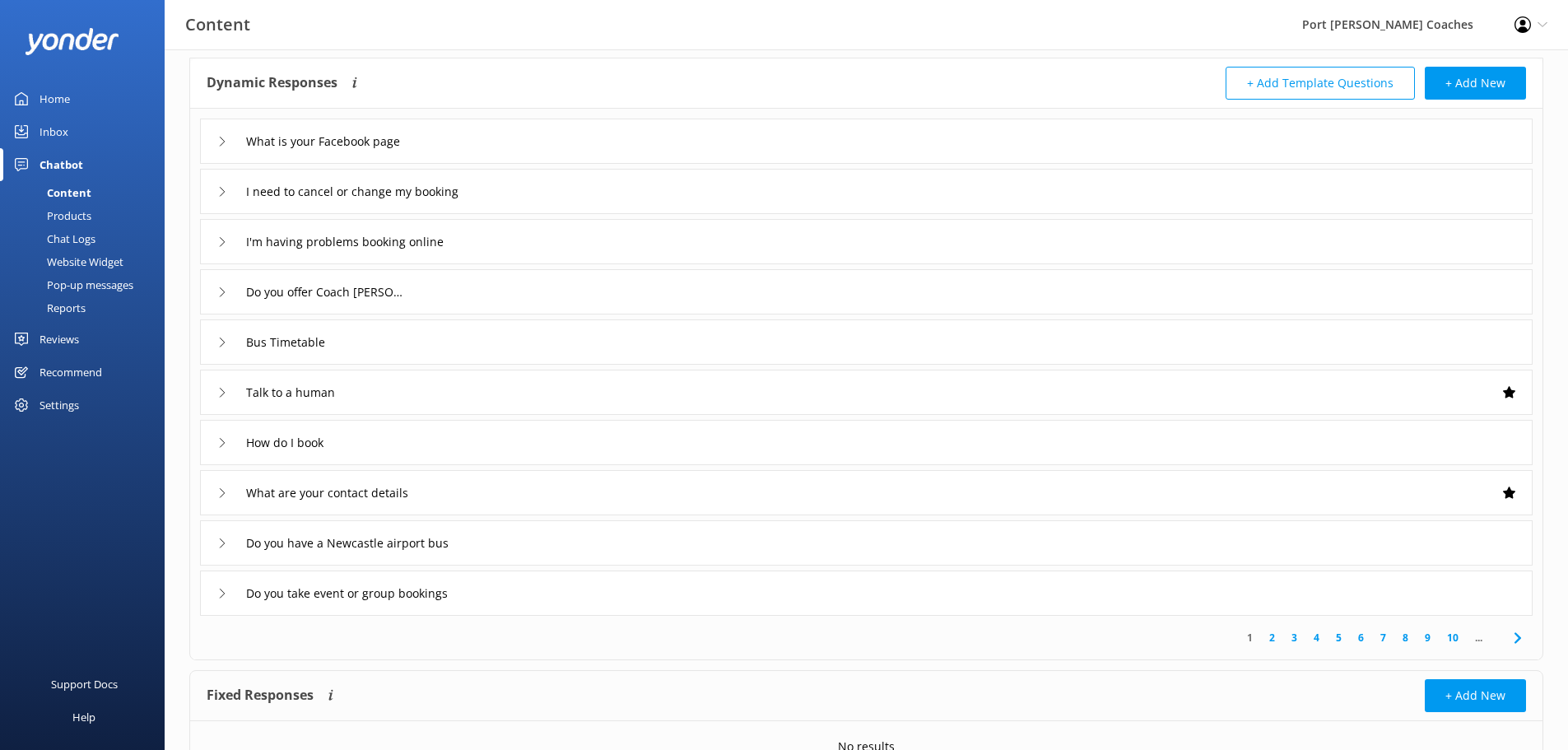
click at [223, 139] on icon at bounding box center [222, 141] width 10 height 10
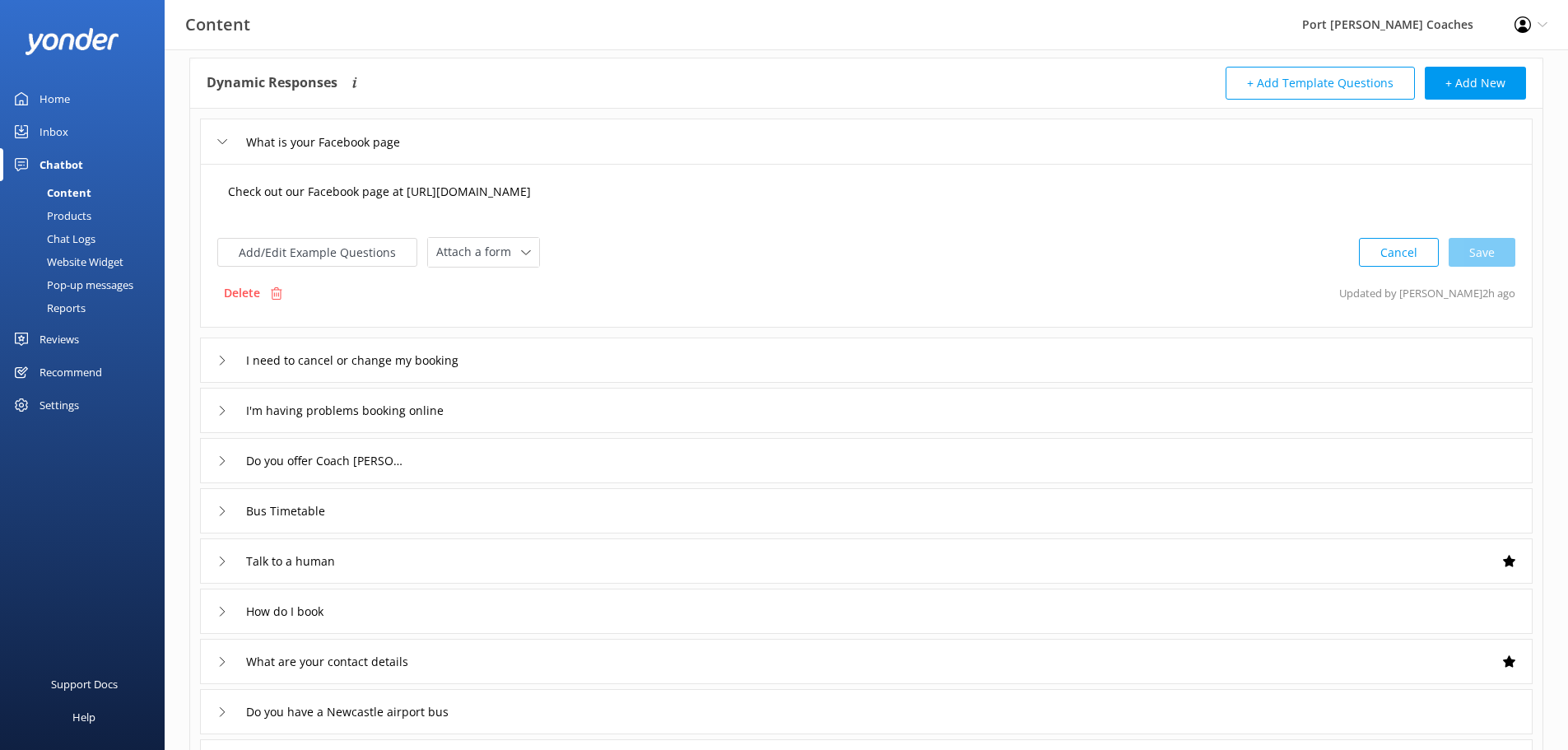
click at [441, 192] on textarea "Check out our Facebook page at [URL][DOMAIN_NAME]" at bounding box center [866, 200] width 1294 height 51
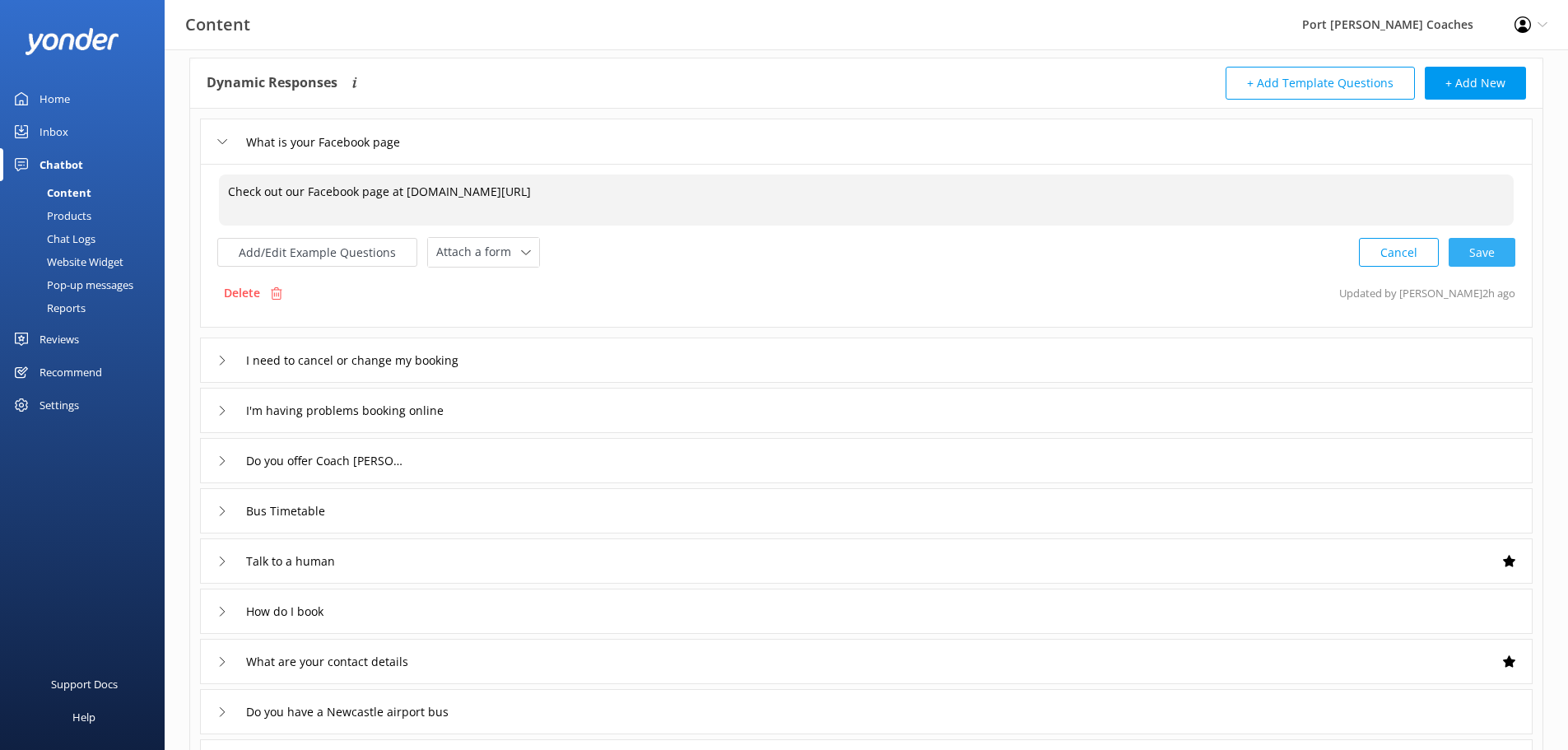
click at [1473, 250] on div "Cancel Save" at bounding box center [1437, 252] width 156 height 30
type textarea "Check out our Facebook page at [DOMAIN_NAME][URL]"
click at [216, 136] on div "What is your Facebook page" at bounding box center [866, 141] width 1333 height 46
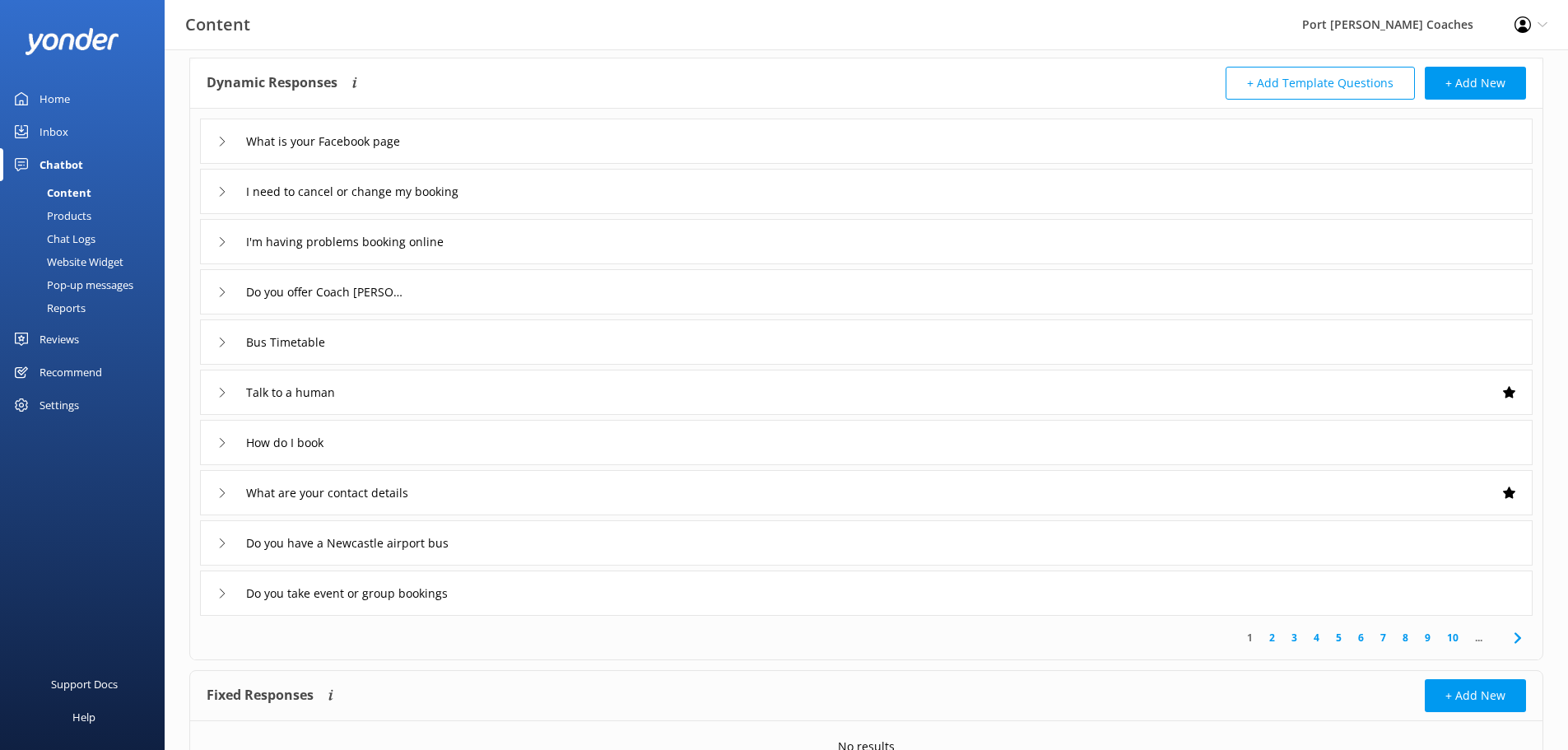
click at [221, 187] on icon at bounding box center [222, 192] width 10 height 10
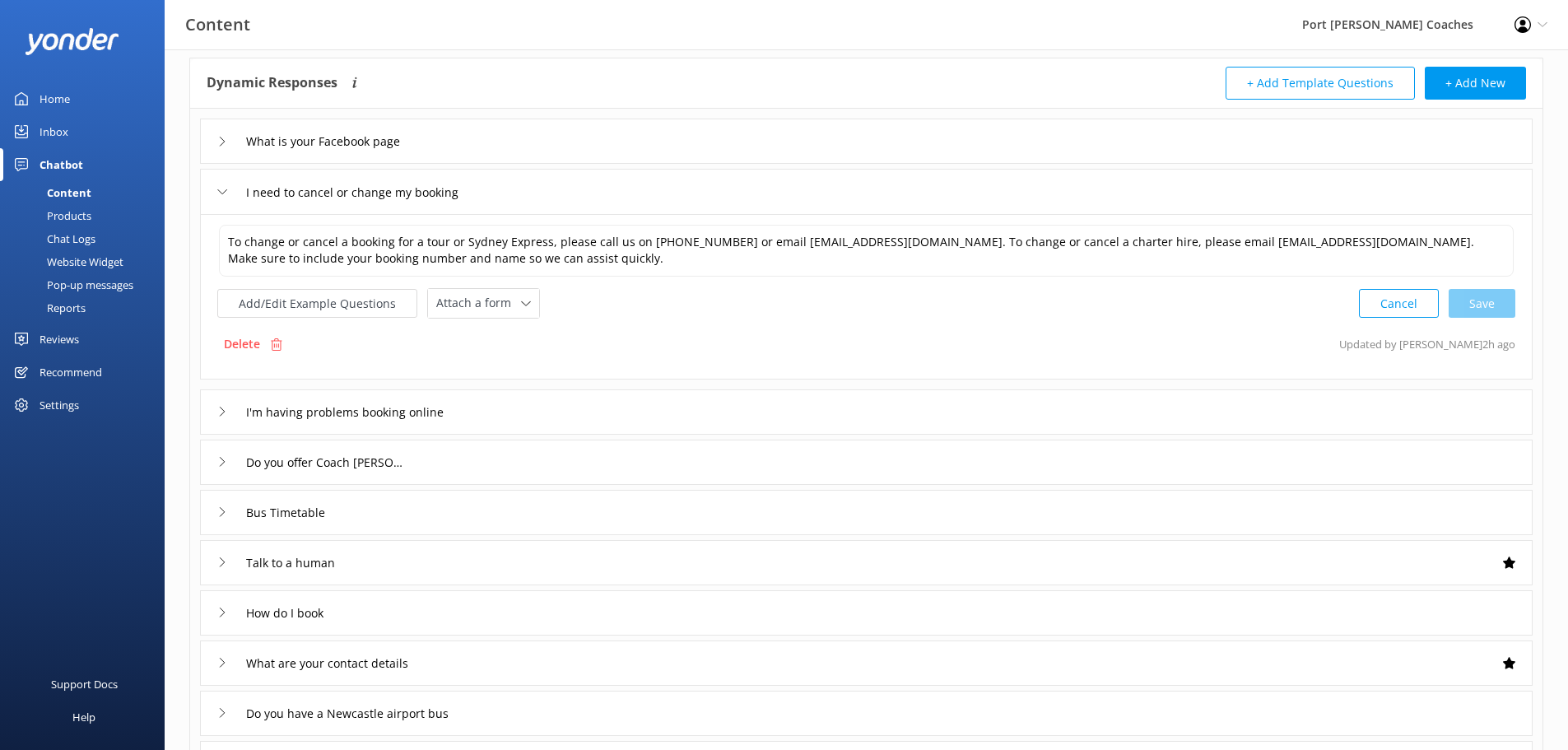
click at [221, 187] on icon at bounding box center [222, 192] width 10 height 10
